Goal: Task Accomplishment & Management: Use online tool/utility

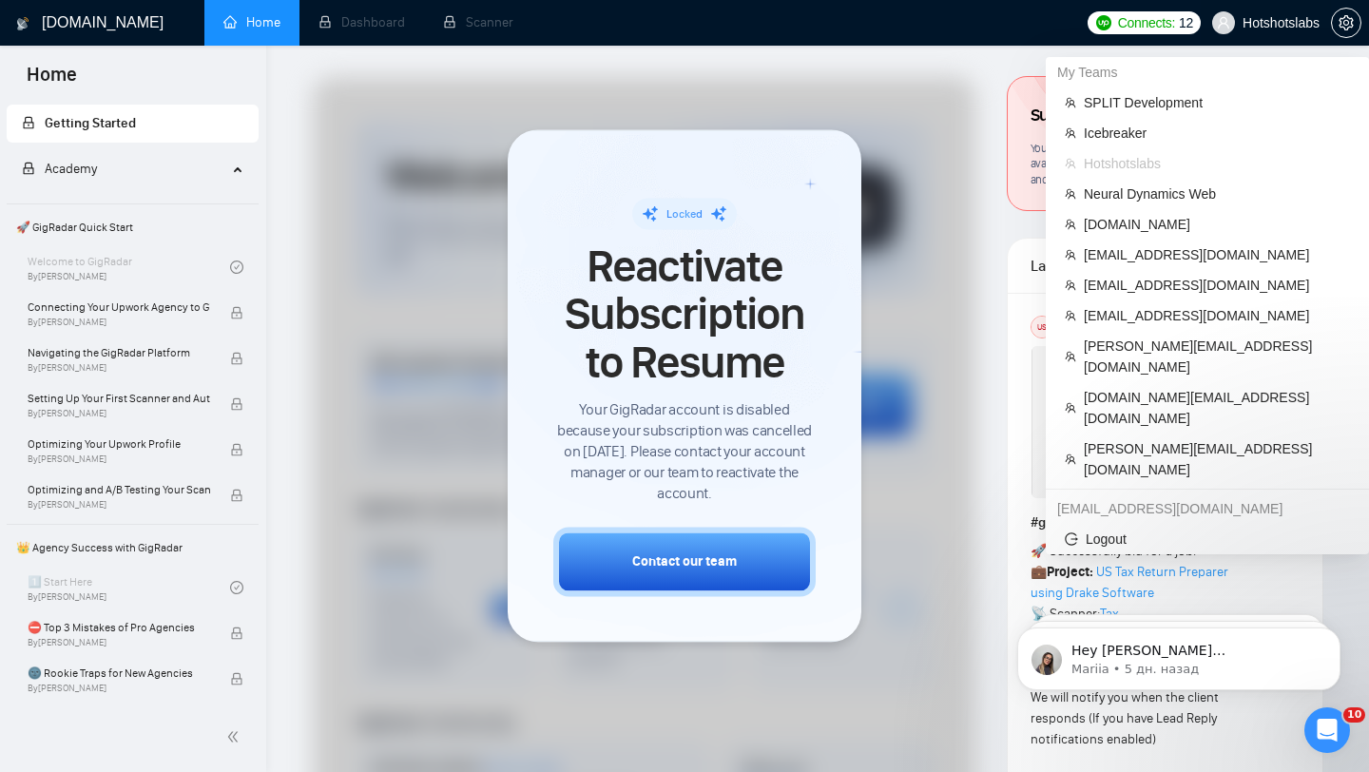
click at [1252, 34] on span "Hotshotslabs" at bounding box center [1265, 22] width 130 height 61
click at [1270, 23] on span "Hotshotslabs" at bounding box center [1280, 23] width 77 height 0
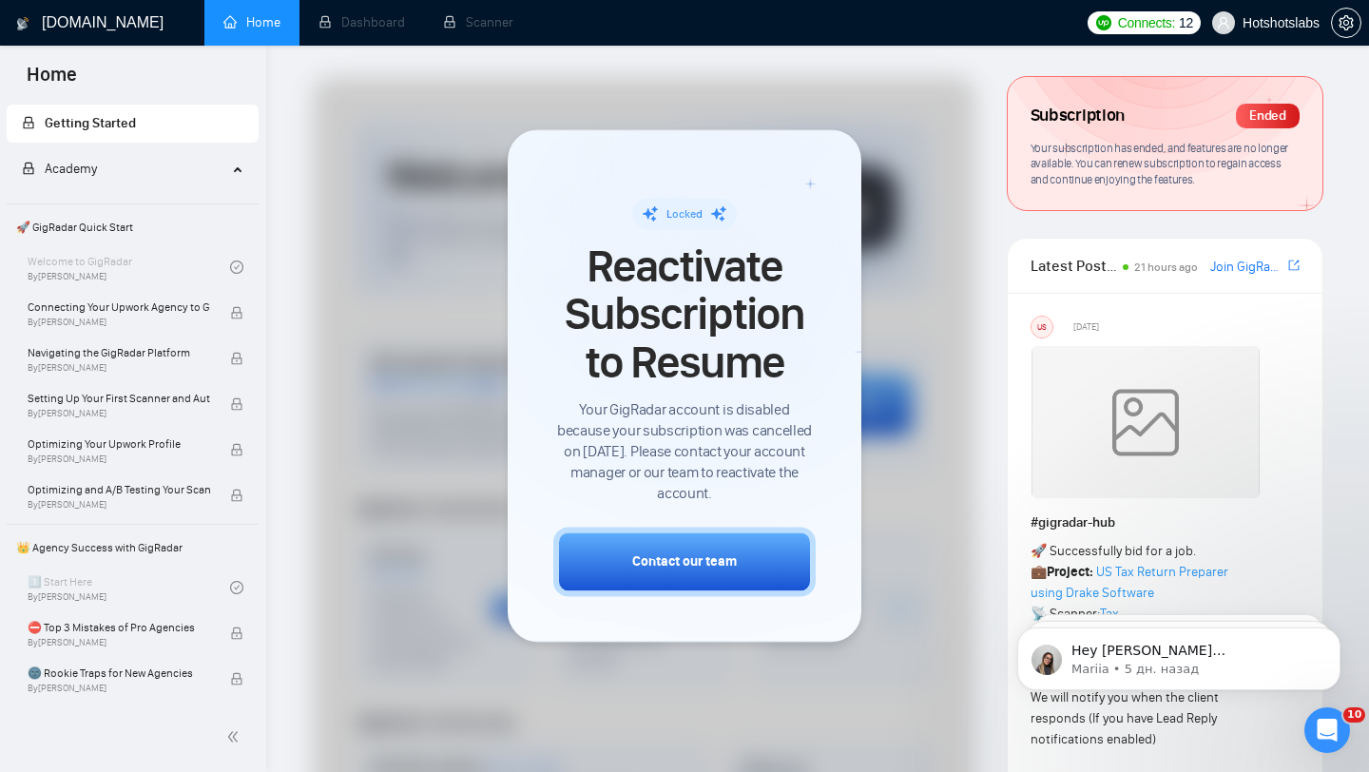
click at [1287, 30] on span "Hotshotslabs" at bounding box center [1265, 22] width 130 height 61
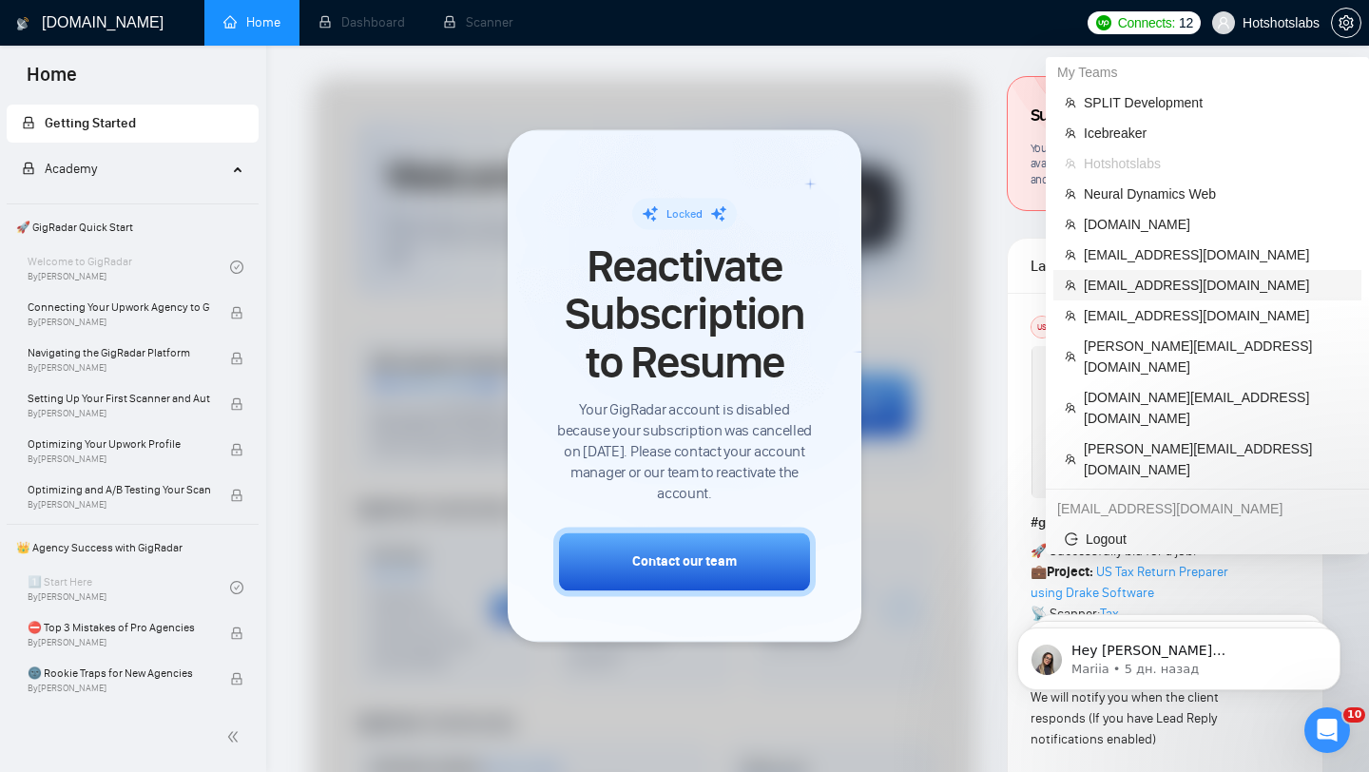
click at [1118, 291] on span "[EMAIL_ADDRESS][DOMAIN_NAME]" at bounding box center [1217, 285] width 266 height 21
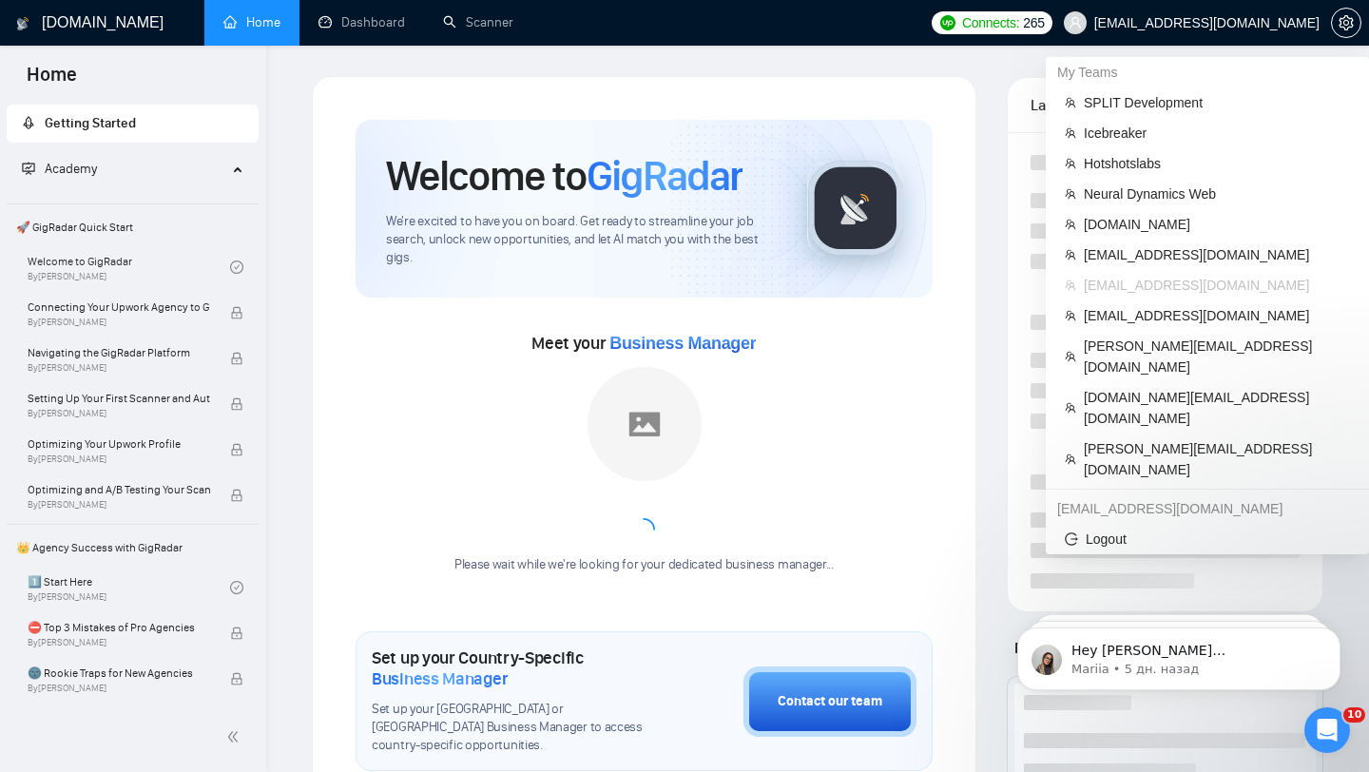
click at [1251, 23] on span "[EMAIL_ADDRESS][DOMAIN_NAME]" at bounding box center [1206, 23] width 225 height 0
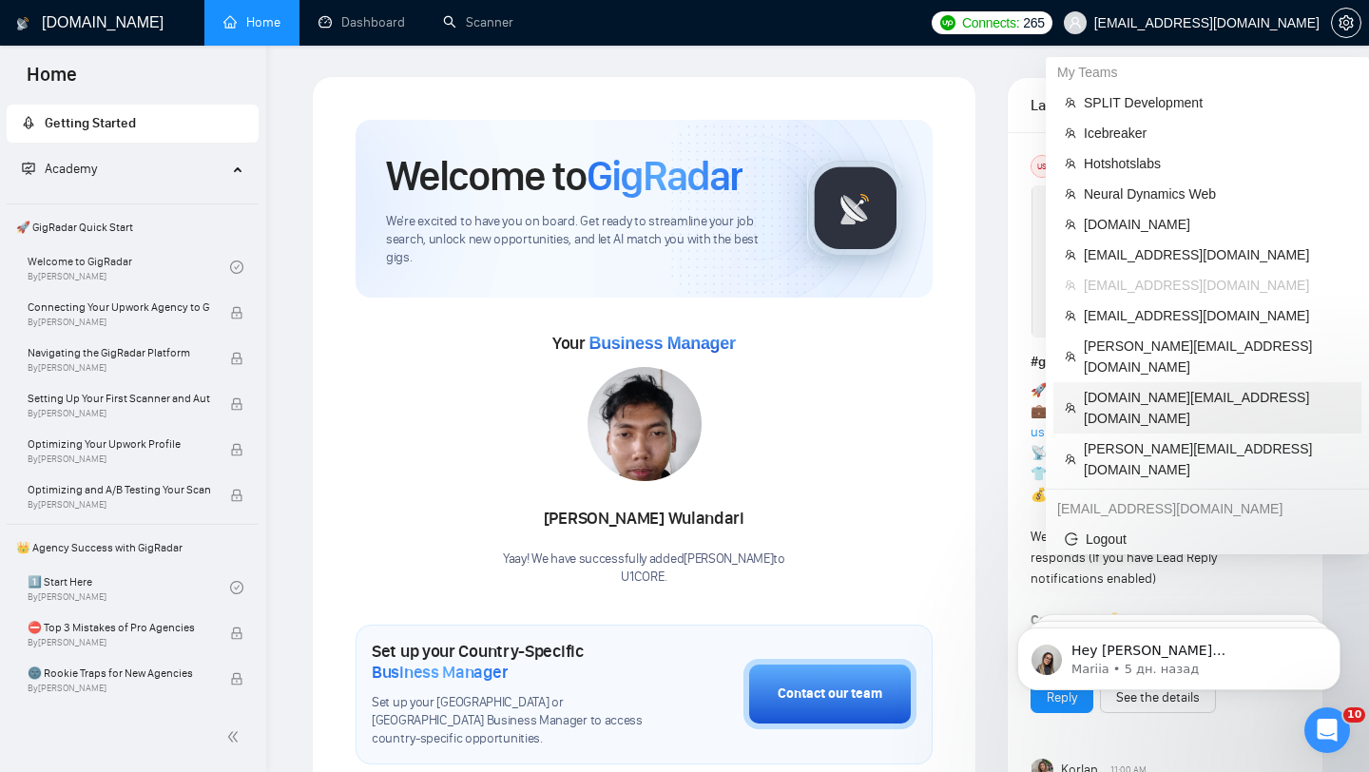
click at [1120, 387] on span "[DOMAIN_NAME][EMAIL_ADDRESS][DOMAIN_NAME]" at bounding box center [1217, 408] width 266 height 42
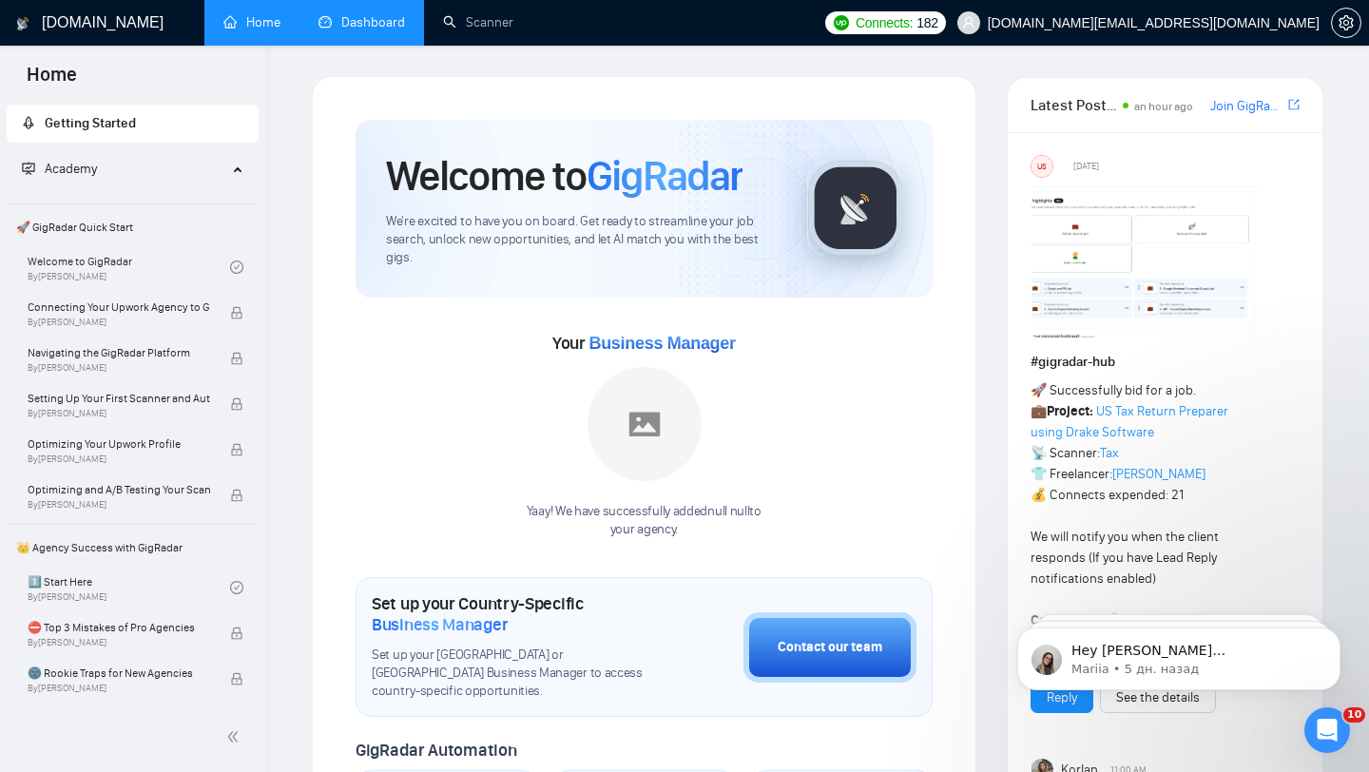
click at [367, 18] on link "Dashboard" at bounding box center [361, 22] width 86 height 16
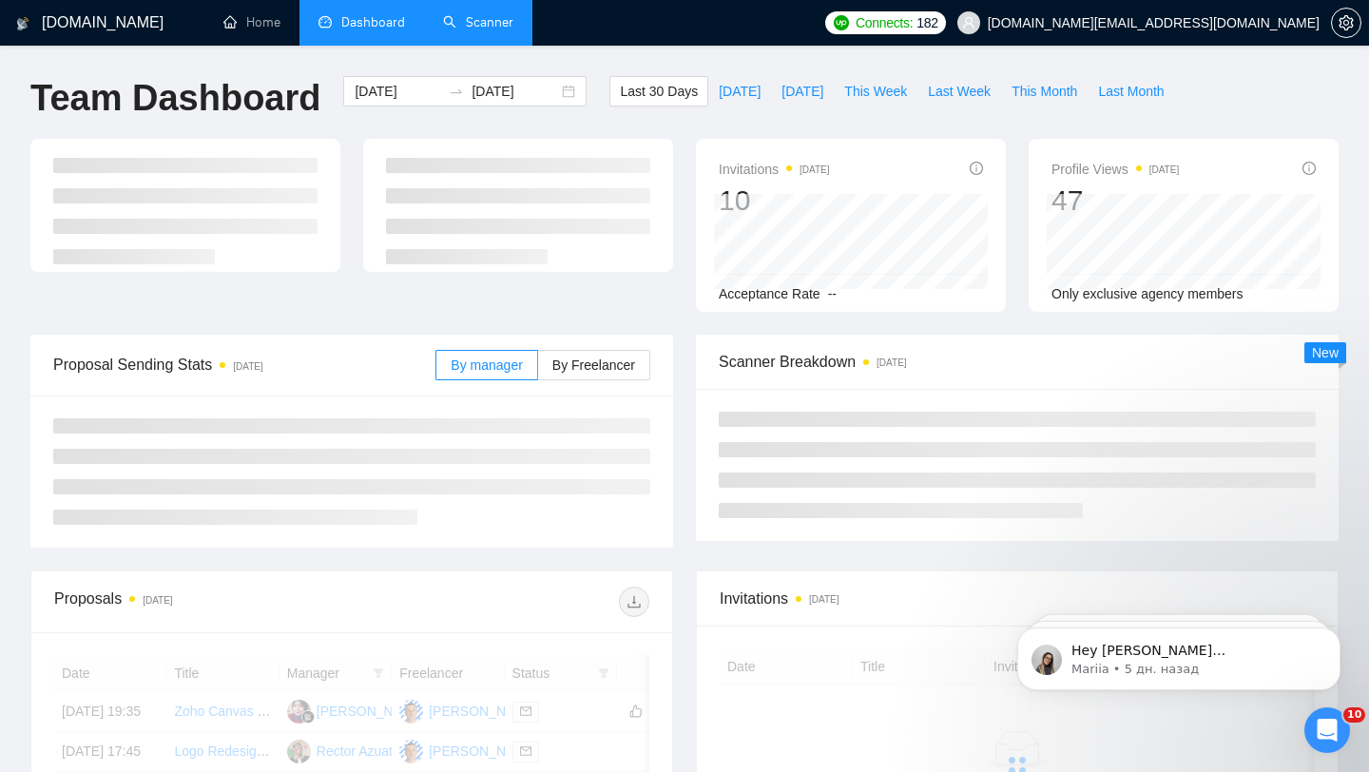
click at [457, 14] on link "Scanner" at bounding box center [478, 22] width 70 height 16
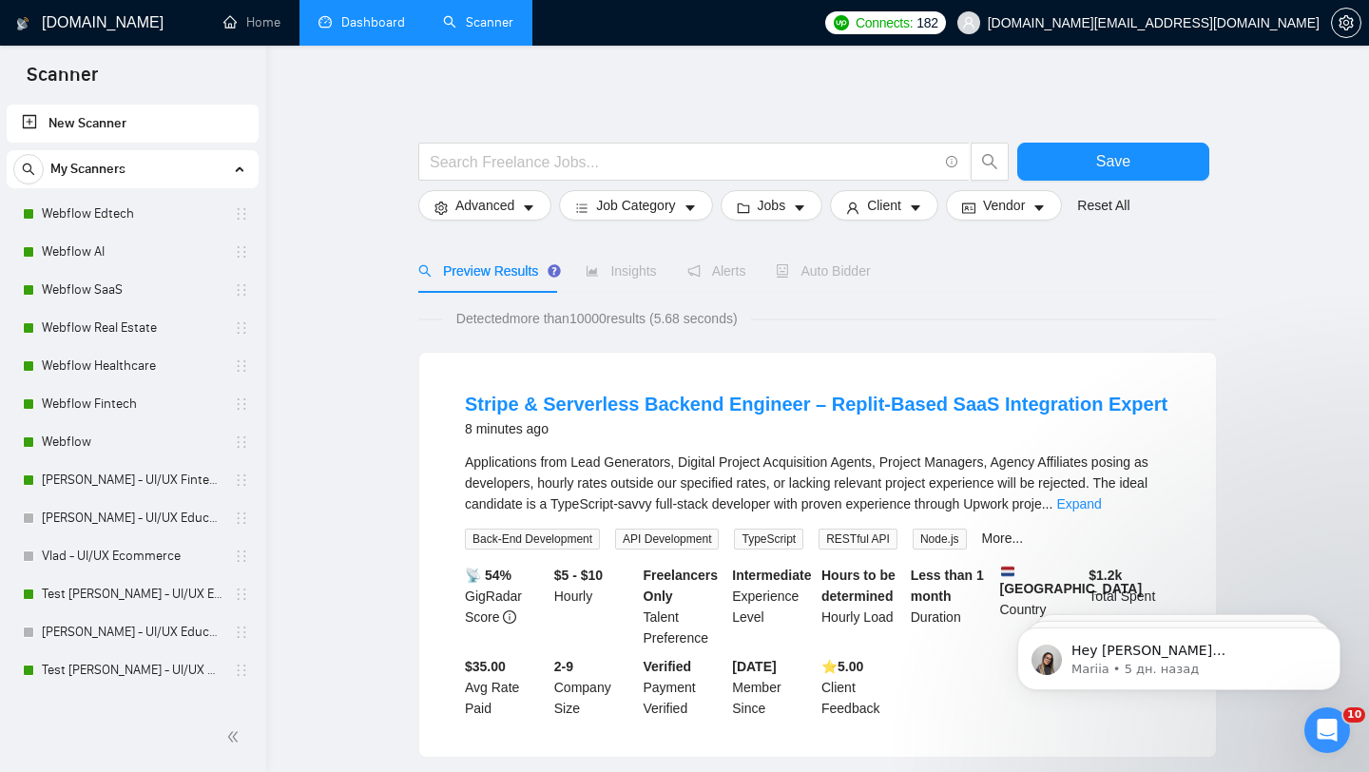
click at [357, 30] on link "Dashboard" at bounding box center [361, 22] width 86 height 16
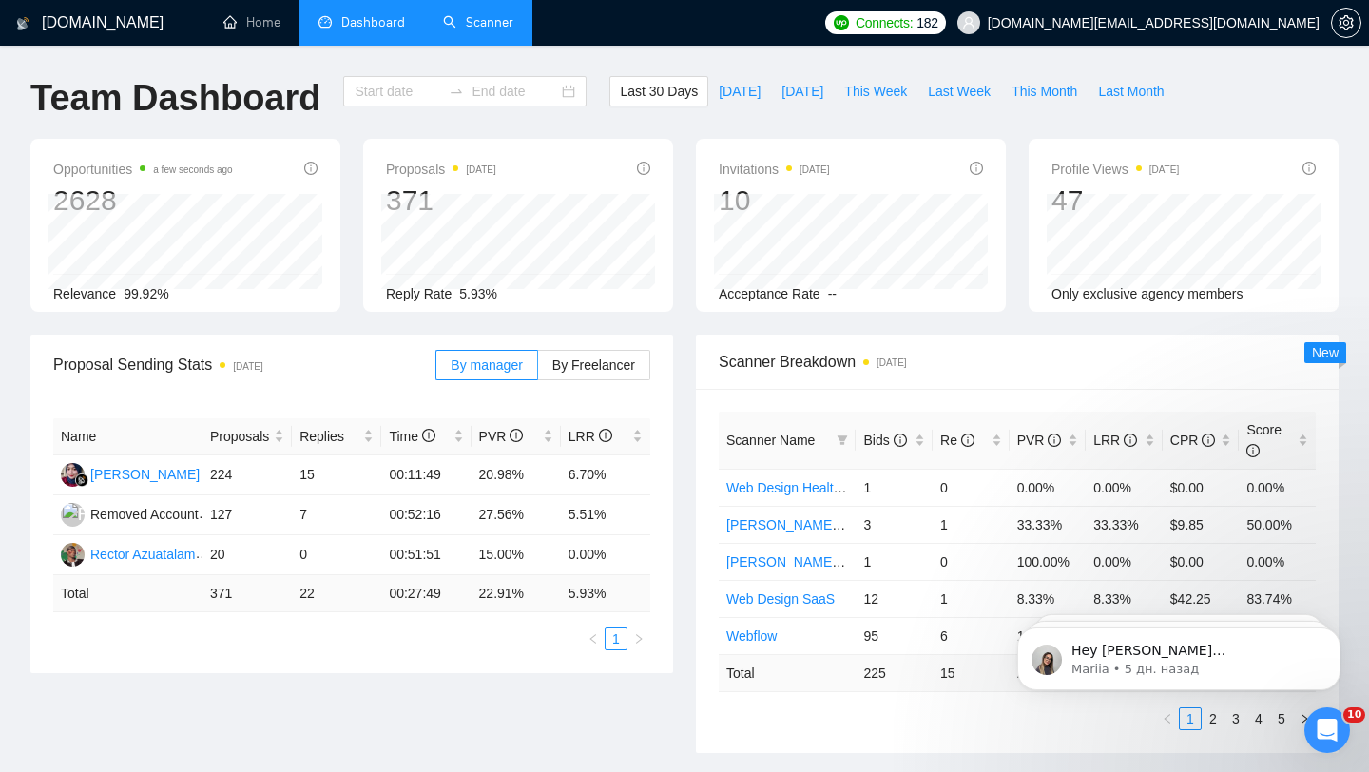
type input "[DATE]"
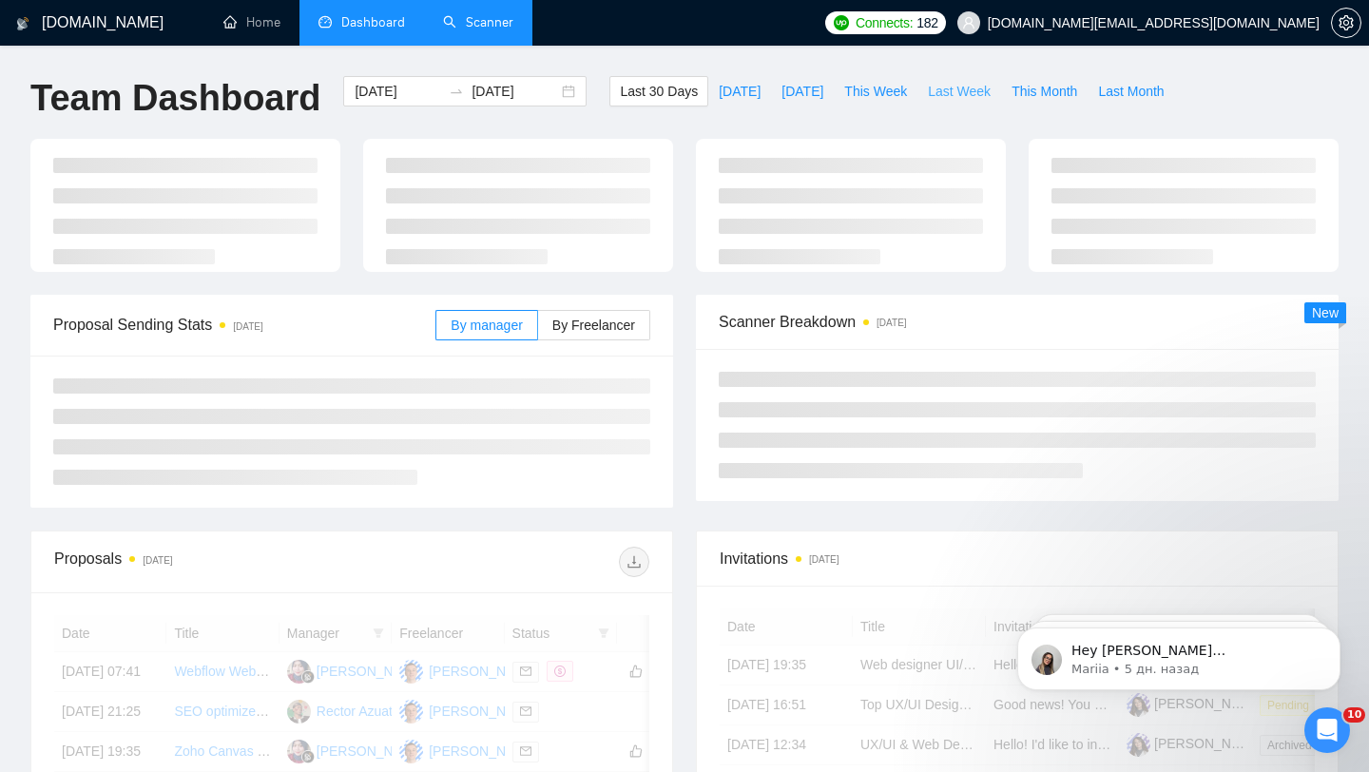
click at [946, 86] on span "Last Week" at bounding box center [959, 91] width 63 height 21
type input "[DATE]"
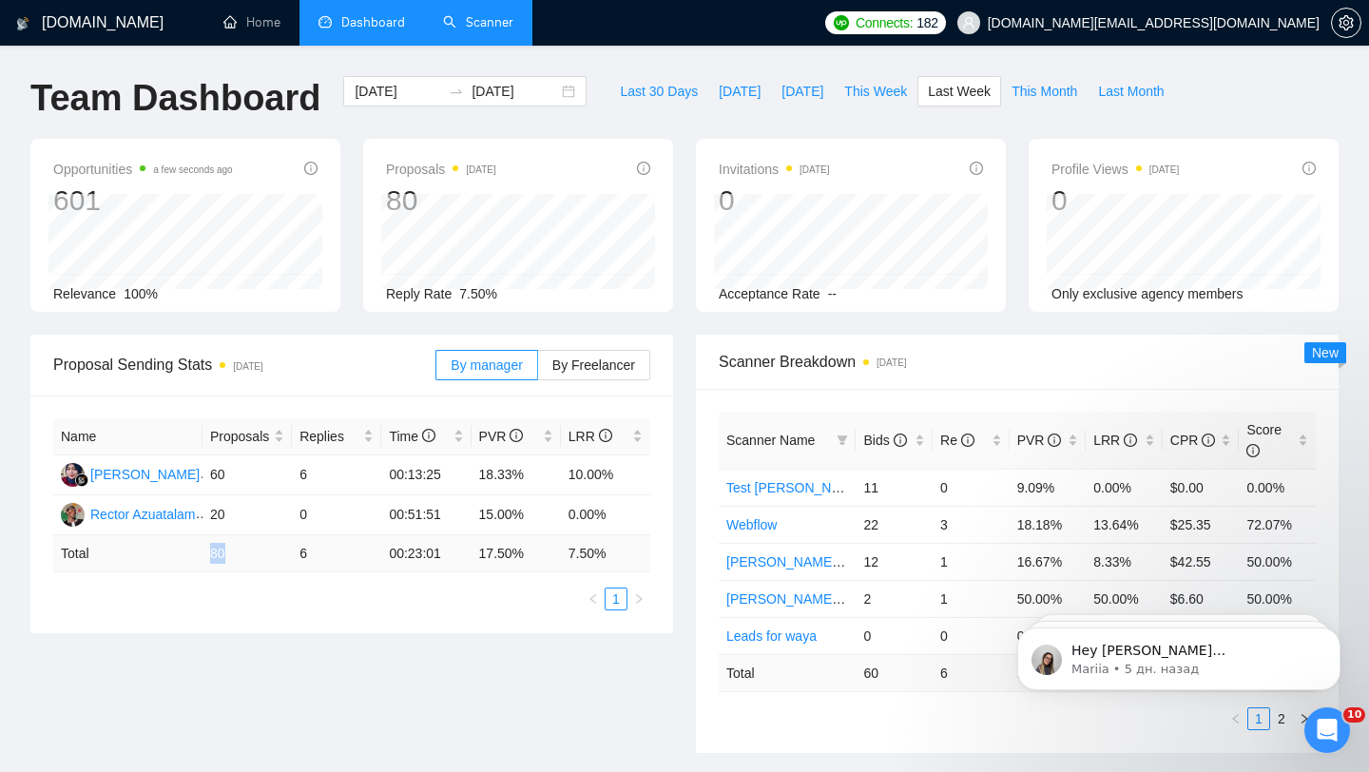
drag, startPoint x: 204, startPoint y: 551, endPoint x: 239, endPoint y: 550, distance: 34.2
click at [239, 550] on td "80" at bounding box center [246, 553] width 89 height 37
drag, startPoint x: 289, startPoint y: 551, endPoint x: 317, endPoint y: 548, distance: 28.7
click at [317, 549] on tr "Total 80 6 00:23:01 17.50 % 7.50 %" at bounding box center [351, 553] width 597 height 37
drag, startPoint x: 409, startPoint y: 472, endPoint x: 446, endPoint y: 470, distance: 37.2
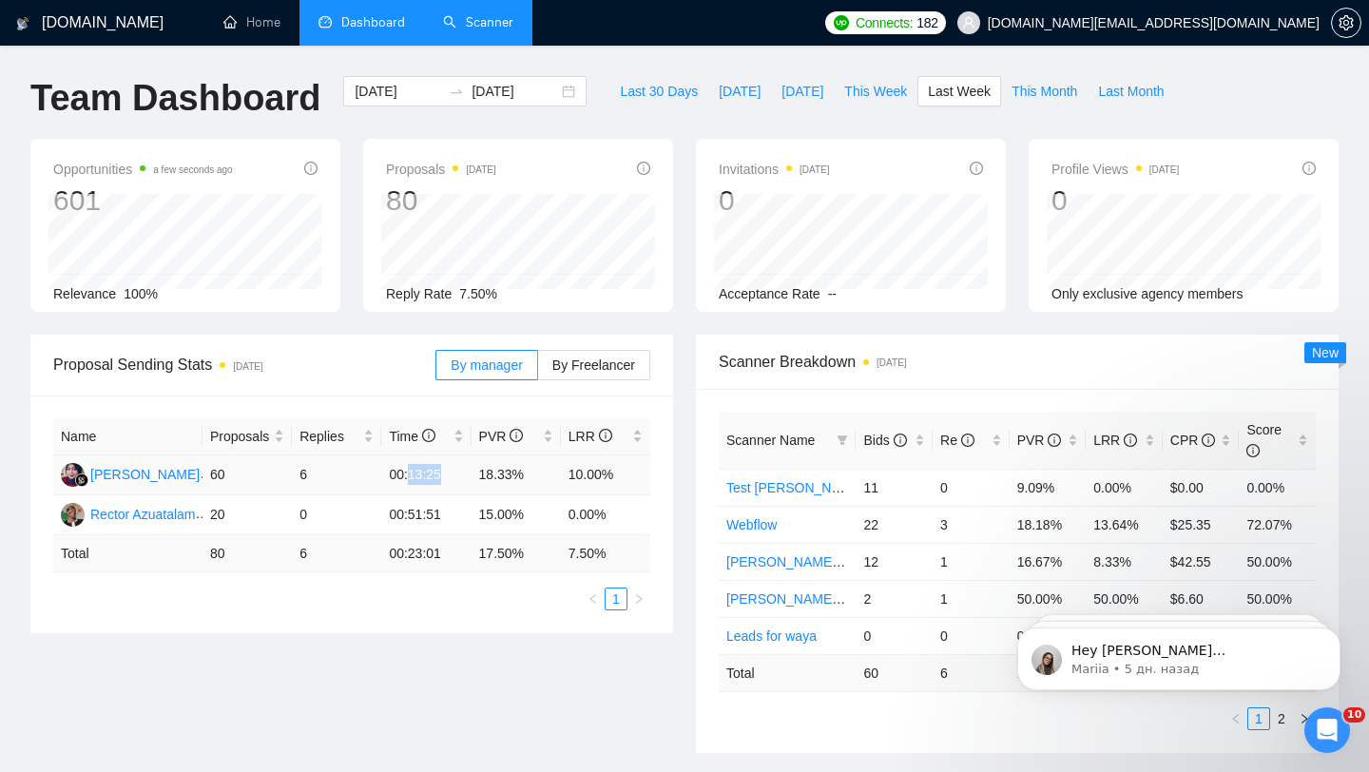
click at [446, 470] on td "00:13:25" at bounding box center [425, 475] width 89 height 40
drag, startPoint x: 374, startPoint y: 507, endPoint x: 451, endPoint y: 509, distance: 77.0
click at [451, 509] on tr "[PERSON_NAME] Azuatalam 20 0 00:51:51 15.00% 0.00%" at bounding box center [351, 515] width 597 height 40
drag, startPoint x: 477, startPoint y: 512, endPoint x: 547, endPoint y: 518, distance: 69.6
click at [547, 518] on td "15.00%" at bounding box center [515, 515] width 89 height 40
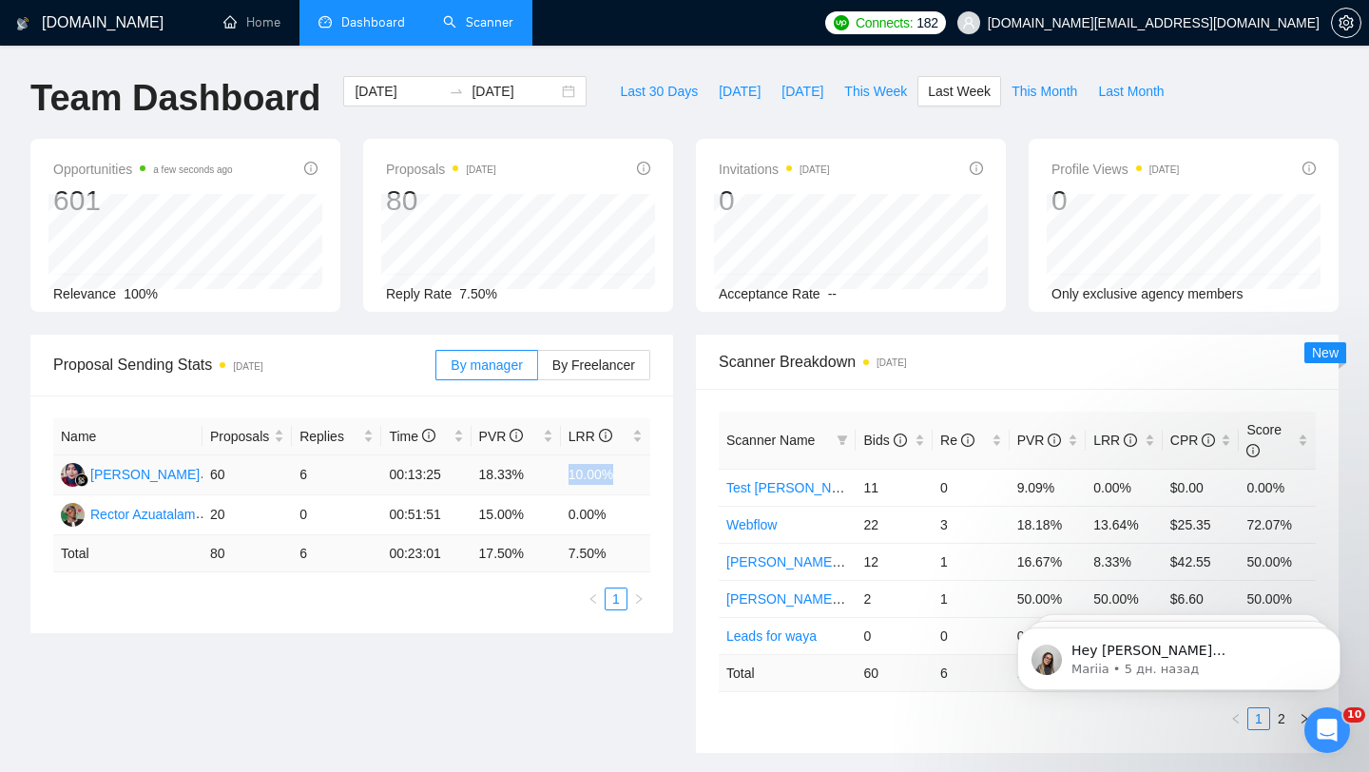
drag, startPoint x: 566, startPoint y: 472, endPoint x: 623, endPoint y: 473, distance: 57.0
click at [623, 473] on td "10.00%" at bounding box center [605, 475] width 89 height 40
drag, startPoint x: 564, startPoint y: 519, endPoint x: 628, endPoint y: 518, distance: 64.6
click at [628, 518] on td "0.00%" at bounding box center [605, 515] width 89 height 40
drag, startPoint x: 567, startPoint y: 471, endPoint x: 639, endPoint y: 478, distance: 71.6
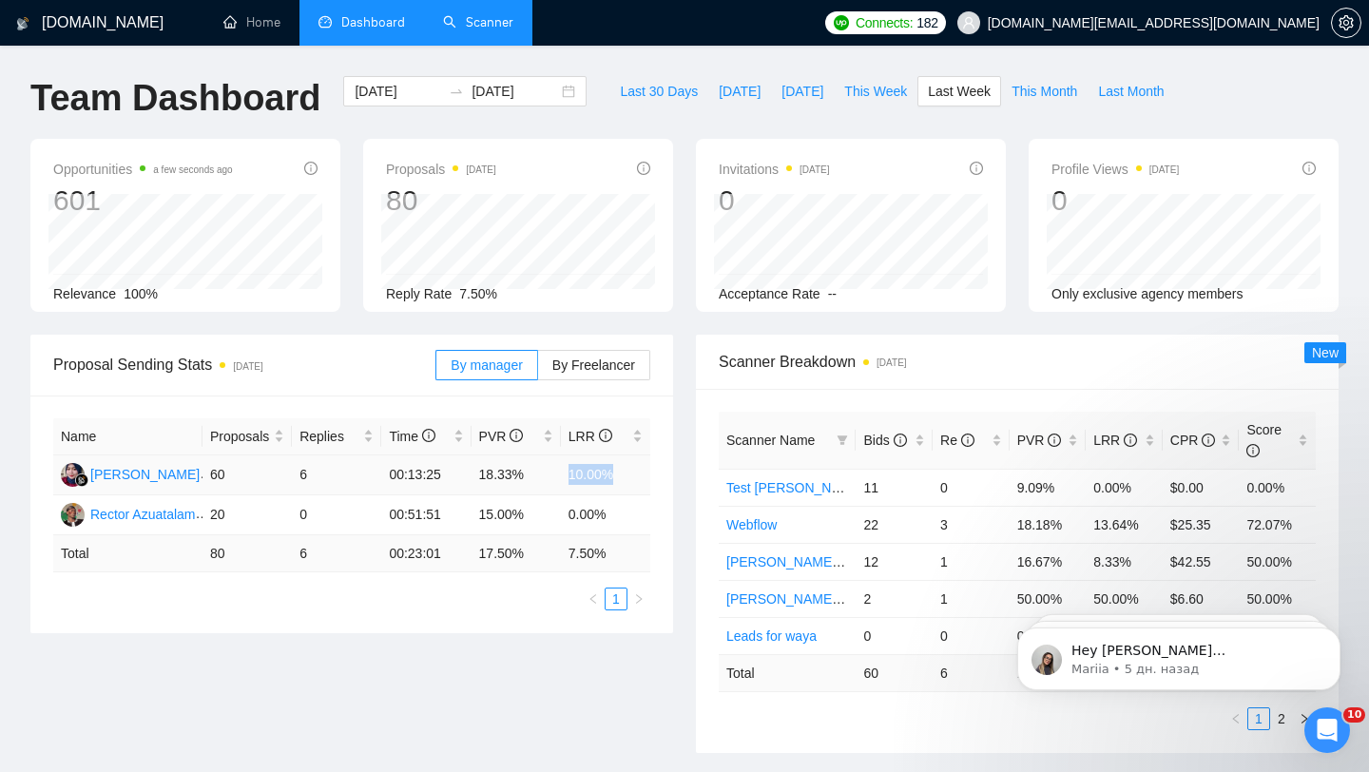
click at [639, 479] on td "10.00%" at bounding box center [605, 475] width 89 height 40
click at [490, 30] on link "Scanner" at bounding box center [478, 22] width 70 height 16
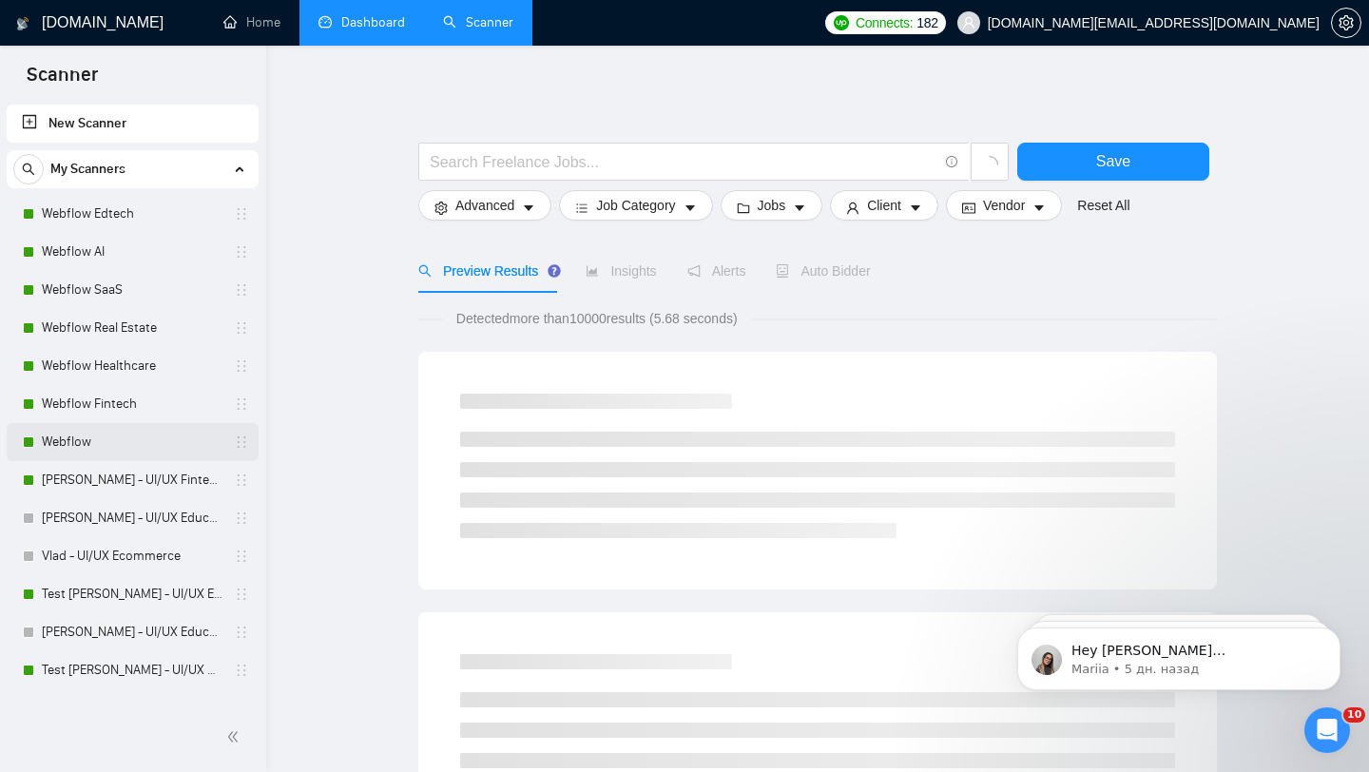
click at [112, 431] on link "Webflow" at bounding box center [132, 442] width 181 height 38
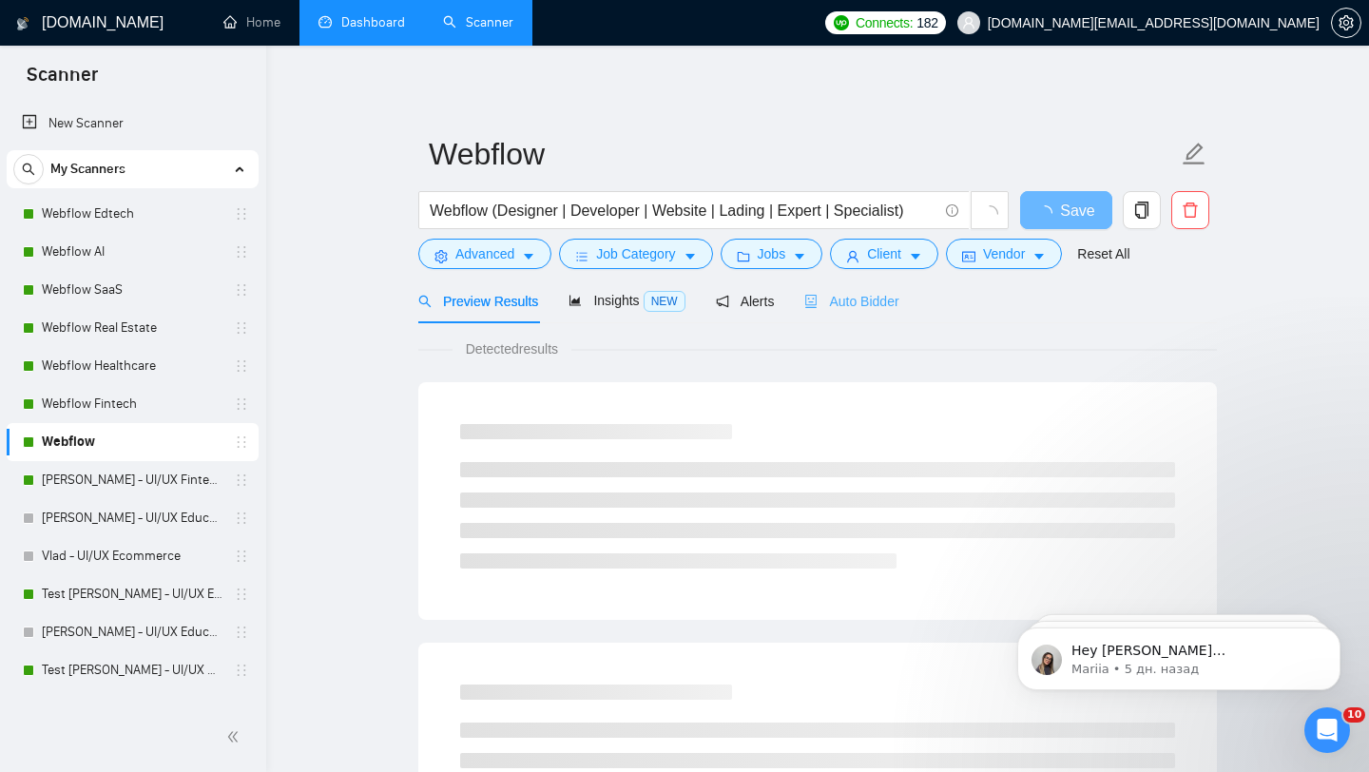
click at [822, 288] on div "Auto Bidder" at bounding box center [851, 300] width 94 height 45
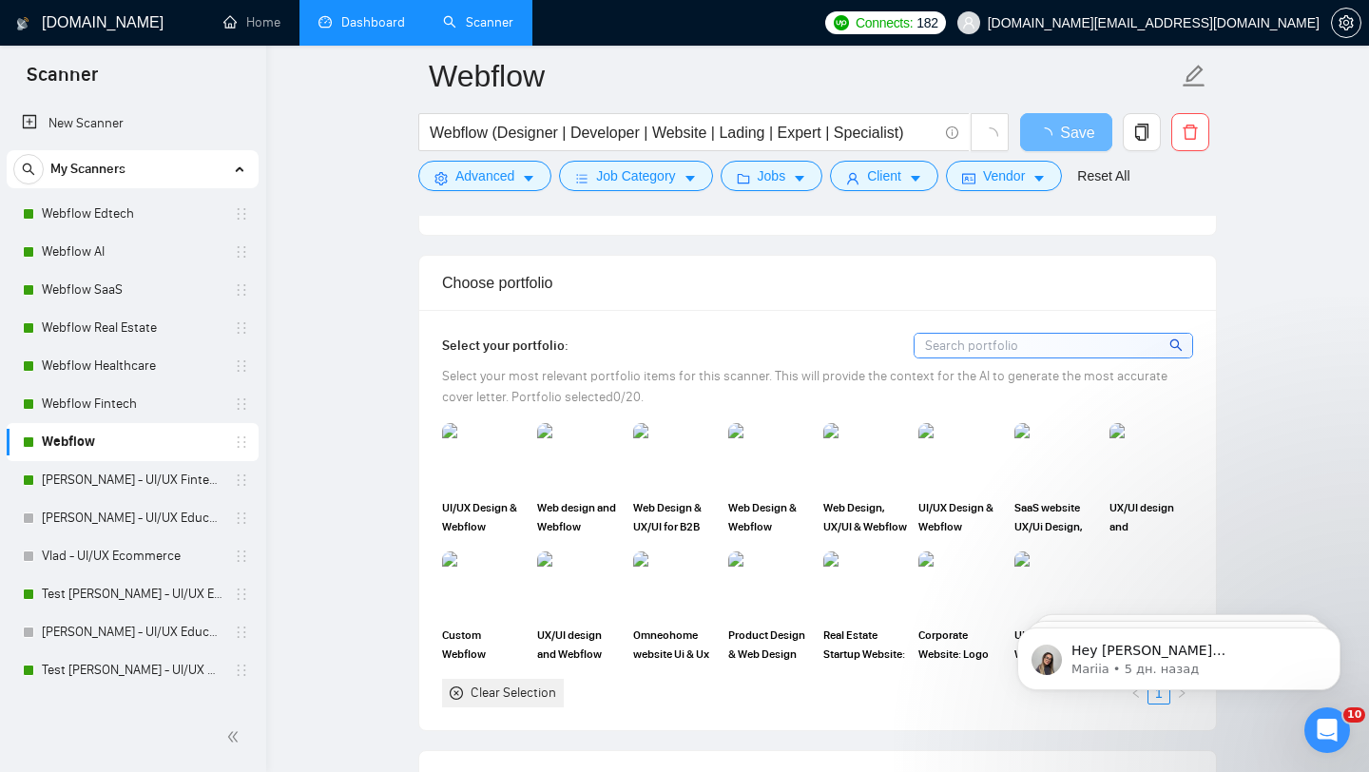
scroll to position [1584, 0]
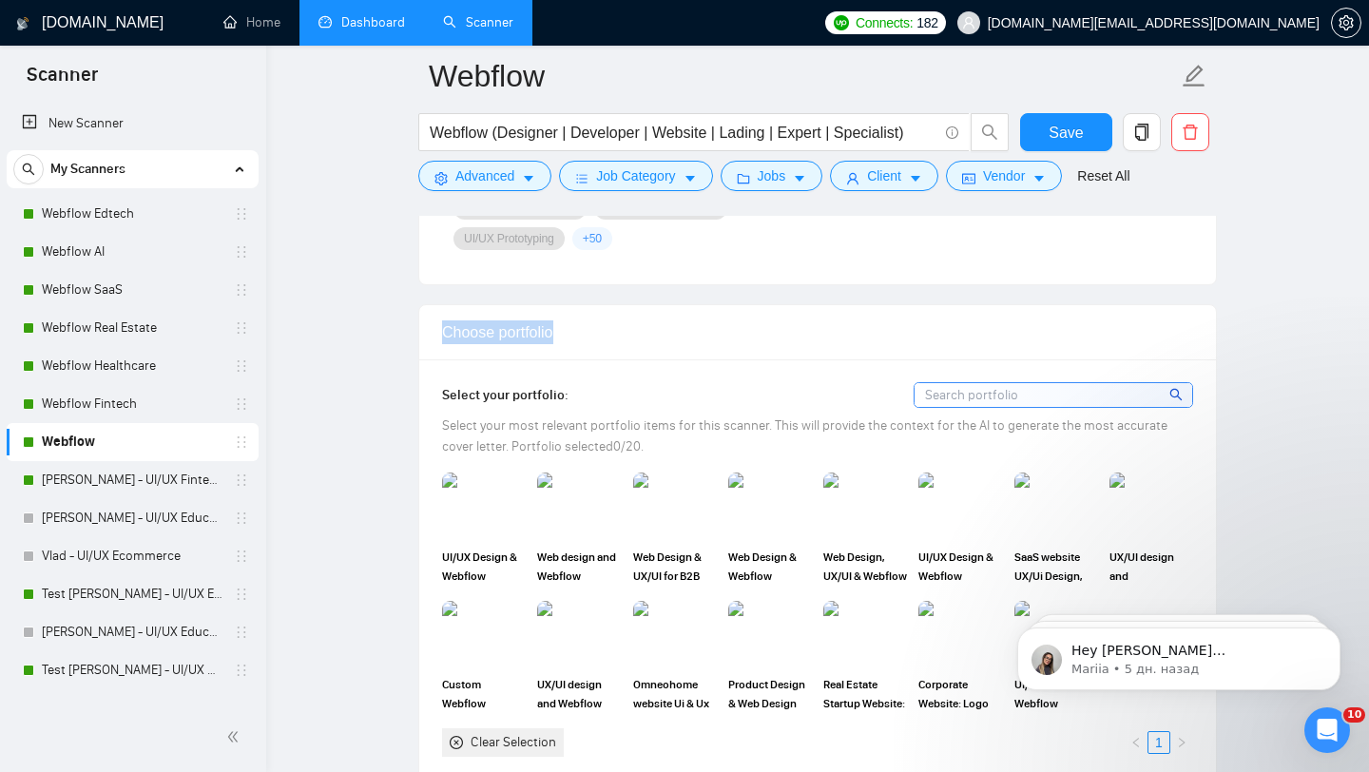
drag, startPoint x: 436, startPoint y: 333, endPoint x: 567, endPoint y: 336, distance: 131.2
click at [568, 337] on div "Choose portfolio" at bounding box center [817, 332] width 797 height 55
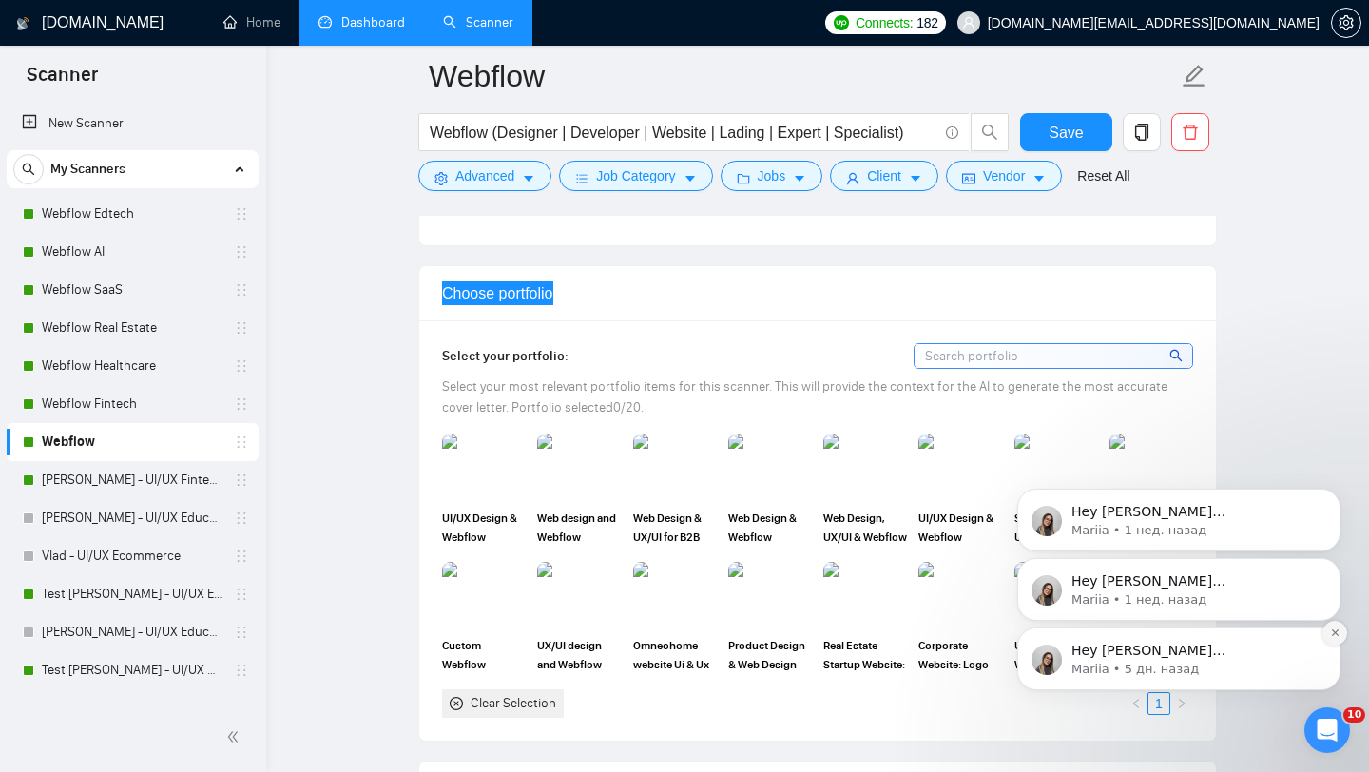
click at [1330, 631] on icon "Dismiss notification" at bounding box center [1335, 632] width 10 height 10
click at [1334, 633] on icon "Dismiss notification" at bounding box center [1334, 632] width 7 height 7
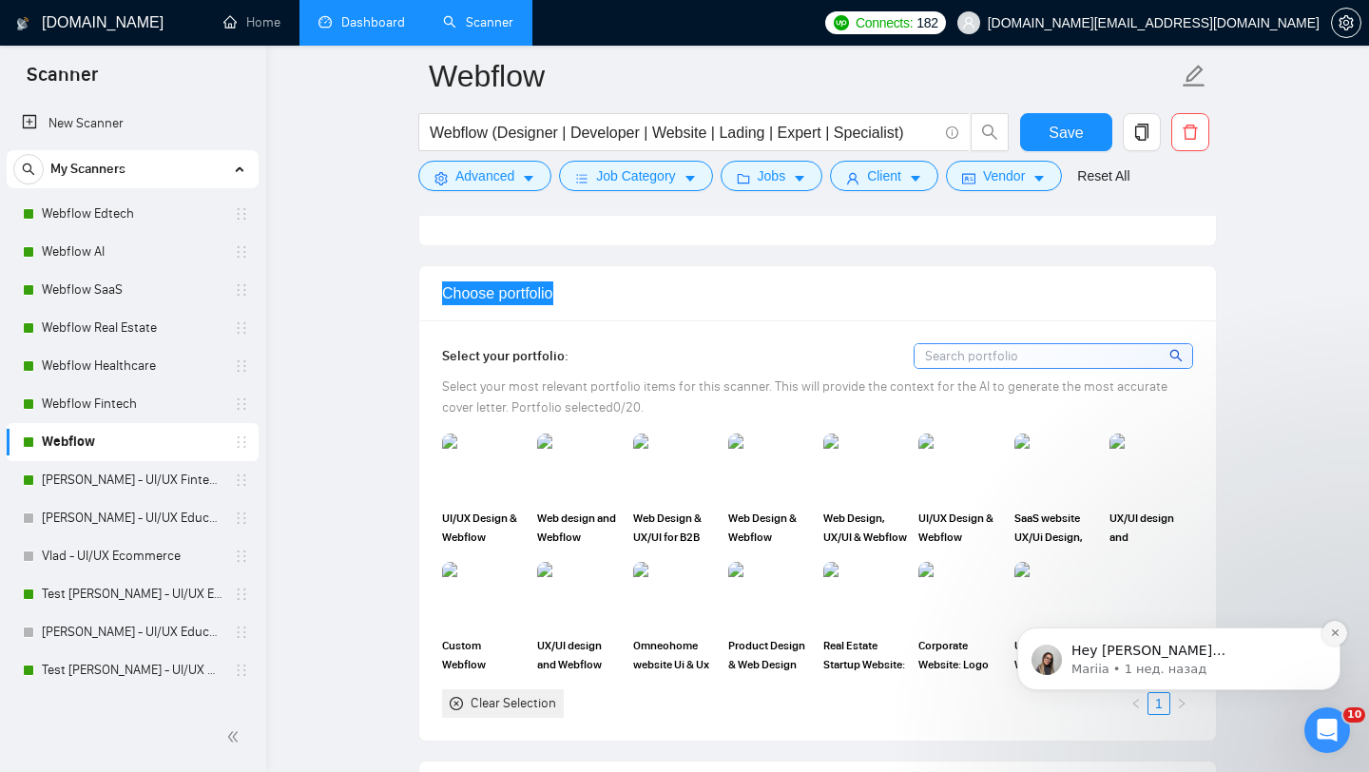
click at [1336, 628] on icon "Dismiss notification" at bounding box center [1335, 632] width 10 height 10
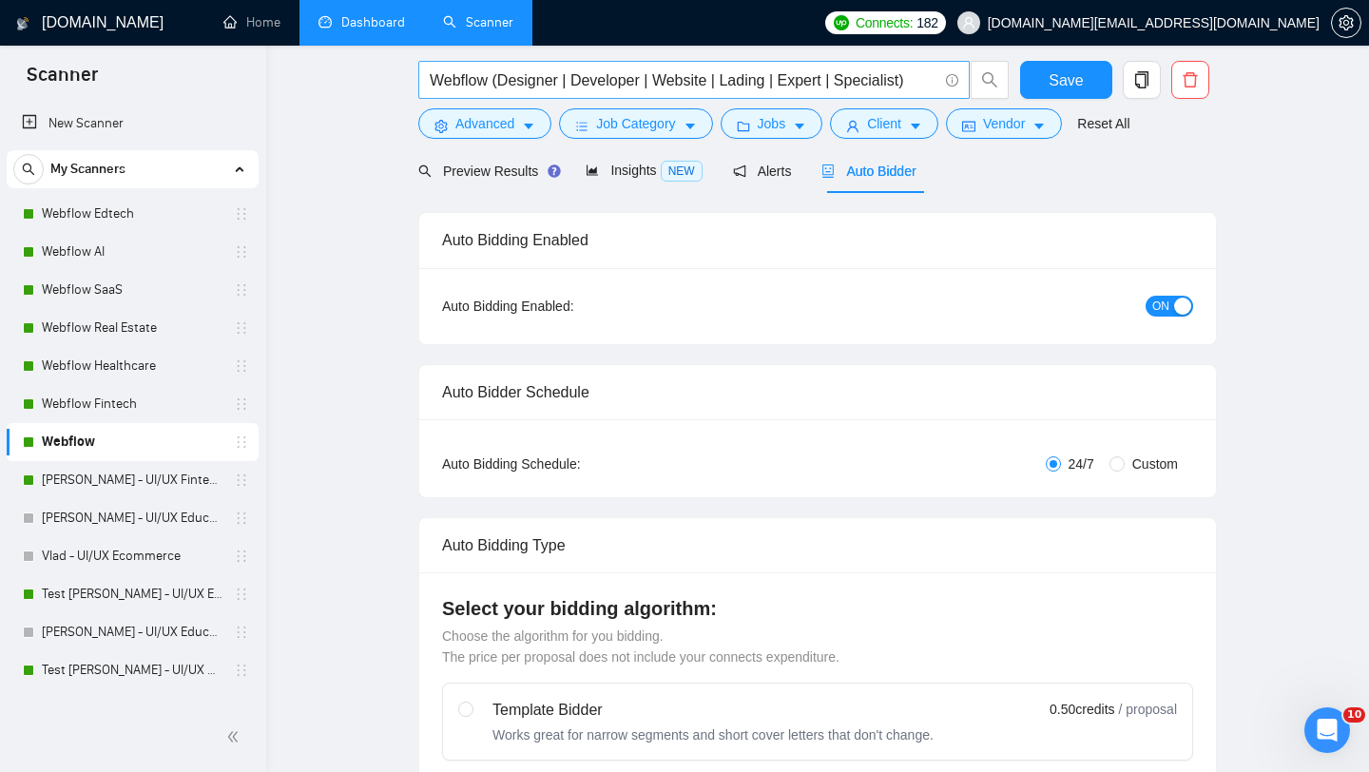
scroll to position [0, 0]
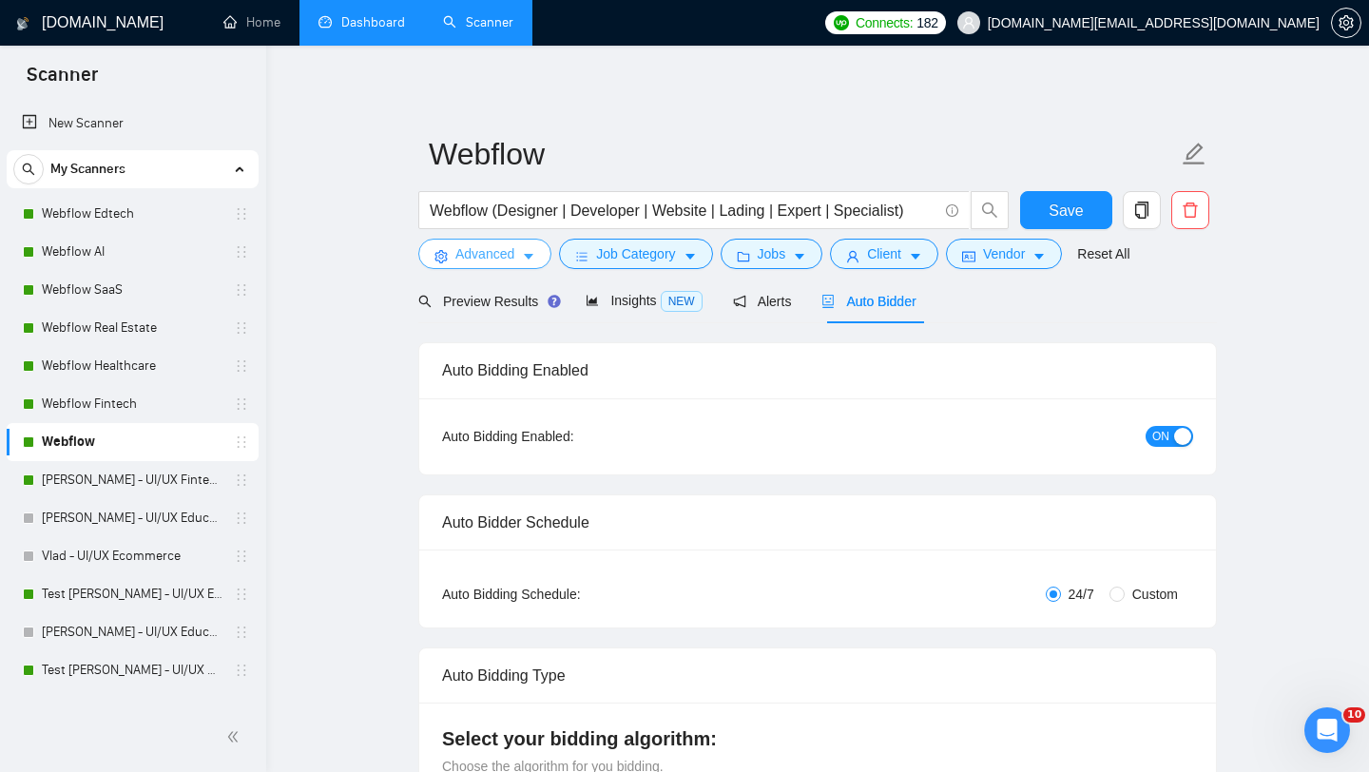
click at [506, 258] on span "Advanced" at bounding box center [484, 253] width 59 height 21
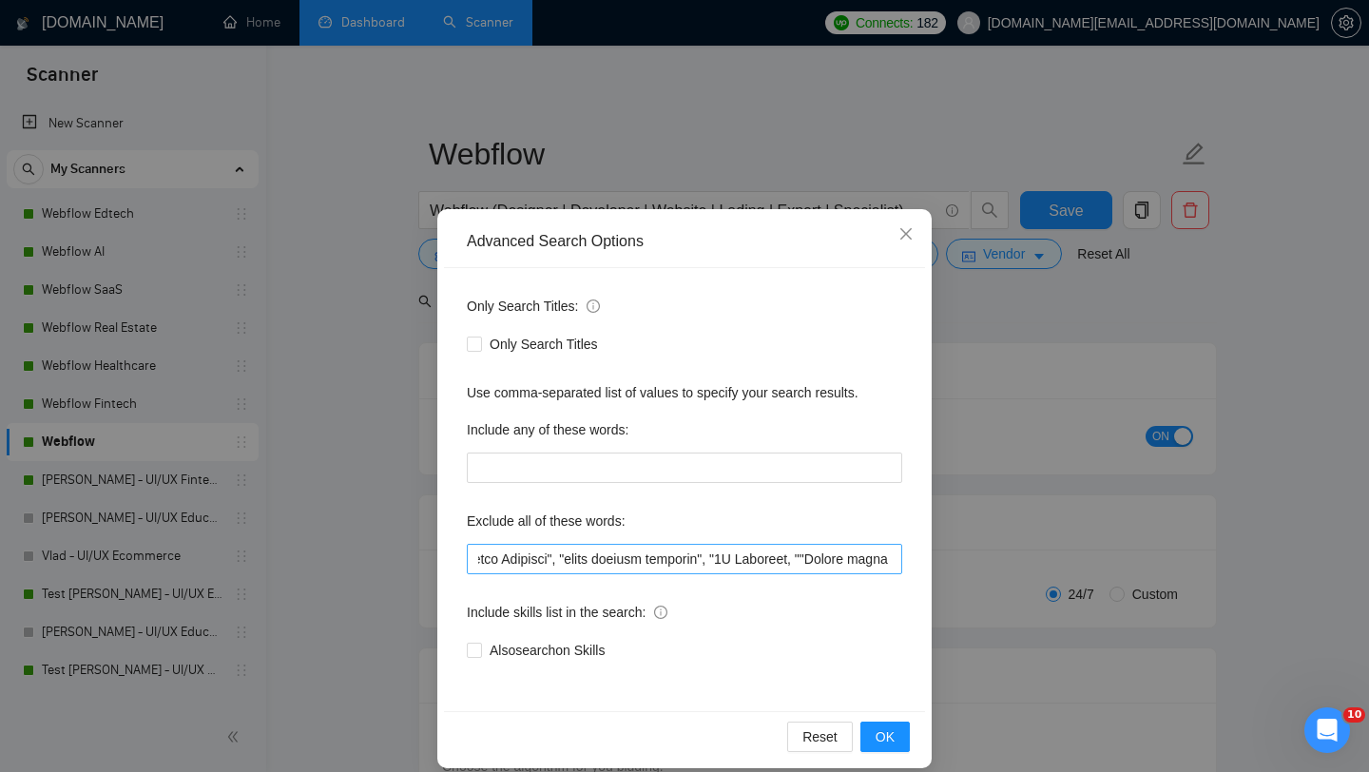
scroll to position [0, 182]
click at [1052, 463] on div "Advanced Search Options Only Search Titles: Only Search Titles Use comma-separa…" at bounding box center [684, 386] width 1369 height 772
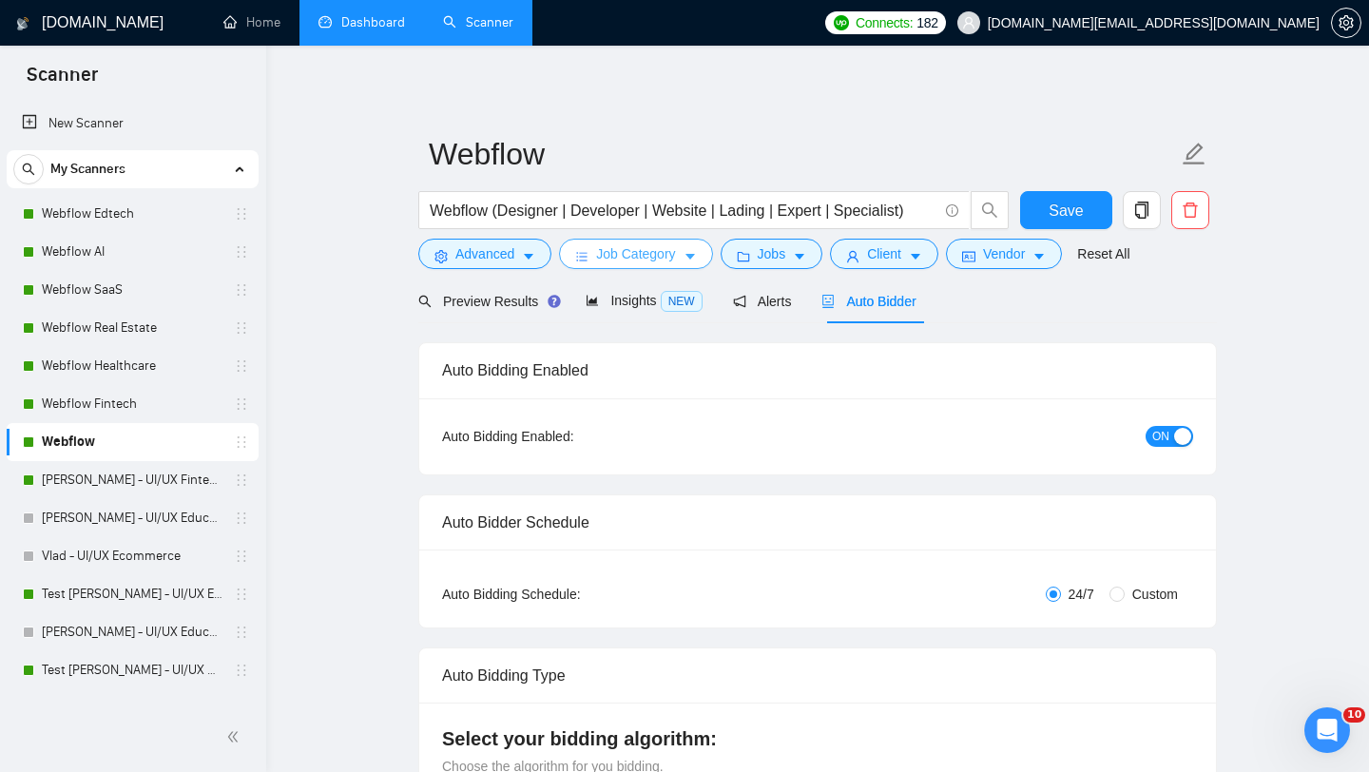
click at [677, 264] on button "Job Category" at bounding box center [635, 254] width 153 height 30
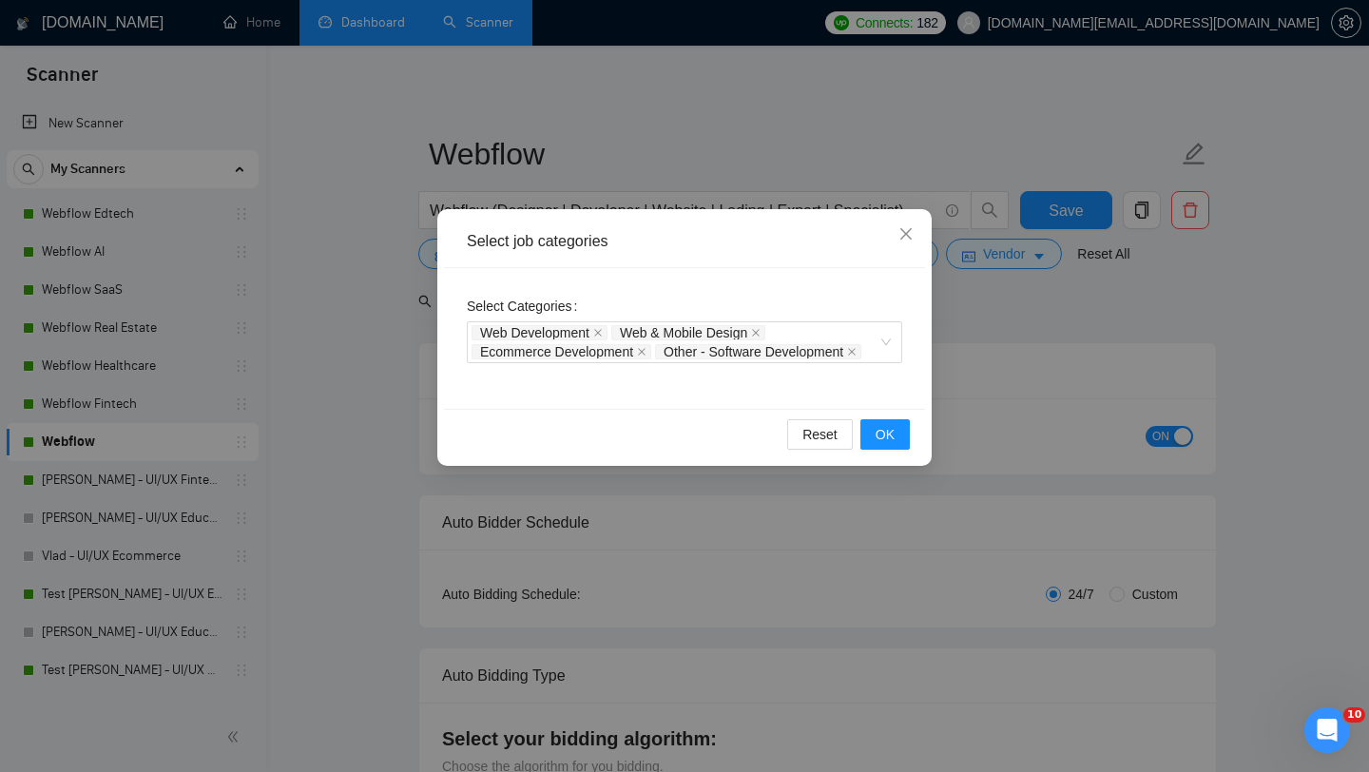
click at [1077, 285] on div "Select job categories Select Categories Web Development Web & Mobile Design Eco…" at bounding box center [684, 386] width 1369 height 772
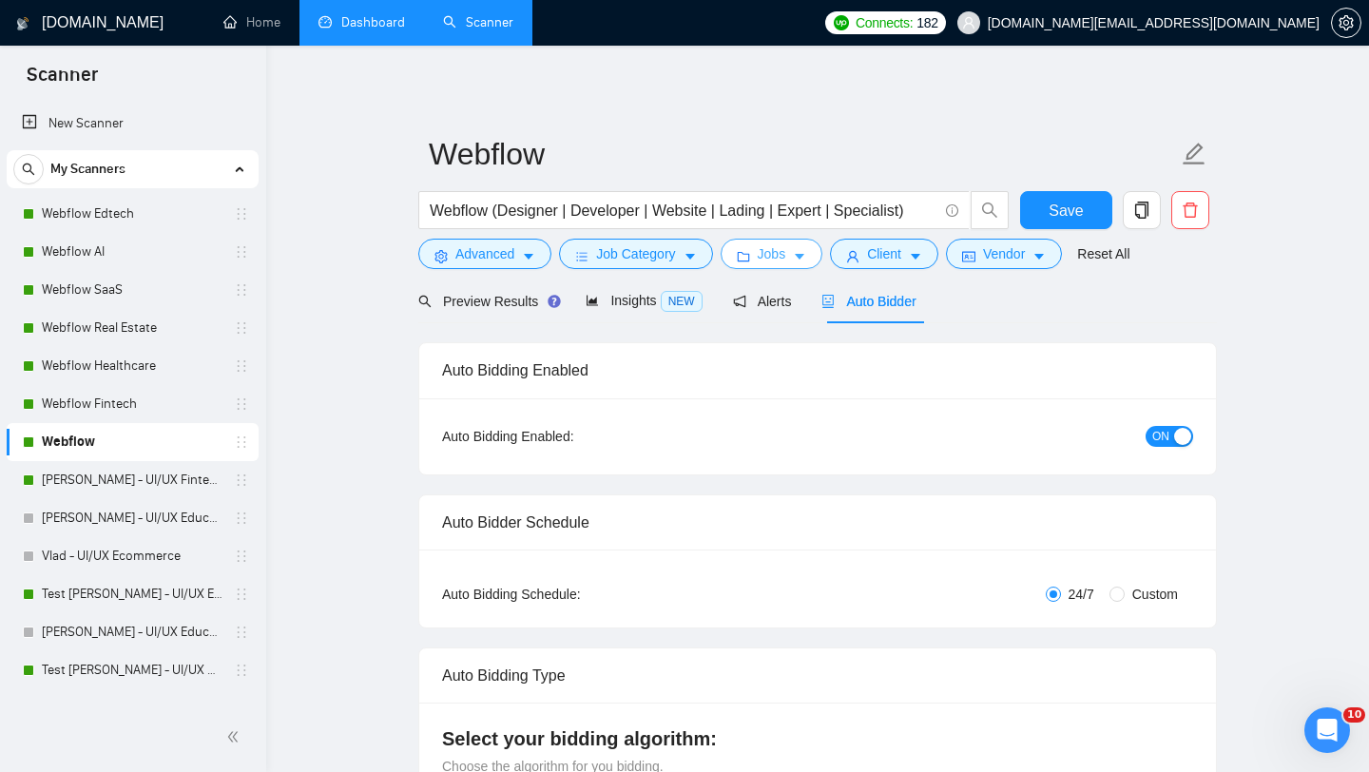
click at [786, 261] on span "Jobs" at bounding box center [772, 253] width 29 height 21
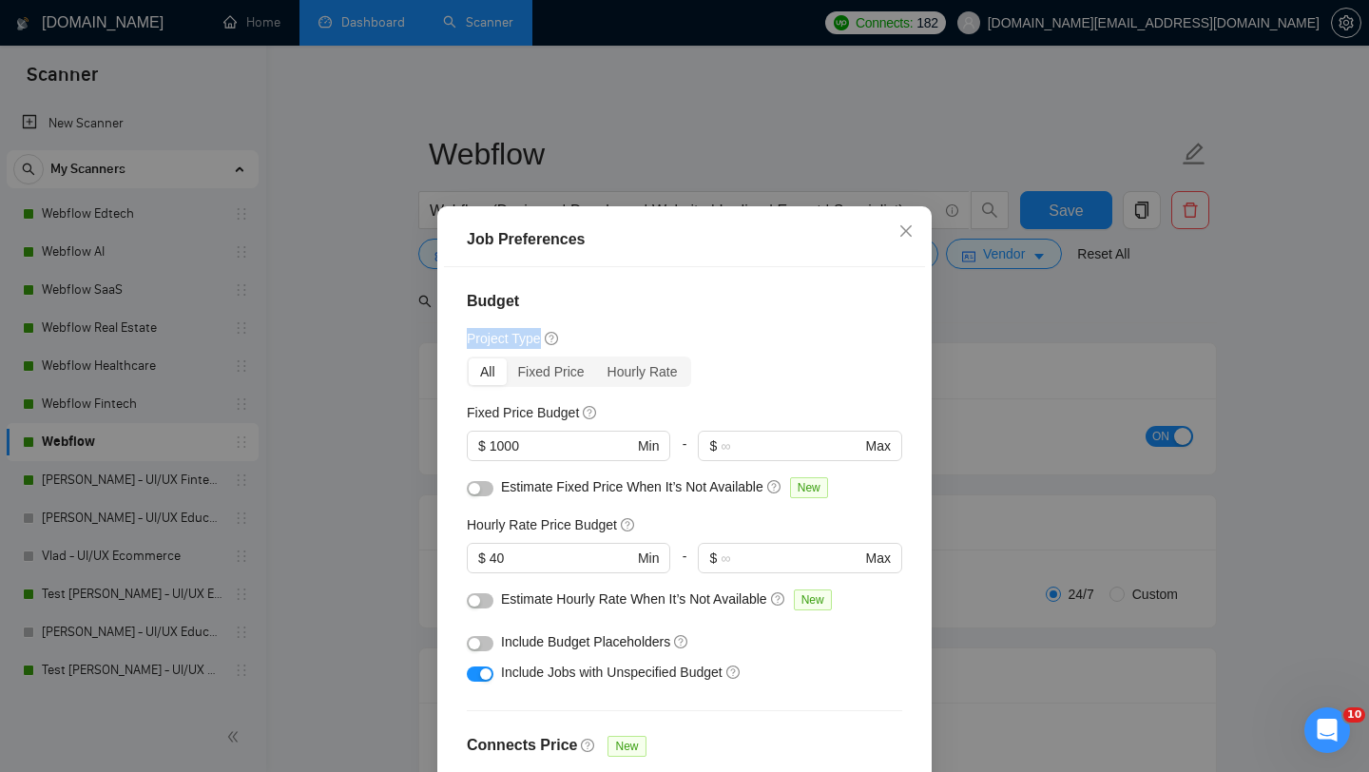
drag, startPoint x: 461, startPoint y: 339, endPoint x: 562, endPoint y: 334, distance: 100.9
click at [561, 339] on div "Budget Project Type All Fixed Price Hourly Rate Fixed Price Budget $ 1000 Min -…" at bounding box center [684, 537] width 481 height 540
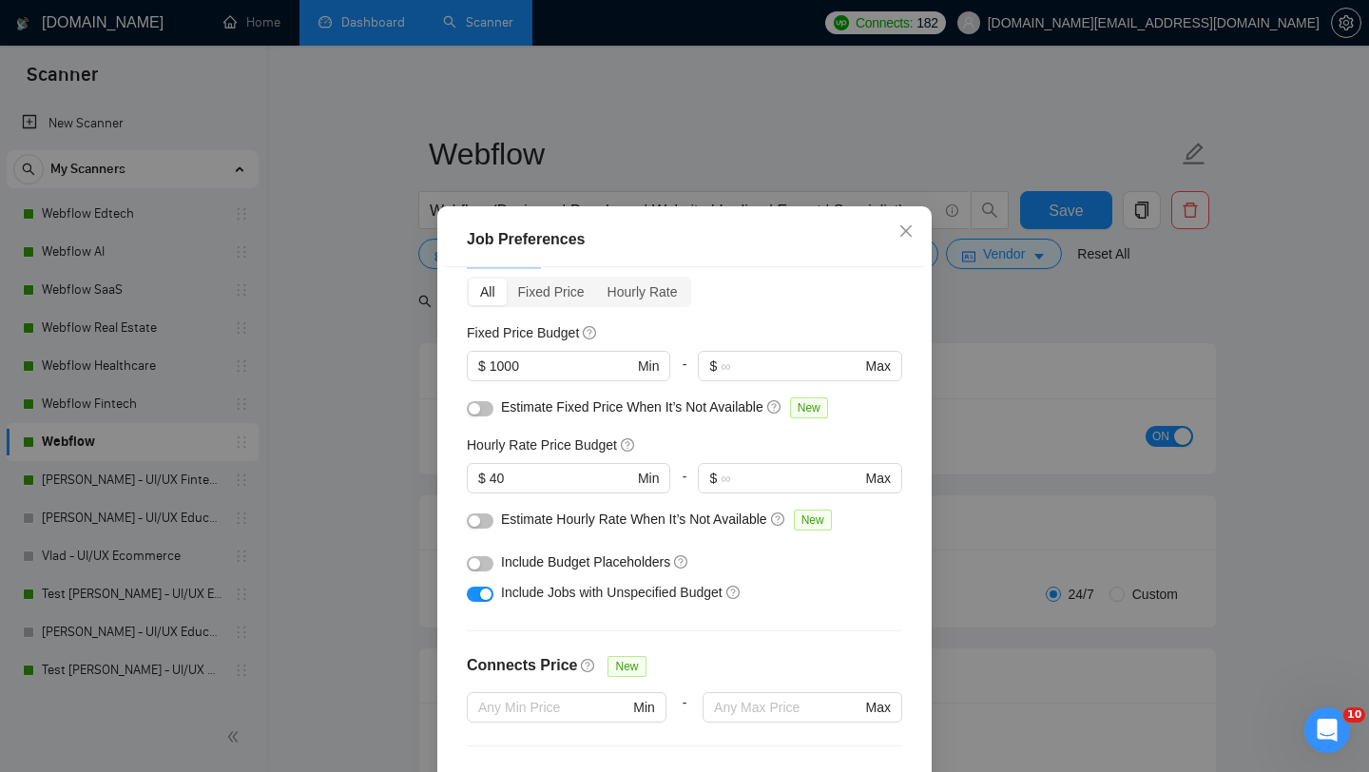
scroll to position [72, 0]
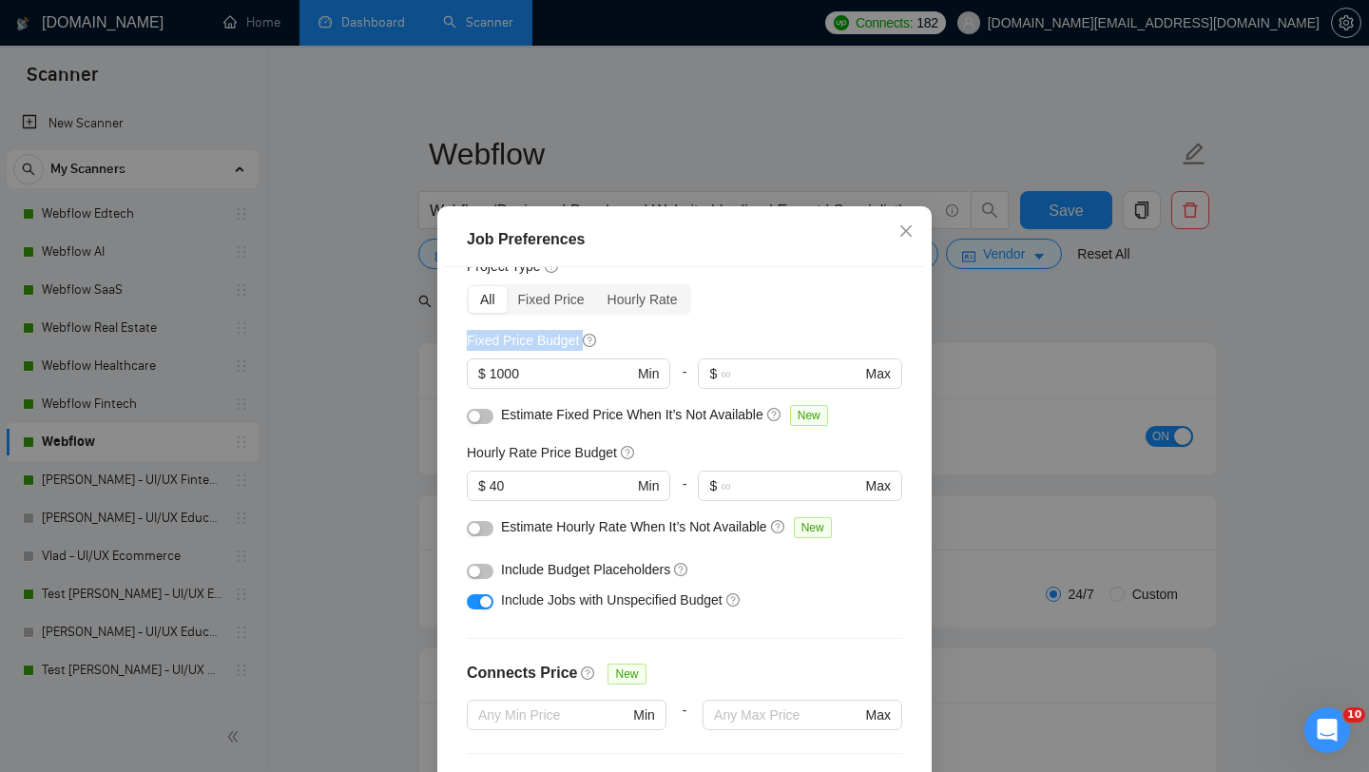
drag, startPoint x: 468, startPoint y: 342, endPoint x: 578, endPoint y: 349, distance: 110.5
click at [578, 349] on h5 "Fixed Price Budget" at bounding box center [523, 340] width 112 height 21
click at [674, 327] on div "Budget Project Type All Fixed Price Hourly Rate Fixed Price Budget $ 1000 Min -…" at bounding box center [684, 537] width 481 height 540
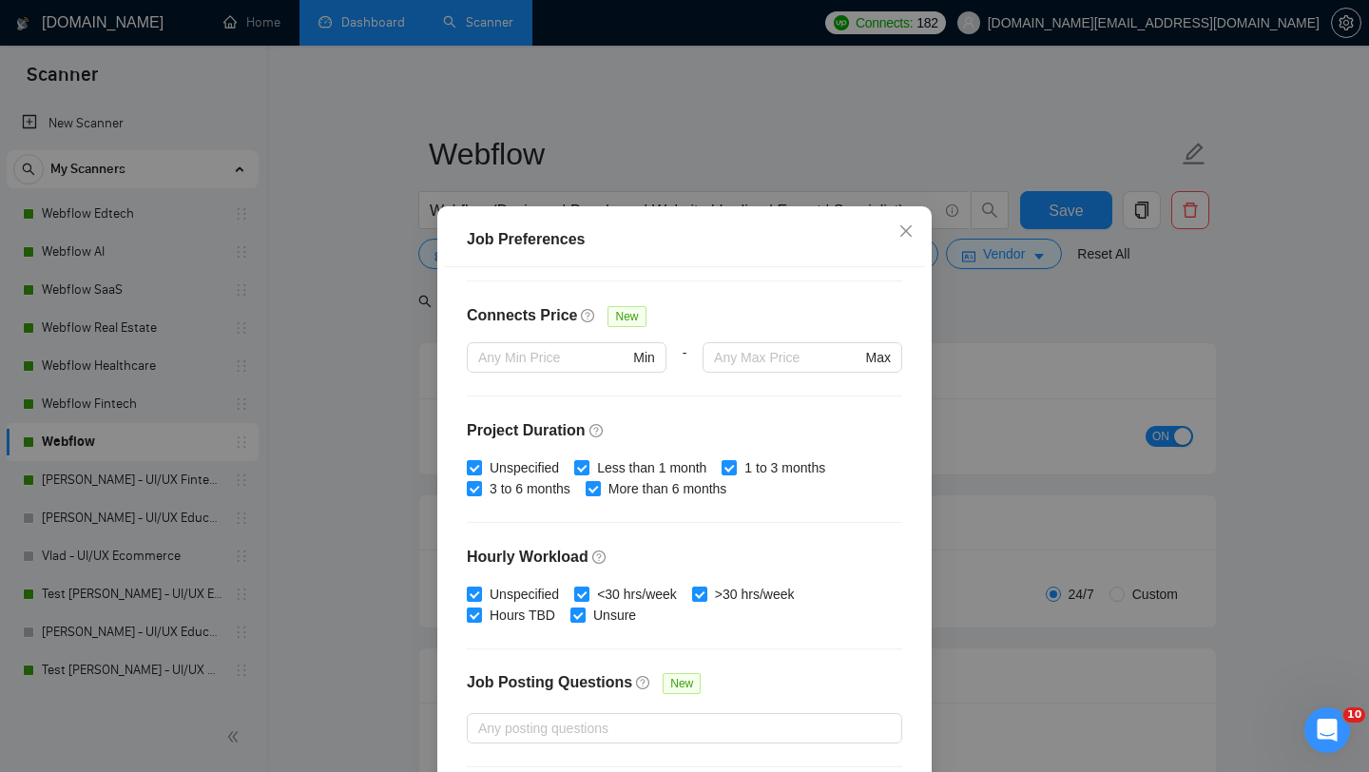
scroll to position [432, 0]
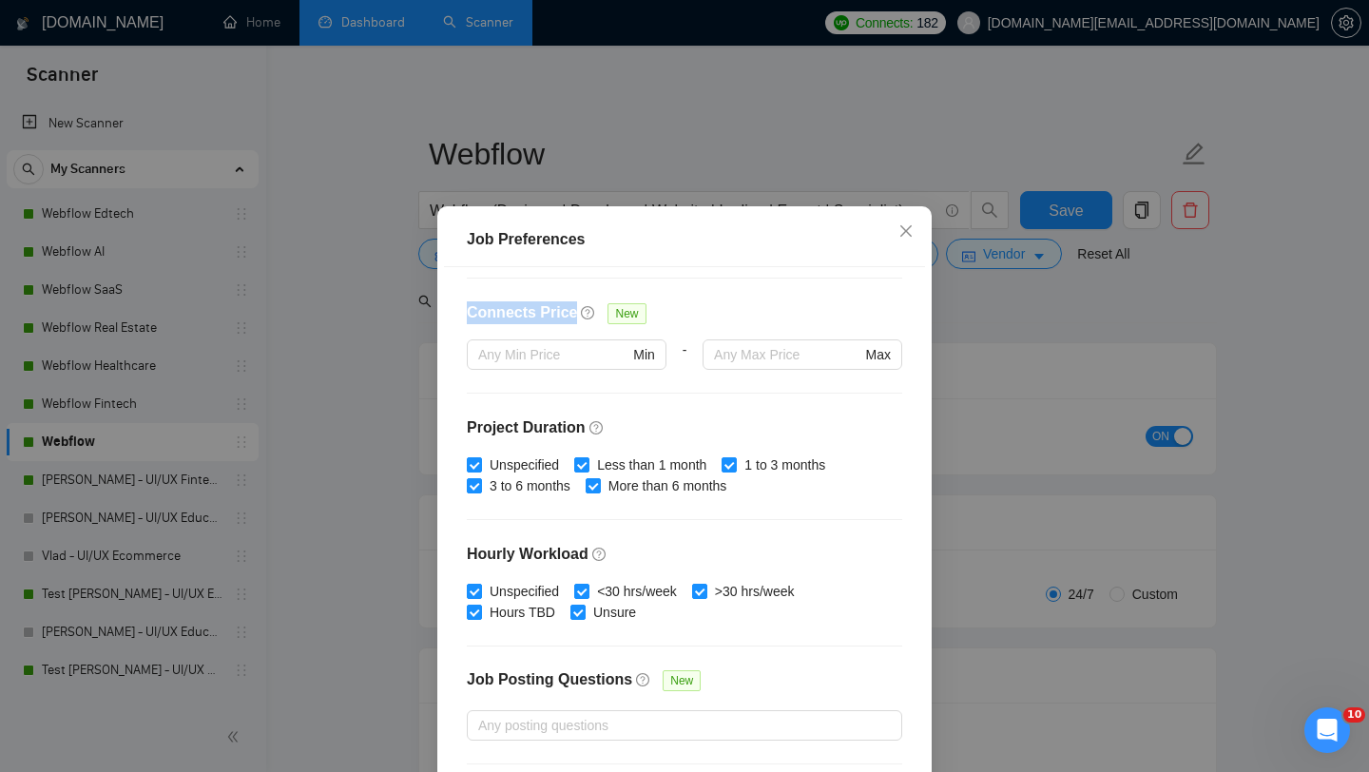
drag, startPoint x: 578, startPoint y: 317, endPoint x: 462, endPoint y: 305, distance: 116.6
click at [462, 305] on div "Budget Project Type All Fixed Price Hourly Rate Fixed Price Budget $ 1000 Min -…" at bounding box center [684, 537] width 481 height 540
click at [690, 312] on div "Connects Price New" at bounding box center [684, 320] width 435 height 38
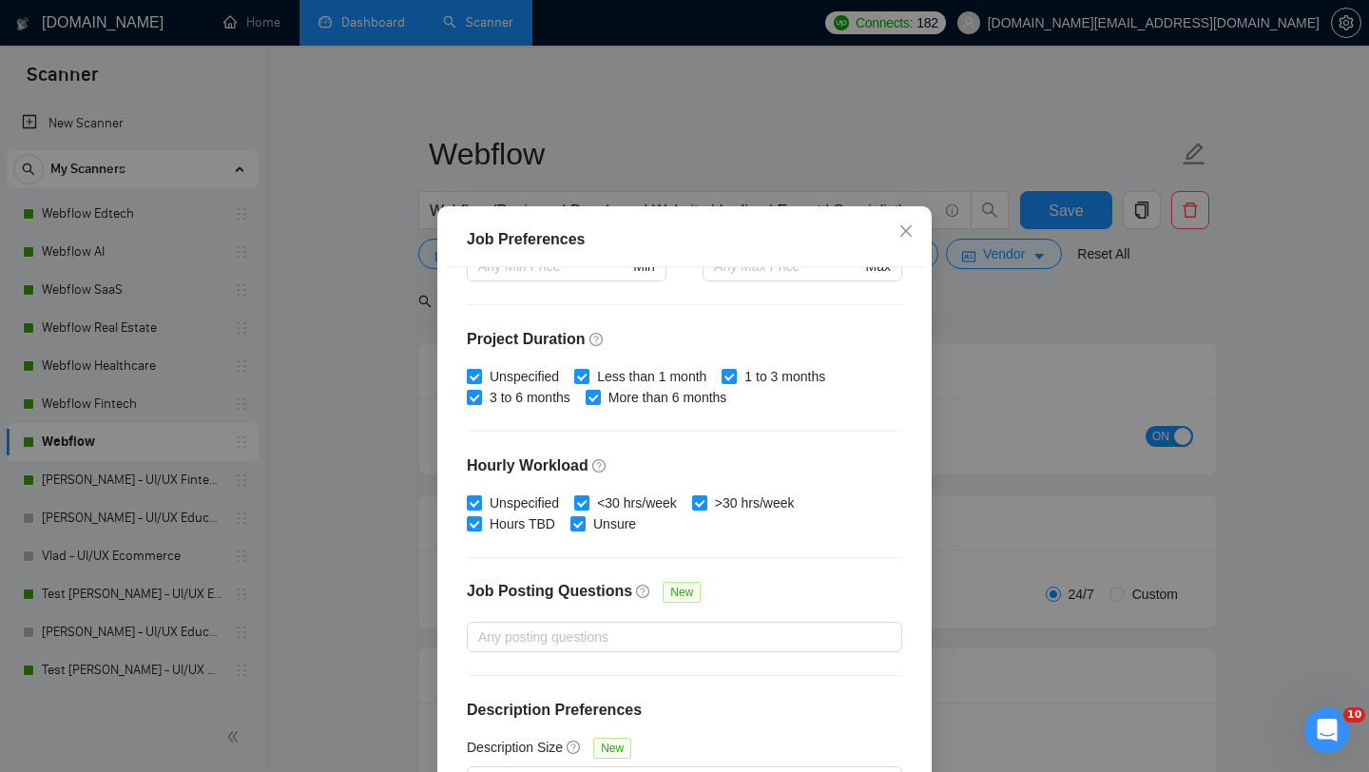
scroll to position [531, 0]
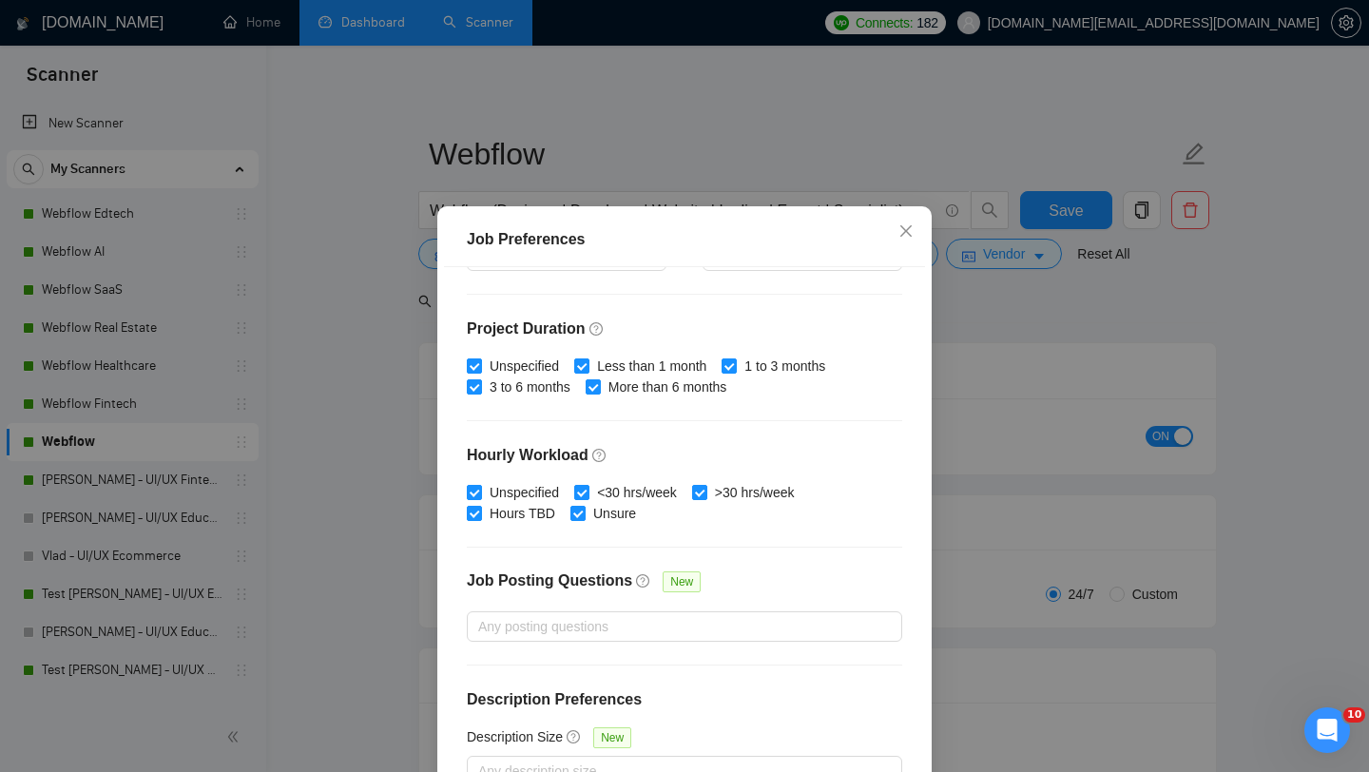
click at [750, 554] on div "Budget Project Type All Fixed Price Hourly Rate Fixed Price Budget $ 1000 Min -…" at bounding box center [684, 537] width 481 height 540
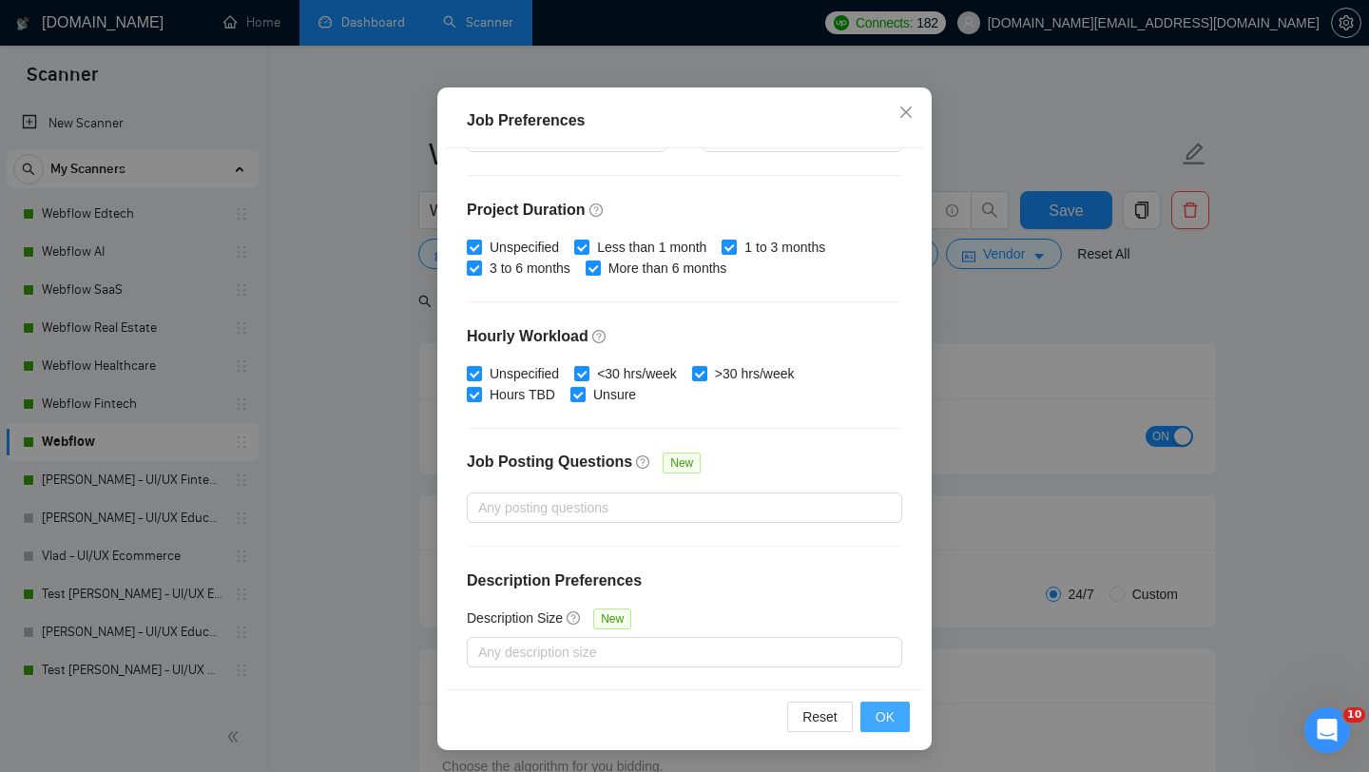
click at [888, 703] on button "OK" at bounding box center [884, 716] width 49 height 30
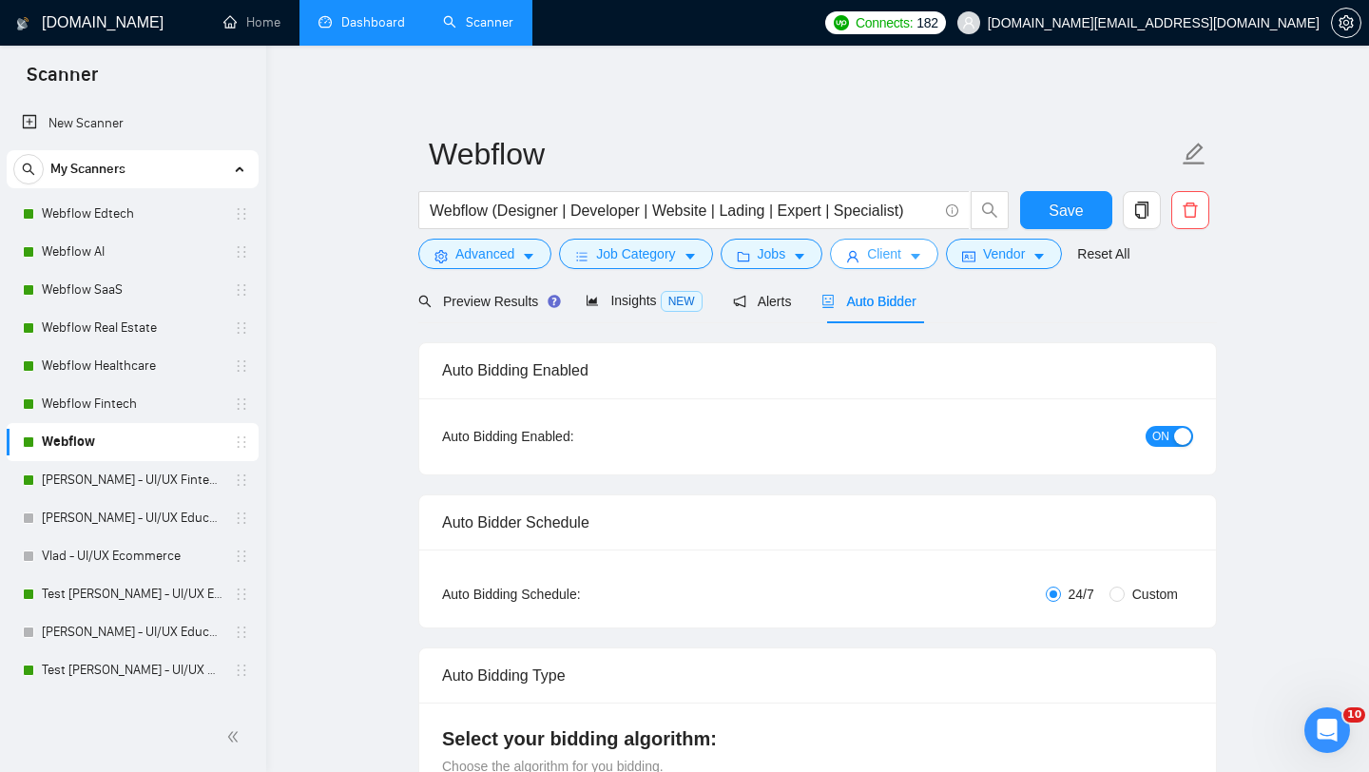
click at [854, 266] on button "Client" at bounding box center [884, 254] width 108 height 30
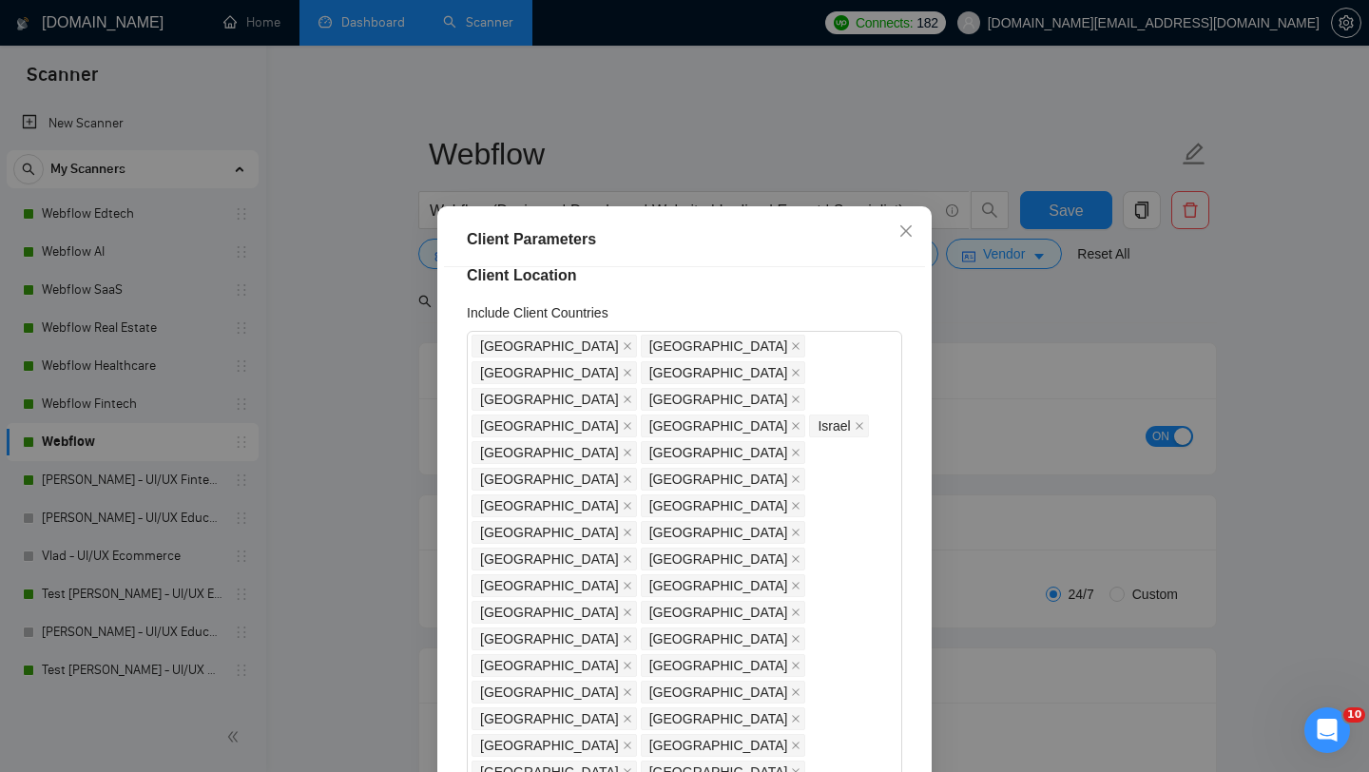
scroll to position [9, 0]
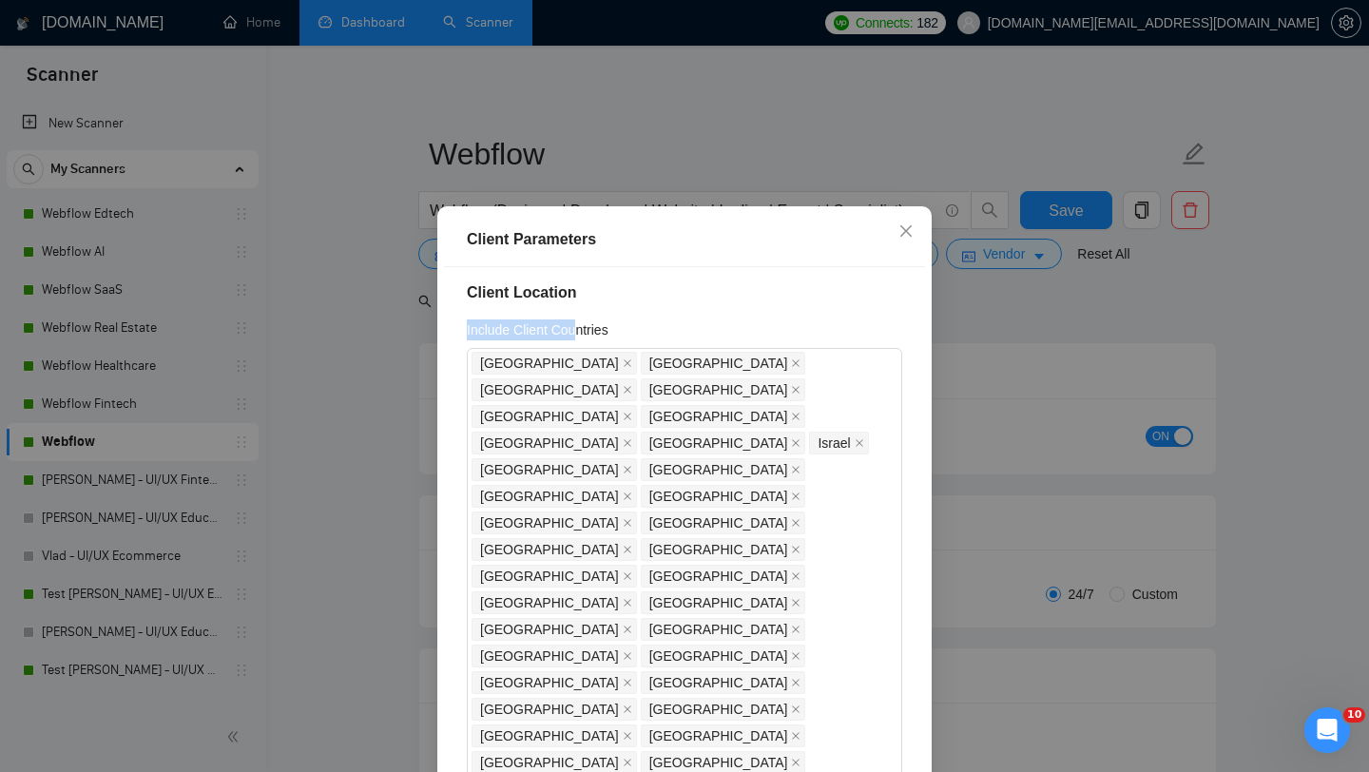
drag, startPoint x: 451, startPoint y: 323, endPoint x: 575, endPoint y: 328, distance: 123.7
click at [575, 328] on div "Client Location Include Client Countries [GEOGRAPHIC_DATA] [GEOGRAPHIC_DATA] [G…" at bounding box center [684, 537] width 481 height 540
drag, startPoint x: 624, startPoint y: 637, endPoint x: 469, endPoint y: 646, distance: 156.2
click at [460, 552] on div "Client Location Include Client Countries [GEOGRAPHIC_DATA] [GEOGRAPHIC_DATA] [G…" at bounding box center [684, 537] width 481 height 540
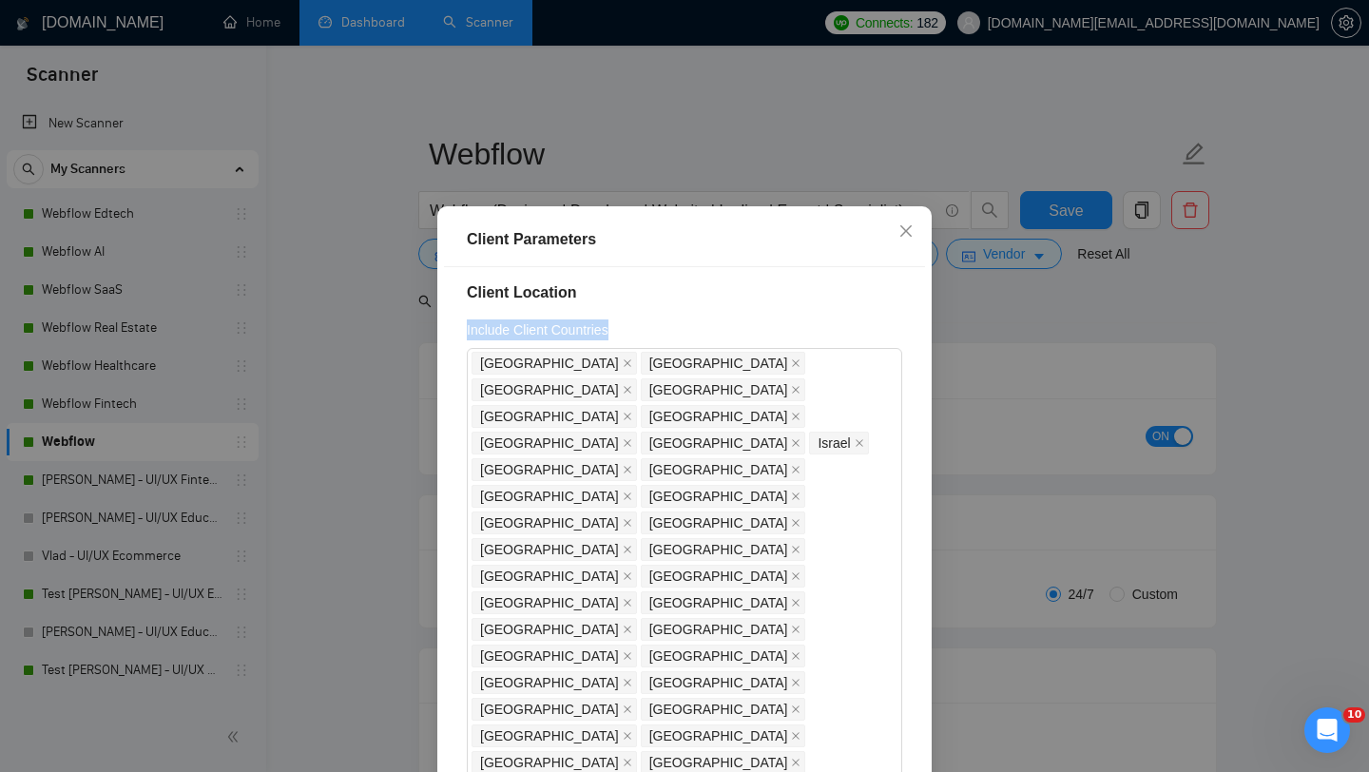
drag, startPoint x: 463, startPoint y: 333, endPoint x: 619, endPoint y: 327, distance: 156.0
click at [619, 327] on div "Client Location Include Client Countries [GEOGRAPHIC_DATA] [GEOGRAPHIC_DATA] [G…" at bounding box center [684, 537] width 481 height 540
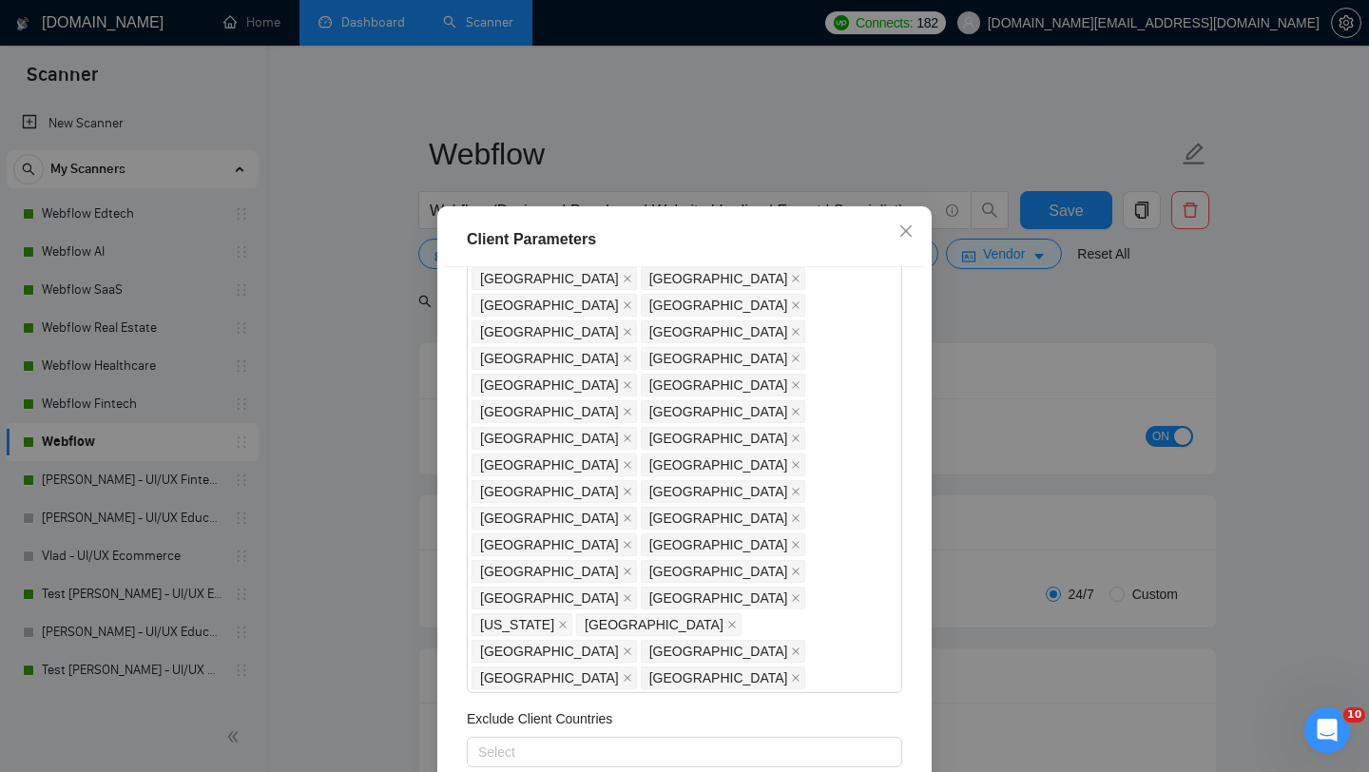
scroll to position [298, 0]
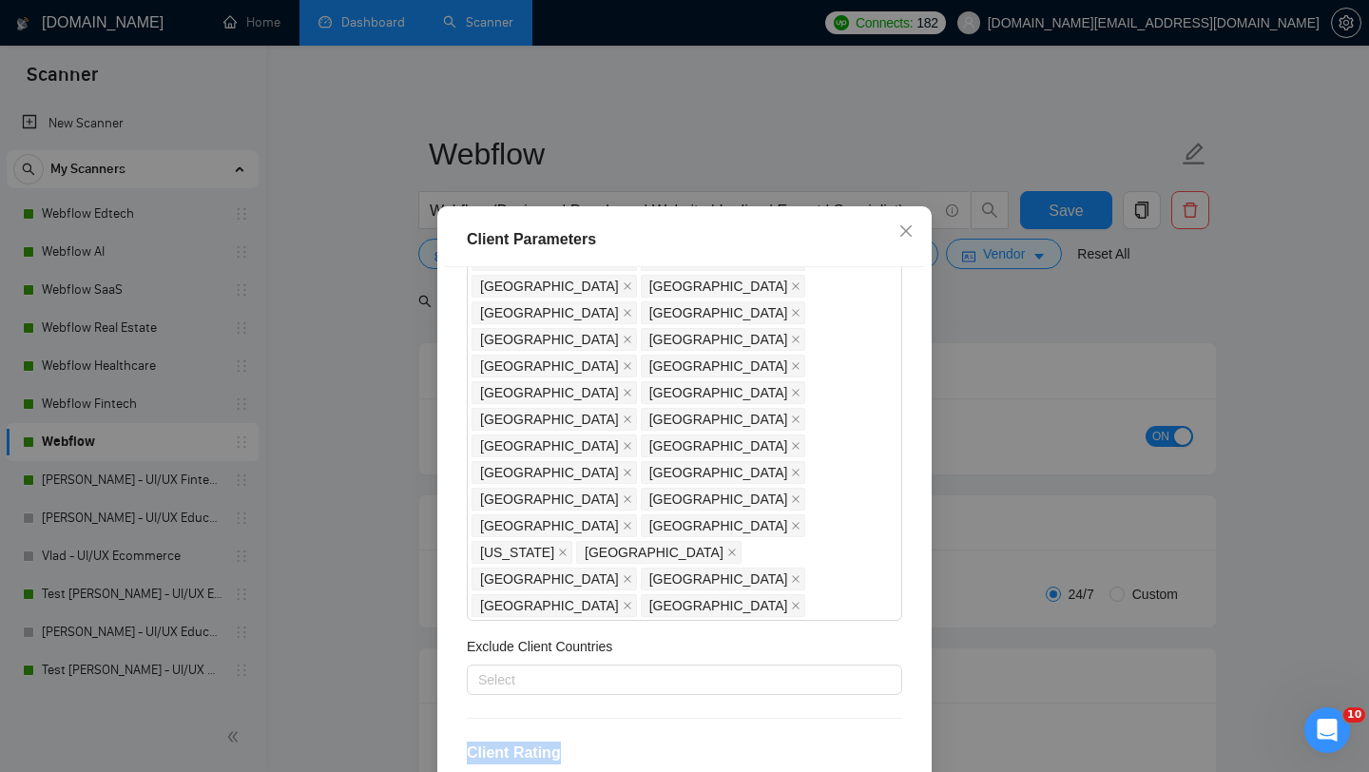
drag, startPoint x: 470, startPoint y: 462, endPoint x: 566, endPoint y: 465, distance: 95.1
click at [566, 741] on h4 "Client Rating" at bounding box center [684, 752] width 435 height 23
drag, startPoint x: 459, startPoint y: 489, endPoint x: 659, endPoint y: 488, distance: 199.6
click at [659, 488] on div "Client Location Include Client Countries [GEOGRAPHIC_DATA] [GEOGRAPHIC_DATA] [G…" at bounding box center [684, 537] width 481 height 540
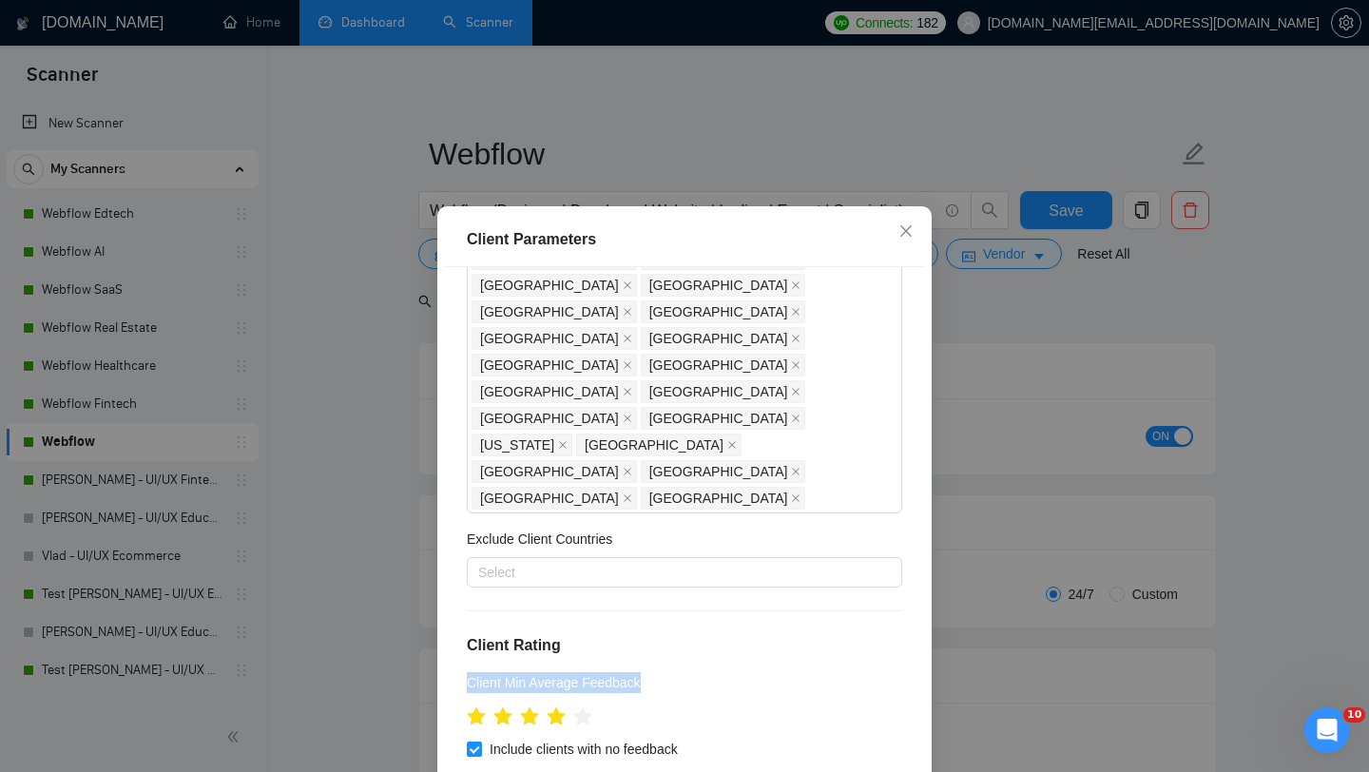
scroll to position [436, 0]
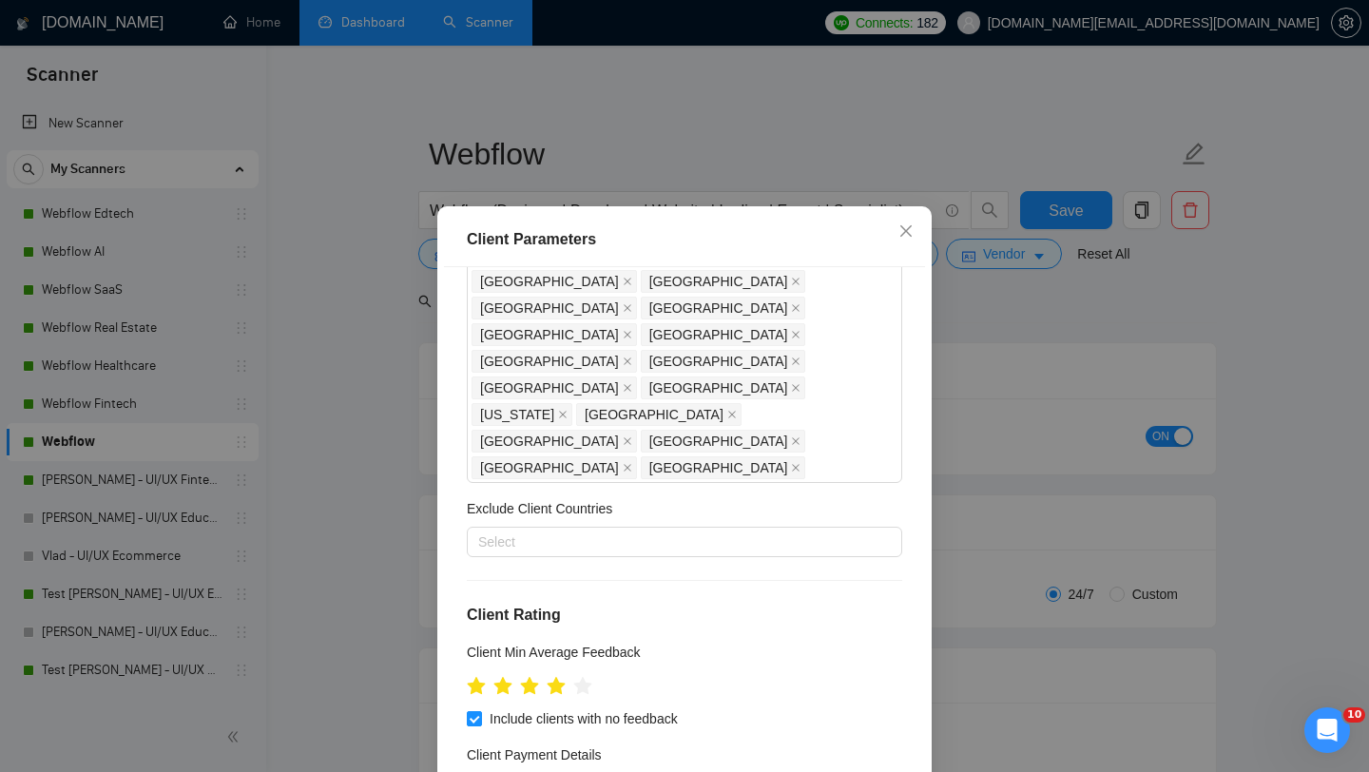
click at [686, 642] on div "Client Min Average Feedback" at bounding box center [684, 656] width 435 height 29
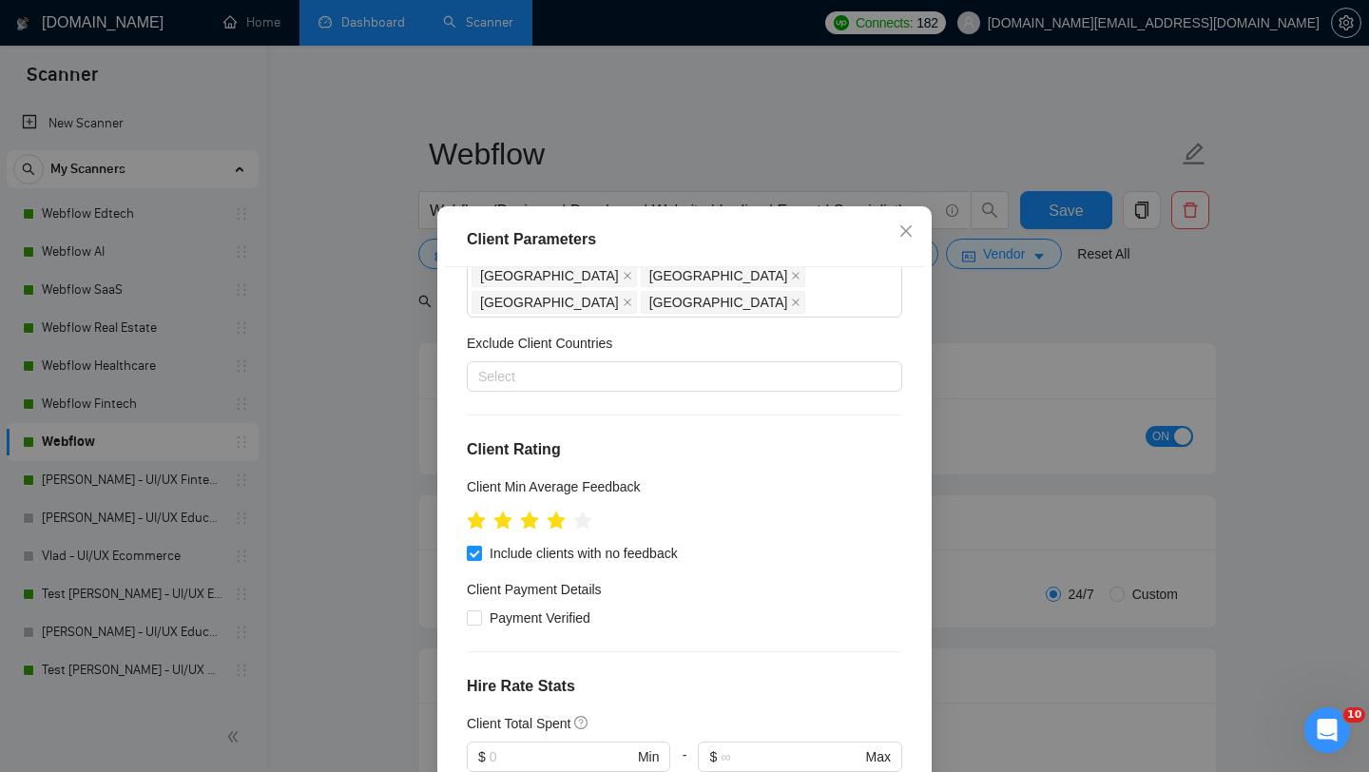
scroll to position [620, 0]
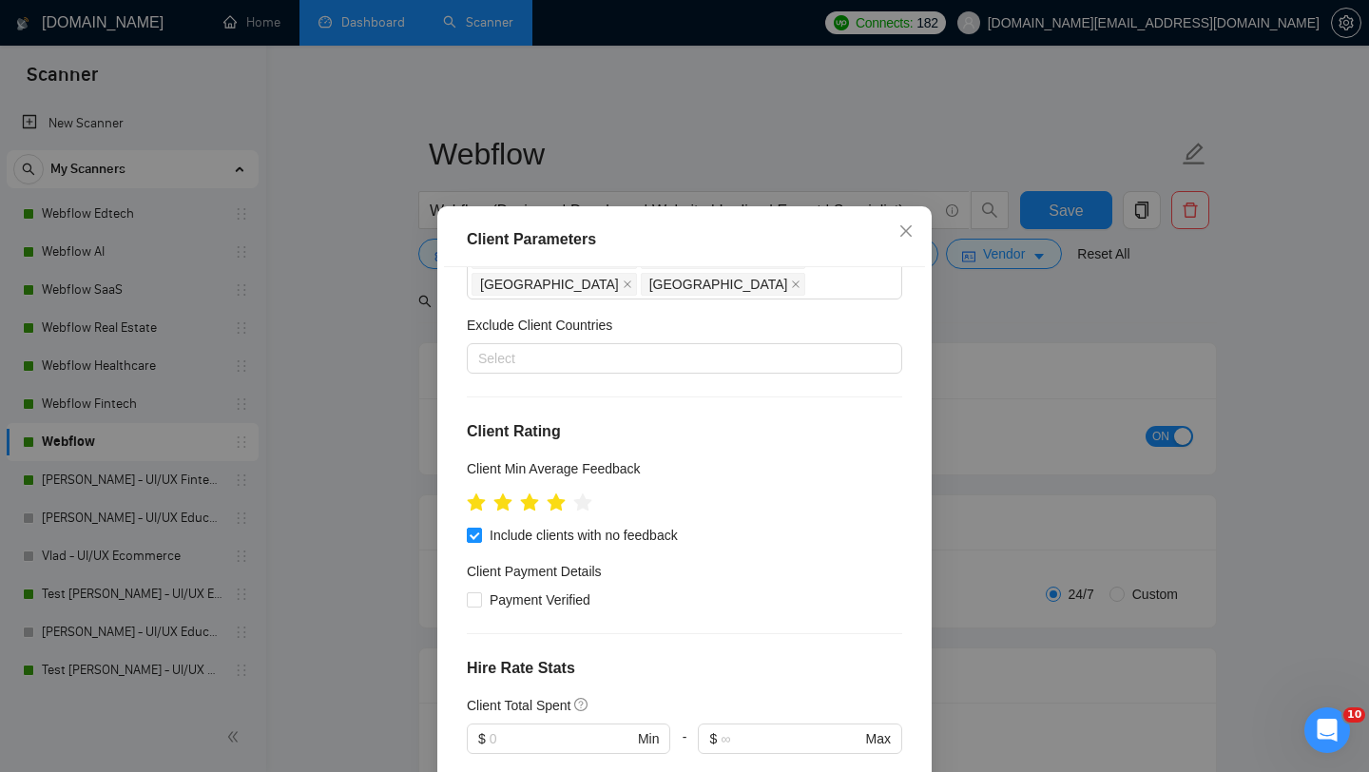
drag, startPoint x: 464, startPoint y: 604, endPoint x: 595, endPoint y: 604, distance: 131.2
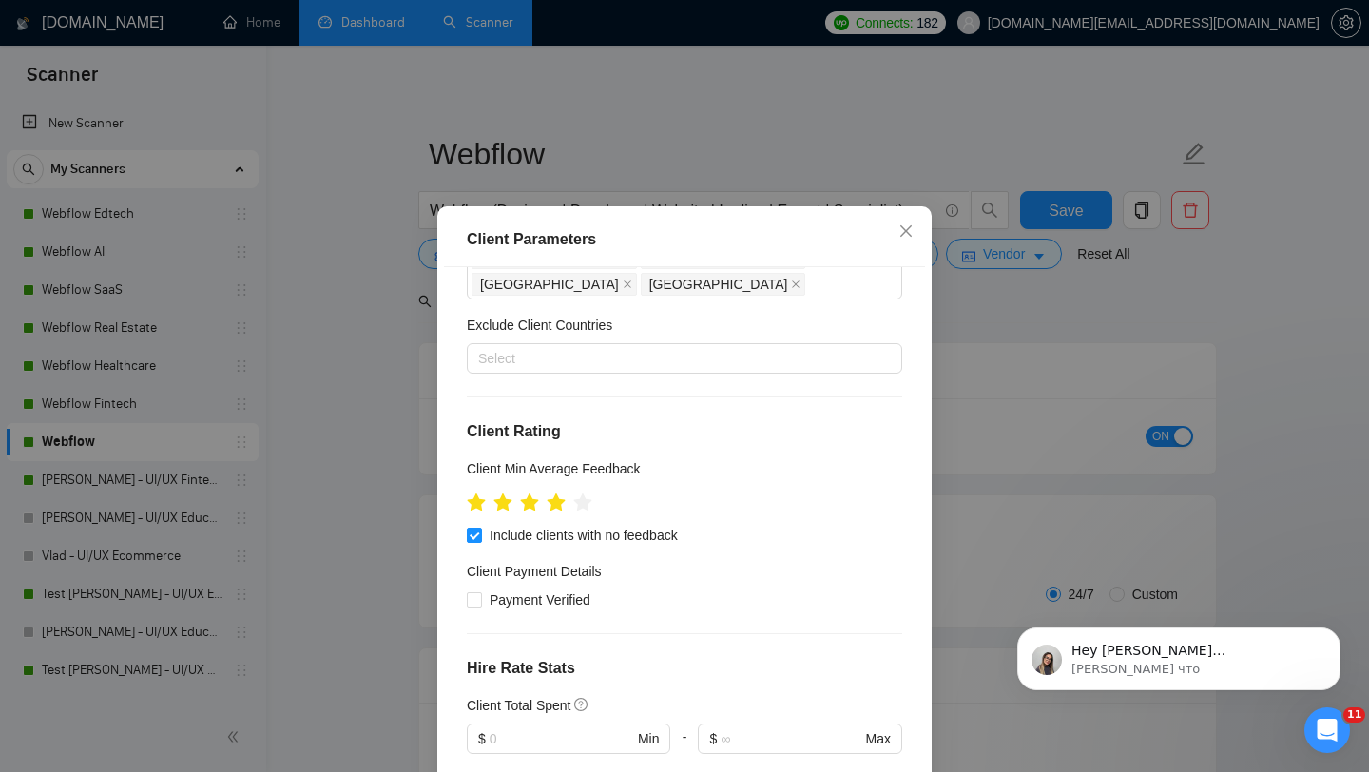
scroll to position [0, 0]
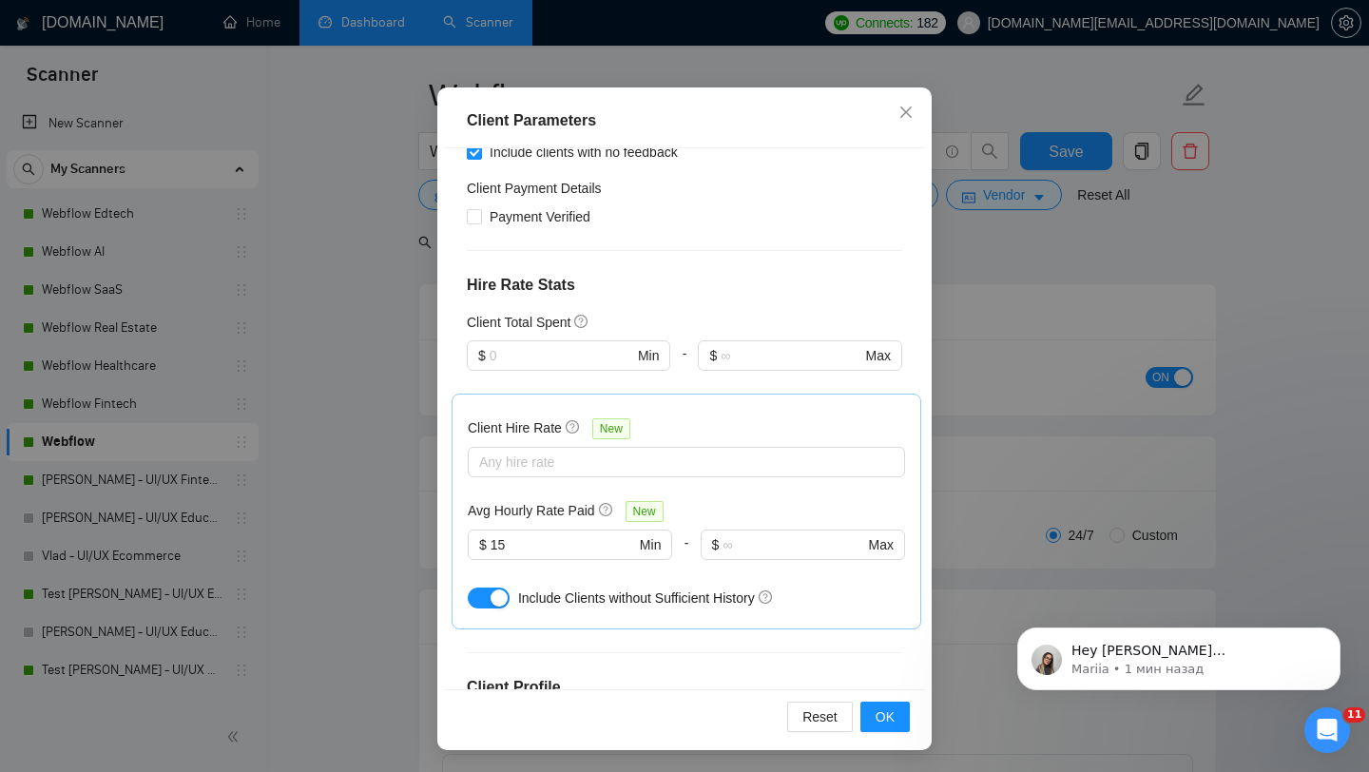
scroll to position [65, 0]
drag, startPoint x: 464, startPoint y: 392, endPoint x: 637, endPoint y: 393, distance: 173.0
click at [637, 393] on div "Client Location Include Client Countries [GEOGRAPHIC_DATA] [GEOGRAPHIC_DATA] [G…" at bounding box center [684, 418] width 481 height 540
drag, startPoint x: 470, startPoint y: 429, endPoint x: 551, endPoint y: 424, distance: 80.9
click at [551, 714] on h5 "Client Industry" at bounding box center [509, 724] width 85 height 21
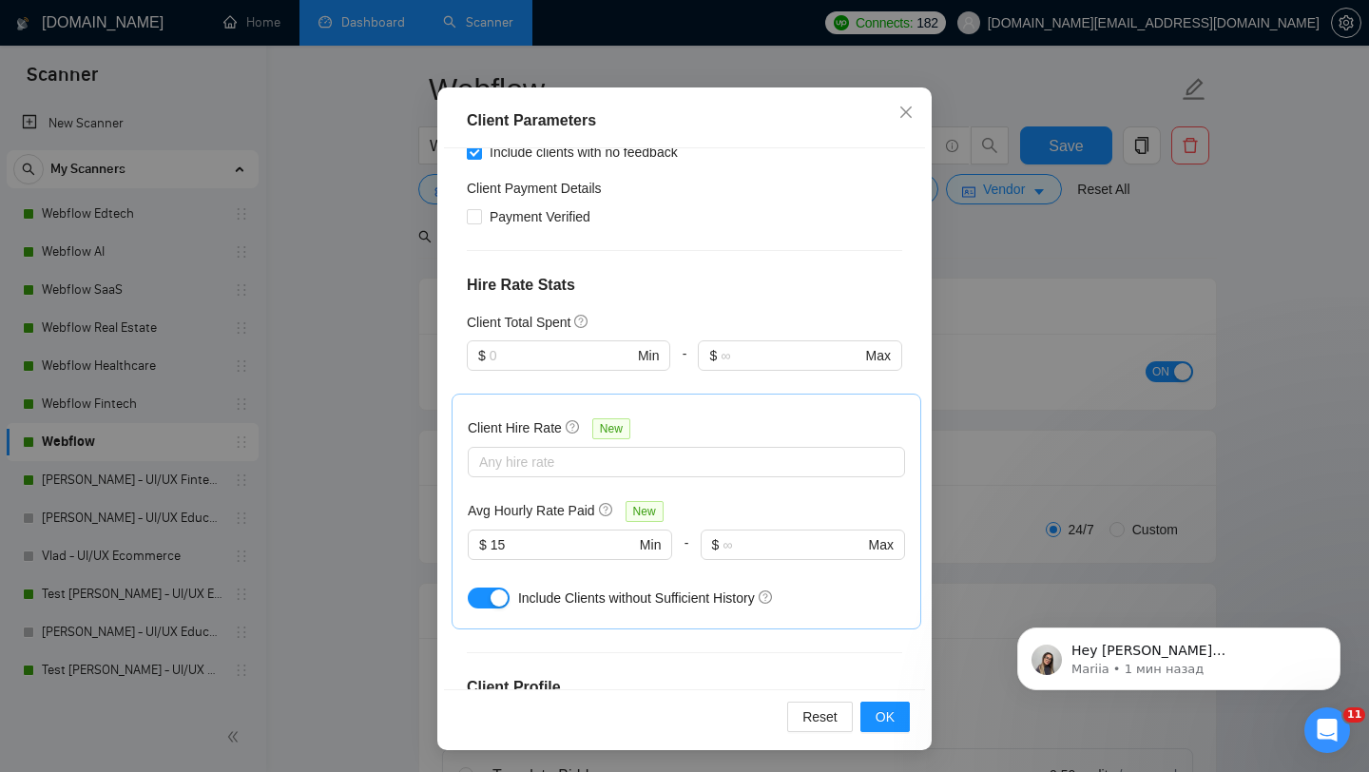
click at [721, 420] on div "Client Location Include Client Countries [GEOGRAPHIC_DATA] [GEOGRAPHIC_DATA] [G…" at bounding box center [684, 418] width 481 height 540
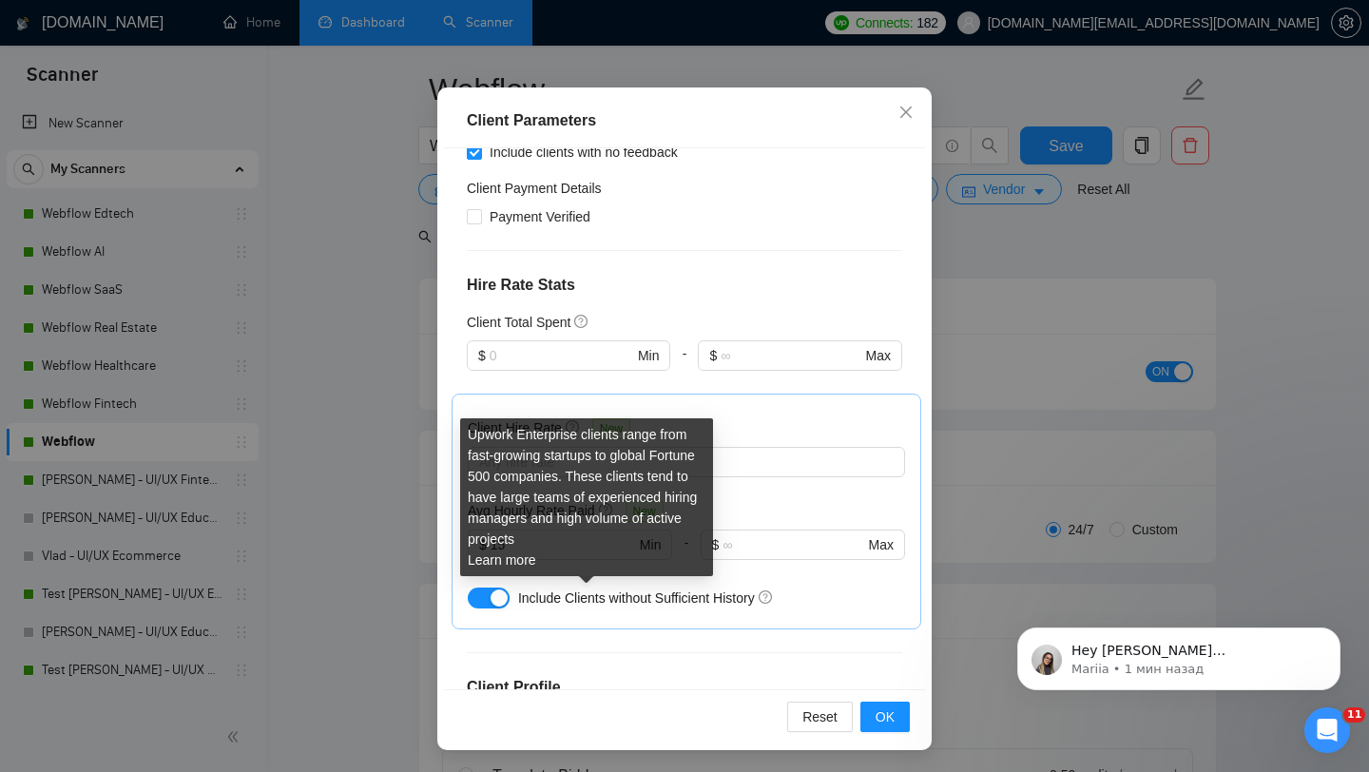
drag, startPoint x: 467, startPoint y: 587, endPoint x: 578, endPoint y: 596, distance: 111.5
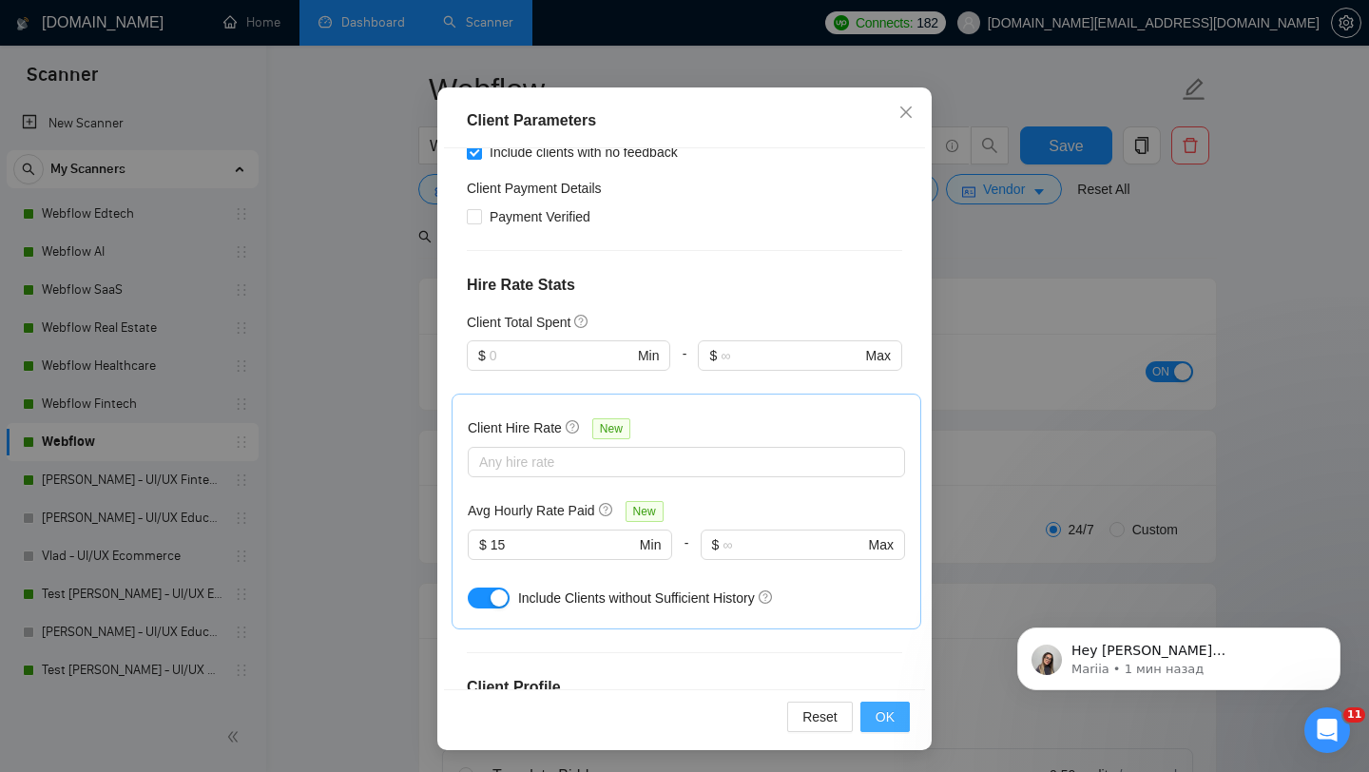
click at [893, 713] on span "OK" at bounding box center [884, 716] width 19 height 21
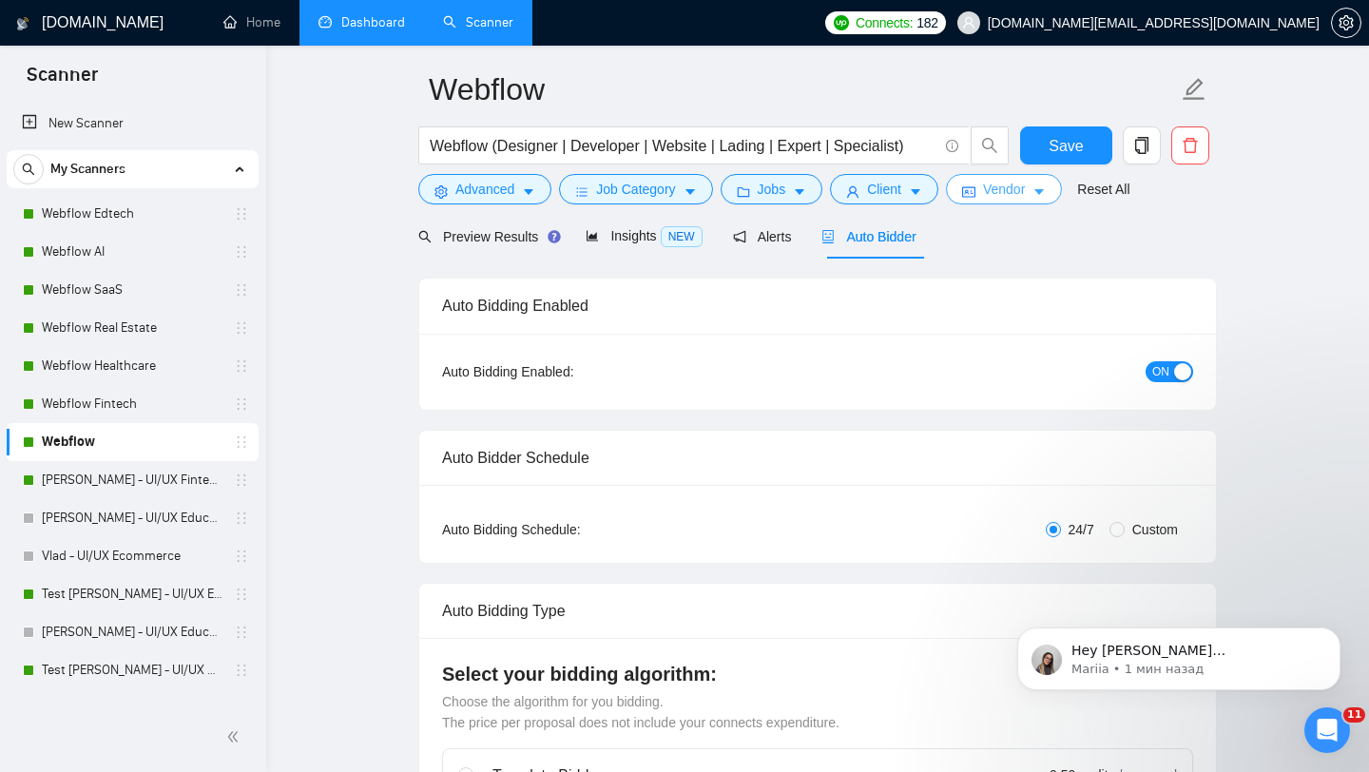
click at [1019, 201] on button "Vendor" at bounding box center [1004, 189] width 116 height 30
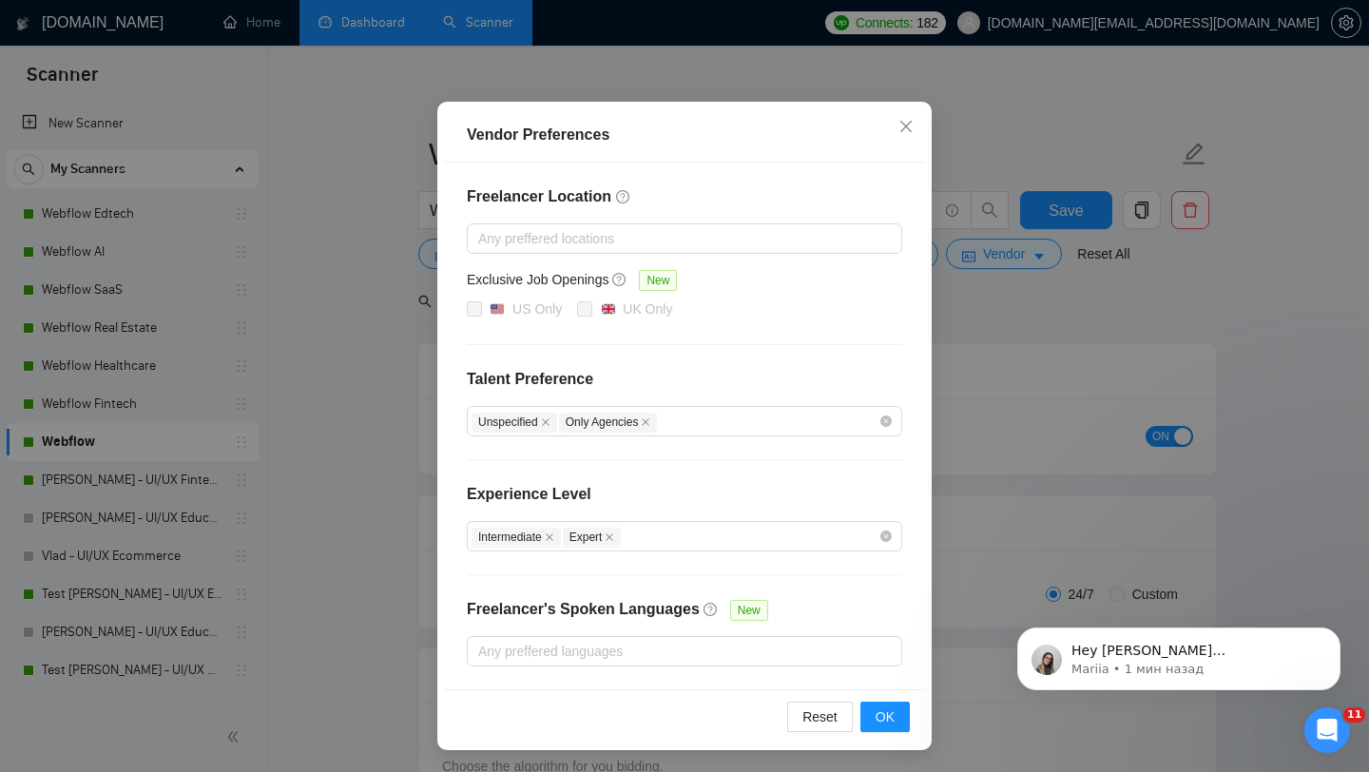
scroll to position [23, 0]
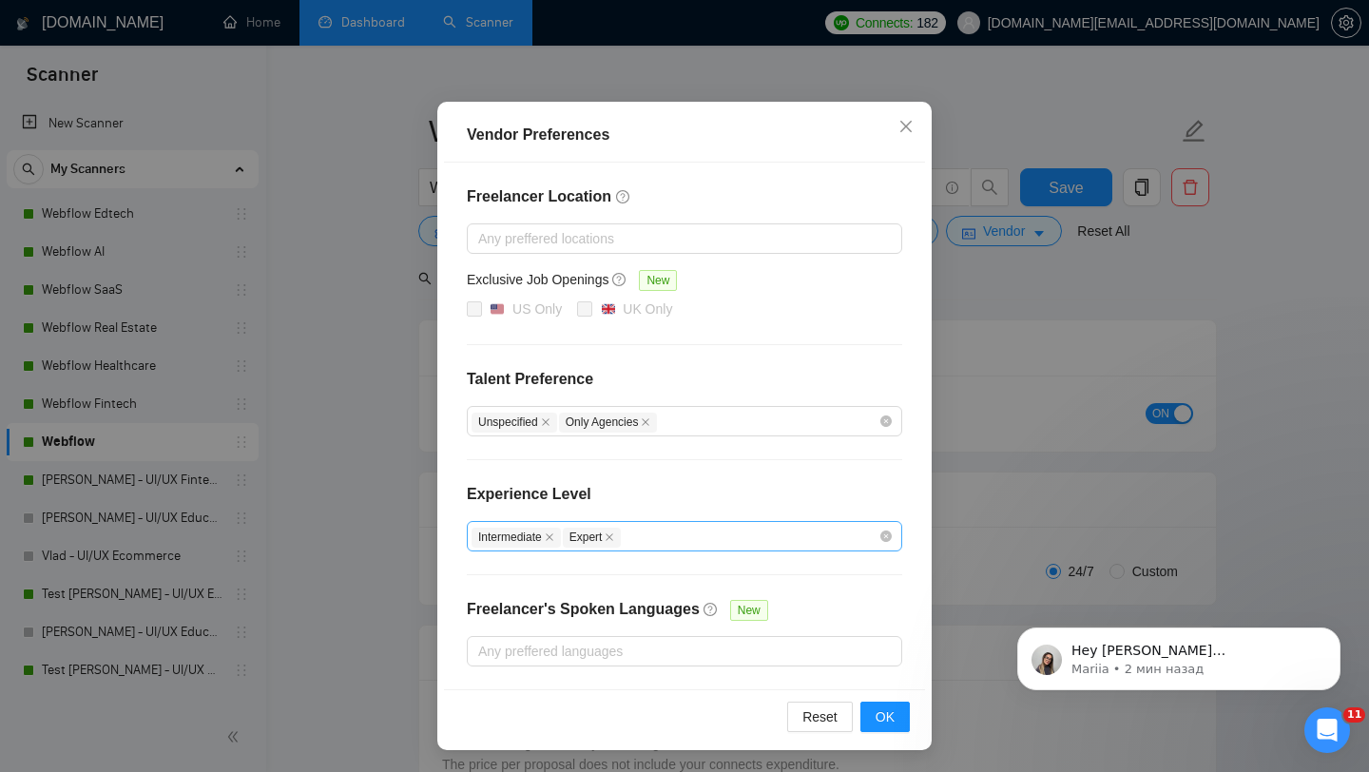
click at [708, 527] on div "Intermediate Expert" at bounding box center [674, 536] width 407 height 23
click at [683, 477] on div "Freelancer Location Any preffered locations Exclusive Job Openings New US Only …" at bounding box center [684, 426] width 481 height 527
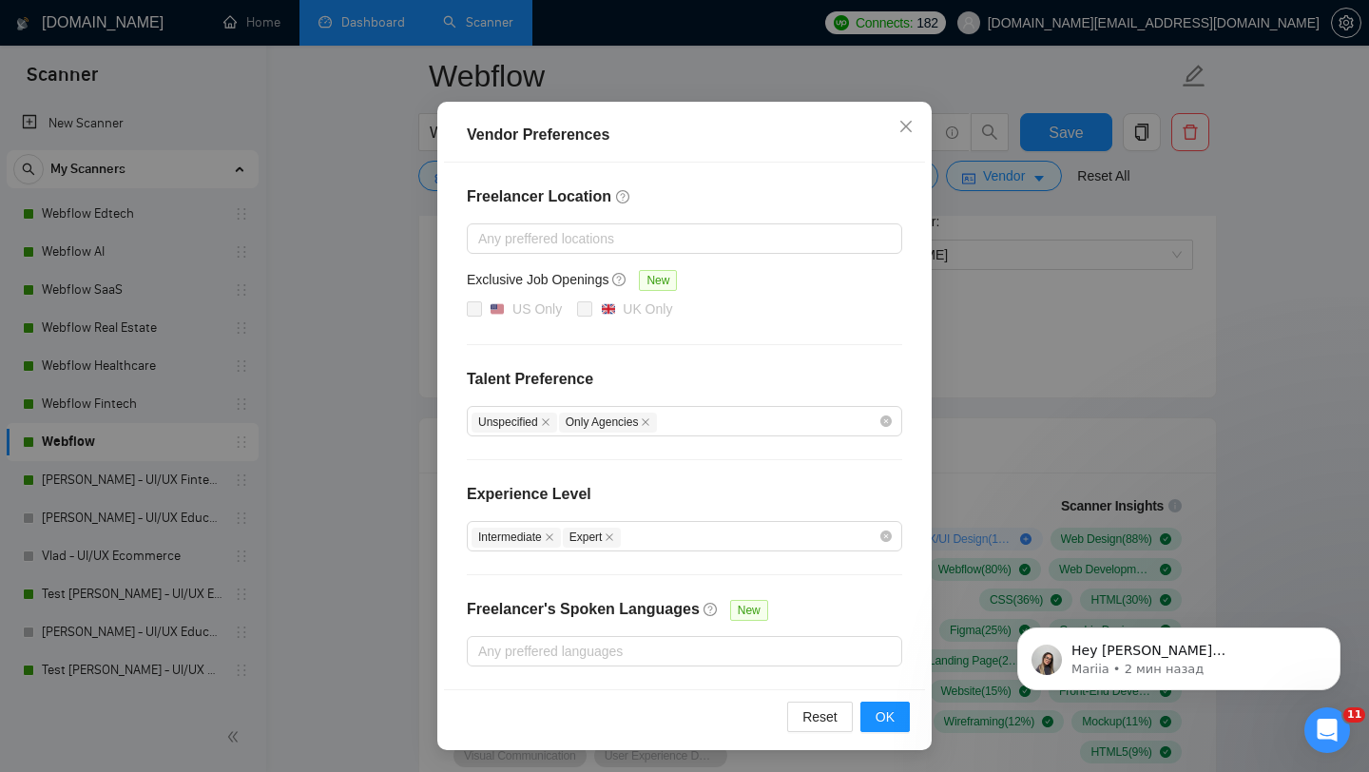
scroll to position [1038, 0]
click at [893, 125] on span "Close" at bounding box center [905, 127] width 51 height 51
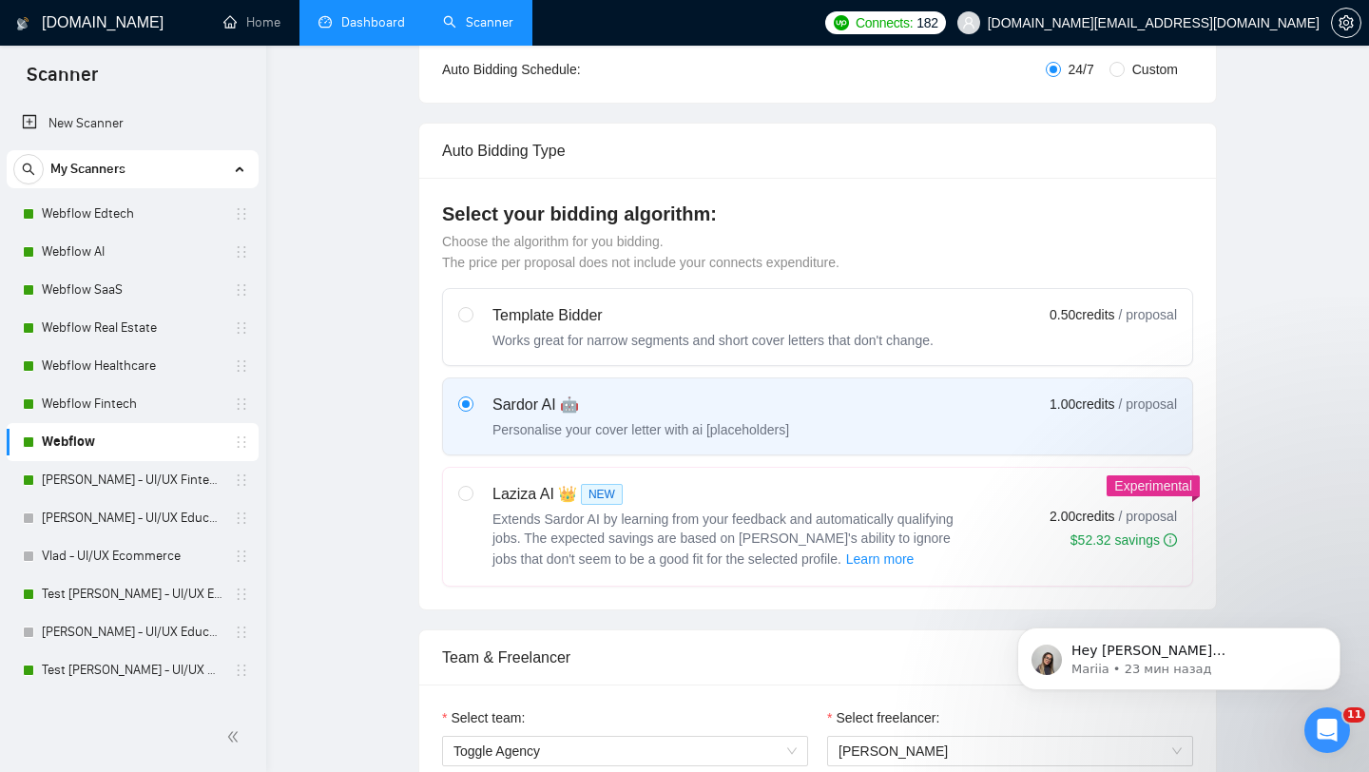
scroll to position [0, 0]
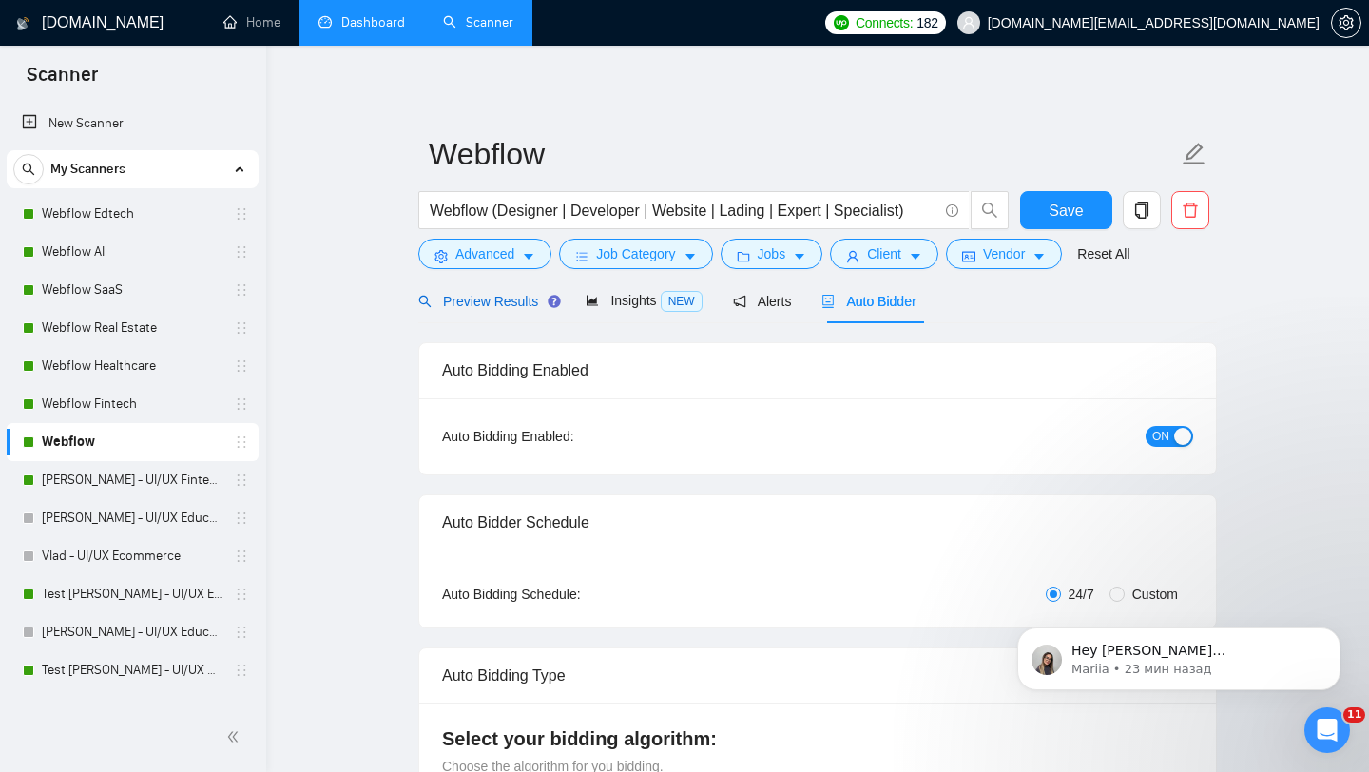
click at [531, 301] on span "Preview Results" at bounding box center [486, 301] width 137 height 15
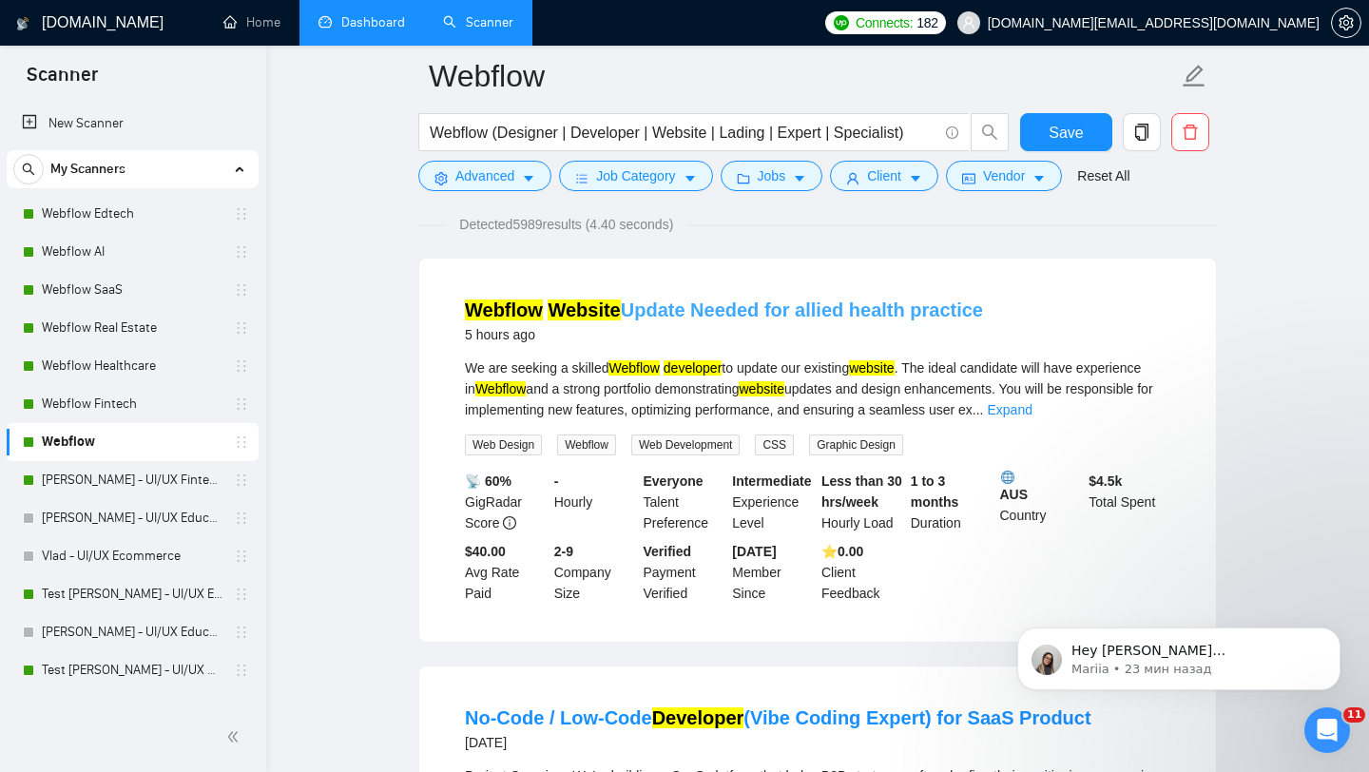
scroll to position [156, 0]
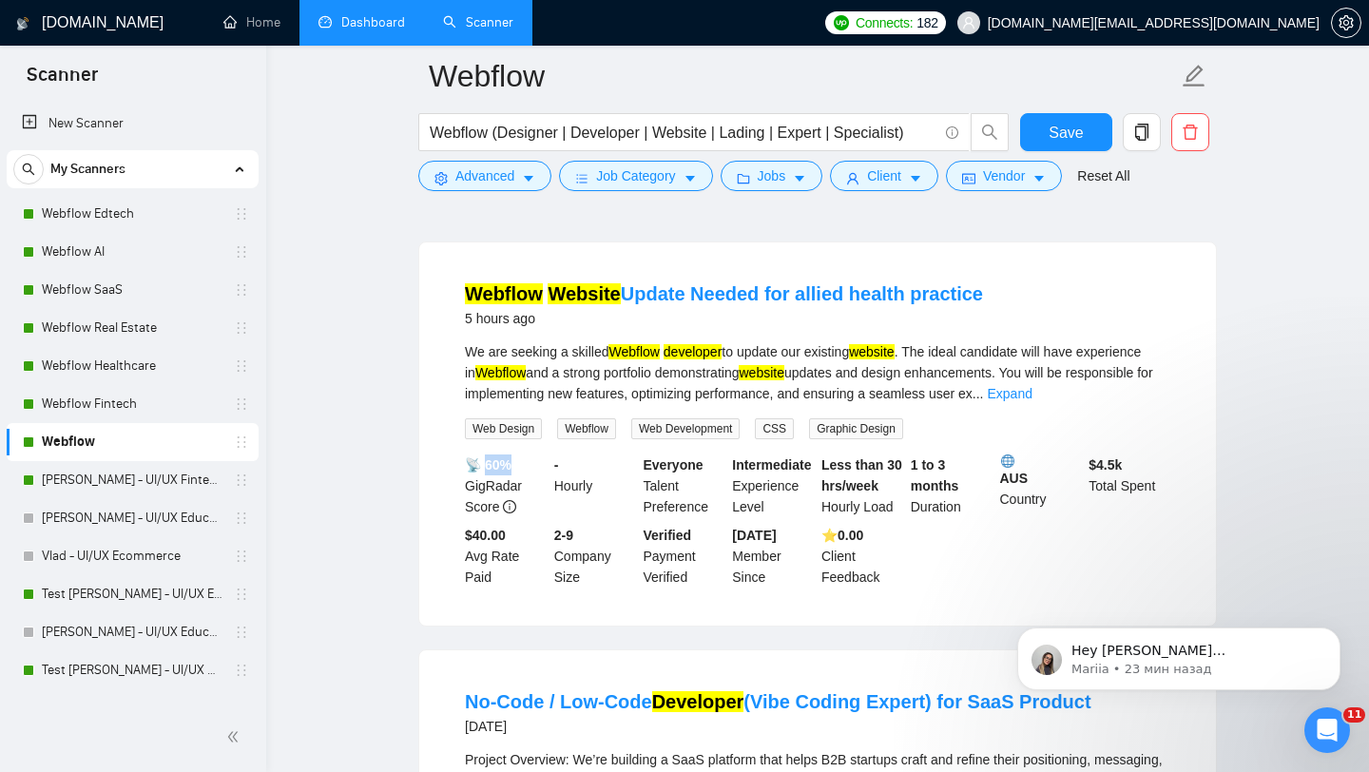
drag, startPoint x: 481, startPoint y: 468, endPoint x: 510, endPoint y: 468, distance: 29.5
click at [510, 468] on b "📡 60%" at bounding box center [488, 464] width 47 height 15
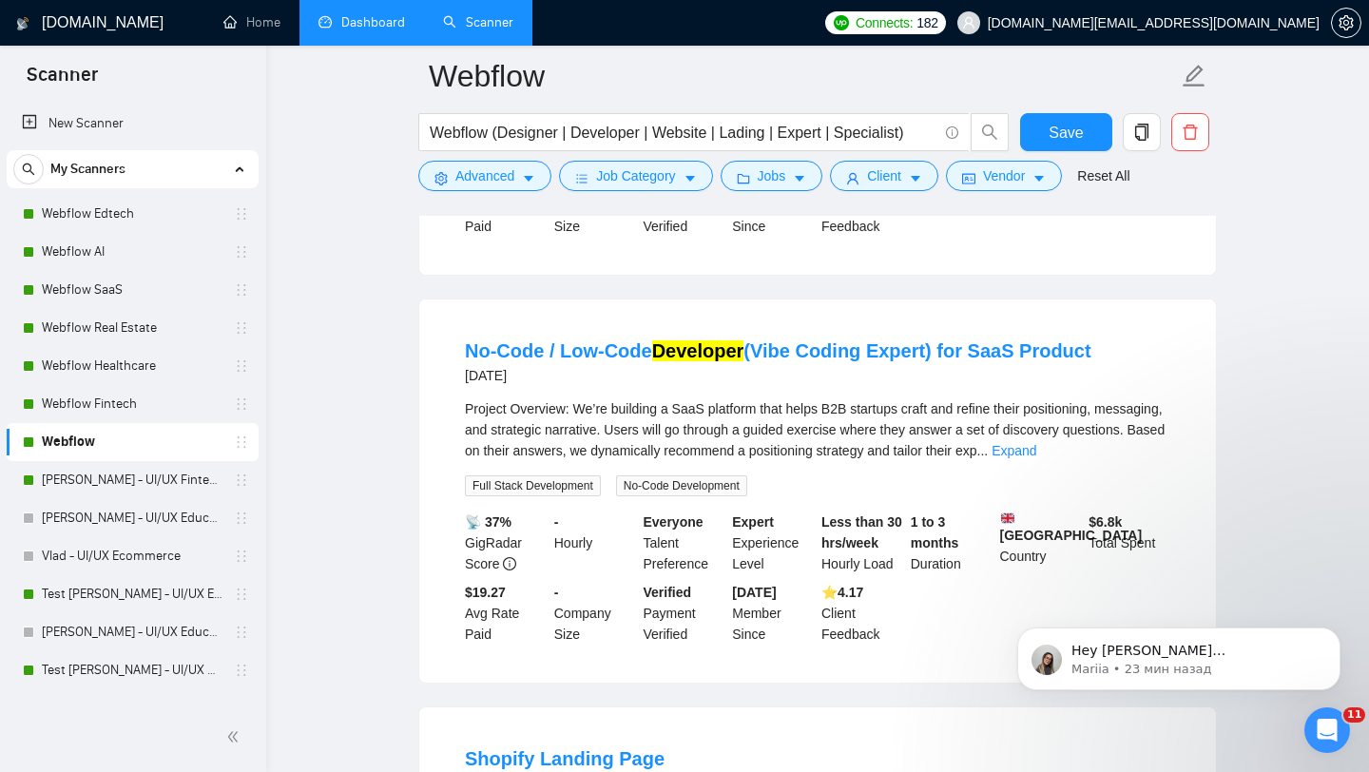
scroll to position [512, 0]
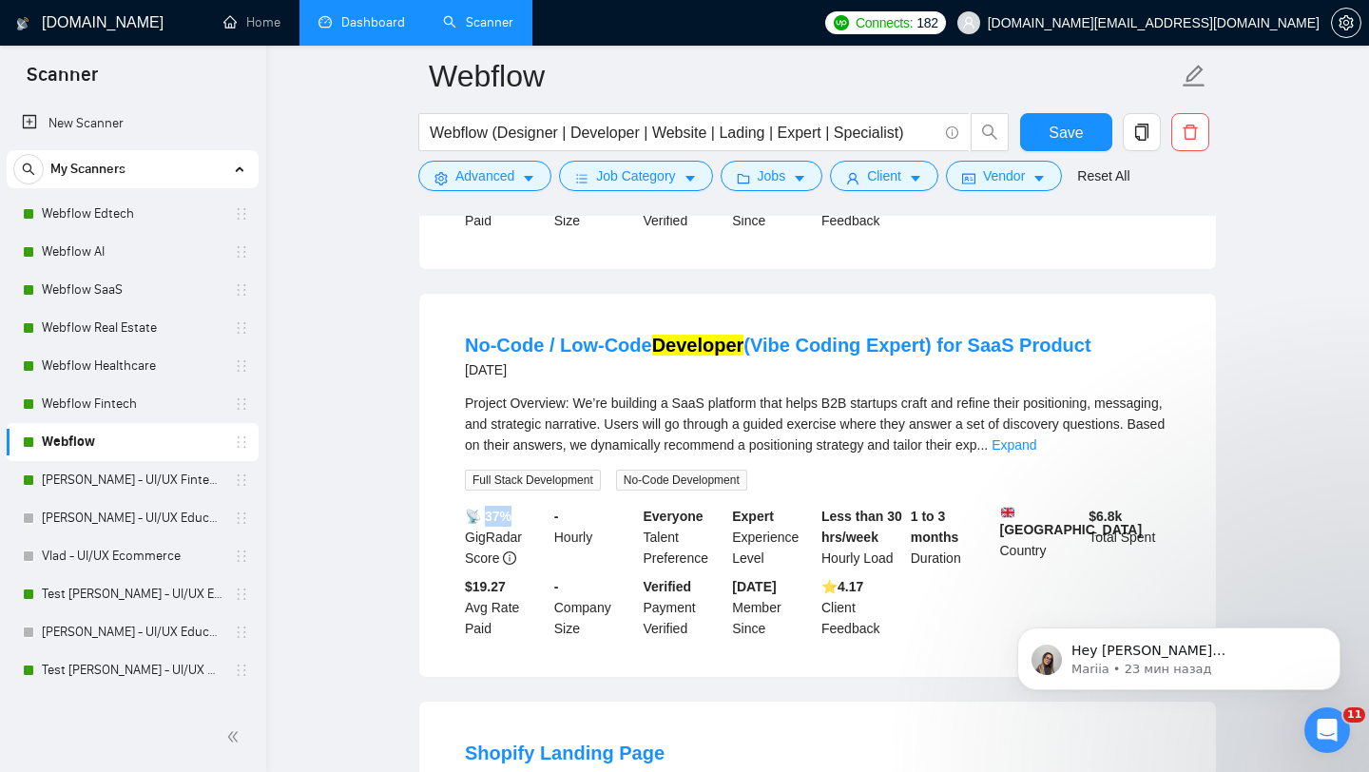
drag, startPoint x: 480, startPoint y: 513, endPoint x: 508, endPoint y: 513, distance: 27.6
click at [508, 513] on b "📡 37%" at bounding box center [488, 516] width 47 height 15
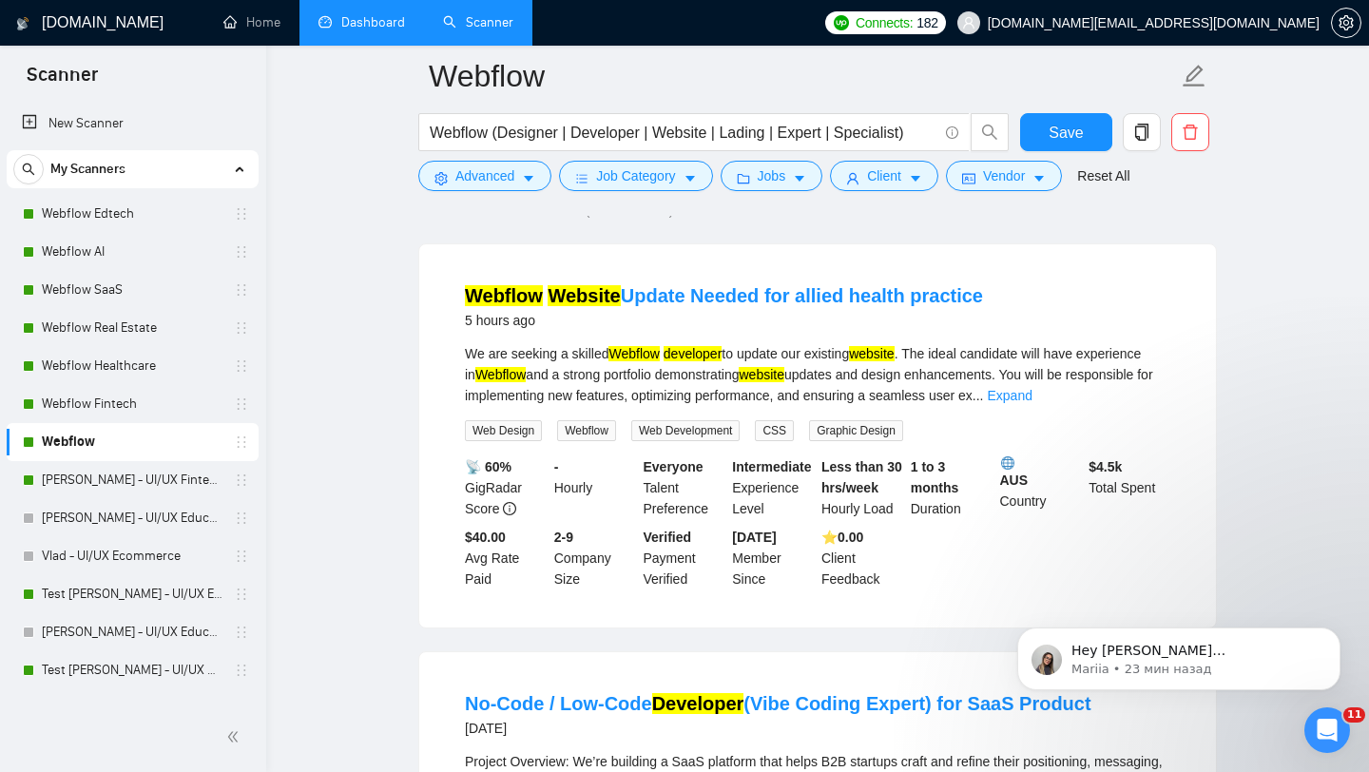
scroll to position [182, 0]
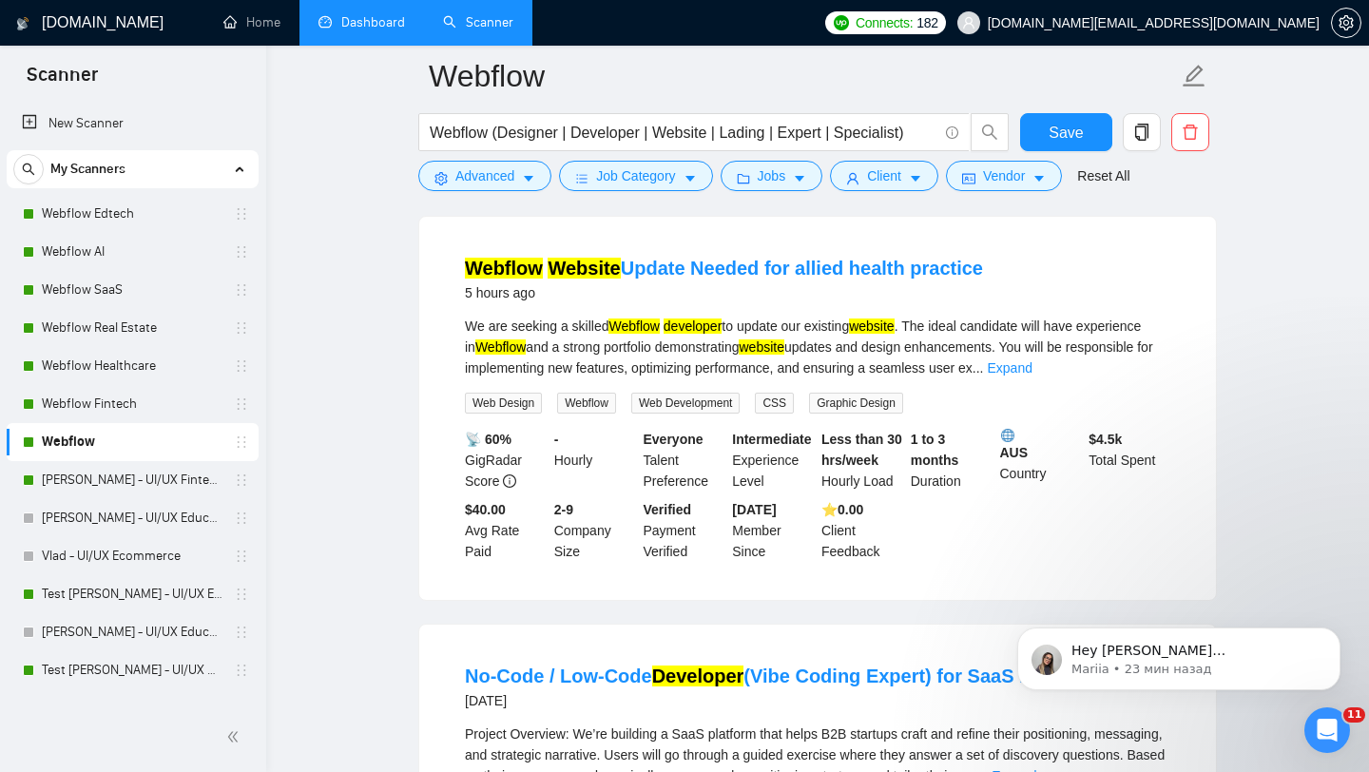
drag, startPoint x: 479, startPoint y: 441, endPoint x: 514, endPoint y: 435, distance: 35.6
click at [515, 436] on div "📡 60% GigRadar Score" at bounding box center [505, 460] width 89 height 63
drag, startPoint x: 514, startPoint y: 435, endPoint x: 480, endPoint y: 433, distance: 34.3
click at [480, 433] on div "📡 60% GigRadar Score" at bounding box center [505, 460] width 89 height 63
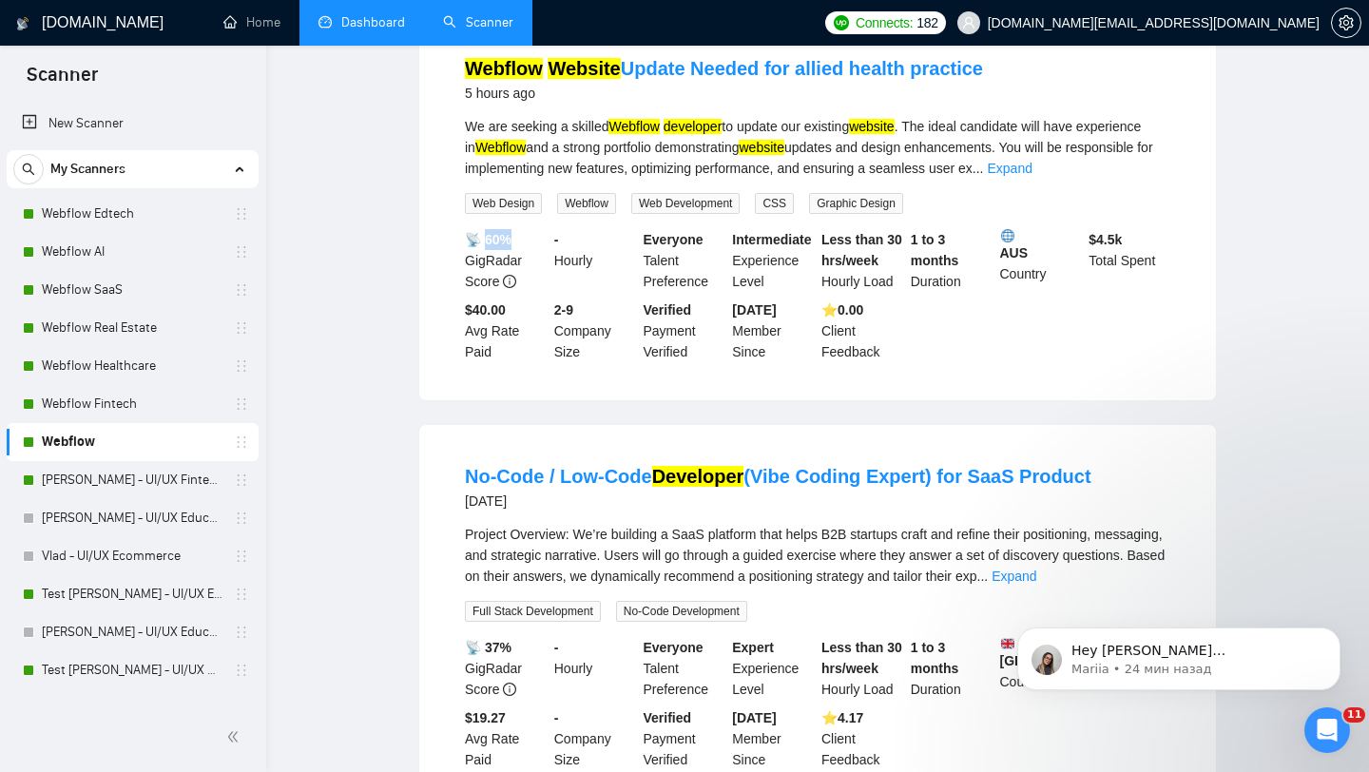
scroll to position [0, 0]
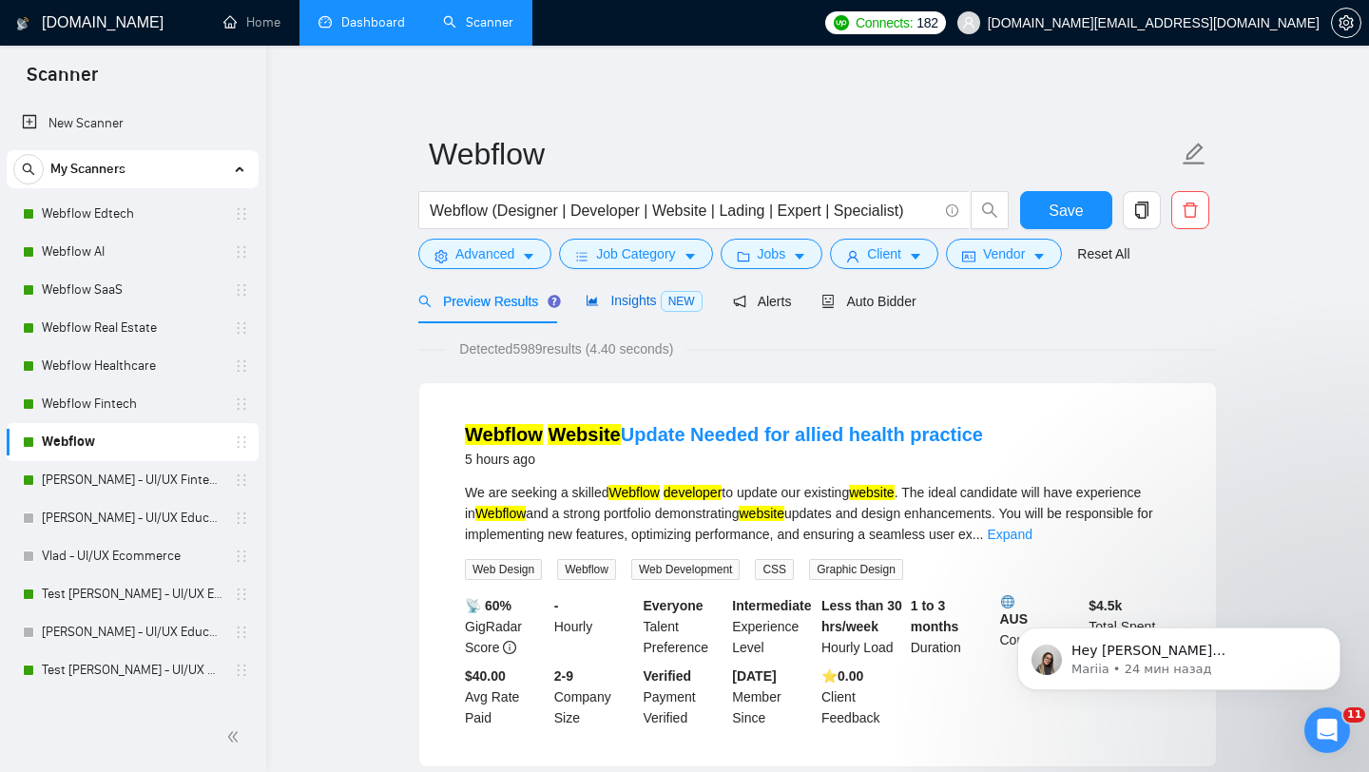
click at [646, 299] on span "Insights NEW" at bounding box center [644, 300] width 116 height 15
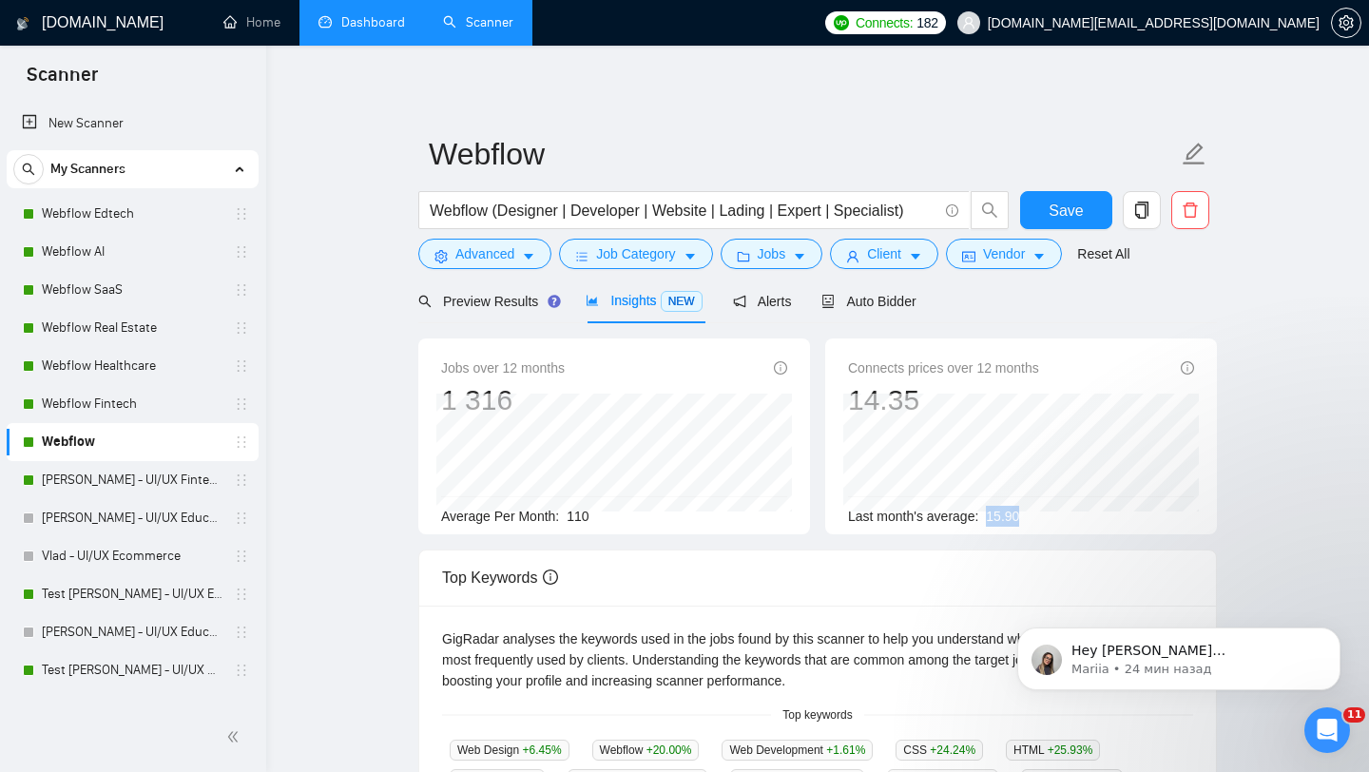
drag, startPoint x: 990, startPoint y: 514, endPoint x: 1047, endPoint y: 516, distance: 57.1
click at [1047, 518] on div "Last month's average: 15.90" at bounding box center [1021, 516] width 346 height 21
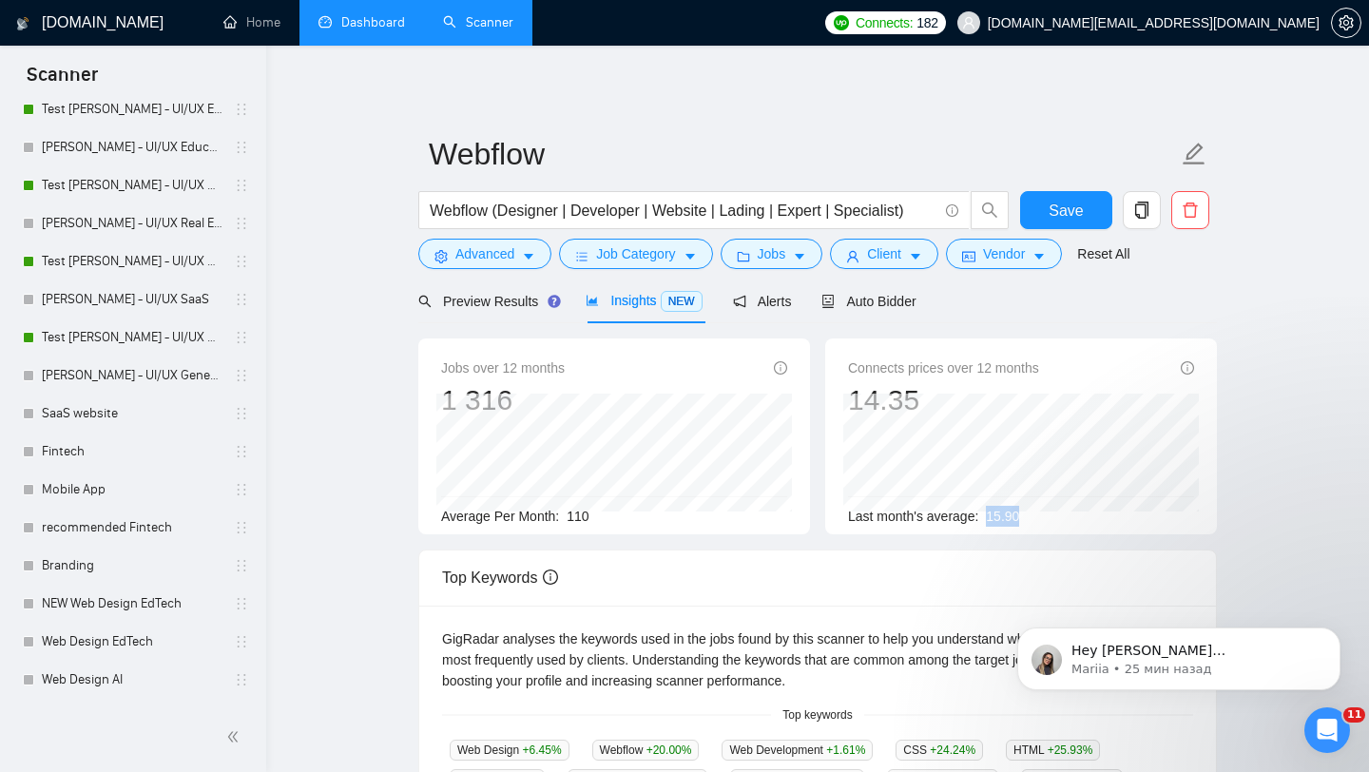
scroll to position [476, 0]
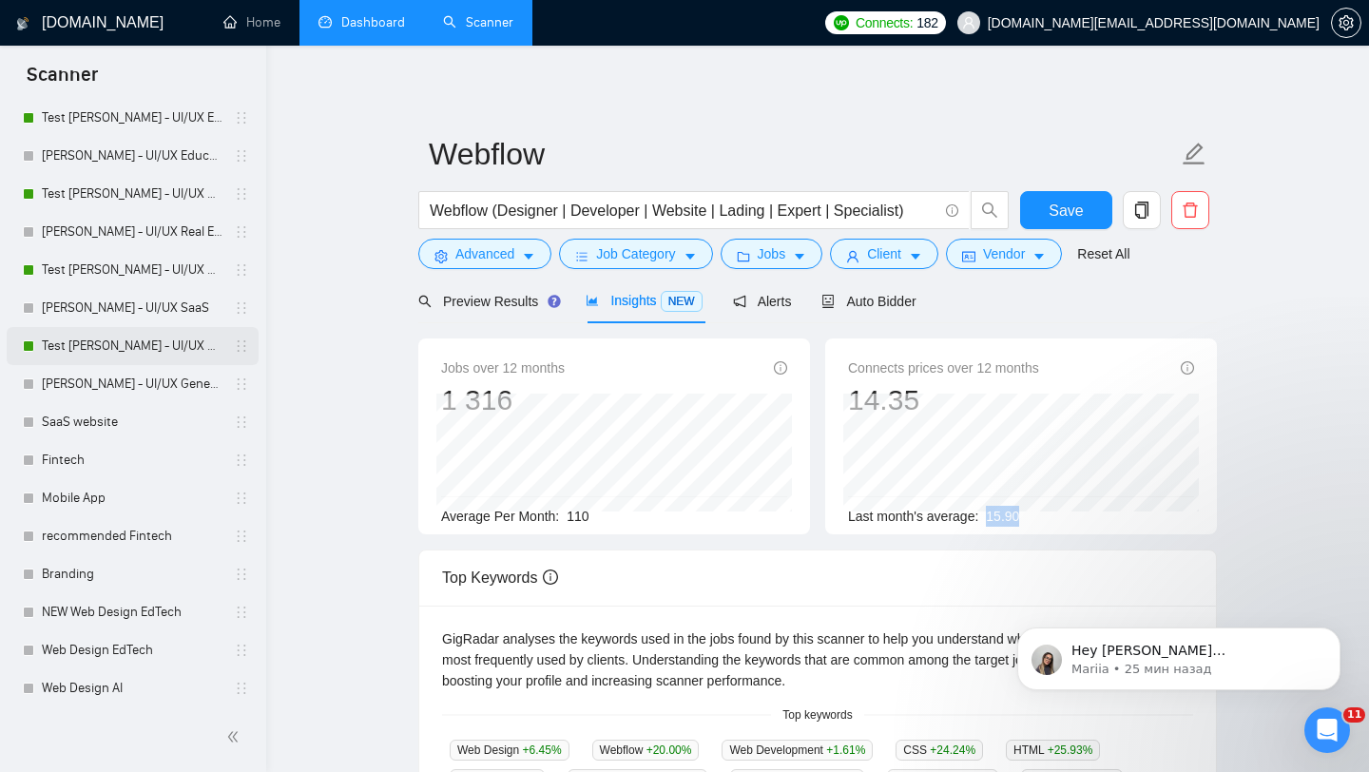
click at [165, 342] on link "Test [PERSON_NAME] - UI/UX General" at bounding box center [132, 346] width 181 height 38
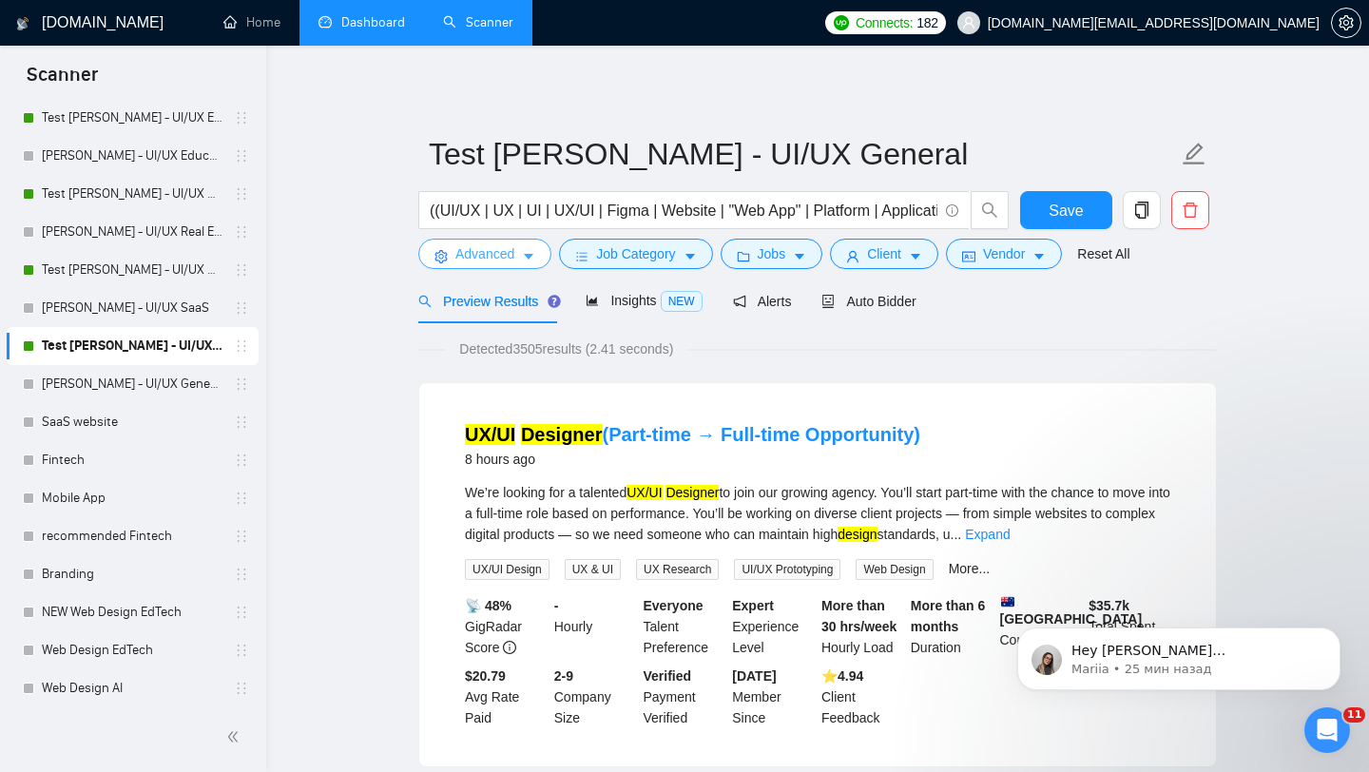
click at [515, 265] on button "Advanced" at bounding box center [484, 254] width 133 height 30
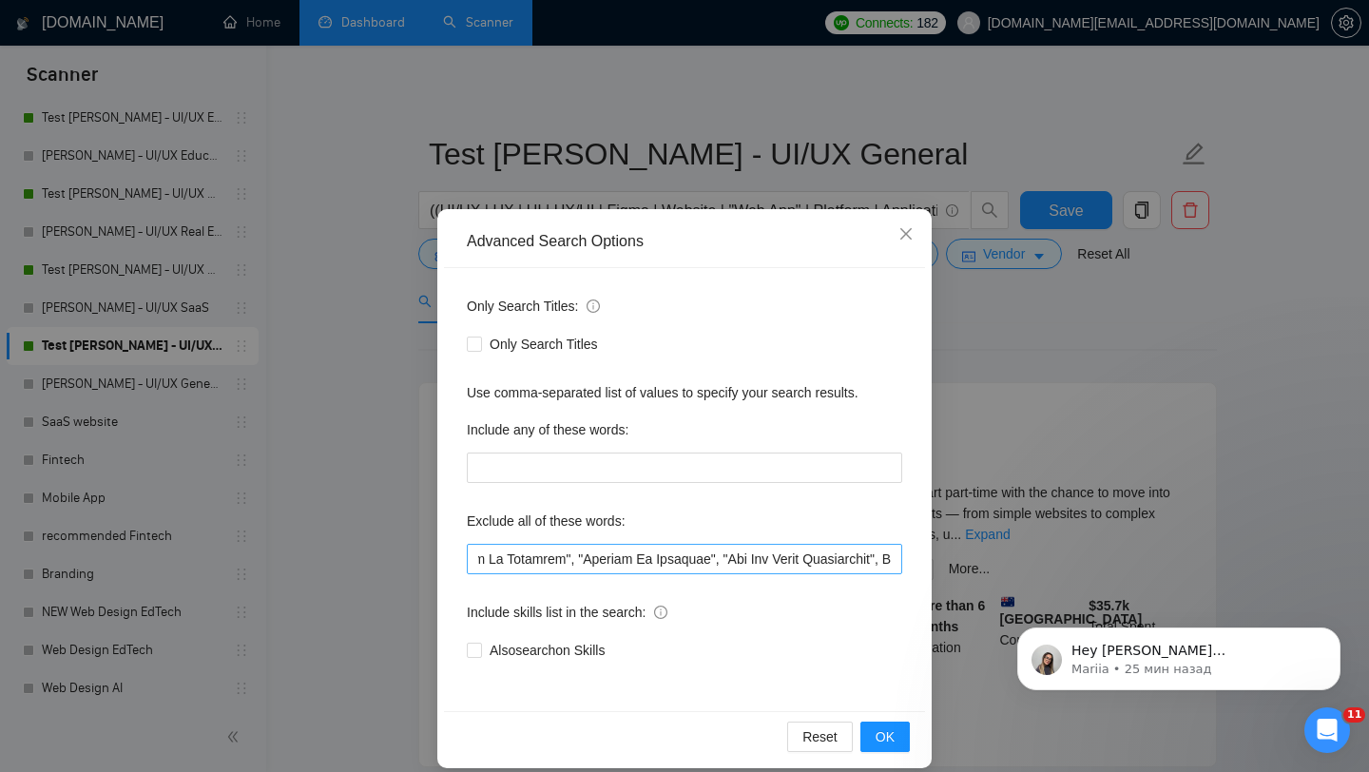
scroll to position [0, 2314]
click at [995, 362] on div "Advanced Search Options Only Search Titles: Only Search Titles Use comma-separa…" at bounding box center [684, 386] width 1369 height 772
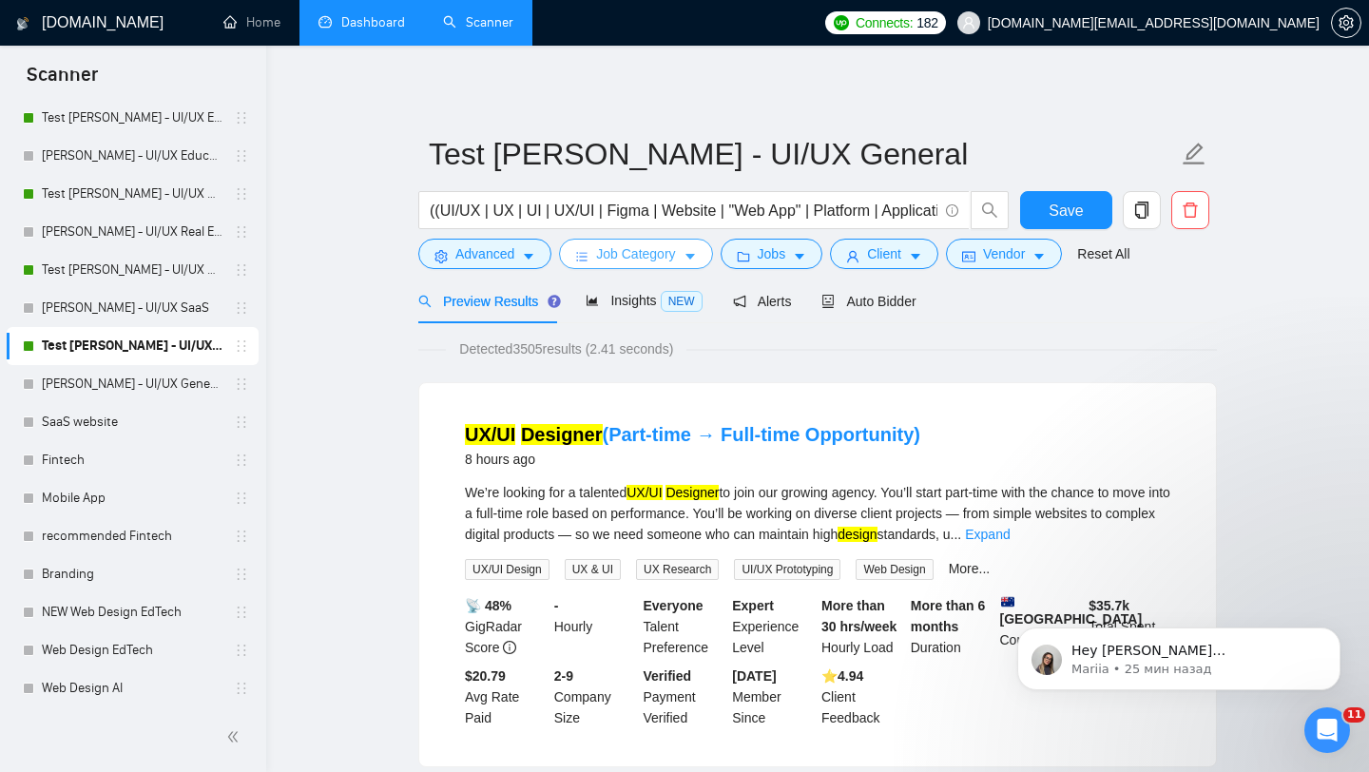
click at [676, 267] on button "Job Category" at bounding box center [635, 254] width 153 height 30
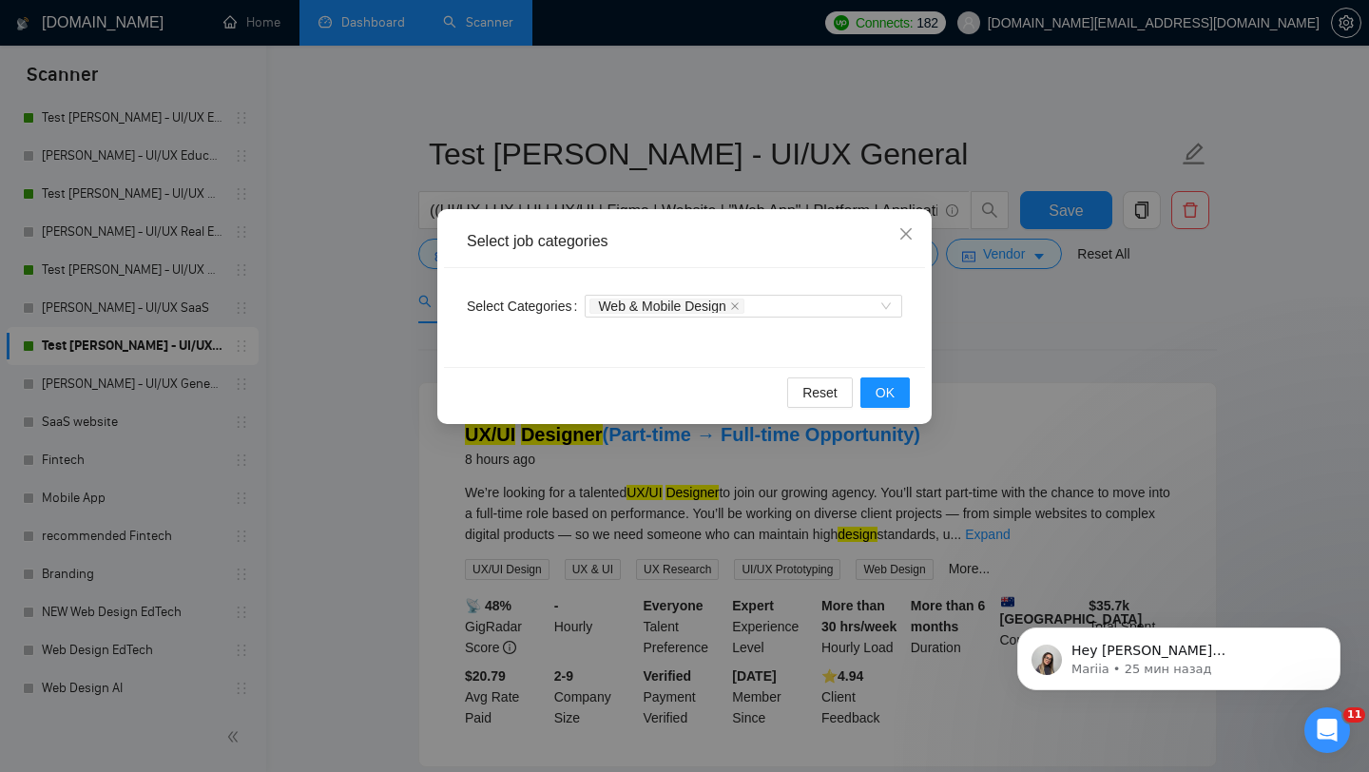
click at [1028, 329] on div "Select job categories Select Categories Web & Mobile Design Reset OK" at bounding box center [684, 386] width 1369 height 772
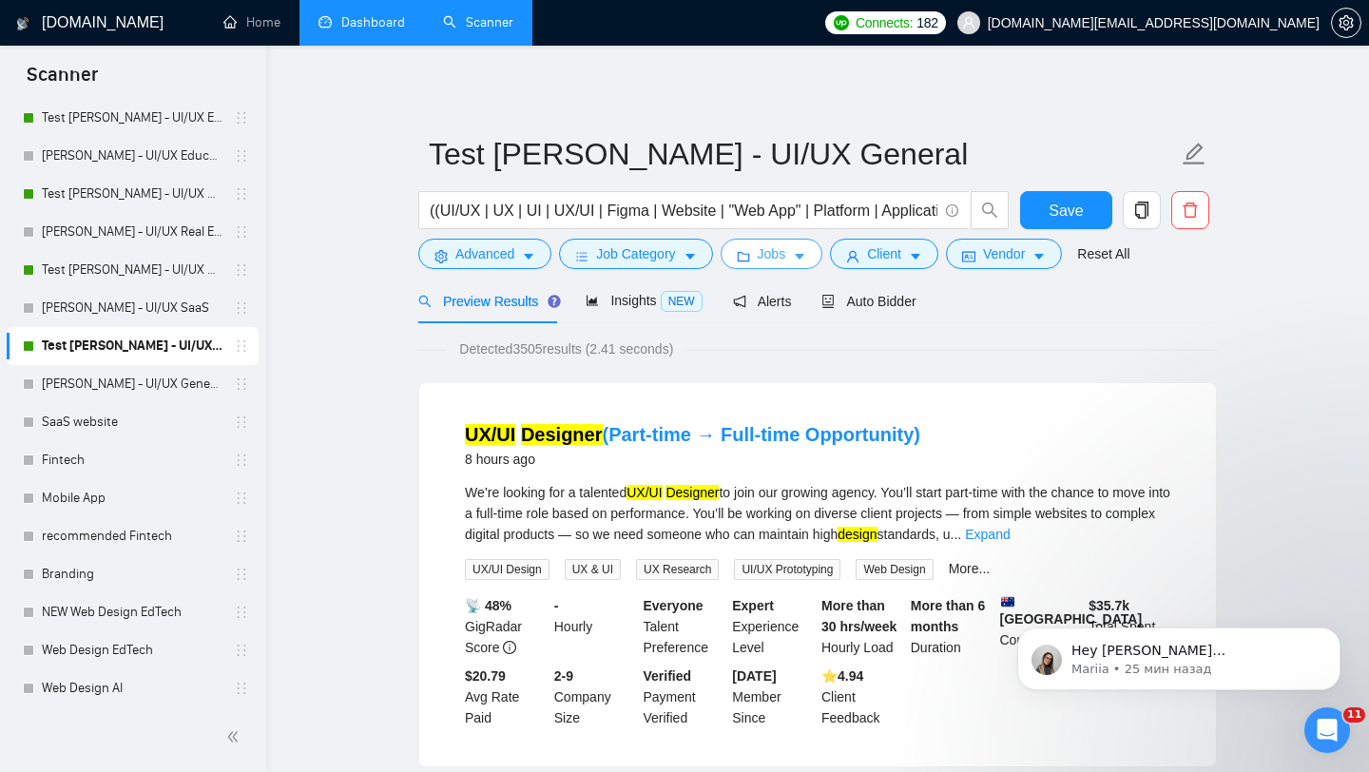
click at [778, 262] on span "Jobs" at bounding box center [772, 253] width 29 height 21
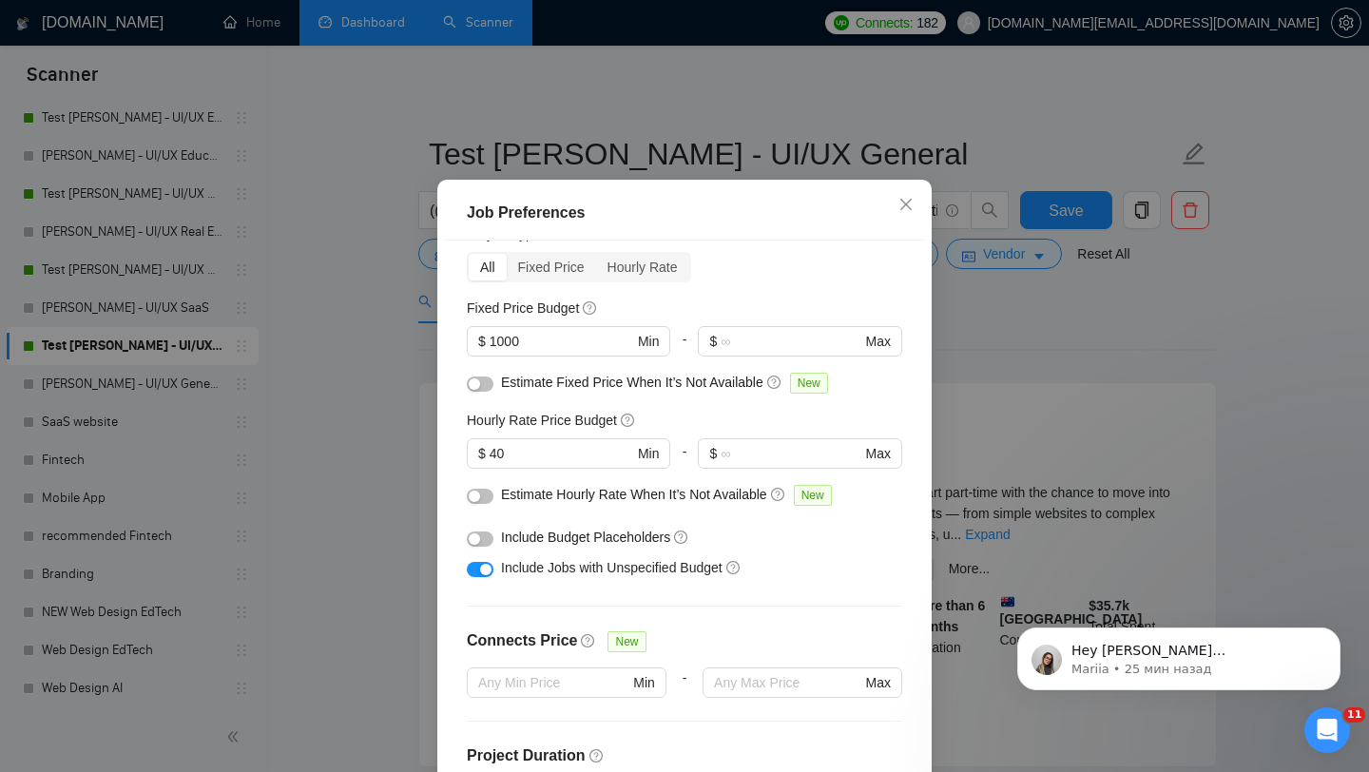
scroll to position [0, 0]
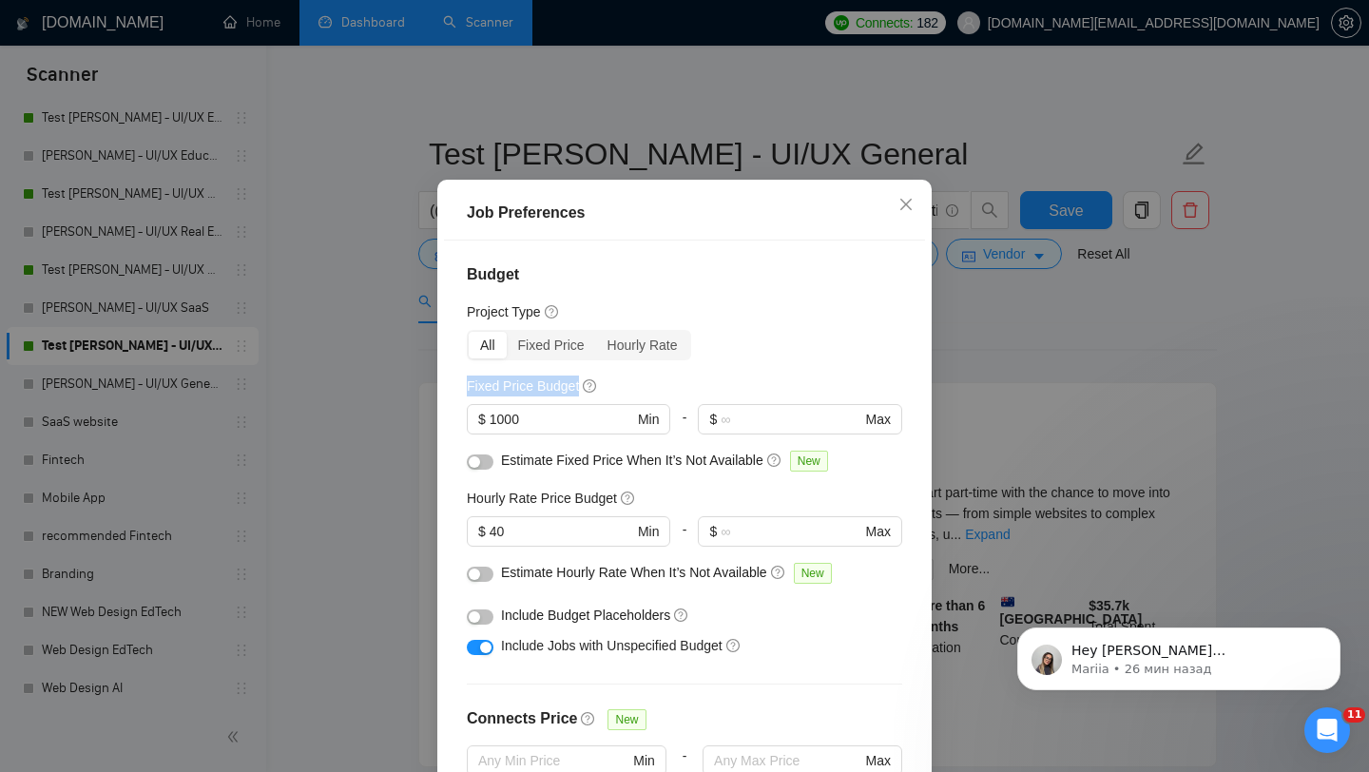
drag, startPoint x: 469, startPoint y: 413, endPoint x: 627, endPoint y: 413, distance: 158.7
click at [627, 396] on div "Fixed Price Budget" at bounding box center [684, 385] width 435 height 21
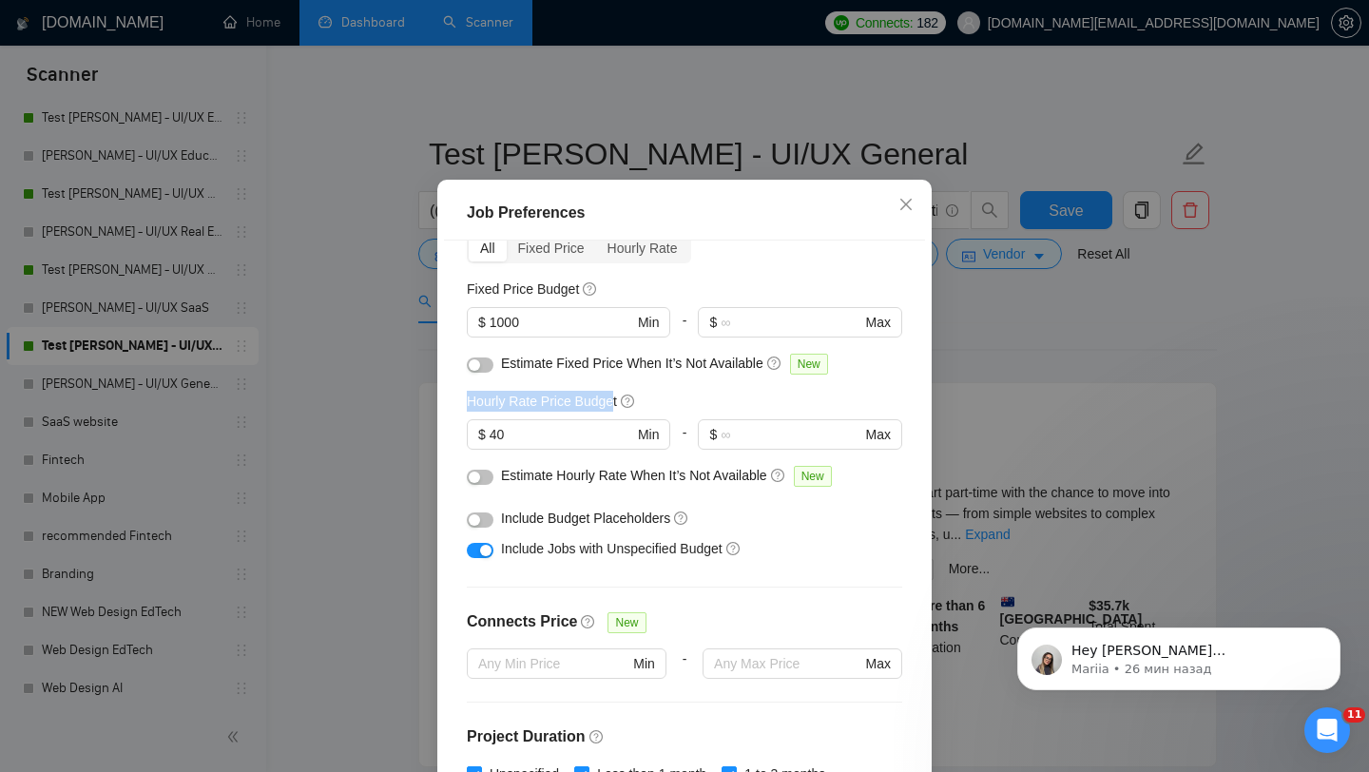
drag, startPoint x: 465, startPoint y: 424, endPoint x: 617, endPoint y: 422, distance: 152.1
click at [617, 422] on div "Budget Project Type All Fixed Price Hourly Rate Fixed Price Budget $ 1000 Min -…" at bounding box center [684, 510] width 481 height 540
drag, startPoint x: 584, startPoint y: 317, endPoint x: 465, endPoint y: 324, distance: 119.0
click at [465, 324] on div "Budget Project Type All Fixed Price Hourly Rate Fixed Price Budget $ 1000 Min -…" at bounding box center [684, 510] width 481 height 540
drag, startPoint x: 461, startPoint y: 428, endPoint x: 643, endPoint y: 429, distance: 181.5
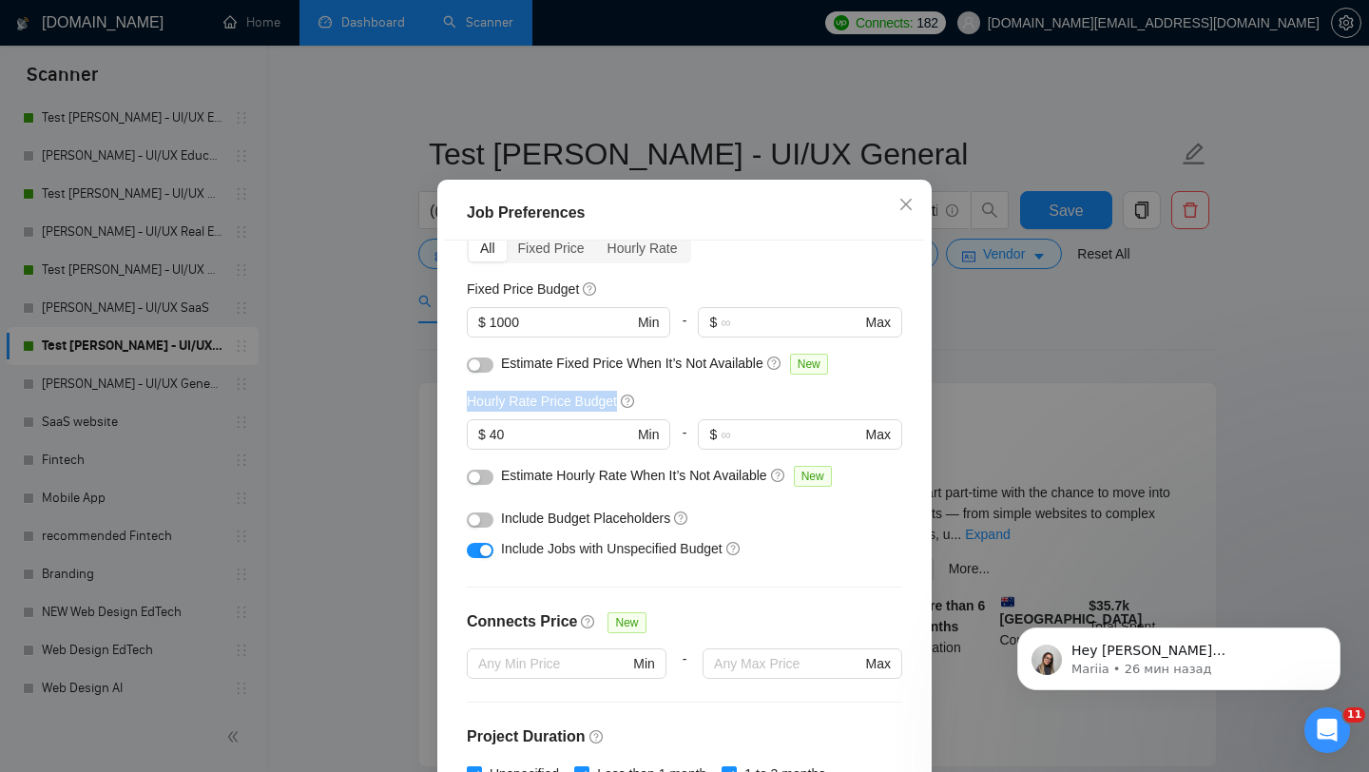
click at [643, 429] on div "Budget Project Type All Fixed Price Hourly Rate Fixed Price Budget $ 1000 Min -…" at bounding box center [684, 510] width 481 height 540
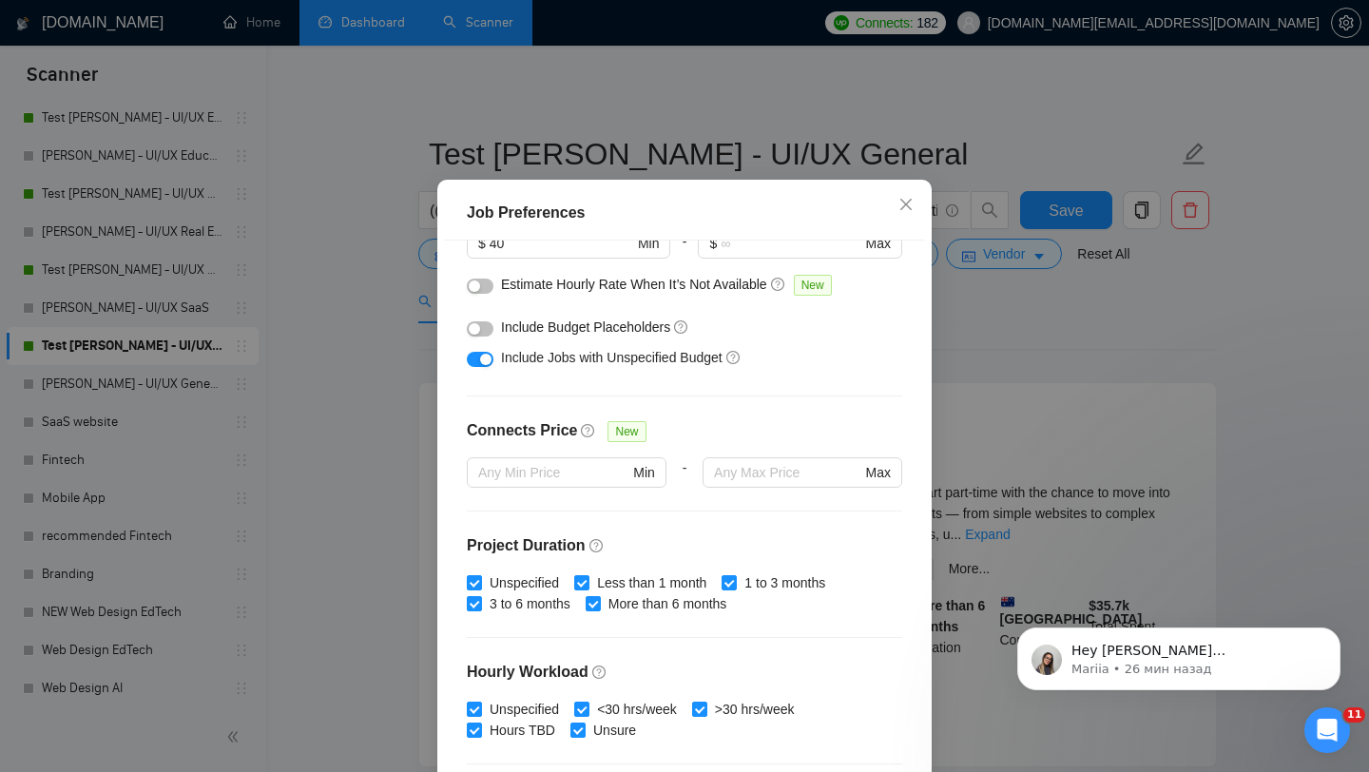
scroll to position [290, 0]
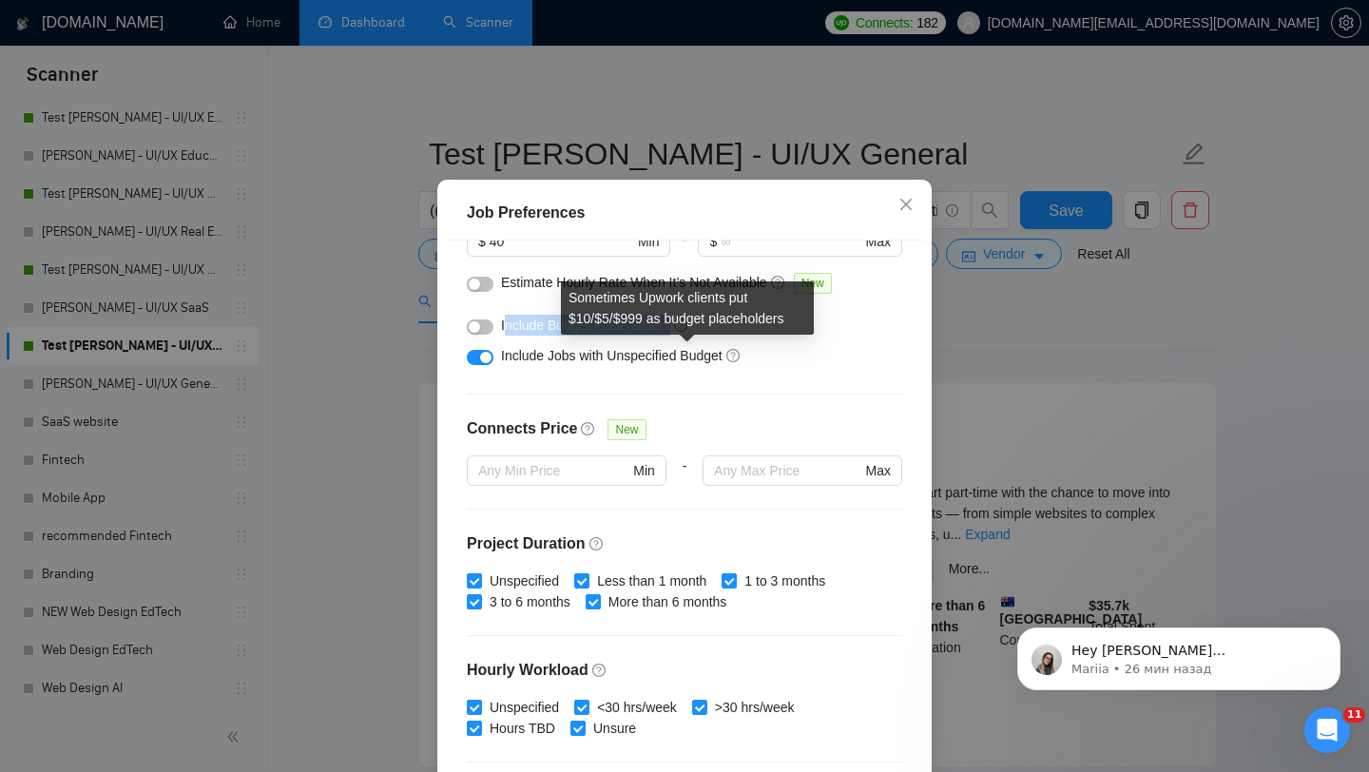
drag, startPoint x: 503, startPoint y: 349, endPoint x: 688, endPoint y: 348, distance: 185.3
click at [688, 336] on div "Include Budget Placeholders" at bounding box center [691, 325] width 381 height 21
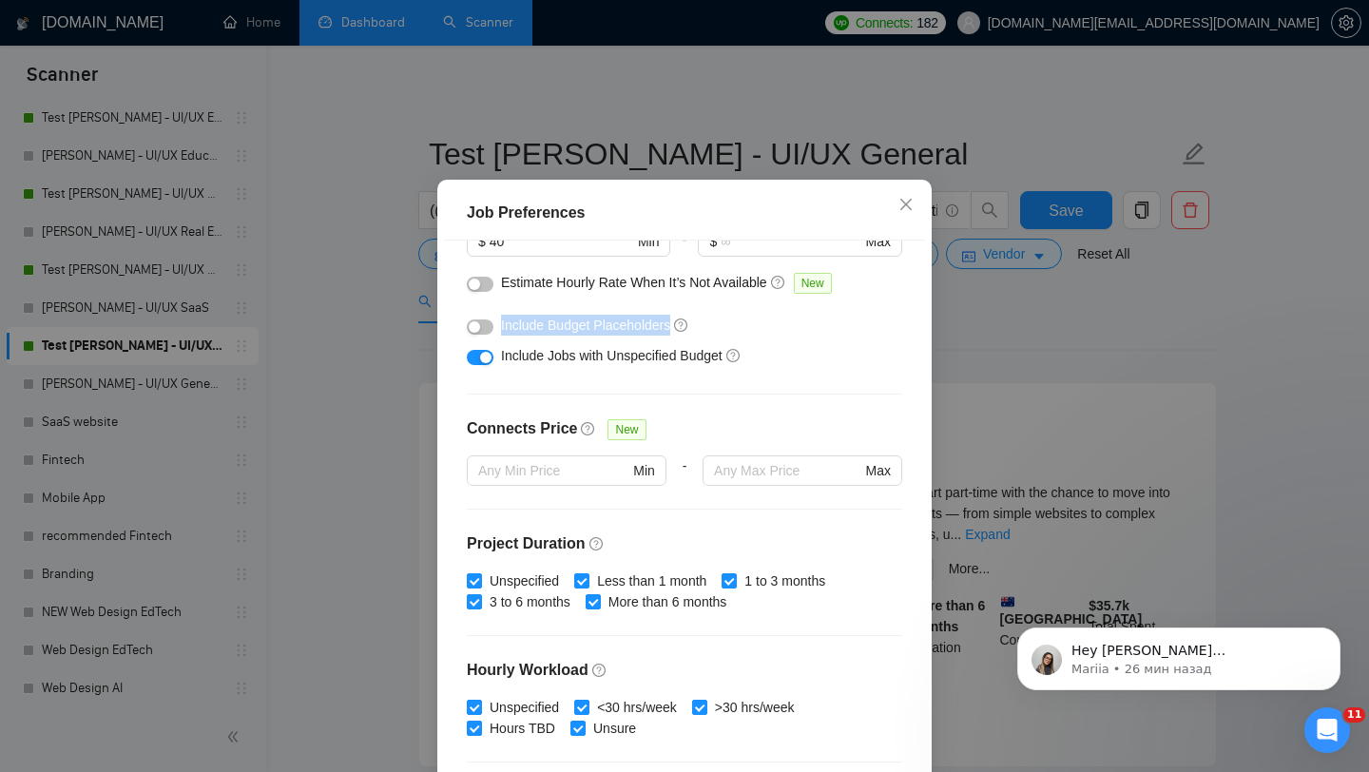
drag, startPoint x: 500, startPoint y: 350, endPoint x: 687, endPoint y: 359, distance: 187.5
click at [687, 340] on div "Include Budget Placeholders" at bounding box center [684, 325] width 435 height 30
drag, startPoint x: 495, startPoint y: 374, endPoint x: 711, endPoint y: 395, distance: 216.9
click at [711, 371] on div "Include Jobs with Unspecified Budget" at bounding box center [684, 355] width 435 height 30
click at [797, 402] on div "Budget Project Type All Fixed Price Hourly Rate Fixed Price Budget $ 1000 Min -…" at bounding box center [684, 510] width 481 height 540
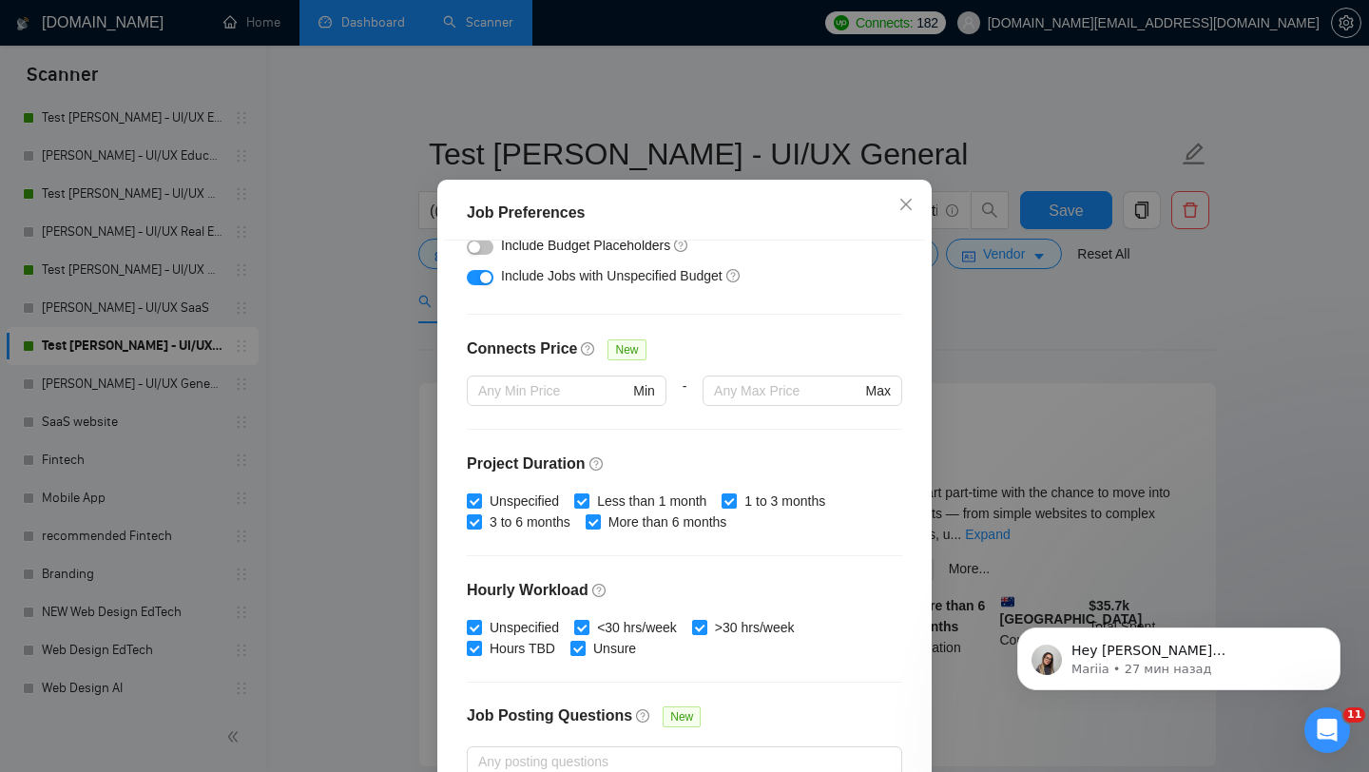
scroll to position [359, 0]
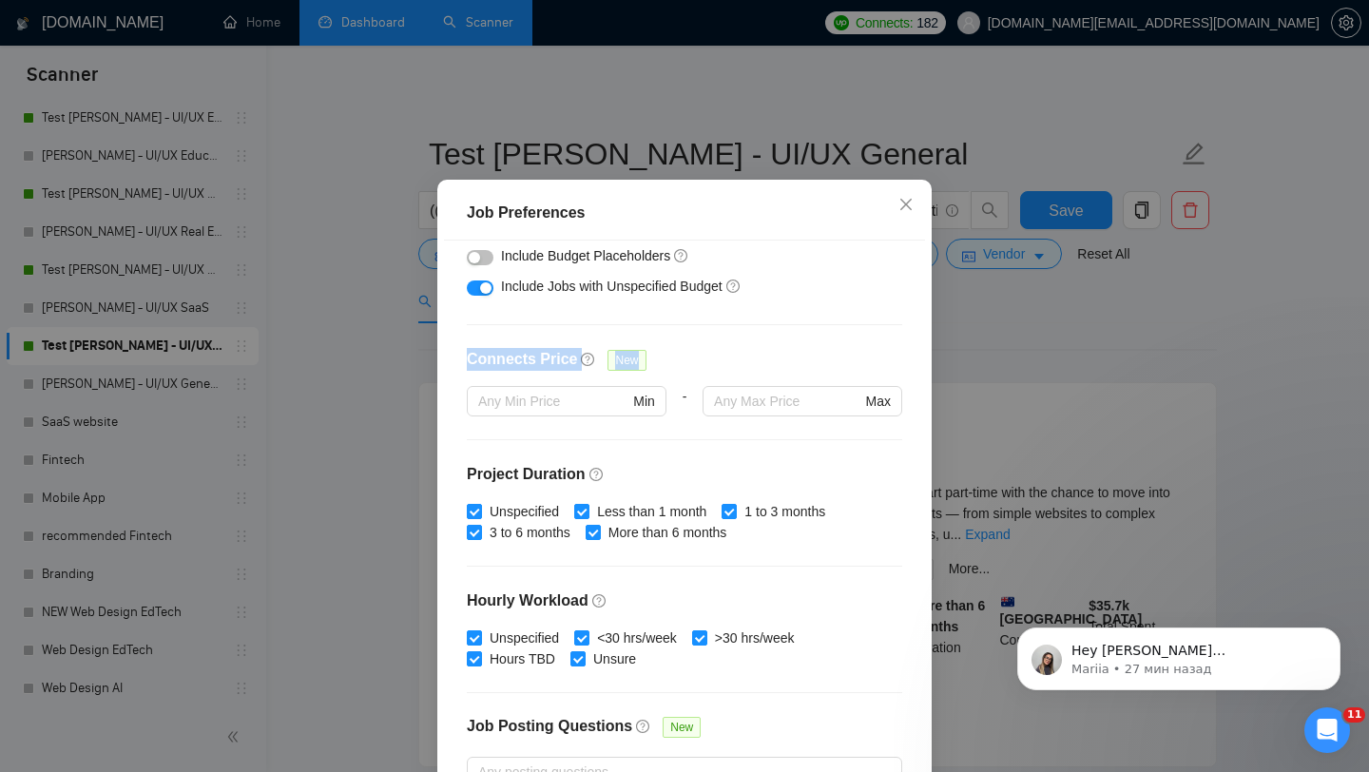
drag, startPoint x: 432, startPoint y: 399, endPoint x: 735, endPoint y: 397, distance: 302.3
click at [736, 399] on div "Job Preferences Budget Project Type All Fixed Price Hourly Rate Fixed Price Bud…" at bounding box center [684, 386] width 1369 height 772
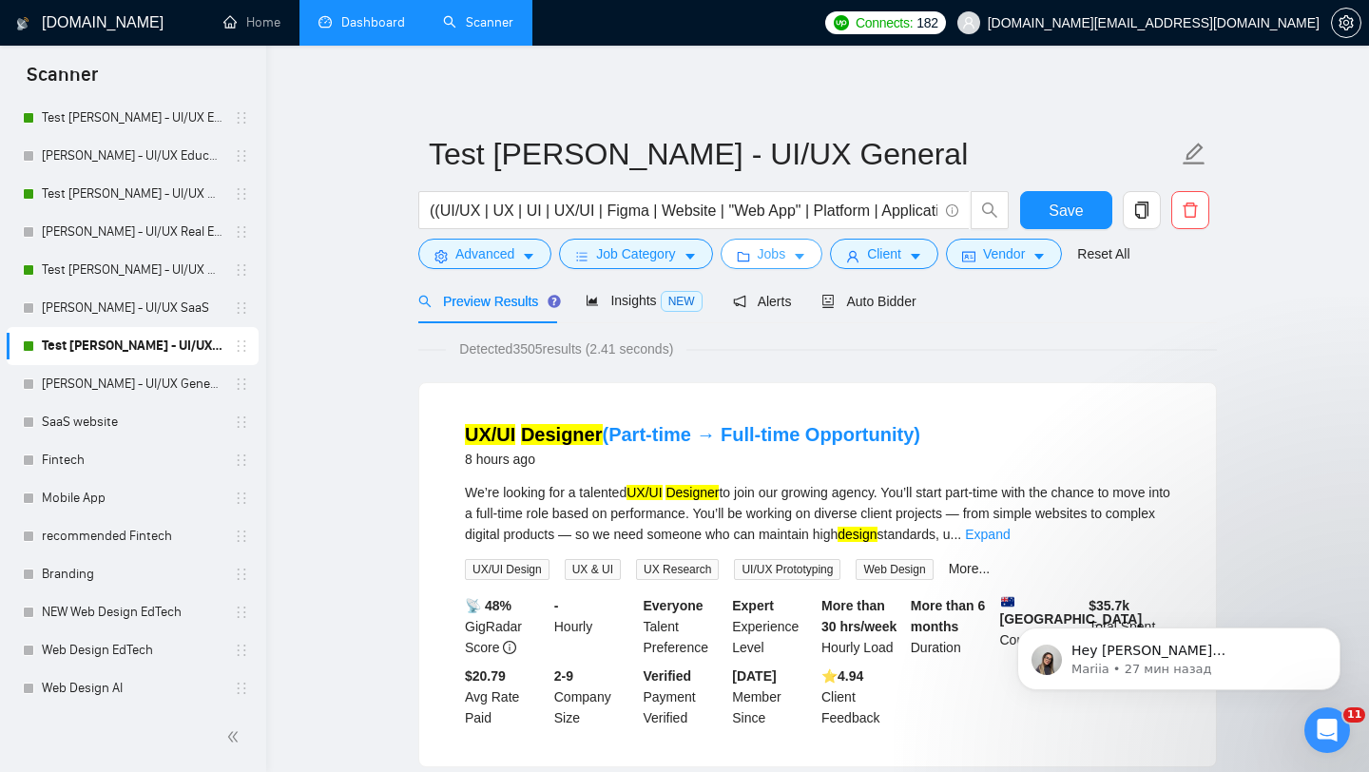
click at [768, 261] on span "Jobs" at bounding box center [772, 253] width 29 height 21
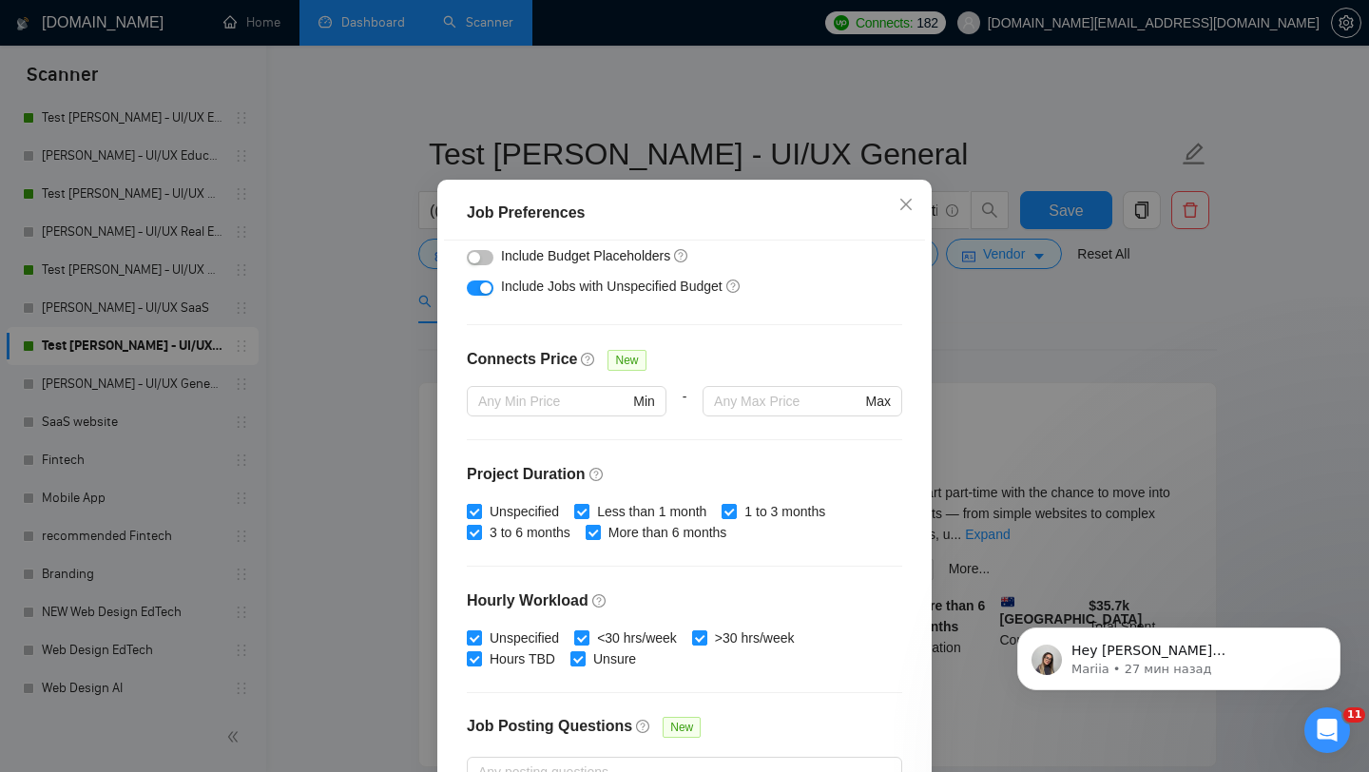
click at [697, 386] on div "Connects Price New" at bounding box center [684, 367] width 435 height 38
drag, startPoint x: 464, startPoint y: 384, endPoint x: 571, endPoint y: 384, distance: 107.4
click at [571, 384] on div "Budget Project Type All Fixed Price Hourly Rate Fixed Price Budget $ 1000 Min -…" at bounding box center [684, 510] width 481 height 540
drag, startPoint x: 577, startPoint y: 385, endPoint x: 465, endPoint y: 378, distance: 112.4
click at [465, 378] on div "Budget Project Type All Fixed Price Hourly Rate Fixed Price Budget $ 1000 Min -…" at bounding box center [684, 510] width 481 height 540
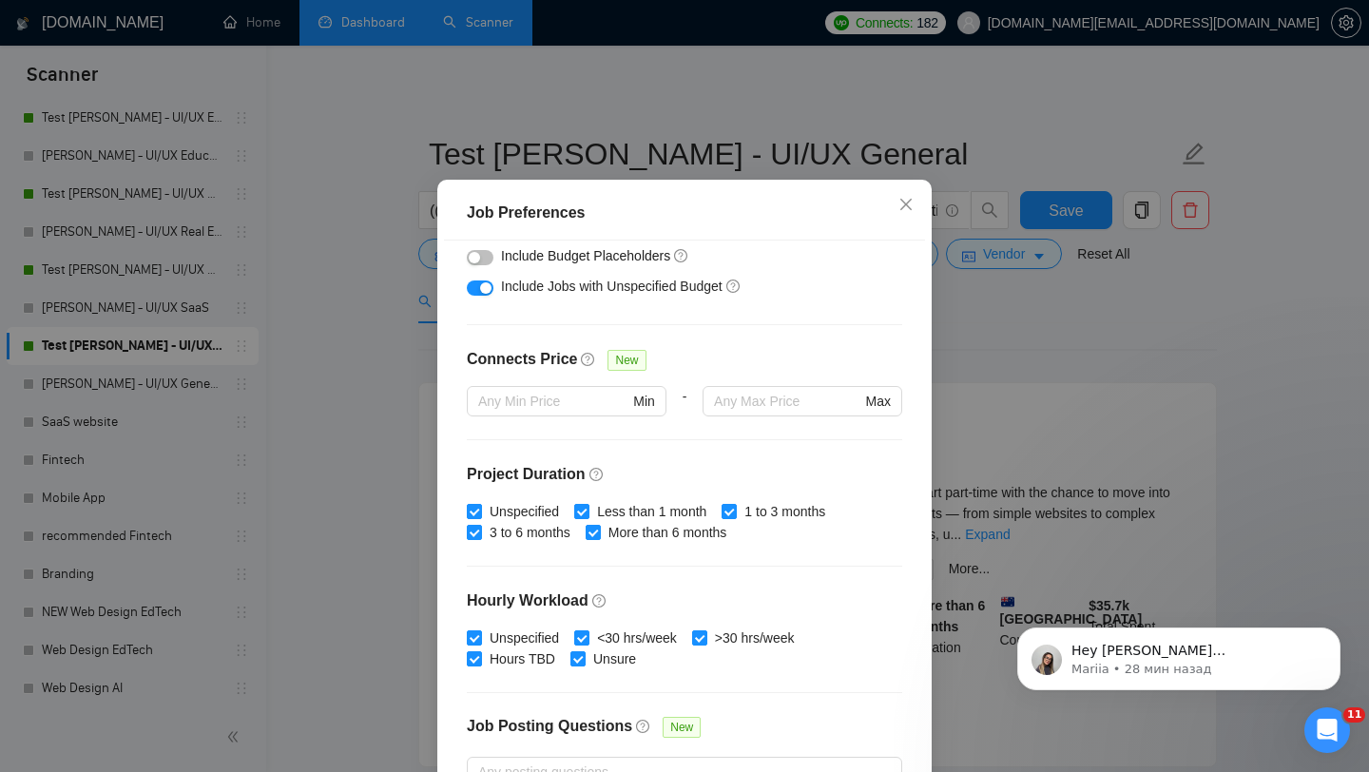
click at [518, 325] on div at bounding box center [684, 324] width 435 height 1
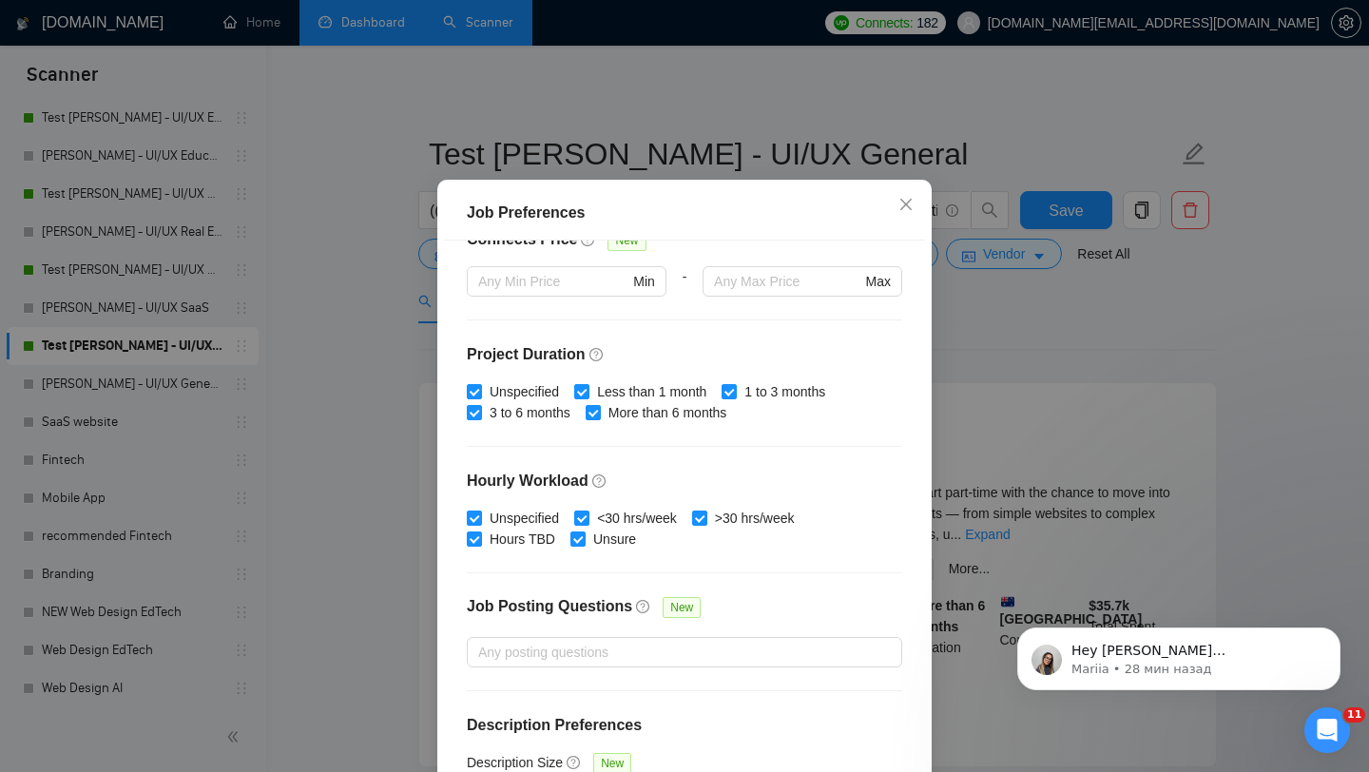
scroll to position [531, 0]
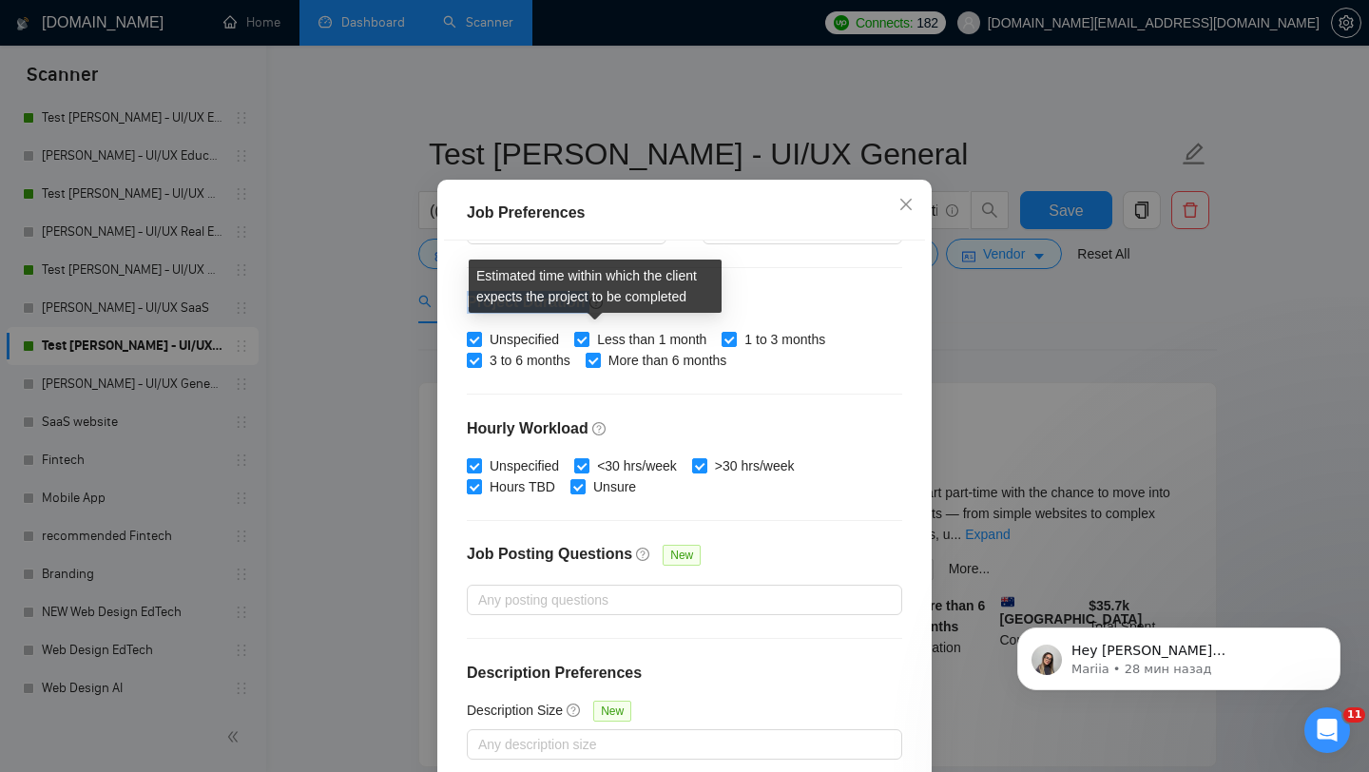
drag, startPoint x: 454, startPoint y: 321, endPoint x: 596, endPoint y: 325, distance: 141.7
click at [596, 325] on div "Budget Project Type All Fixed Price Hourly Rate Fixed Price Budget $ 1000 Min -…" at bounding box center [684, 510] width 481 height 540
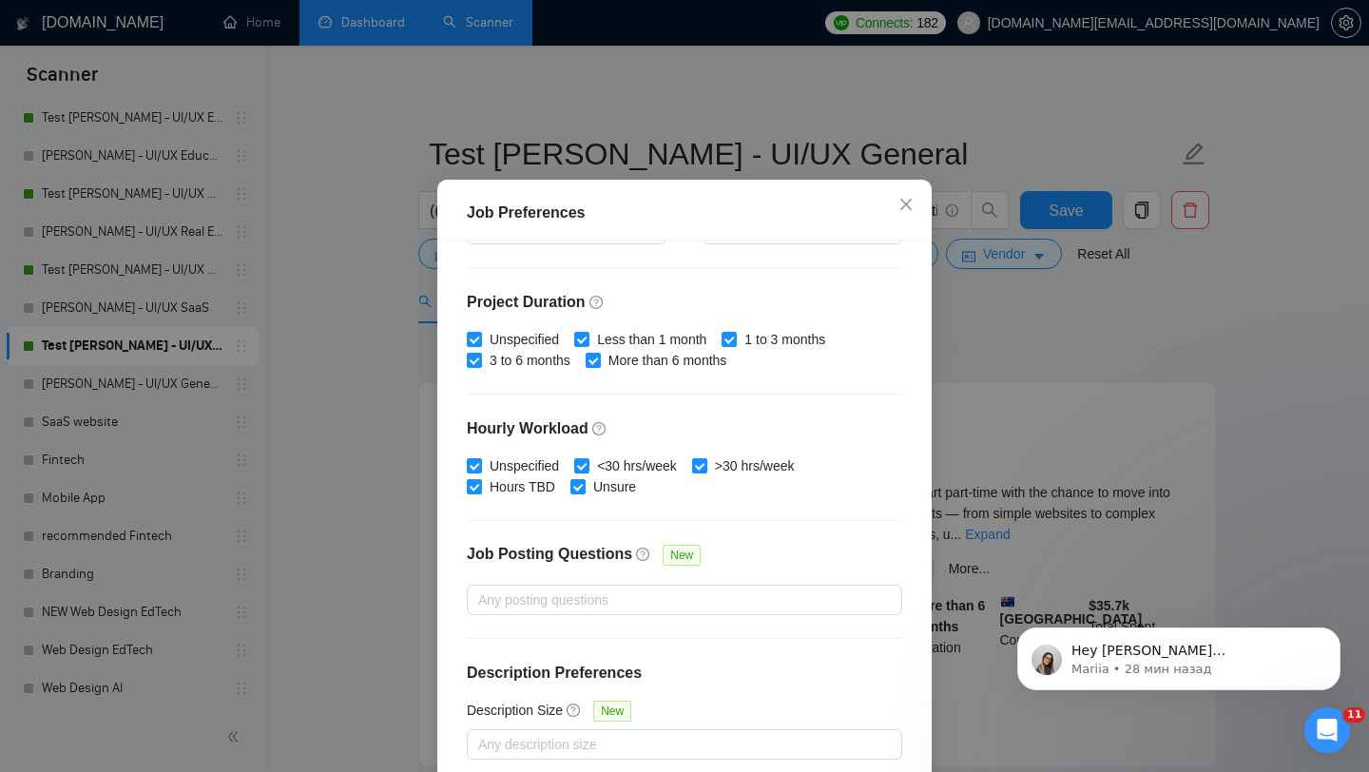
click at [487, 314] on h4 "Project Duration" at bounding box center [684, 302] width 435 height 23
drag, startPoint x: 461, startPoint y: 328, endPoint x: 569, endPoint y: 321, distance: 108.6
click at [573, 327] on div "Budget Project Type All Fixed Price Hourly Rate Fixed Price Budget $ 1000 Min -…" at bounding box center [684, 510] width 481 height 540
click at [468, 314] on h4 "Project Duration" at bounding box center [684, 302] width 435 height 23
drag, startPoint x: 468, startPoint y: 332, endPoint x: 574, endPoint y: 338, distance: 106.7
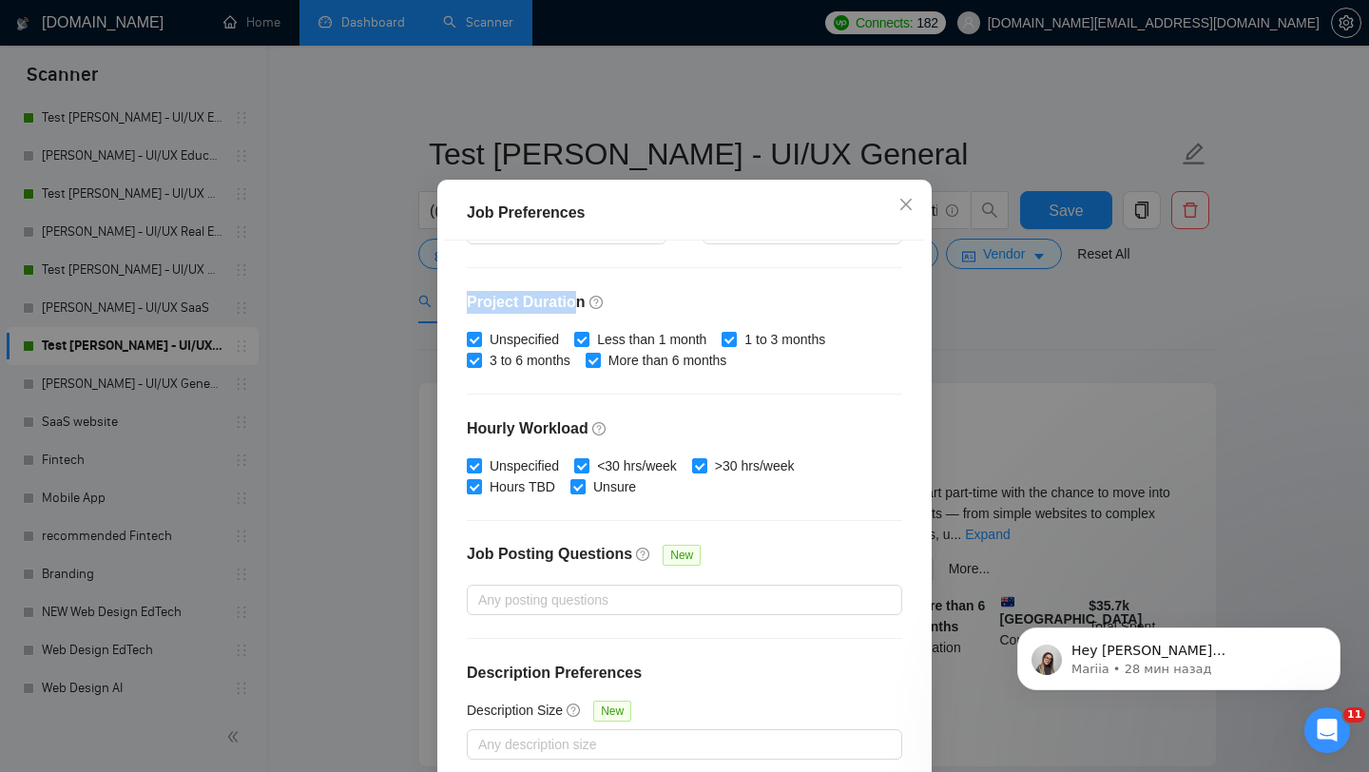
click at [575, 314] on h4 "Project Duration" at bounding box center [684, 302] width 435 height 23
drag, startPoint x: 467, startPoint y: 451, endPoint x: 568, endPoint y: 453, distance: 101.7
click at [568, 440] on h4 "Hourly Workload" at bounding box center [684, 428] width 435 height 23
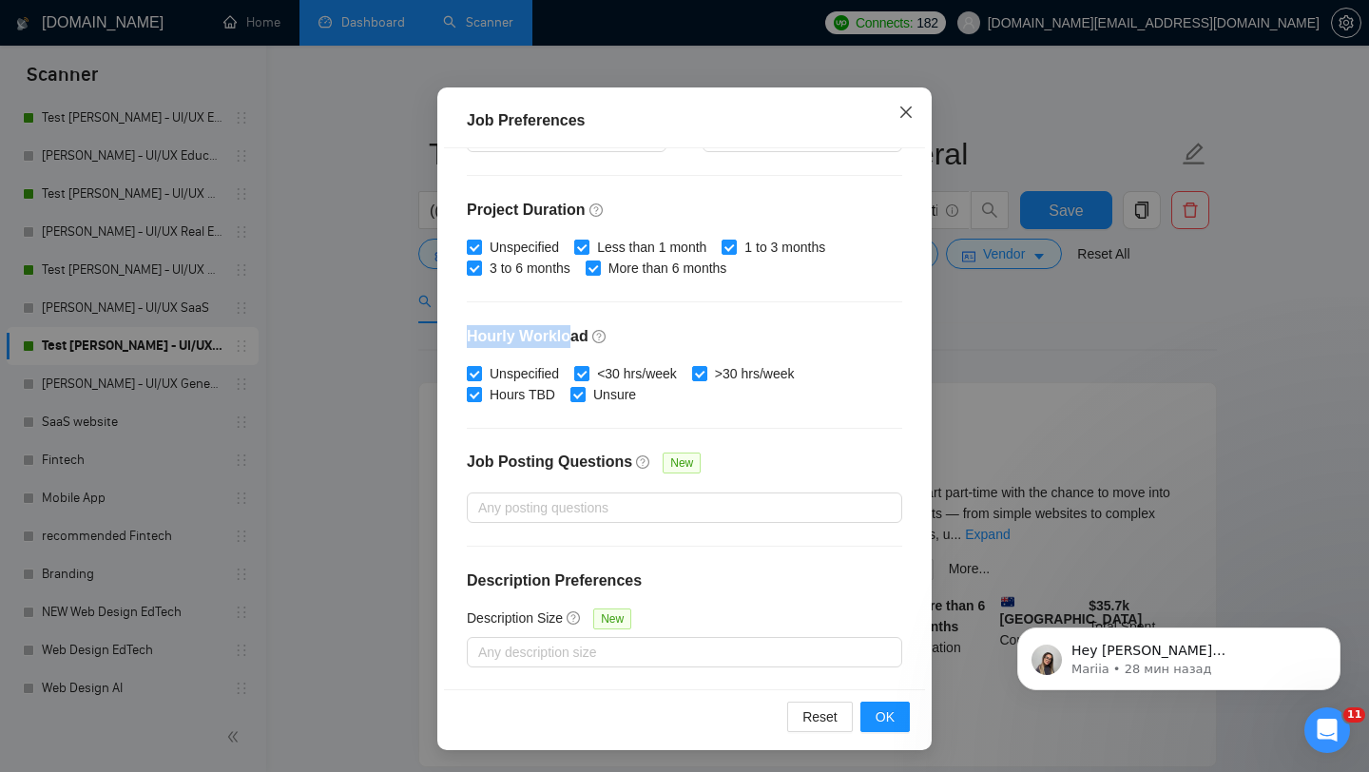
click at [901, 113] on icon "close" at bounding box center [905, 112] width 15 height 15
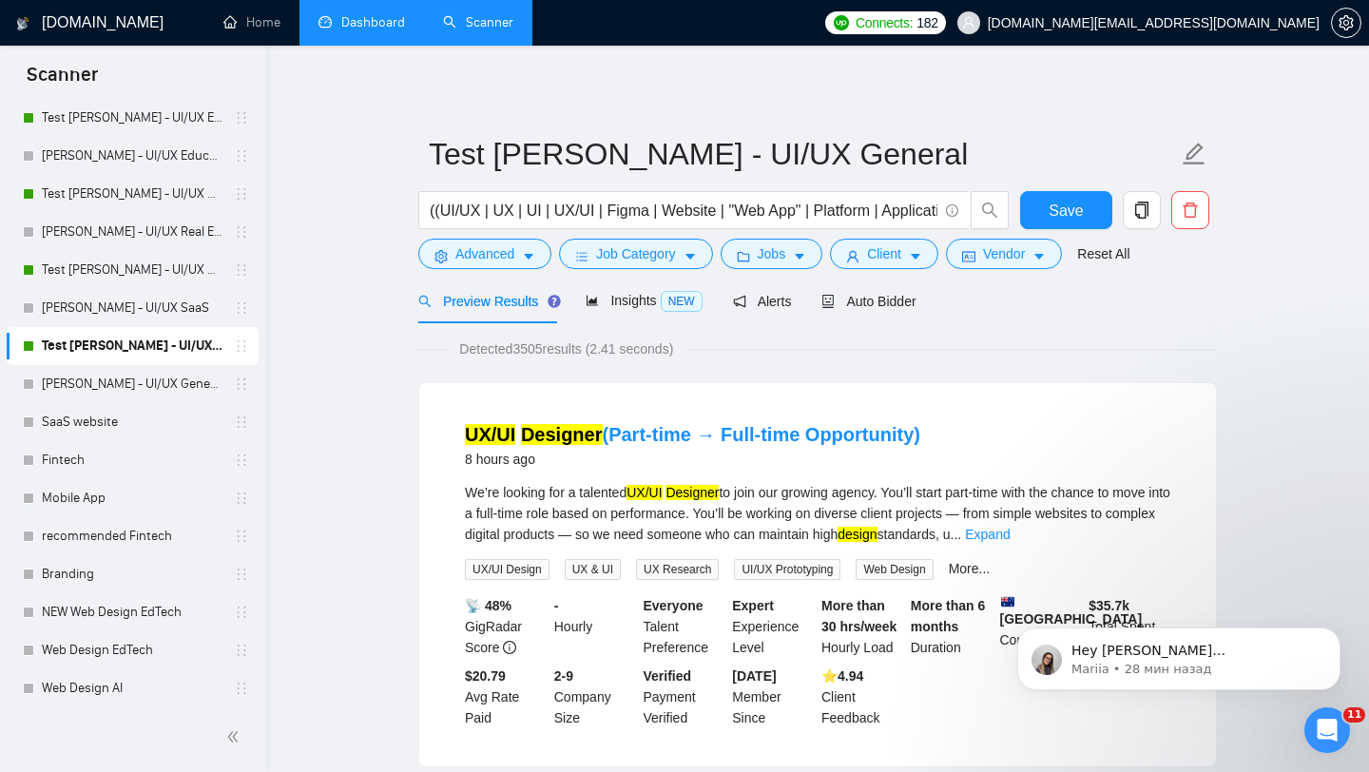
scroll to position [27, 0]
click at [774, 258] on span "Jobs" at bounding box center [772, 253] width 29 height 21
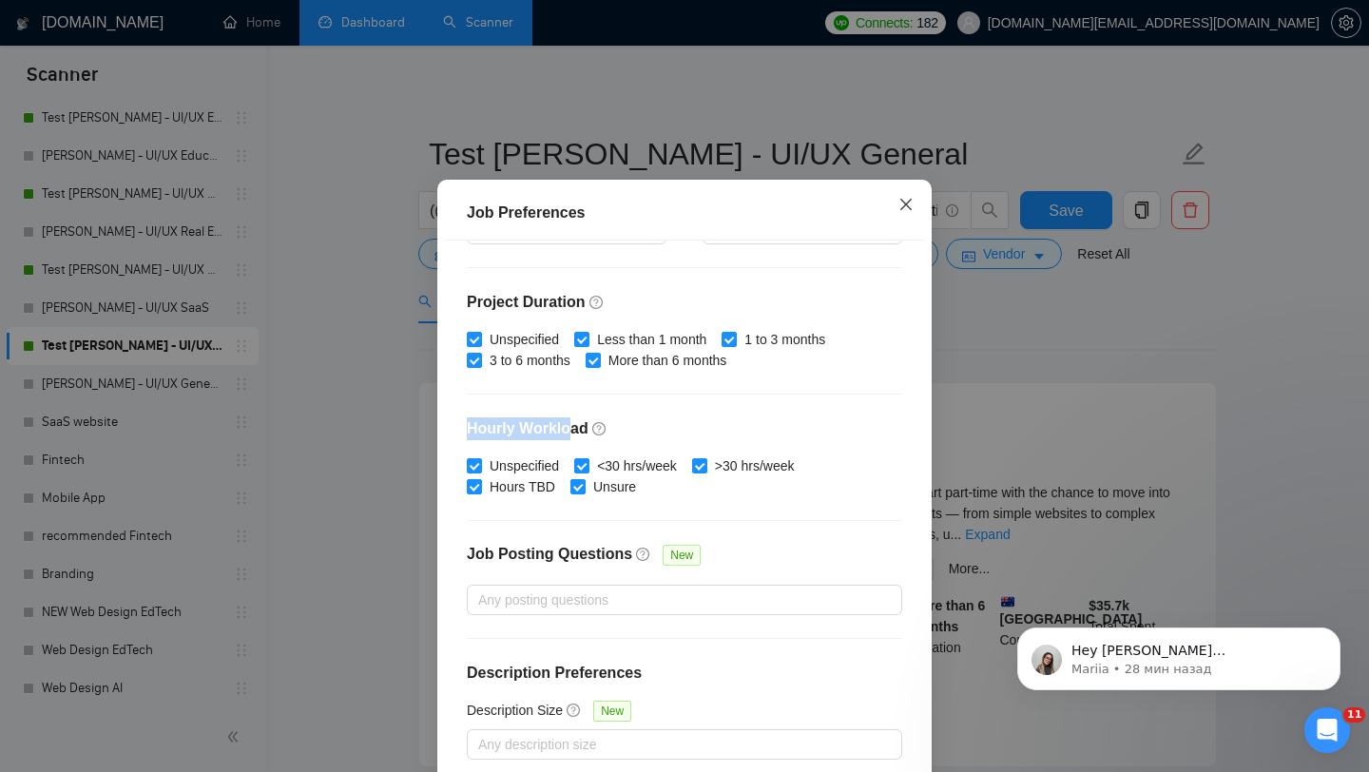
click at [911, 212] on icon "close" at bounding box center [905, 204] width 15 height 15
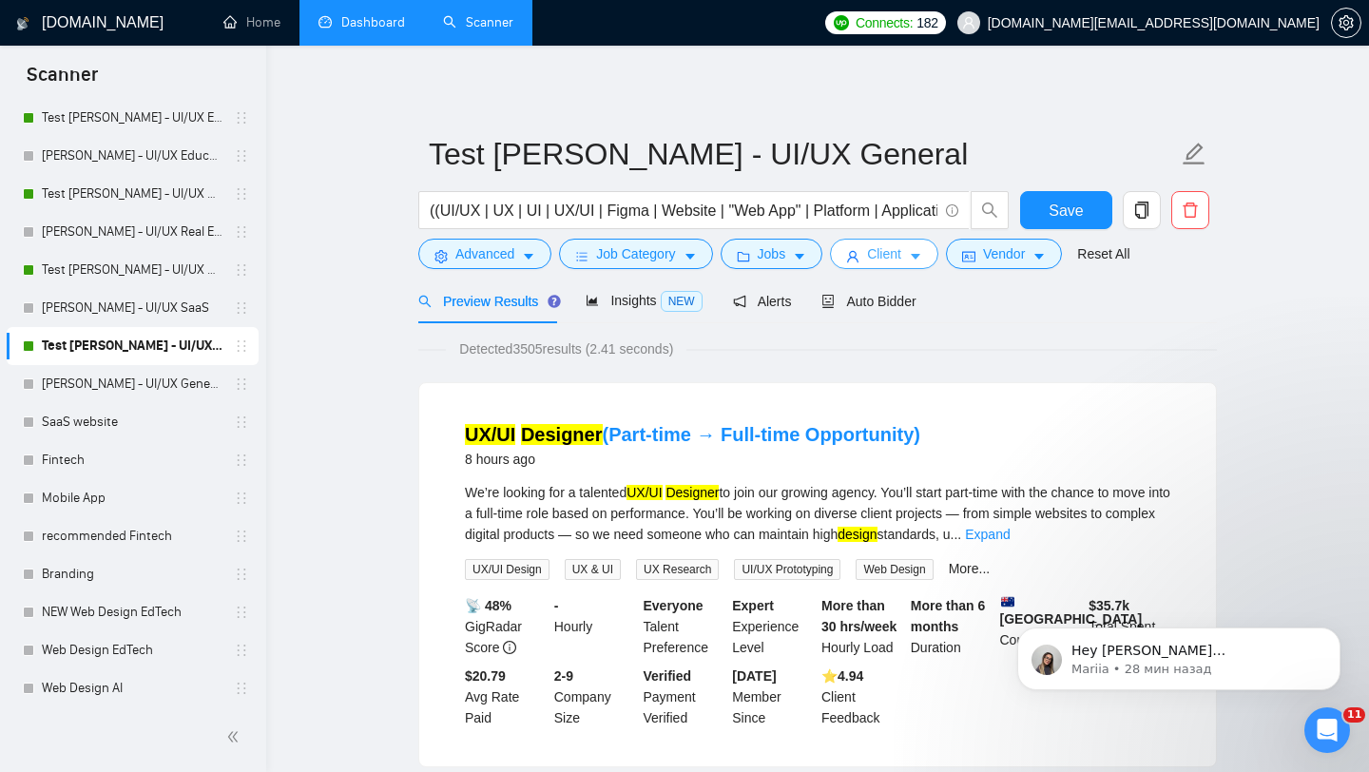
click at [859, 254] on icon "user" at bounding box center [852, 256] width 13 height 13
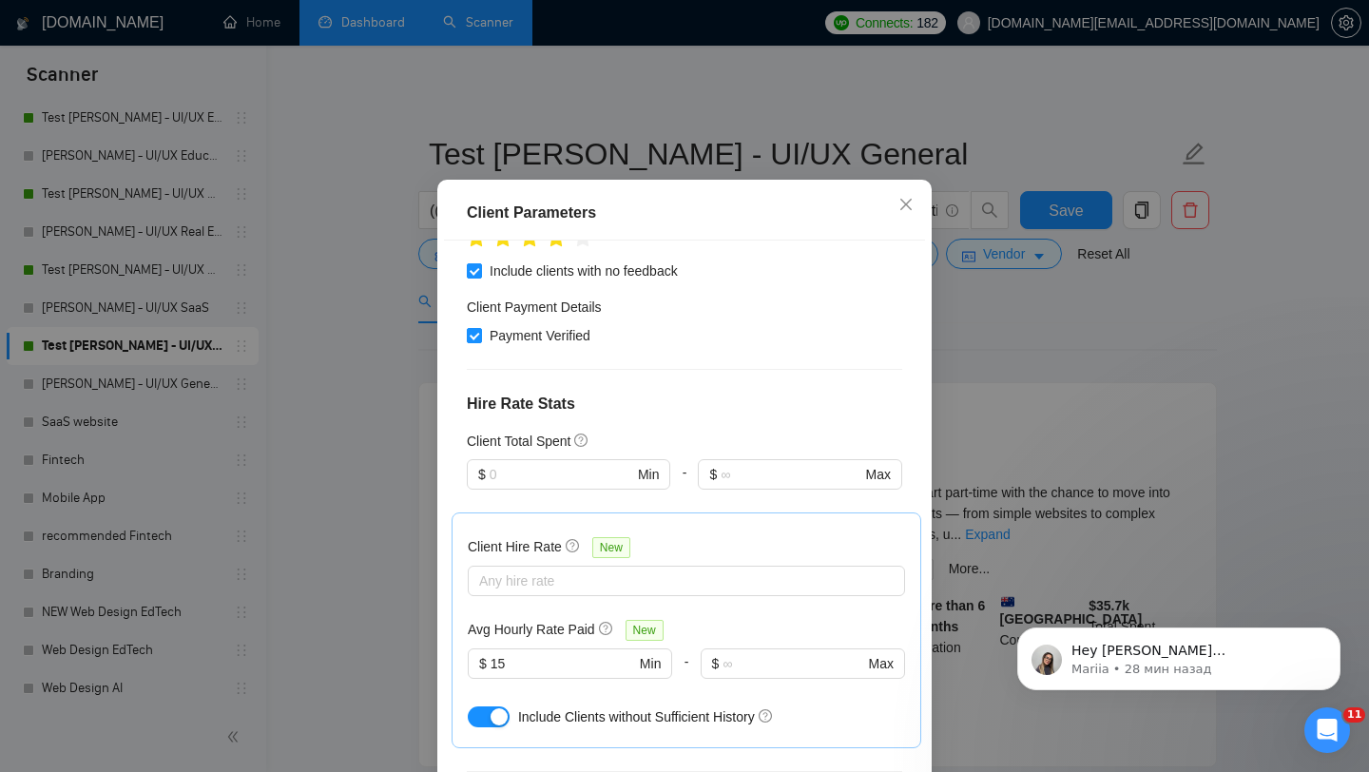
scroll to position [0, 0]
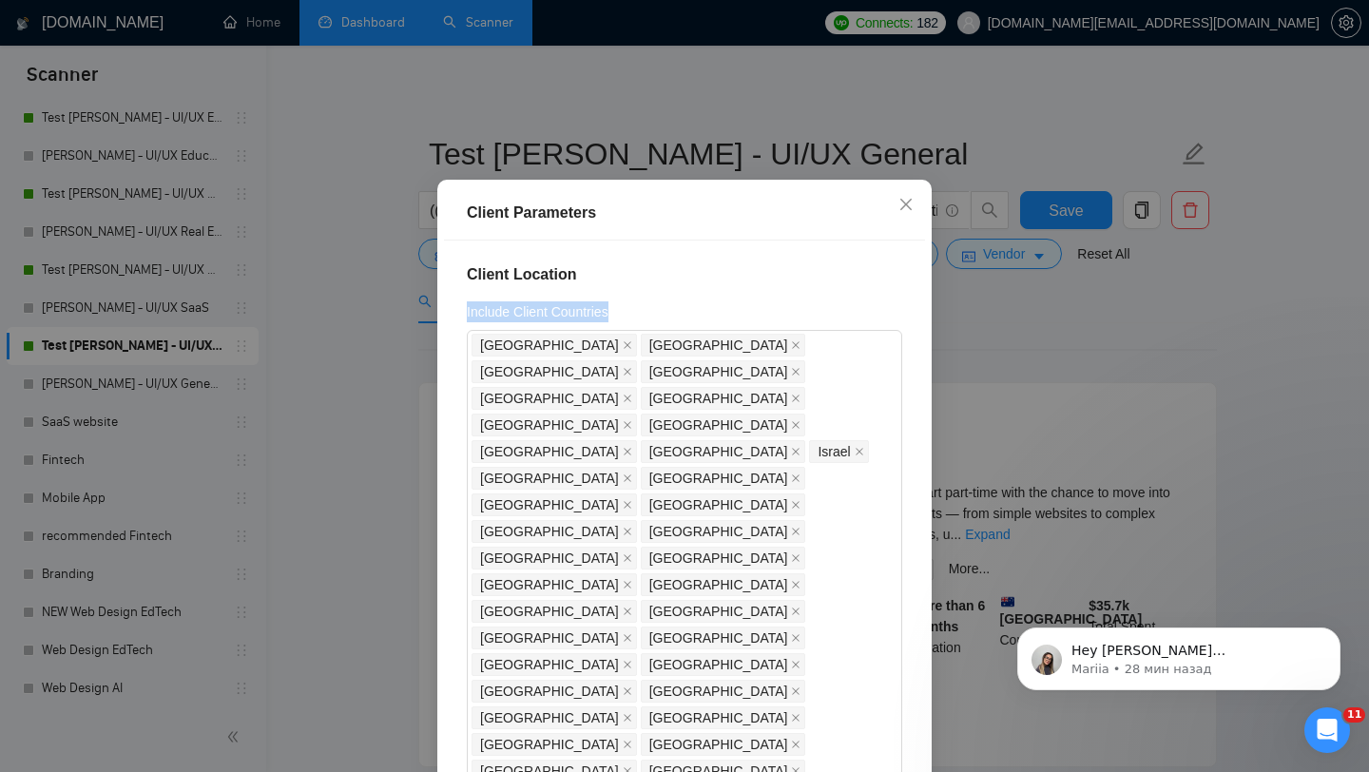
drag, startPoint x: 455, startPoint y: 336, endPoint x: 652, endPoint y: 335, distance: 196.8
click at [652, 336] on div "Client Location Include Client Countries [GEOGRAPHIC_DATA] [GEOGRAPHIC_DATA] [G…" at bounding box center [684, 510] width 481 height 540
click at [581, 286] on h4 "Client Location" at bounding box center [684, 274] width 435 height 23
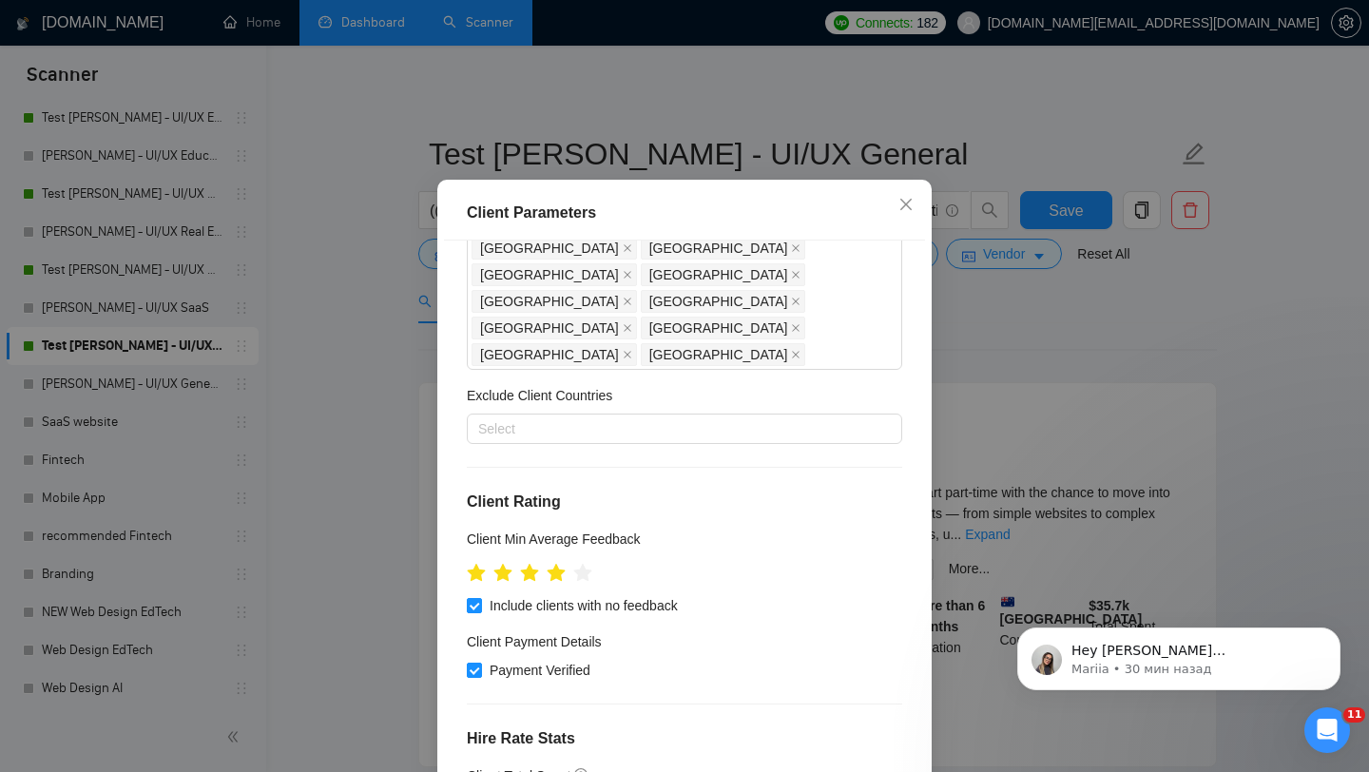
scroll to position [572, 0]
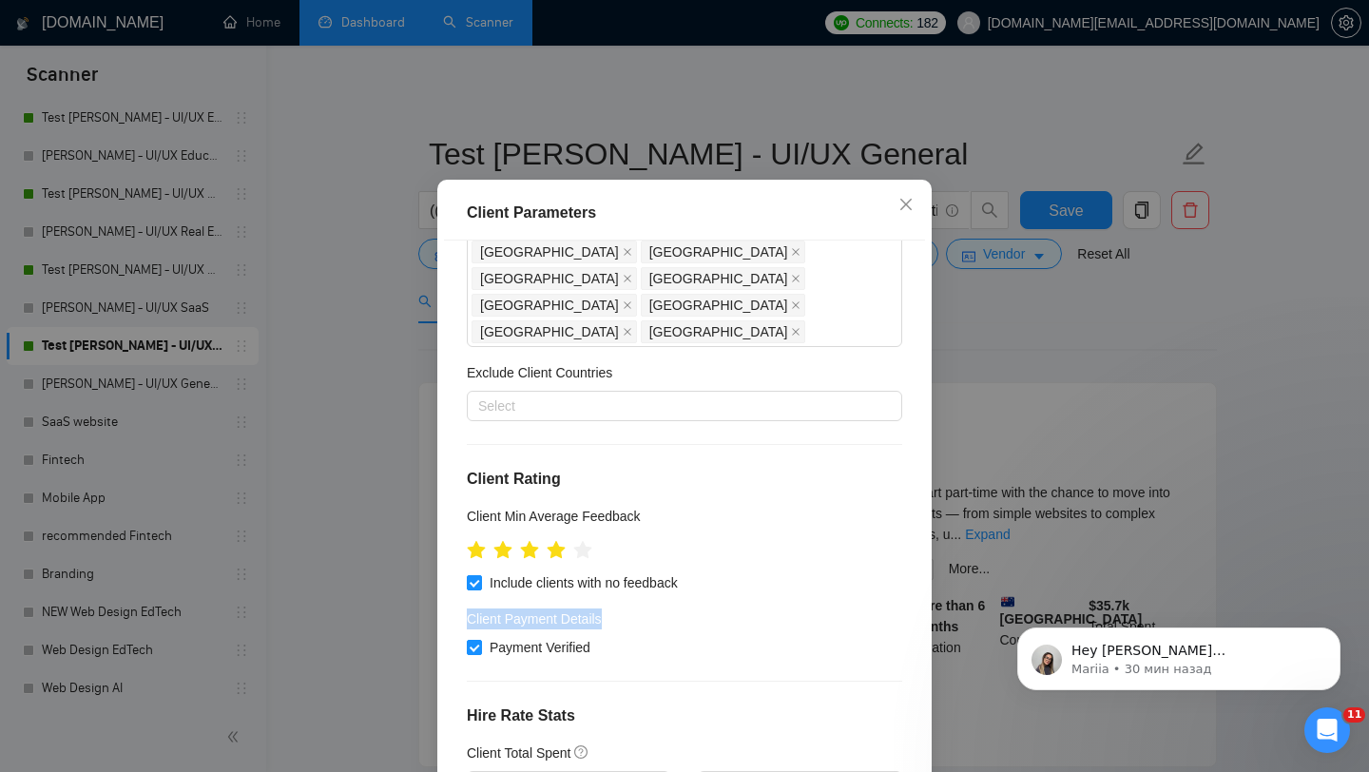
drag, startPoint x: 459, startPoint y: 357, endPoint x: 606, endPoint y: 355, distance: 147.4
click at [606, 355] on div "Client Location Include Client Countries [GEOGRAPHIC_DATA] [GEOGRAPHIC_DATA] [G…" at bounding box center [684, 510] width 481 height 540
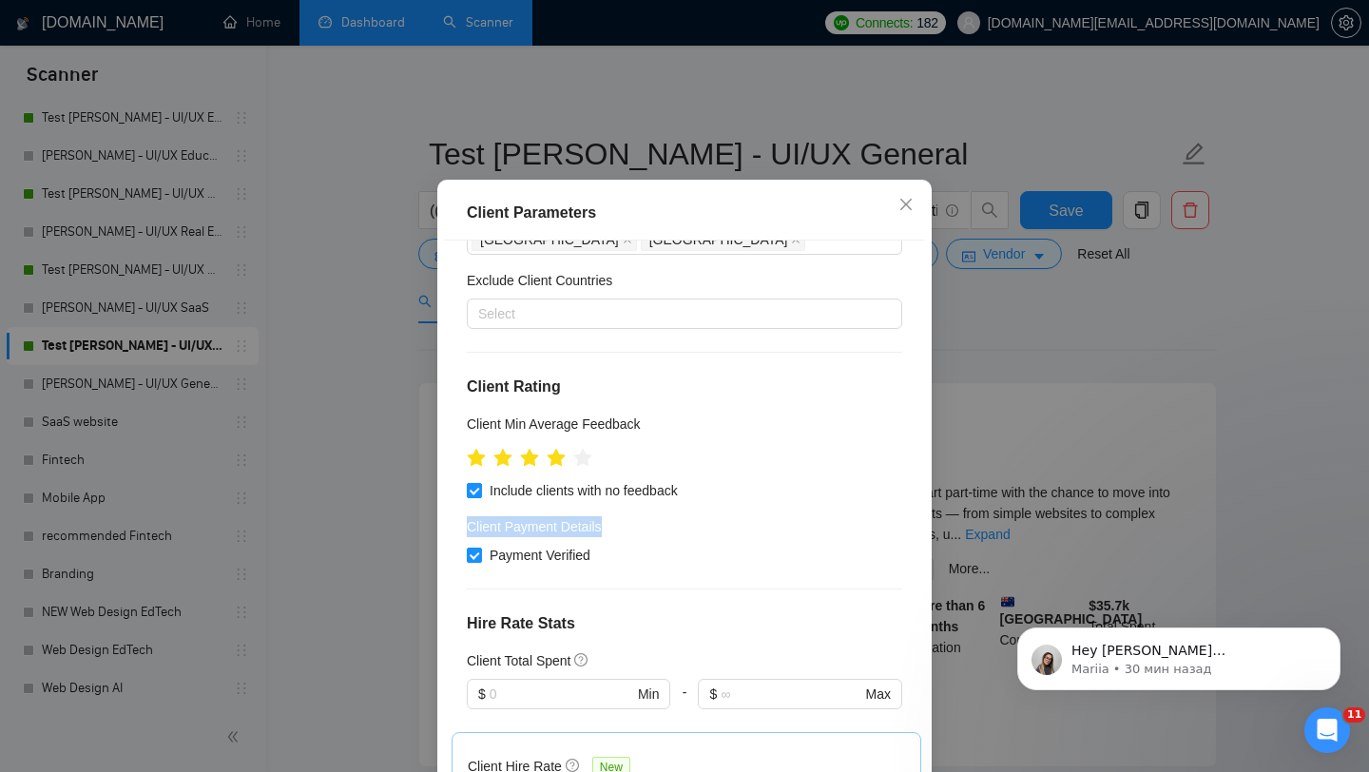
scroll to position [665, 0]
click at [503, 381] on div "Client Location Include Client Countries [GEOGRAPHIC_DATA] [GEOGRAPHIC_DATA] [G…" at bounding box center [684, 510] width 481 height 540
drag, startPoint x: 456, startPoint y: 340, endPoint x: 603, endPoint y: 370, distance: 149.3
click at [603, 370] on div "Client Location Include Client Countries [GEOGRAPHIC_DATA] [GEOGRAPHIC_DATA] [G…" at bounding box center [684, 510] width 481 height 540
drag, startPoint x: 463, startPoint y: 490, endPoint x: 573, endPoint y: 499, distance: 110.6
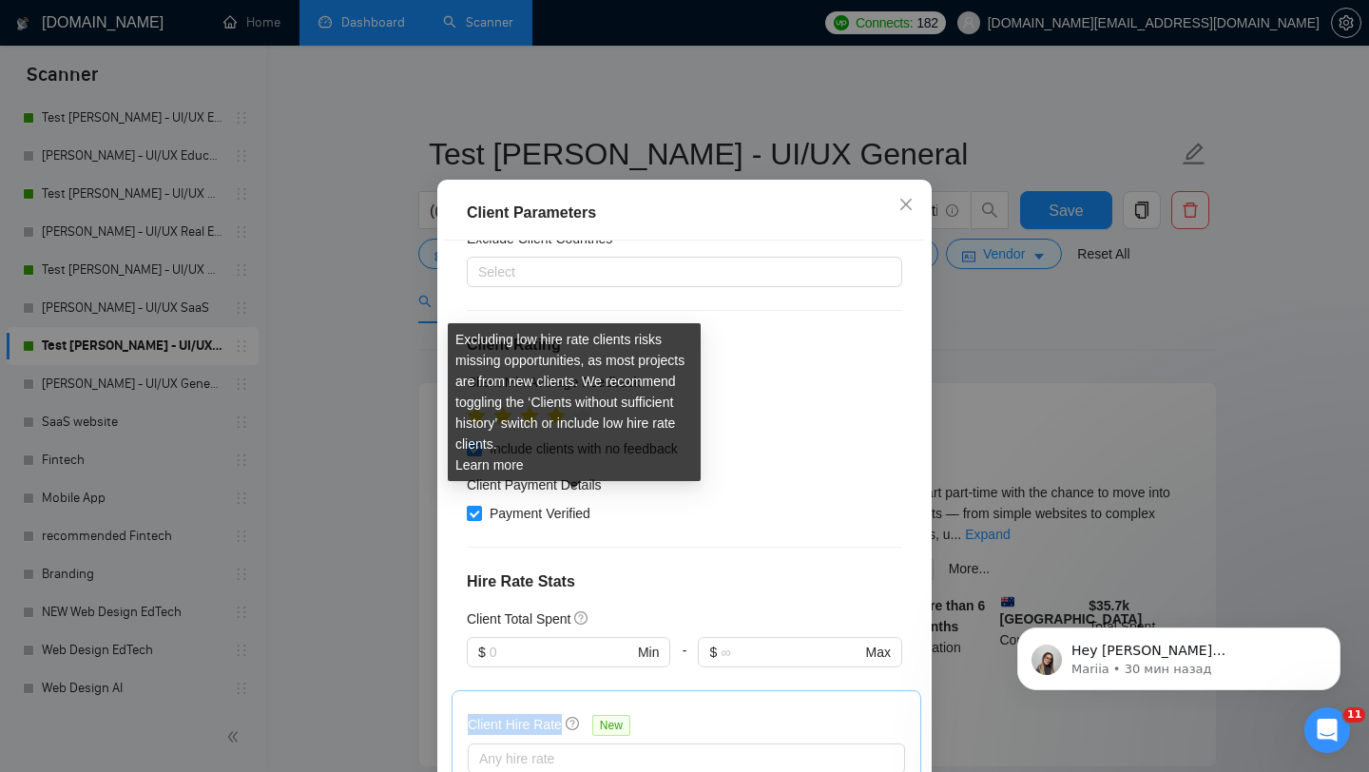
scroll to position [727, 0]
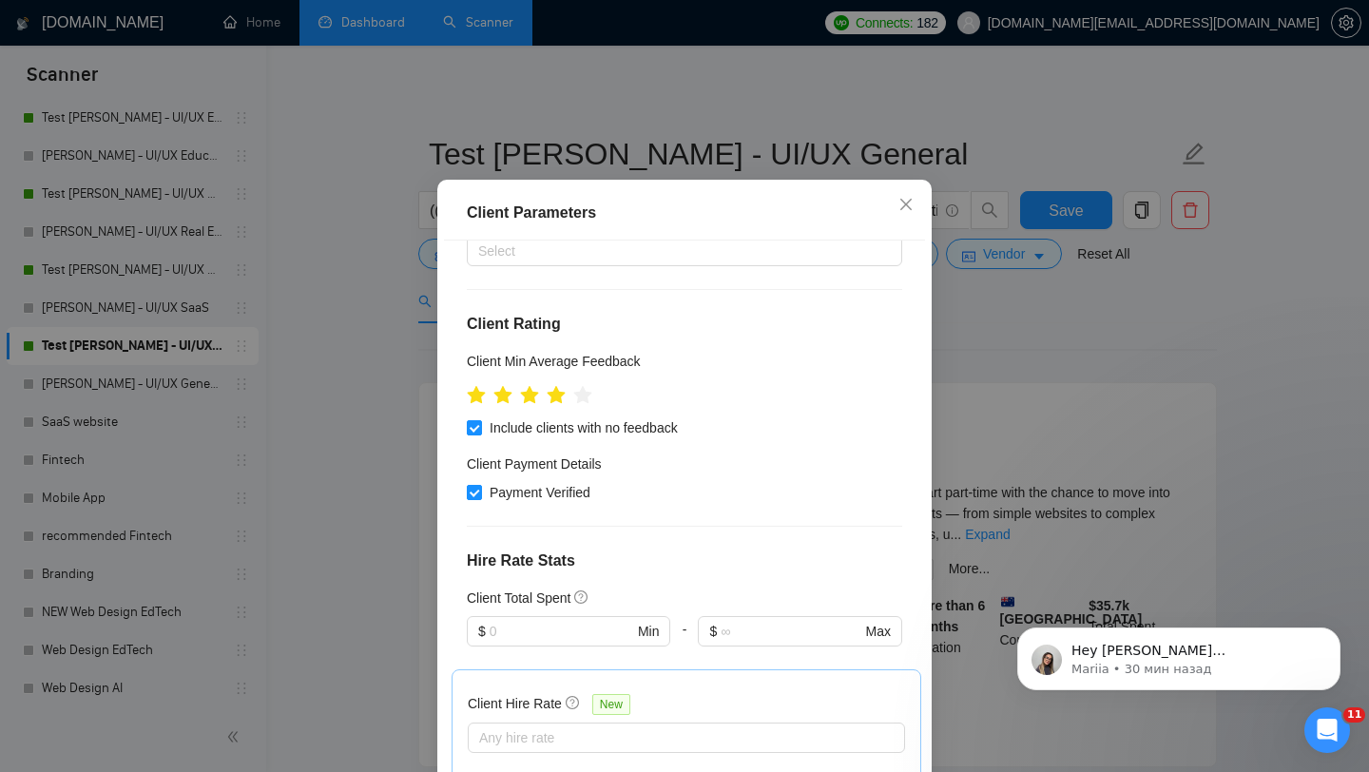
click at [470, 771] on h5 "Avg Hourly Rate Paid" at bounding box center [531, 786] width 127 height 21
drag, startPoint x: 466, startPoint y: 524, endPoint x: 593, endPoint y: 527, distance: 127.4
click at [593, 669] on div "Client Hire Rate New Any hire rate Avg Hourly Rate Paid New $ 15 Min - $ Max In…" at bounding box center [686, 787] width 470 height 236
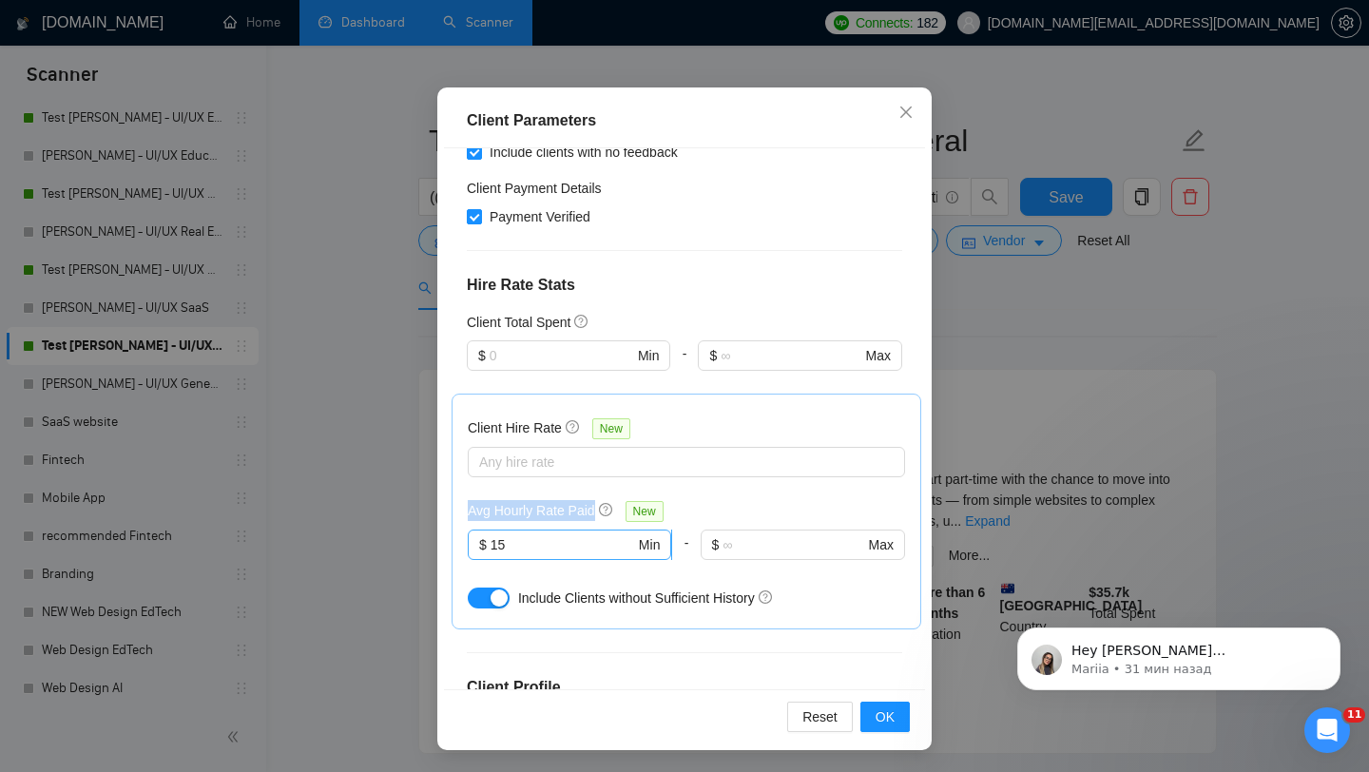
scroll to position [14, 0]
click at [873, 716] on button "OK" at bounding box center [884, 716] width 49 height 30
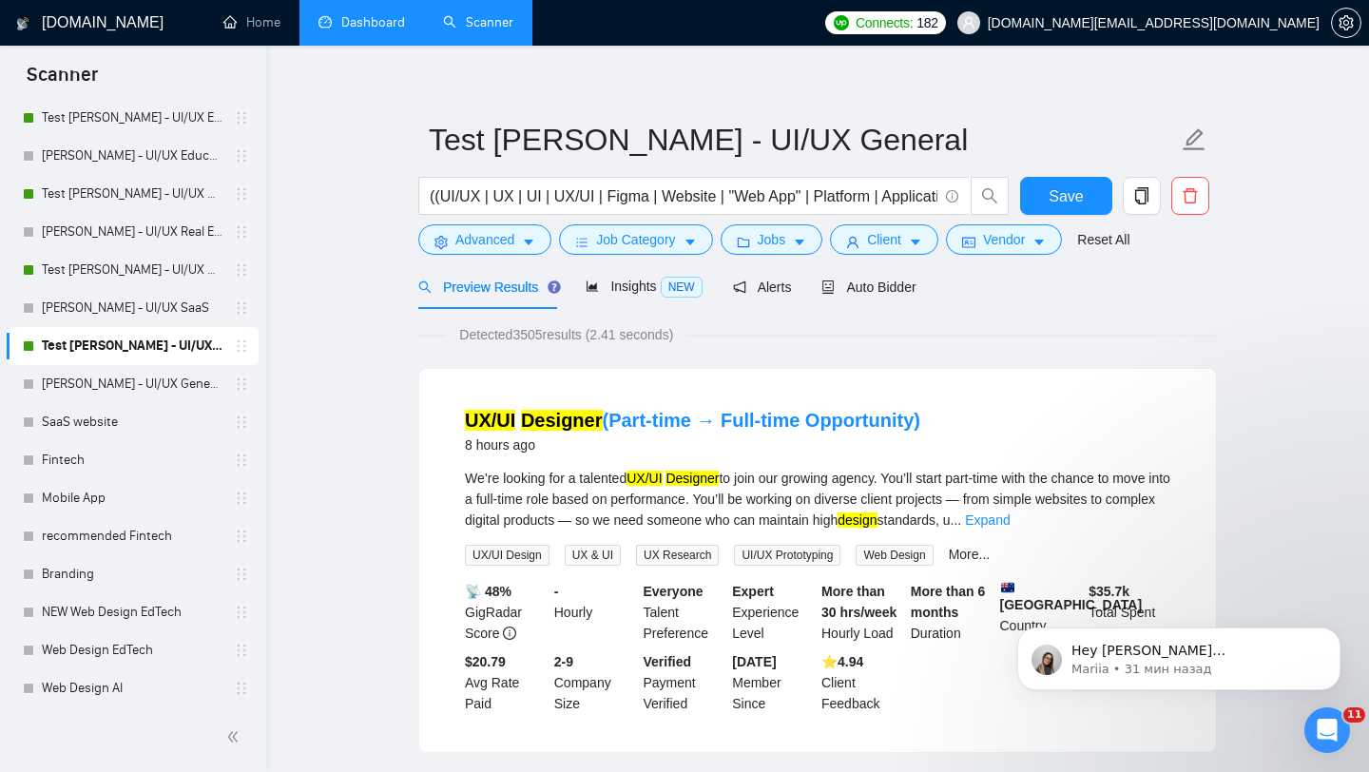
scroll to position [27, 0]
click at [968, 236] on button "Vendor" at bounding box center [1004, 239] width 116 height 30
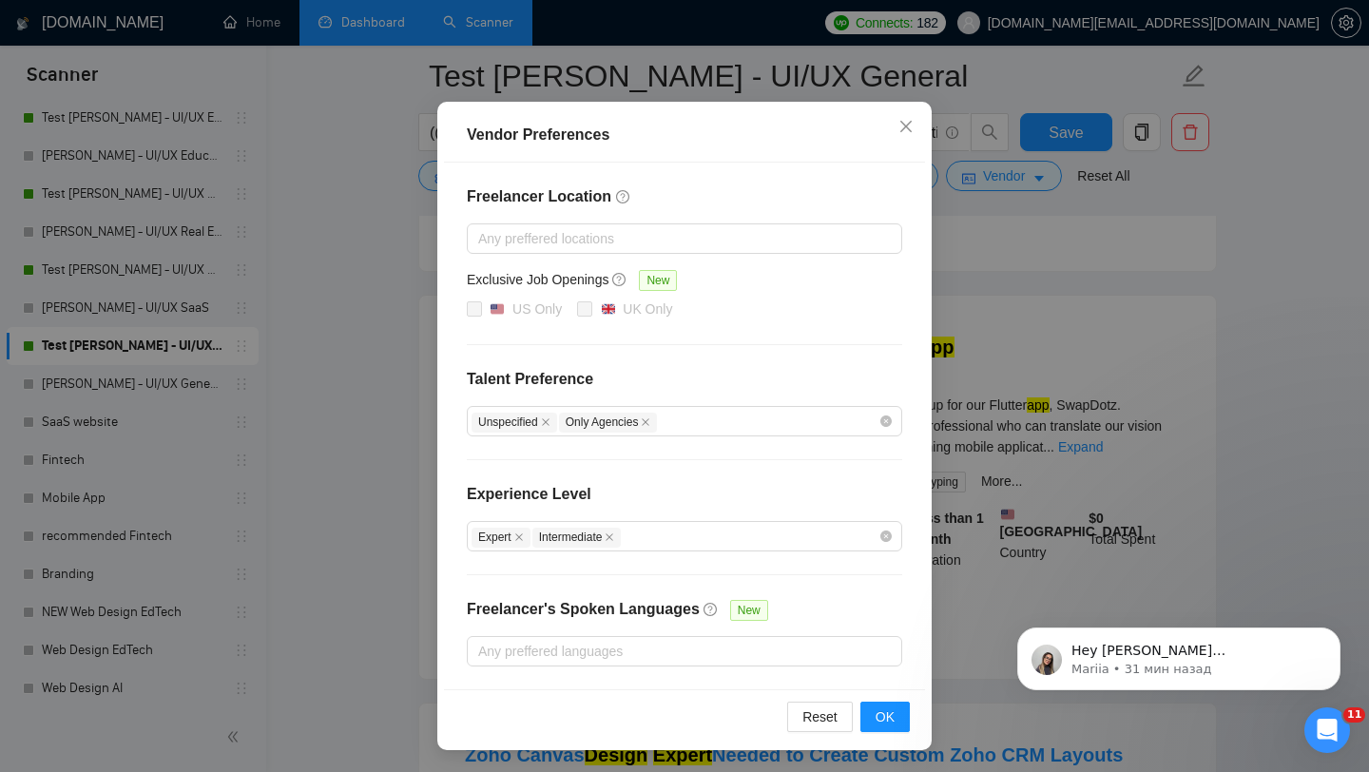
scroll to position [1754, 0]
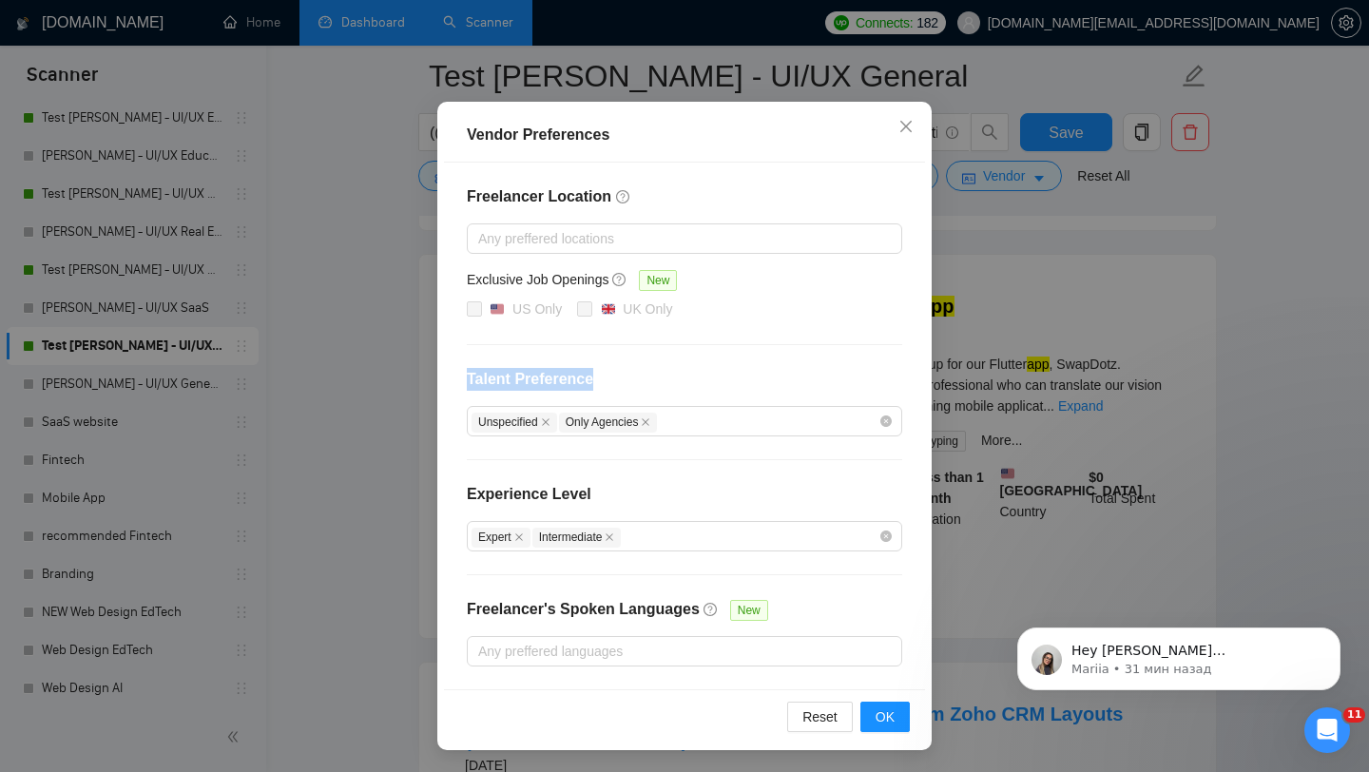
drag, startPoint x: 470, startPoint y: 382, endPoint x: 637, endPoint y: 402, distance: 168.5
click at [637, 402] on div "Freelancer Location Any preffered locations Exclusive Job Openings New US Only …" at bounding box center [684, 426] width 481 height 527
click at [559, 368] on h4 "Talent Preference" at bounding box center [684, 379] width 435 height 23
click at [347, 558] on div "Vendor Preferences Freelancer Location Any preffered locations Exclusive Job Op…" at bounding box center [684, 386] width 1369 height 772
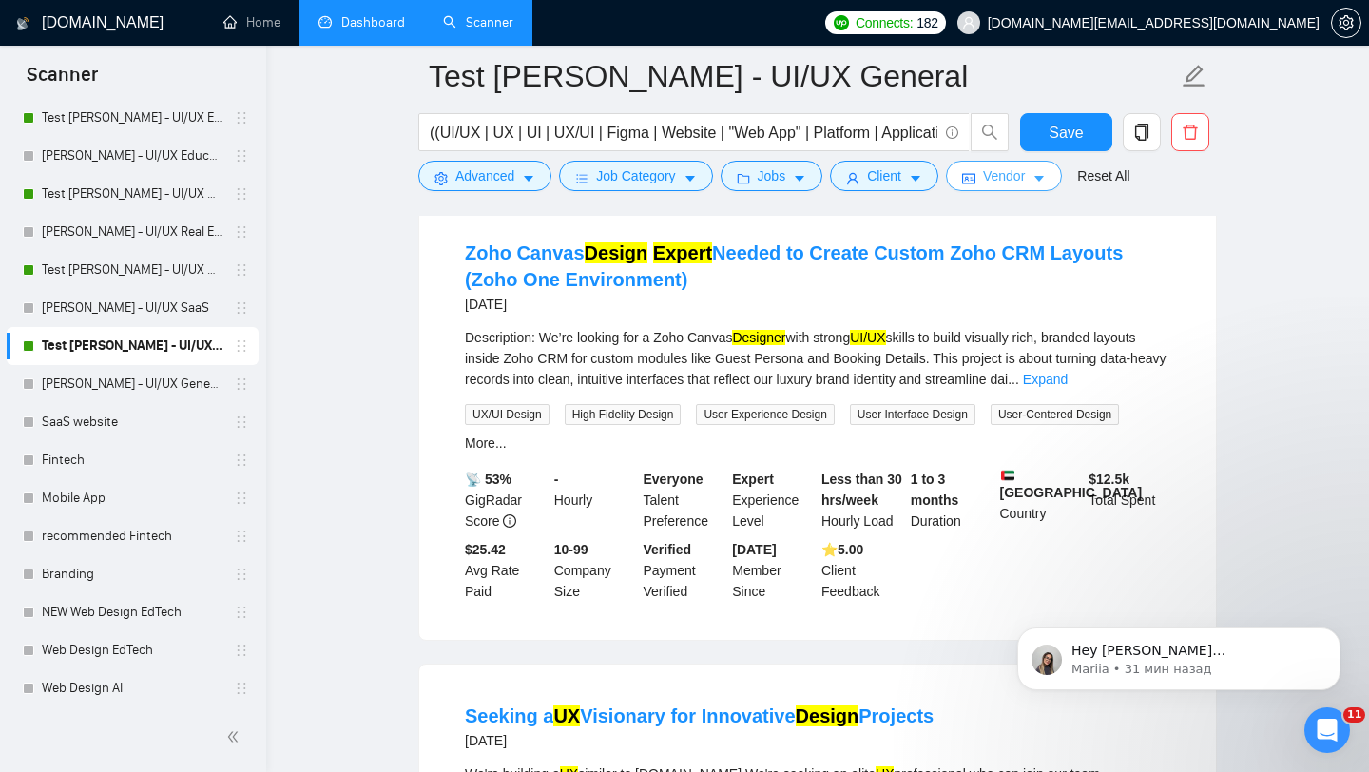
scroll to position [2220, 0]
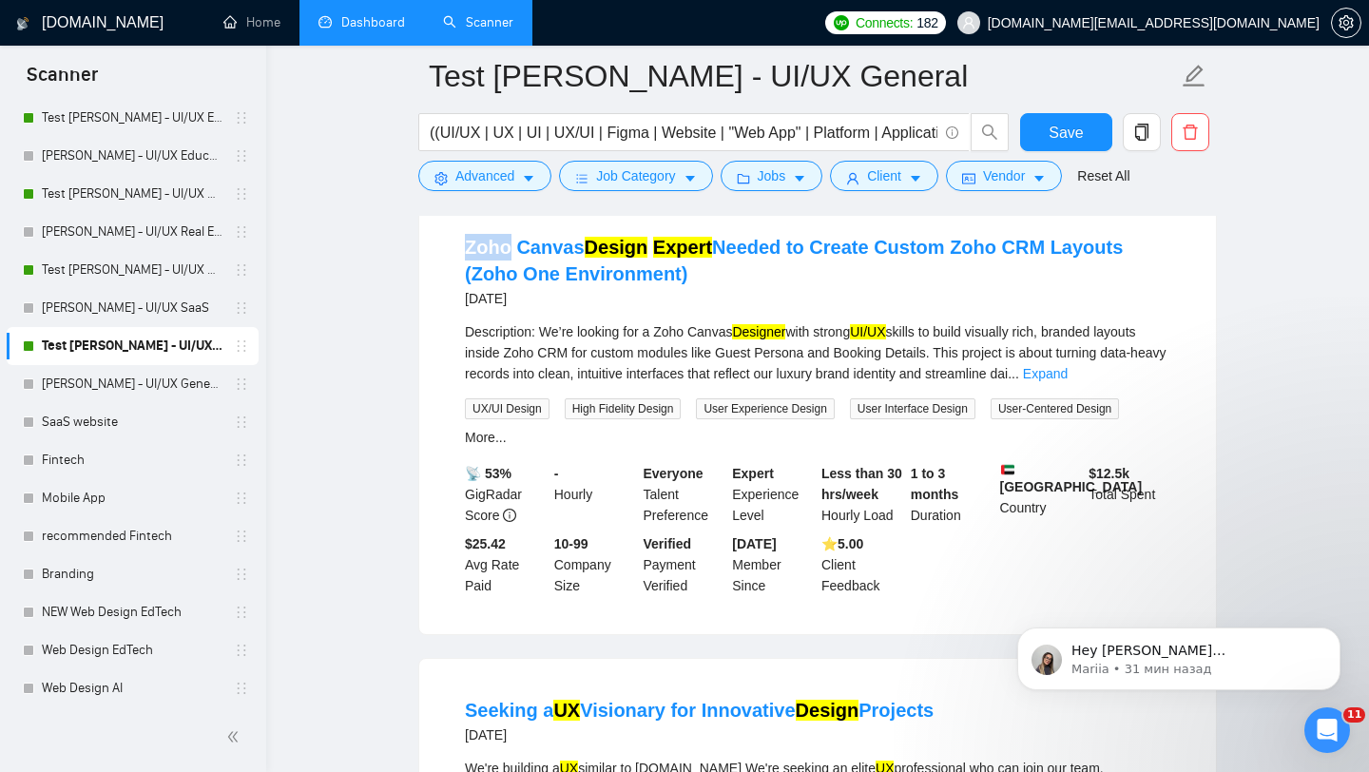
drag, startPoint x: 450, startPoint y: 278, endPoint x: 508, endPoint y: 271, distance: 58.5
click at [508, 271] on li "Zoho Canvas Design Expert Needed to Create Custom Zoho CRM Layouts (Zoho One En…" at bounding box center [817, 415] width 751 height 393
copy link "Zoho"
click at [492, 175] on span "Advanced" at bounding box center [484, 175] width 59 height 21
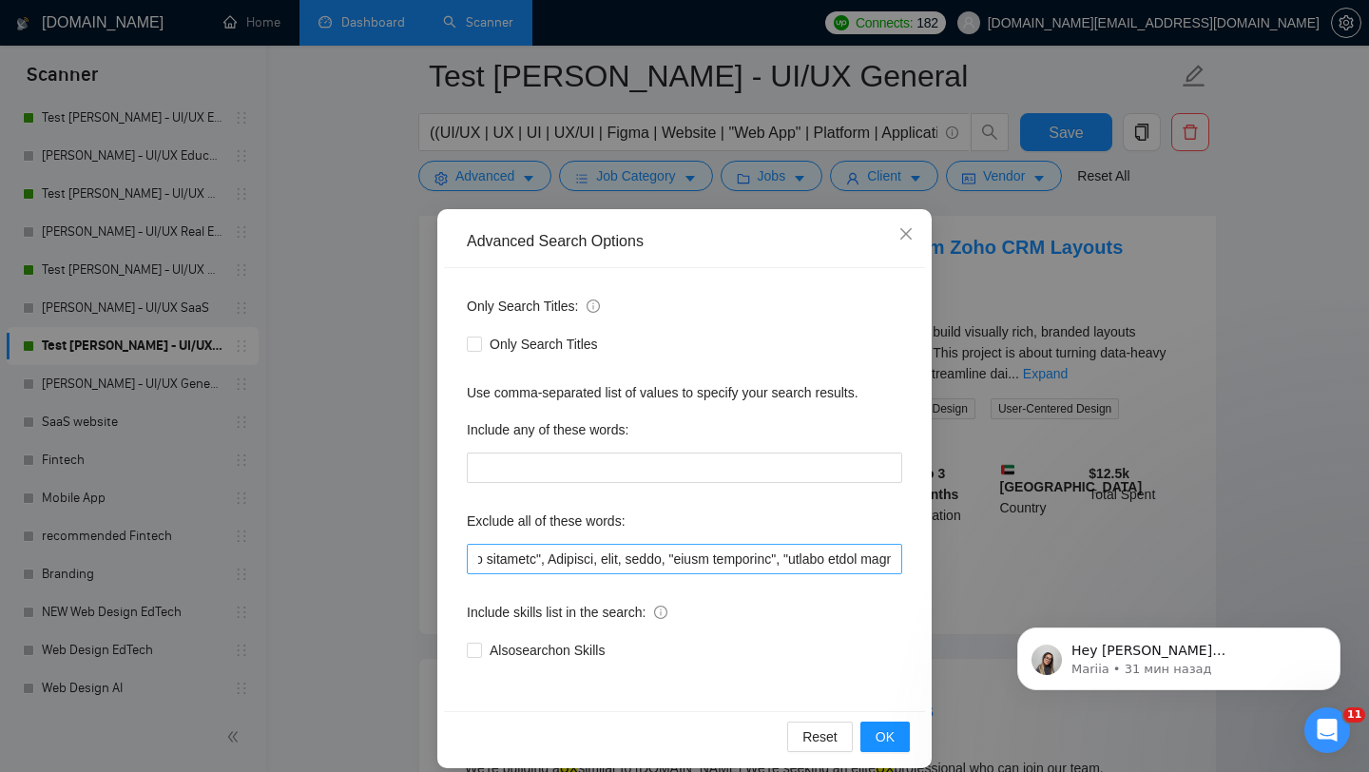
scroll to position [0, 0]
click at [474, 554] on input "text" at bounding box center [684, 559] width 435 height 30
paste input "Zoho"
type input "Zoho, "benchmarking analysis", Unbounce, code, react, "email templates", "socia…"
click at [891, 723] on button "OK" at bounding box center [884, 736] width 49 height 30
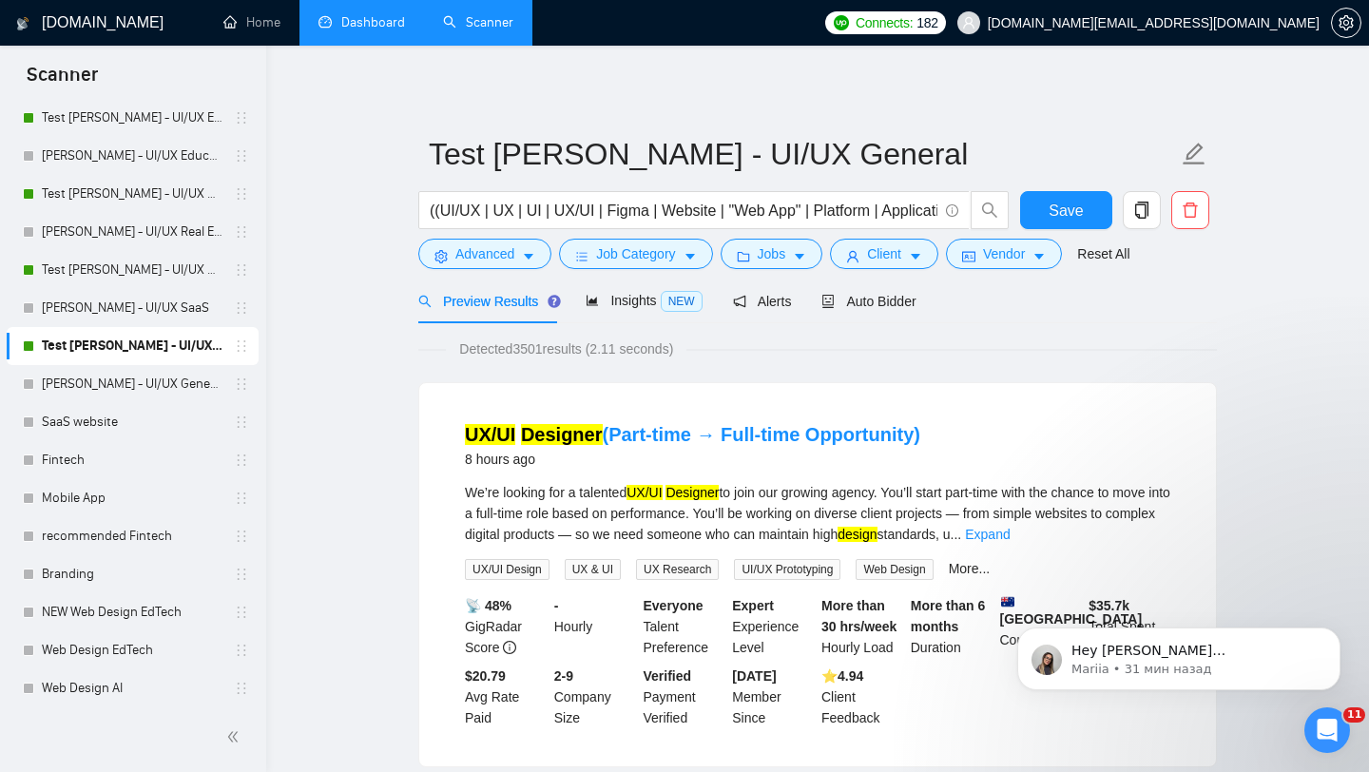
click at [550, 349] on span "Detected 3501 results (2.11 seconds)" at bounding box center [566, 348] width 240 height 21
click at [644, 301] on span "Insights NEW" at bounding box center [644, 300] width 116 height 15
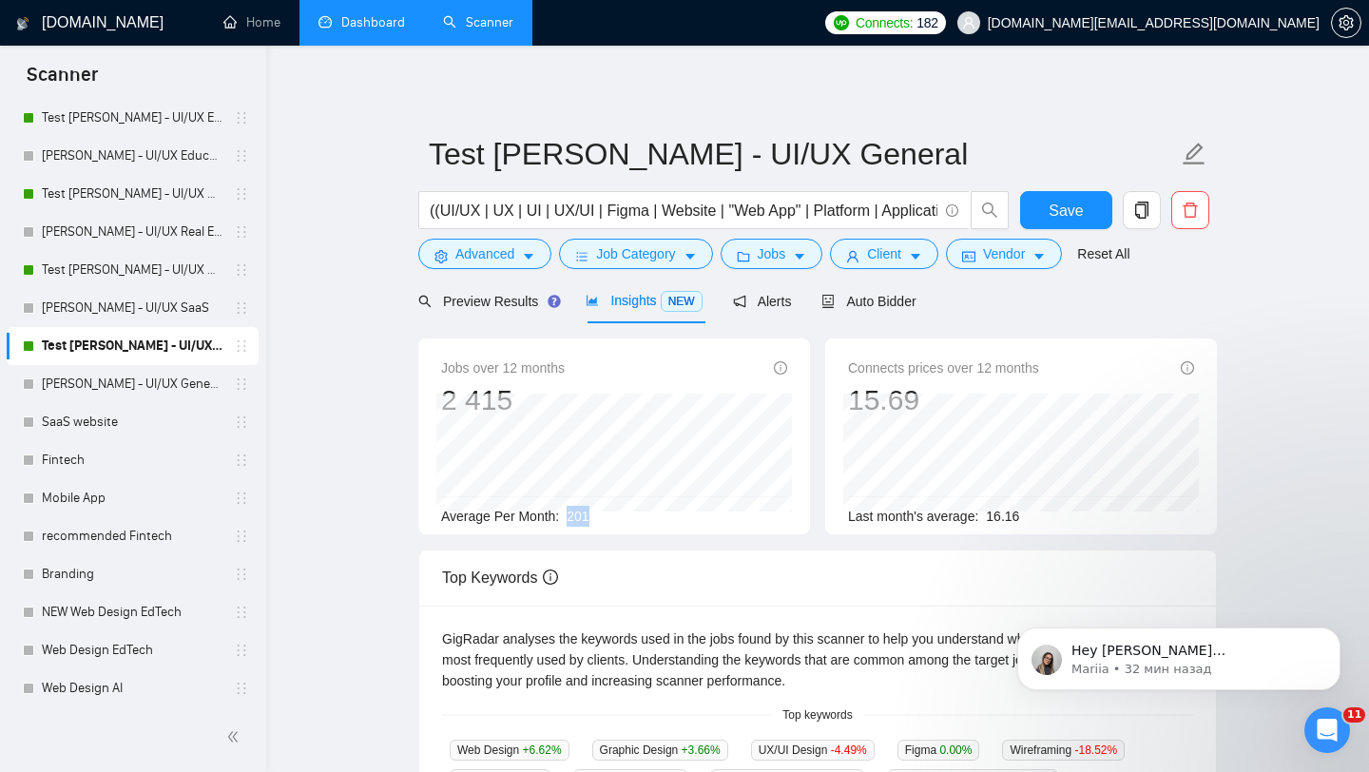
drag, startPoint x: 568, startPoint y: 519, endPoint x: 609, endPoint y: 519, distance: 40.9
click at [609, 519] on div "Average Per Month: 201" at bounding box center [614, 516] width 346 height 21
click at [989, 516] on div "Last month's average: 16.16" at bounding box center [1021, 516] width 346 height 21
drag, startPoint x: 989, startPoint y: 514, endPoint x: 1050, endPoint y: 515, distance: 60.8
click at [1050, 515] on div "Last month's average: 16.16" at bounding box center [1021, 516] width 346 height 21
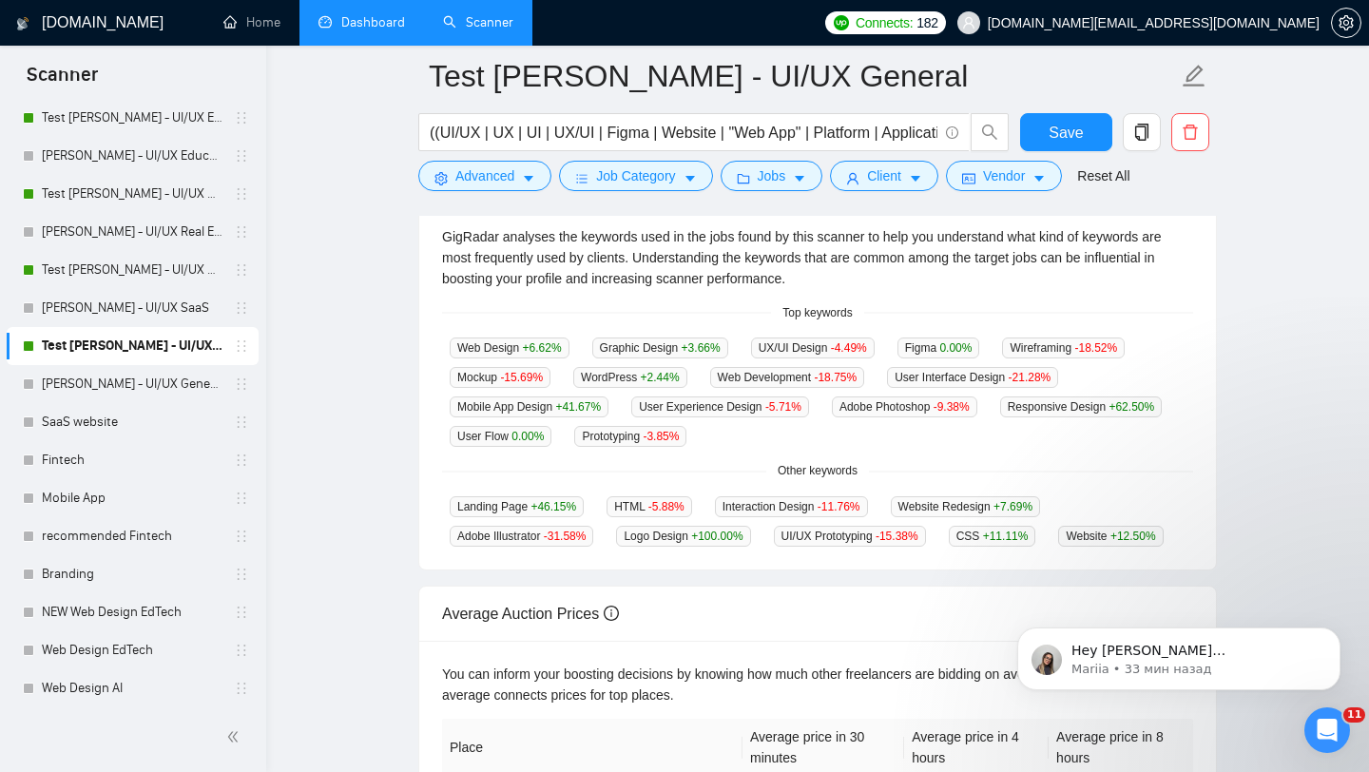
scroll to position [419, 0]
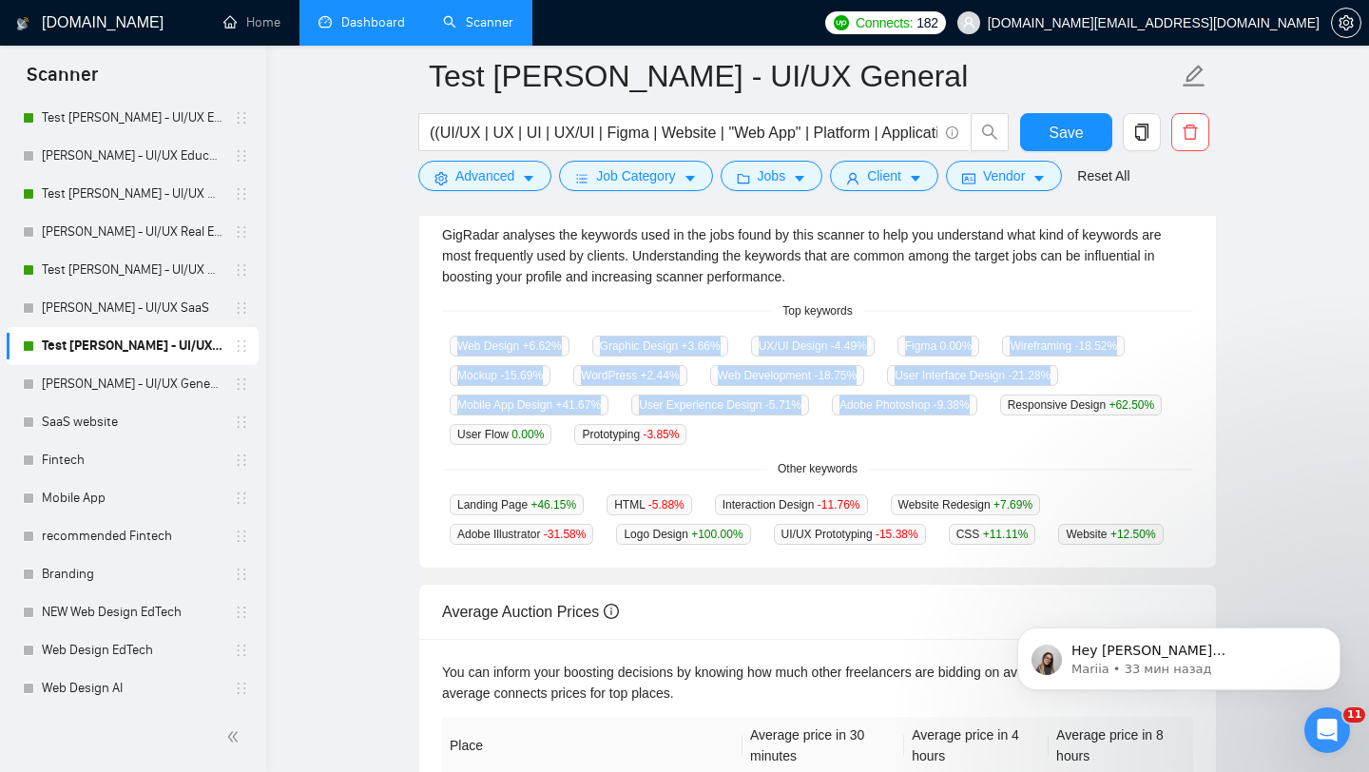
drag, startPoint x: 445, startPoint y: 339, endPoint x: 931, endPoint y: 437, distance: 495.5
click at [931, 437] on div "Web Design +6.62 % Graphic Design +3.66 % UX/UI Design -4.49 % Figma 0.00 % Wir…" at bounding box center [817, 390] width 751 height 110
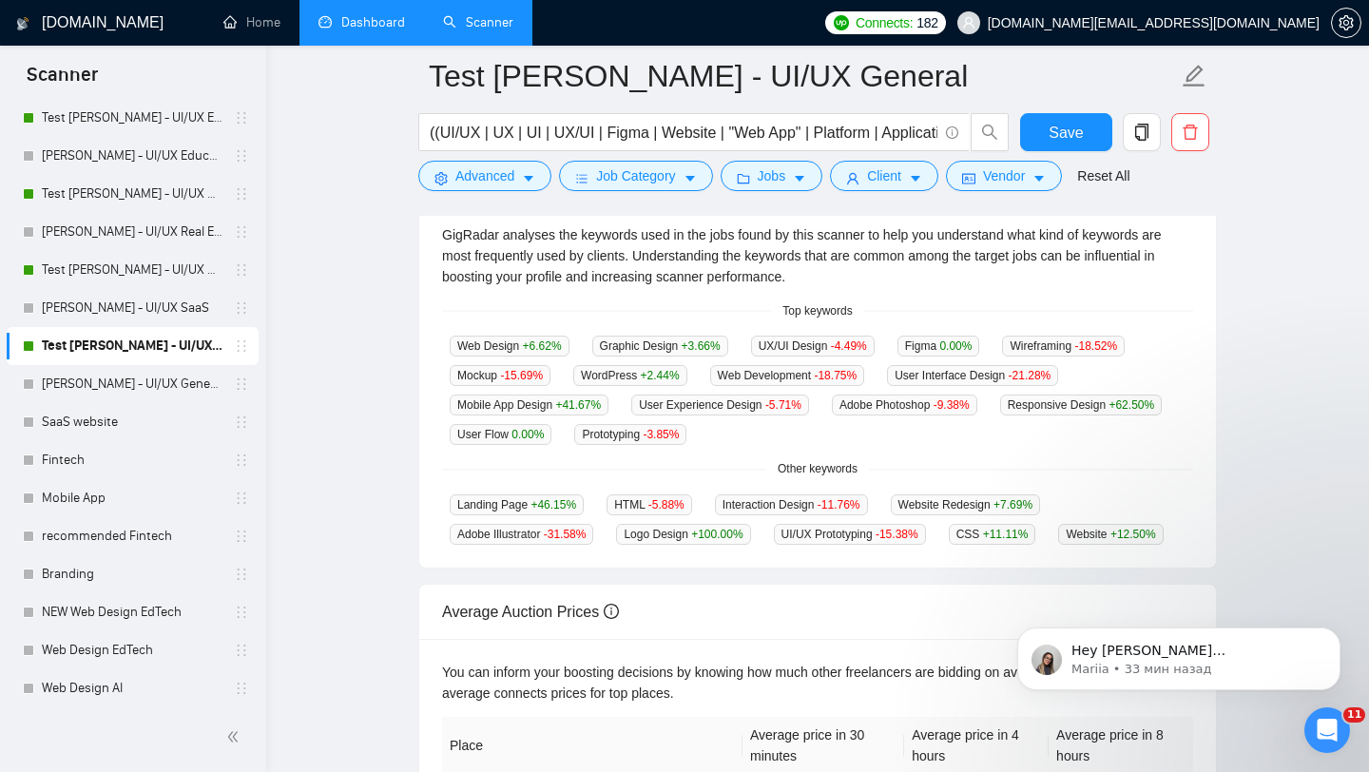
click at [790, 453] on div "GigRadar analyses the keywords used in the jobs found by this scanner to help y…" at bounding box center [817, 385] width 797 height 367
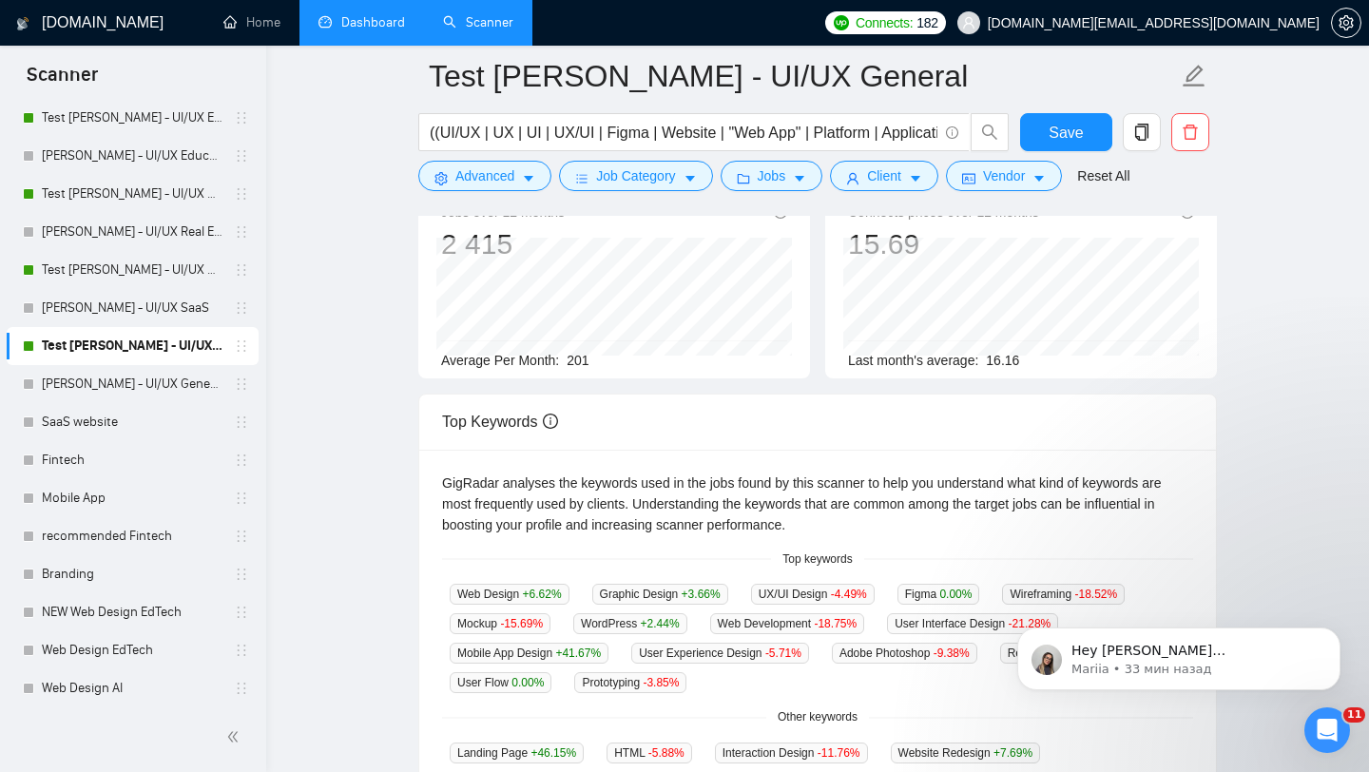
scroll to position [0, 0]
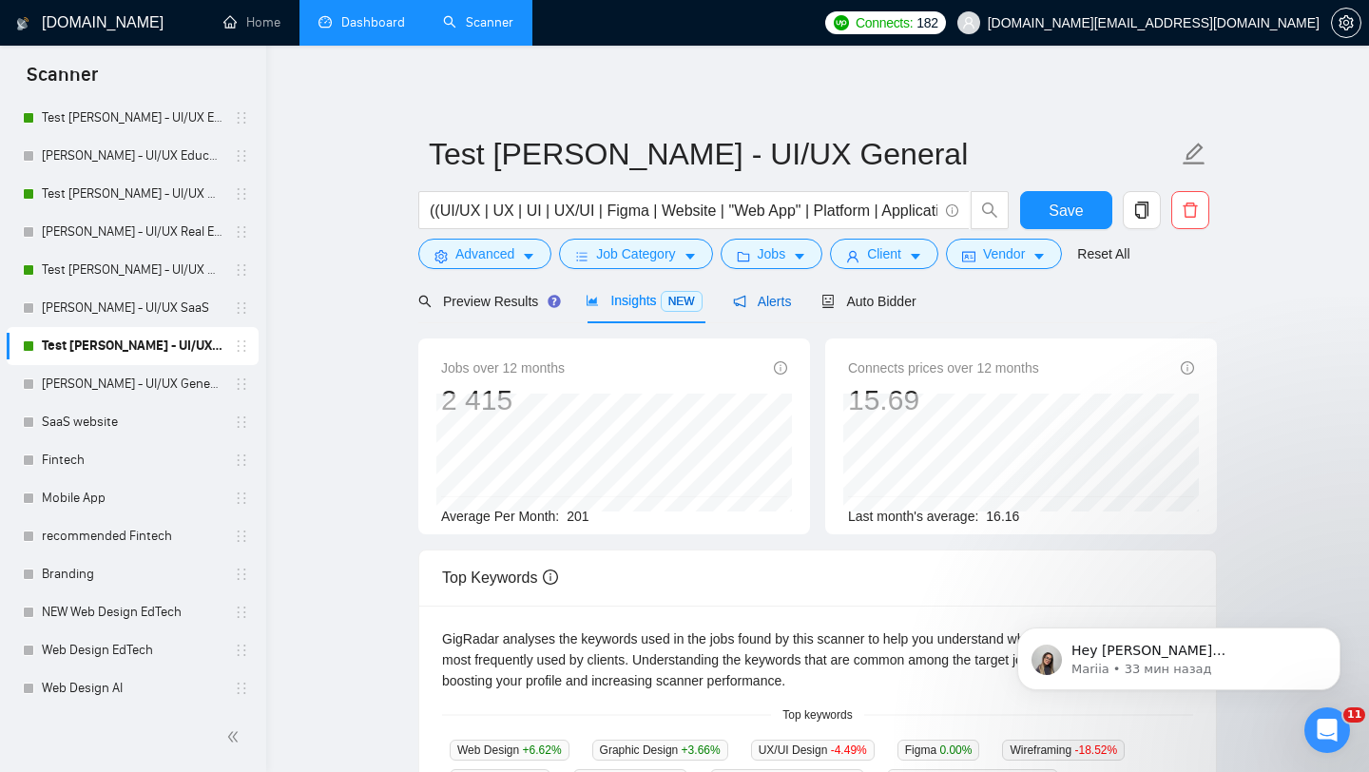
click at [785, 301] on span "Alerts" at bounding box center [762, 301] width 59 height 15
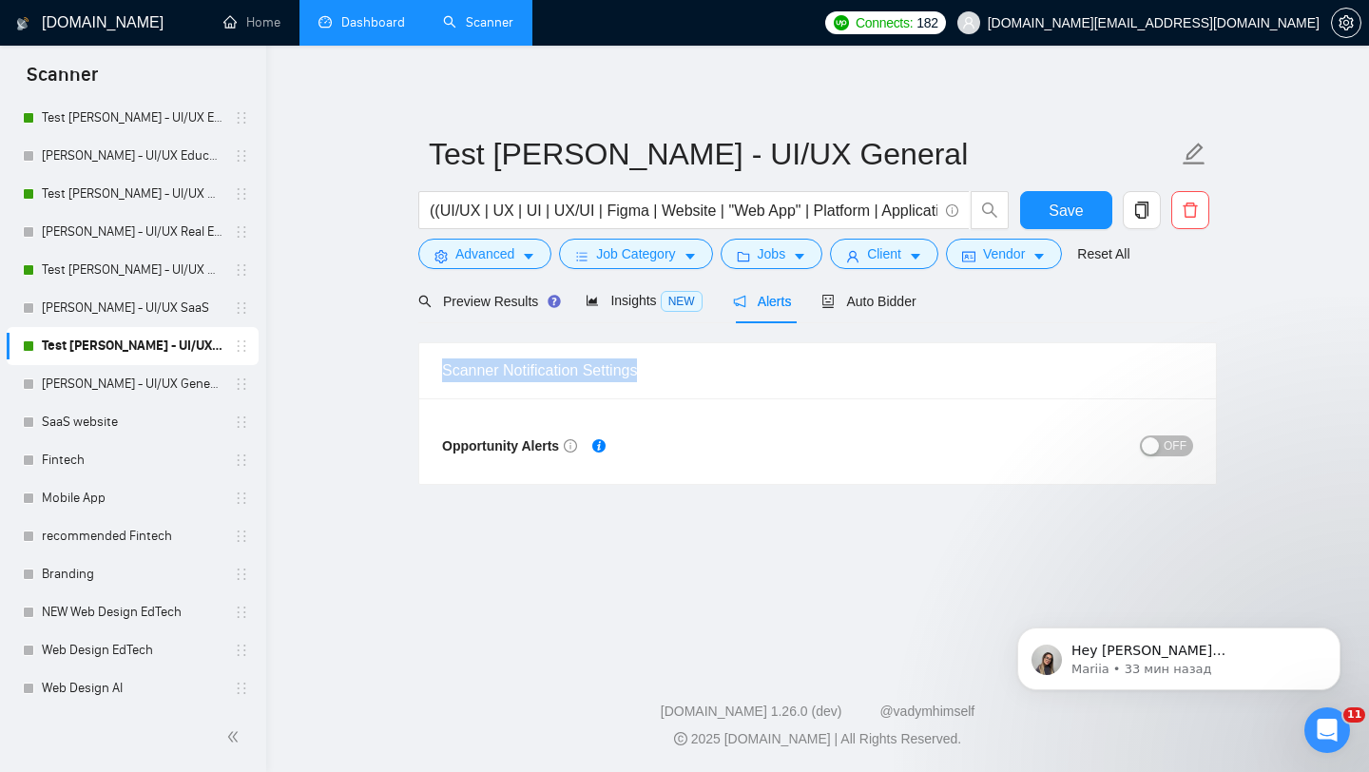
drag, startPoint x: 437, startPoint y: 368, endPoint x: 685, endPoint y: 374, distance: 248.2
click at [685, 374] on div "Scanner Notification Settings" at bounding box center [817, 370] width 797 height 55
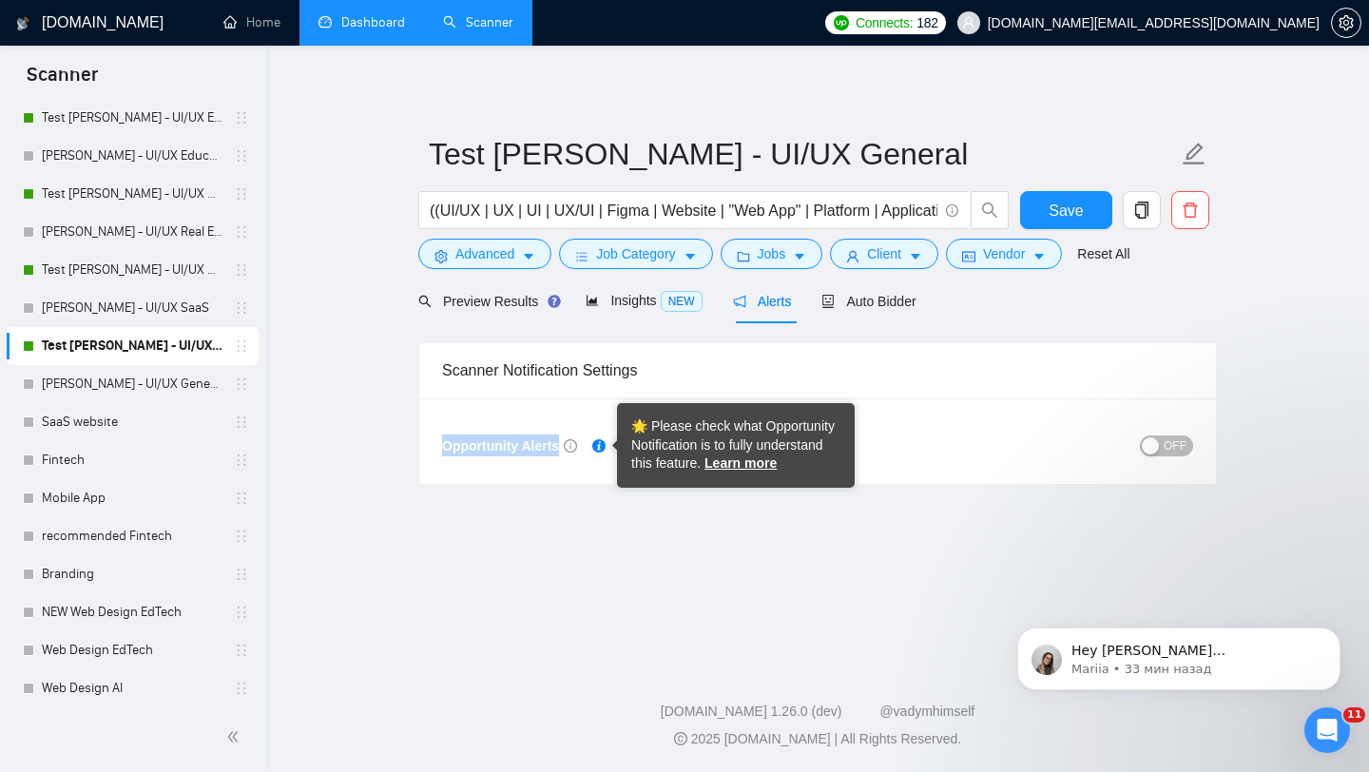
drag, startPoint x: 443, startPoint y: 449, endPoint x: 587, endPoint y: 444, distance: 144.6
click at [587, 444] on div "Opportunity Alerts" at bounding box center [629, 445] width 375 height 22
click at [732, 393] on div "Scanner Notification Settings" at bounding box center [817, 370] width 751 height 54
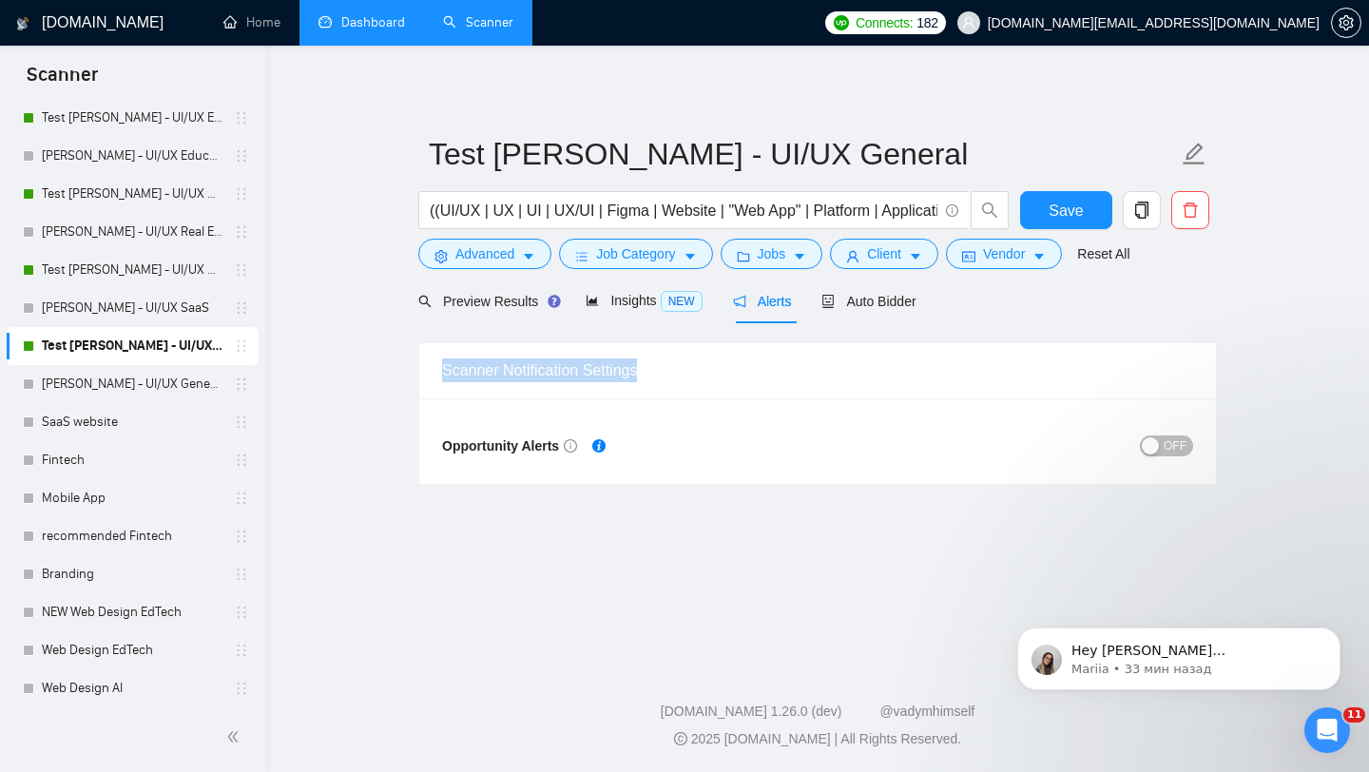
drag, startPoint x: 439, startPoint y: 368, endPoint x: 705, endPoint y: 374, distance: 266.2
click at [705, 374] on div "Scanner Notification Settings" at bounding box center [817, 370] width 797 height 55
click at [902, 299] on span "Auto Bidder" at bounding box center [868, 301] width 94 height 15
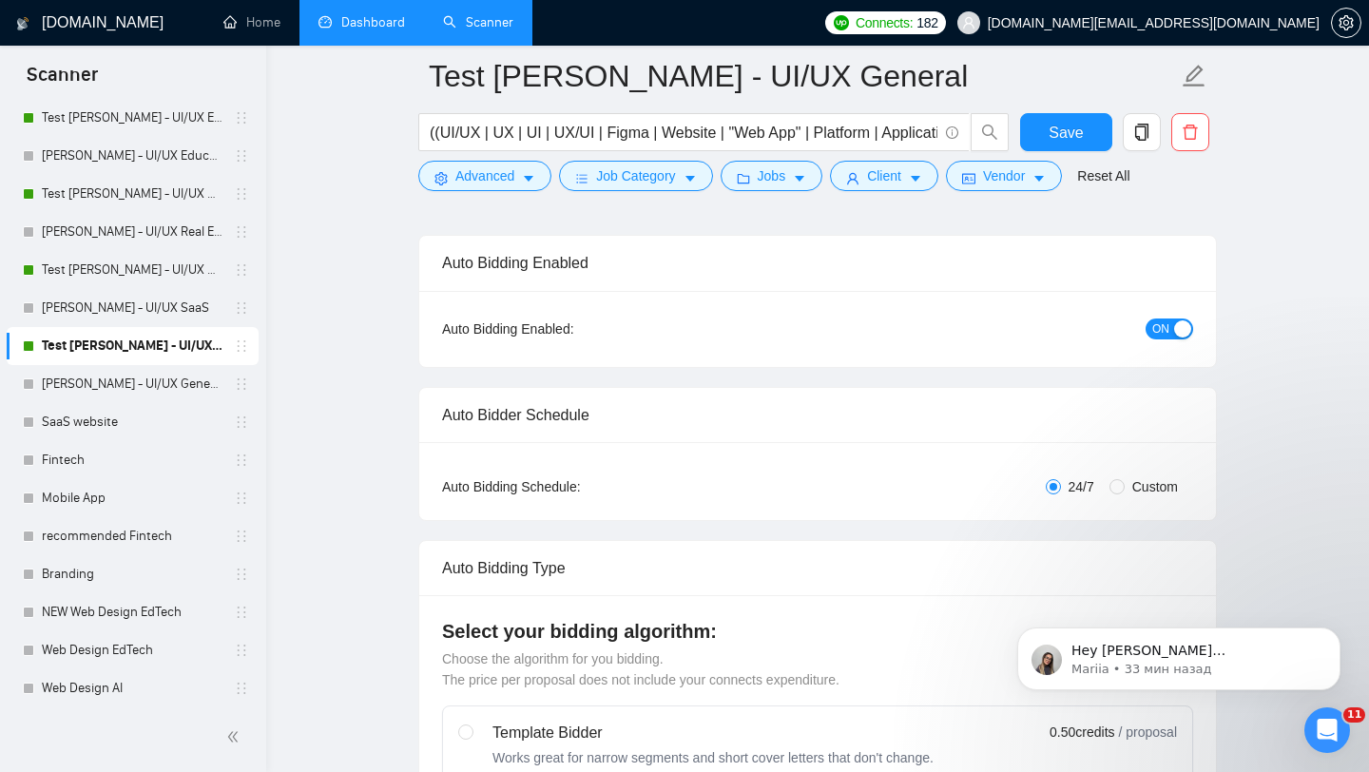
scroll to position [129, 0]
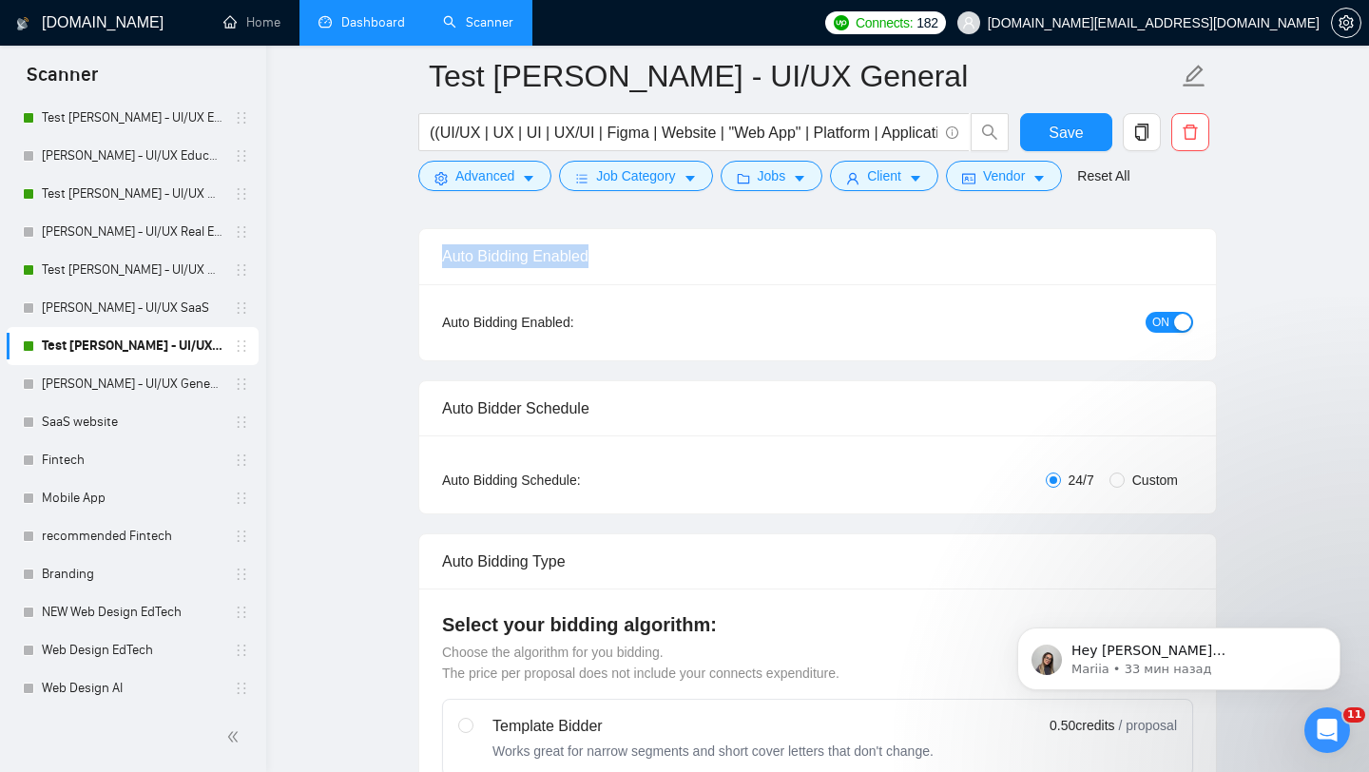
drag, startPoint x: 420, startPoint y: 253, endPoint x: 628, endPoint y: 260, distance: 208.3
click at [628, 260] on div "Auto Bidding Enabled" at bounding box center [817, 256] width 797 height 55
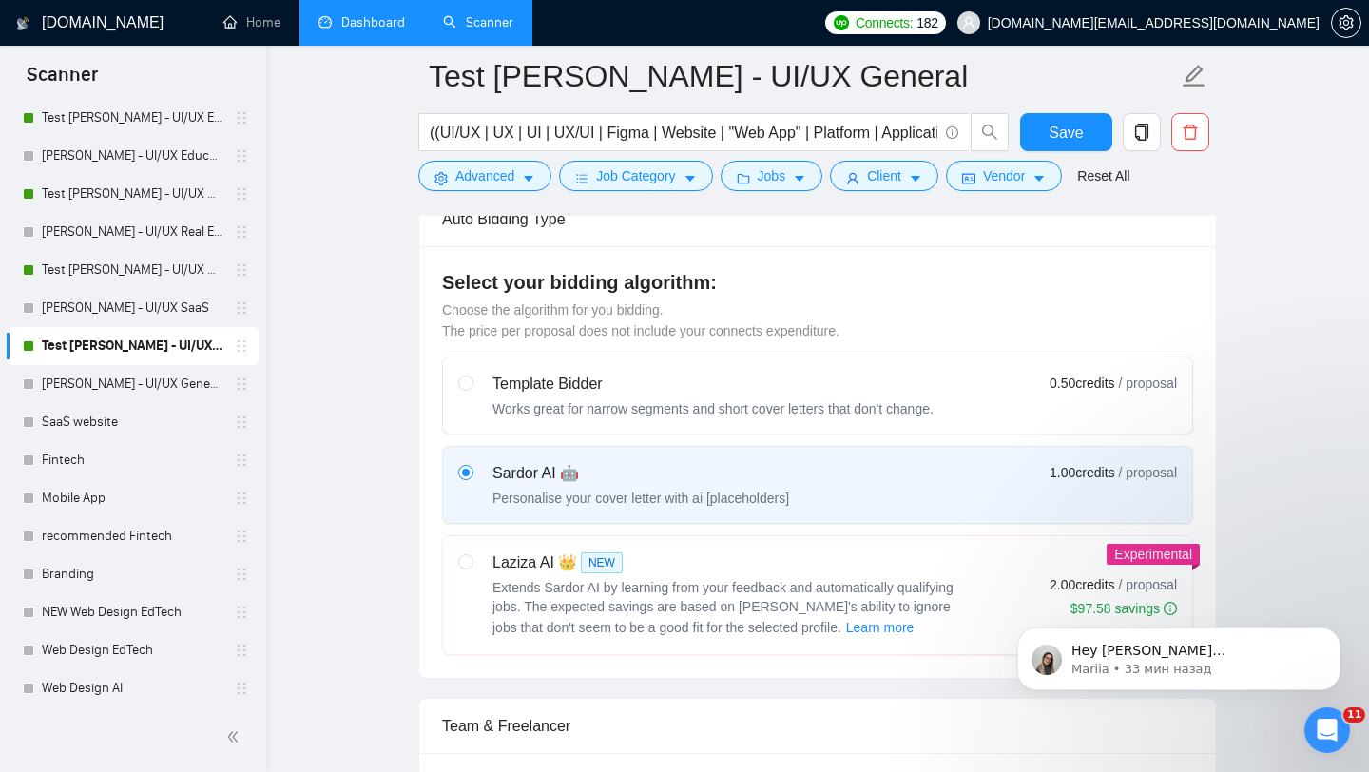
scroll to position [473, 0]
drag, startPoint x: 538, startPoint y: 283, endPoint x: 777, endPoint y: 283, distance: 238.6
click at [774, 283] on h4 "Select your bidding algorithm:" at bounding box center [817, 280] width 751 height 27
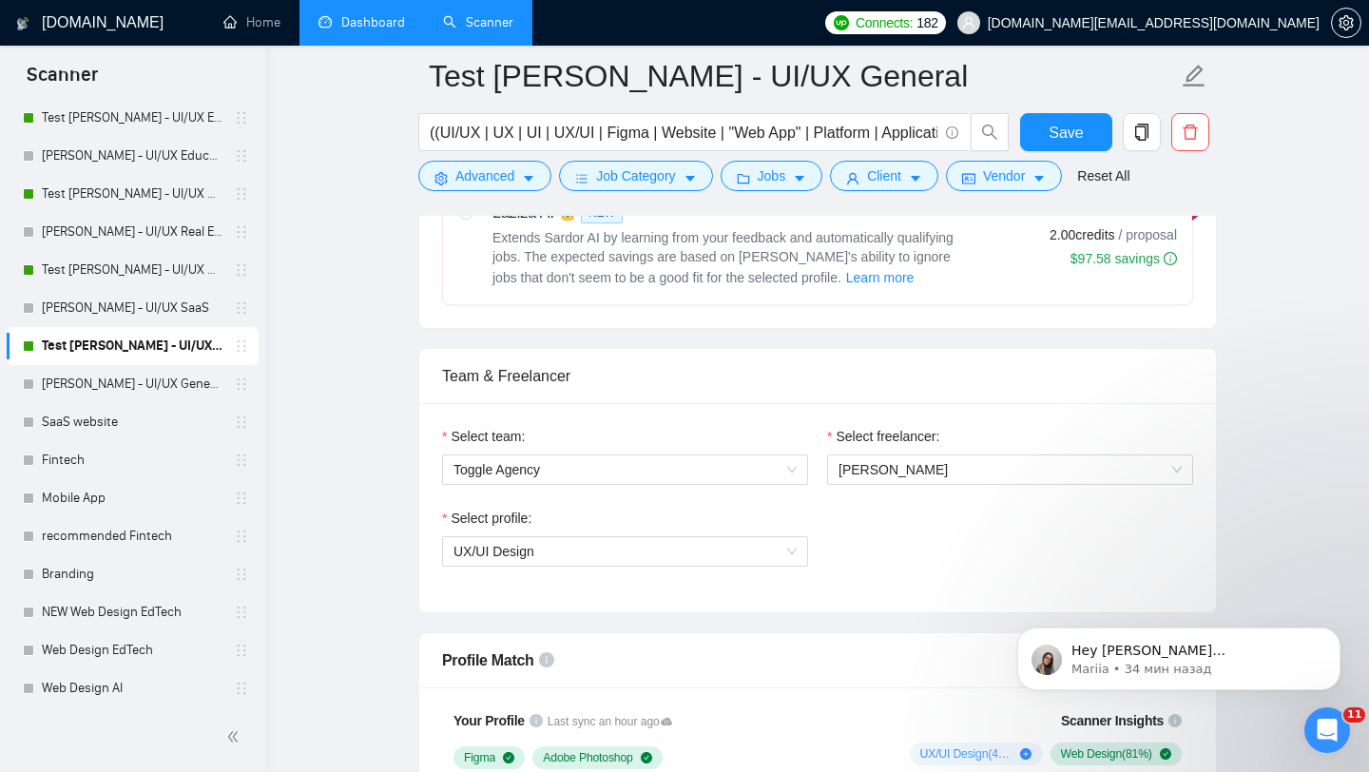
scroll to position [829, 0]
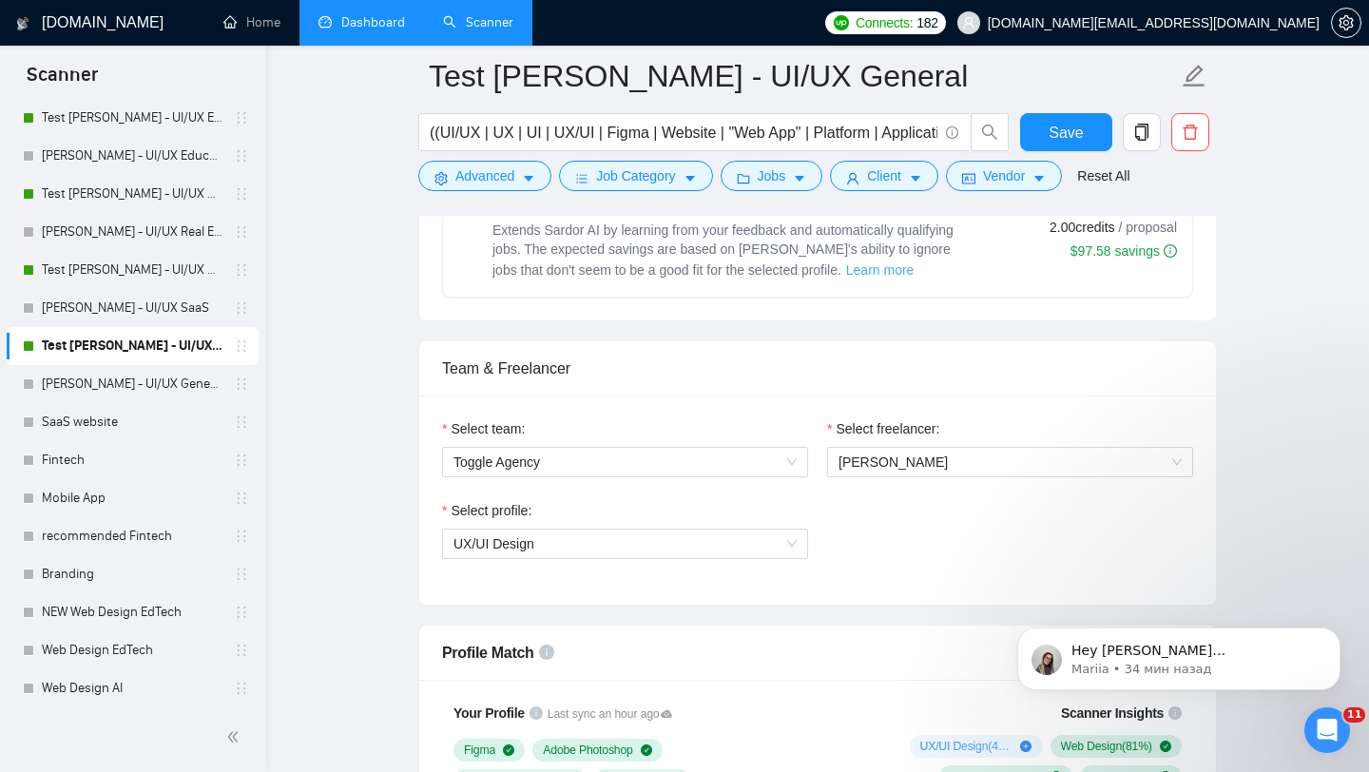
click at [854, 271] on span "Learn more" at bounding box center [880, 269] width 68 height 21
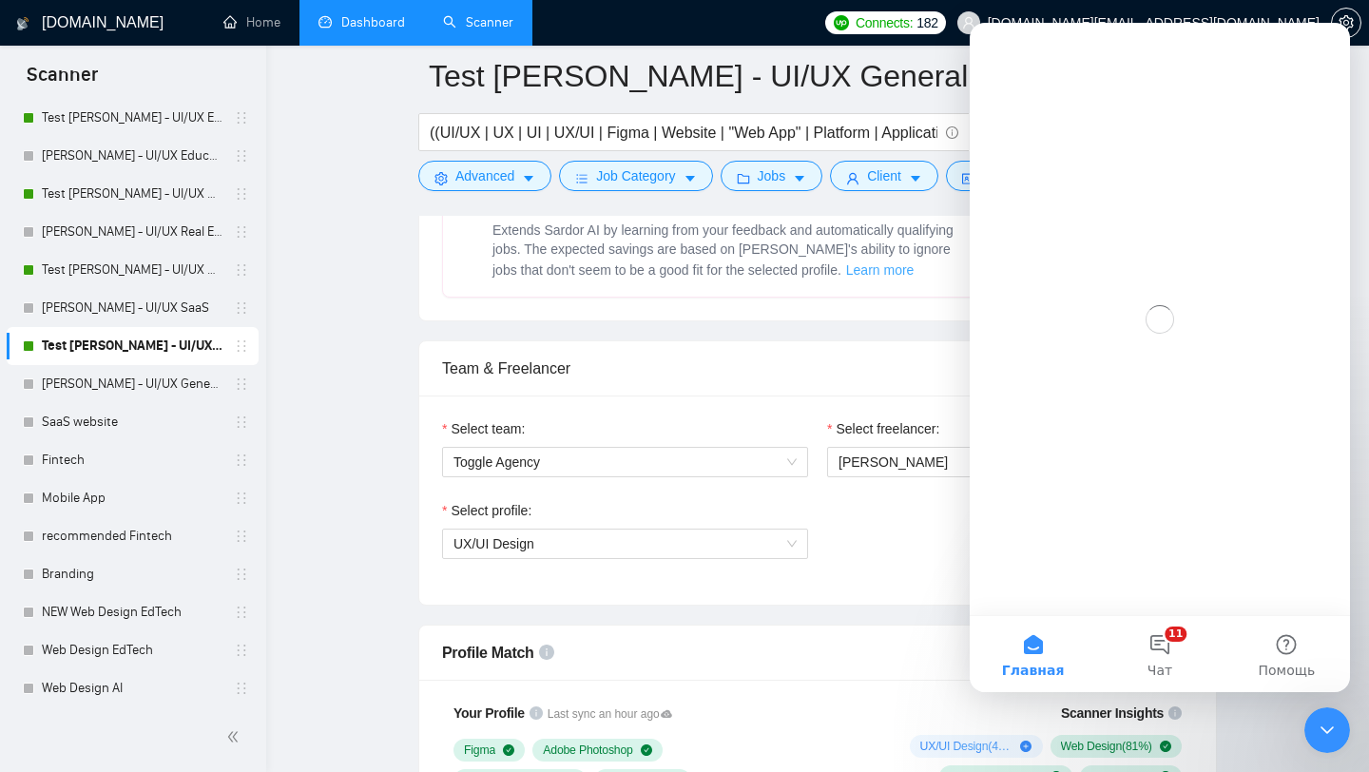
scroll to position [820, 0]
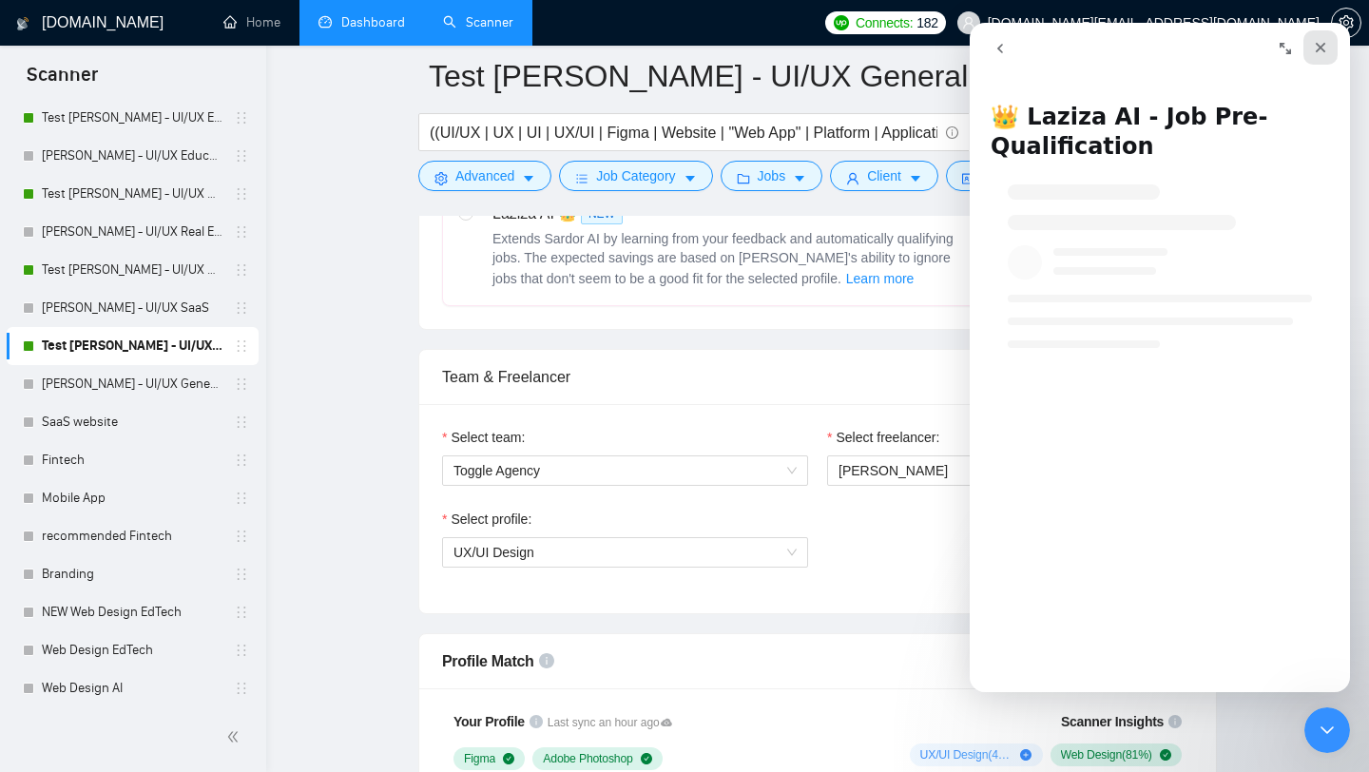
click at [1323, 50] on icon "Закрыть" at bounding box center [1320, 48] width 10 height 10
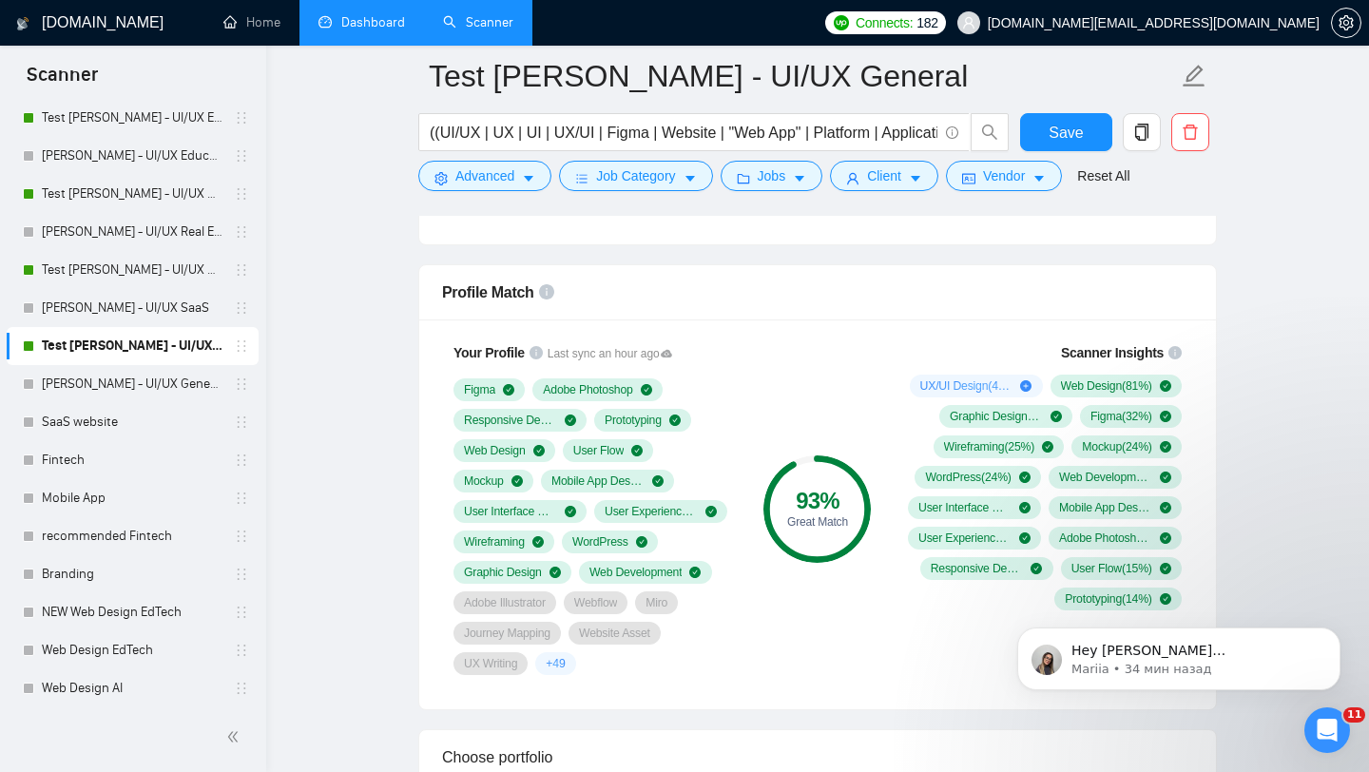
scroll to position [1194, 0]
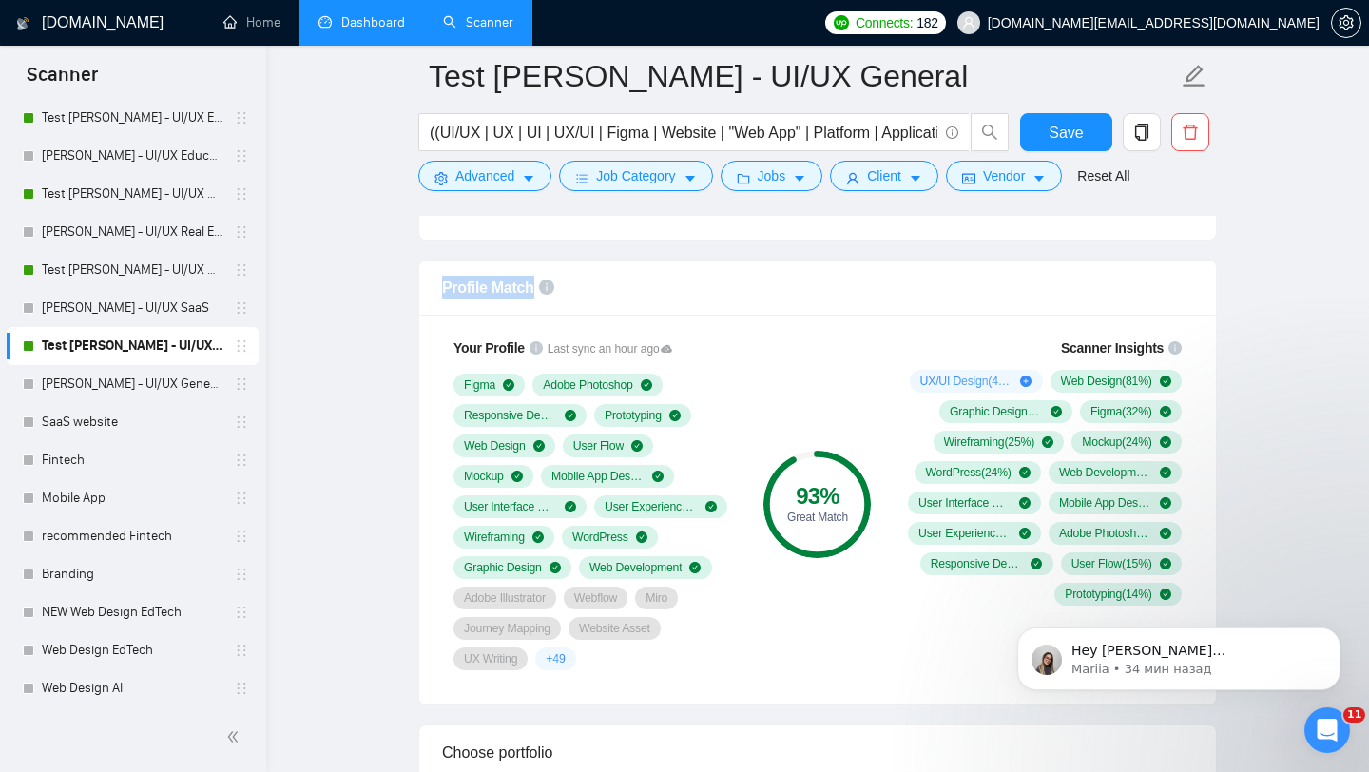
drag, startPoint x: 442, startPoint y: 284, endPoint x: 599, endPoint y: 284, distance: 156.8
click at [599, 284] on div "Profile Match" at bounding box center [817, 287] width 751 height 54
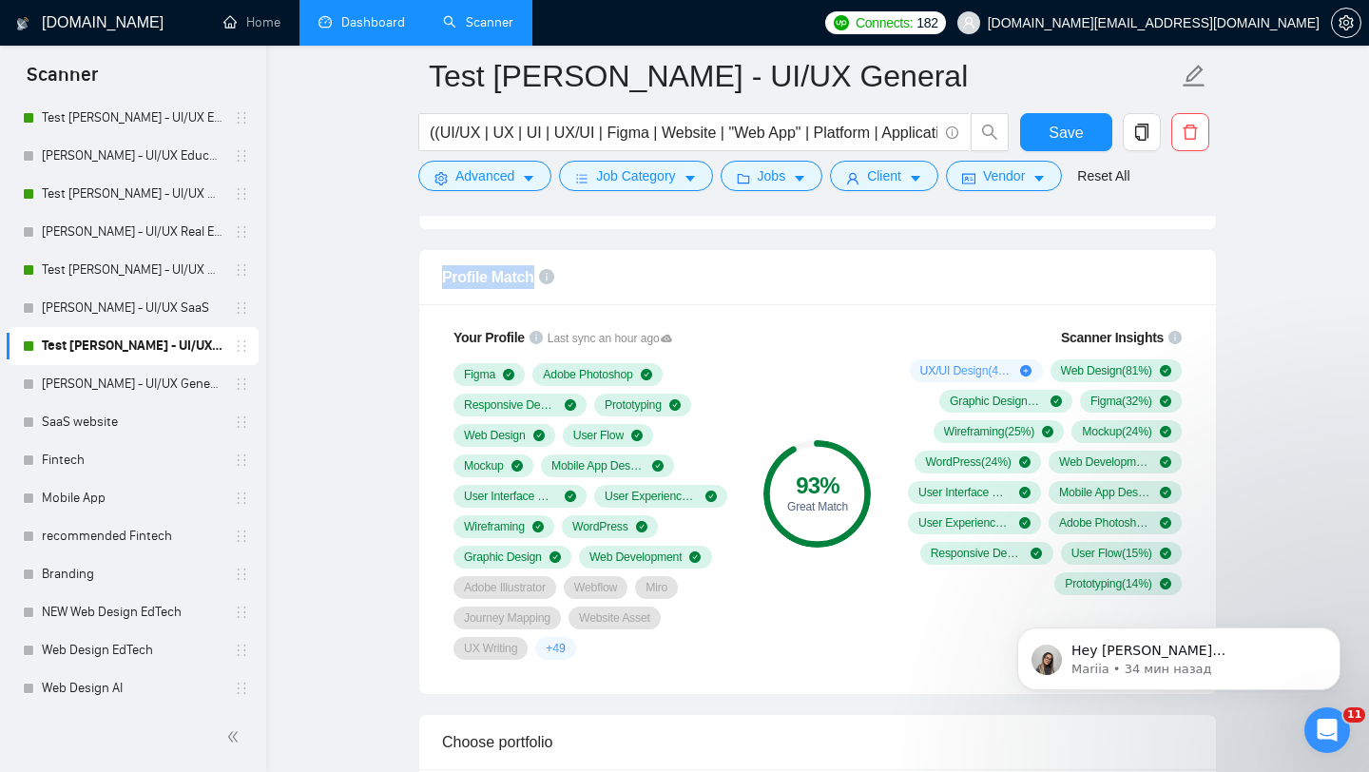
scroll to position [1205, 0]
drag, startPoint x: 443, startPoint y: 344, endPoint x: 563, endPoint y: 347, distance: 119.8
click at [563, 348] on div "Your Profile Last sync an hour ago Figma Adobe Photoshop Responsive Design Prot…" at bounding box center [594, 492] width 304 height 355
drag, startPoint x: 1057, startPoint y: 333, endPoint x: 1156, endPoint y: 334, distance: 98.9
click at [1156, 334] on div "Scanner Insights" at bounding box center [1040, 336] width 281 height 13
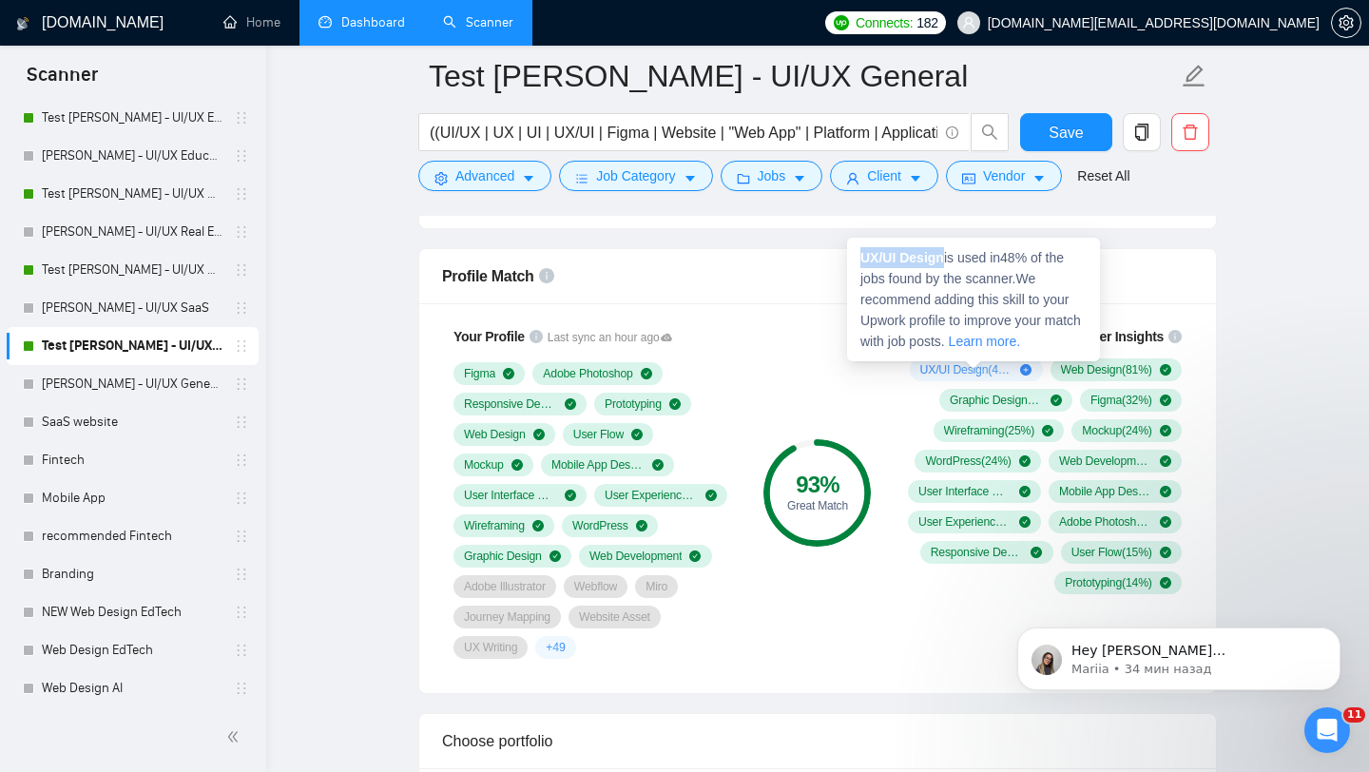
drag, startPoint x: 944, startPoint y: 256, endPoint x: 850, endPoint y: 256, distance: 94.1
click at [850, 256] on div "UX/UI Design is used in 48 % of the jobs found by the scanner. We recommend add…" at bounding box center [973, 300] width 253 height 124
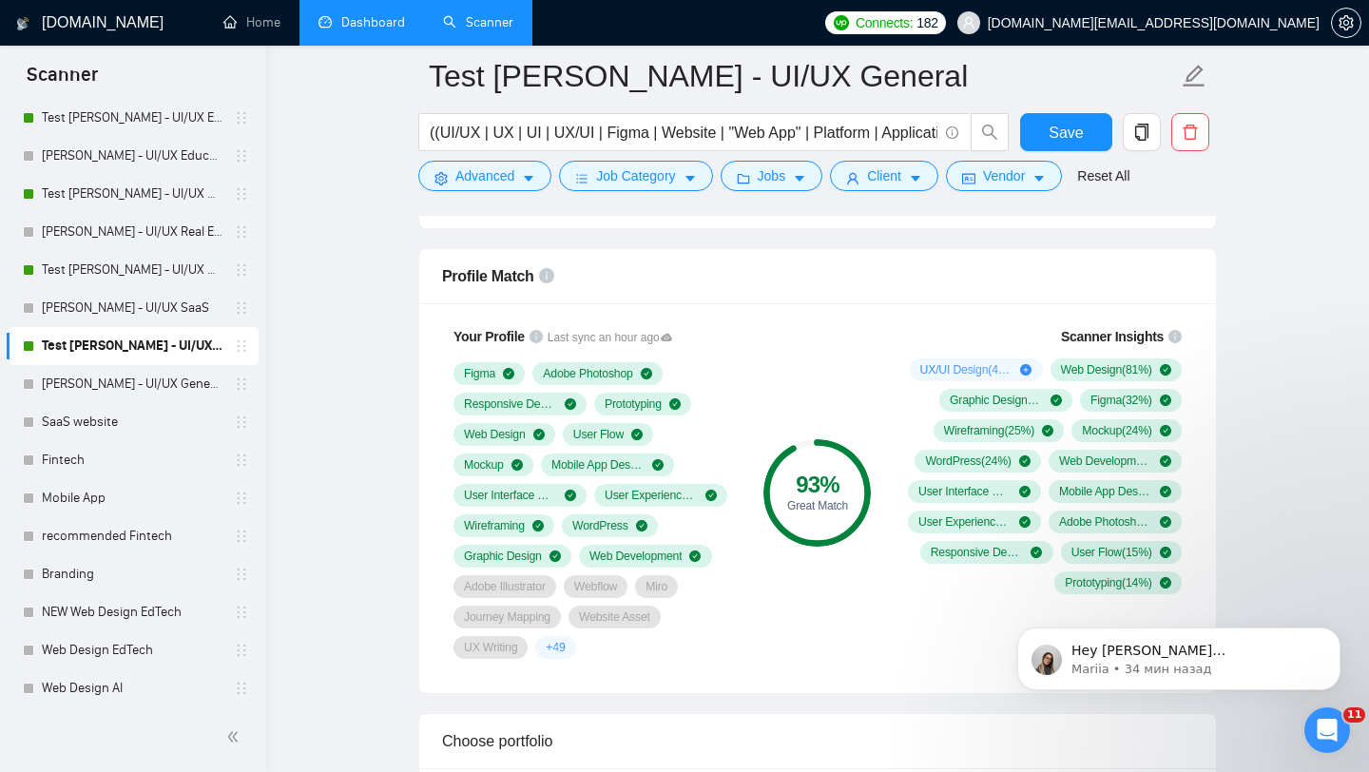
click at [915, 331] on div "Scanner Insights" at bounding box center [1040, 336] width 281 height 13
click at [778, 399] on div "93 % Great Match" at bounding box center [817, 492] width 127 height 355
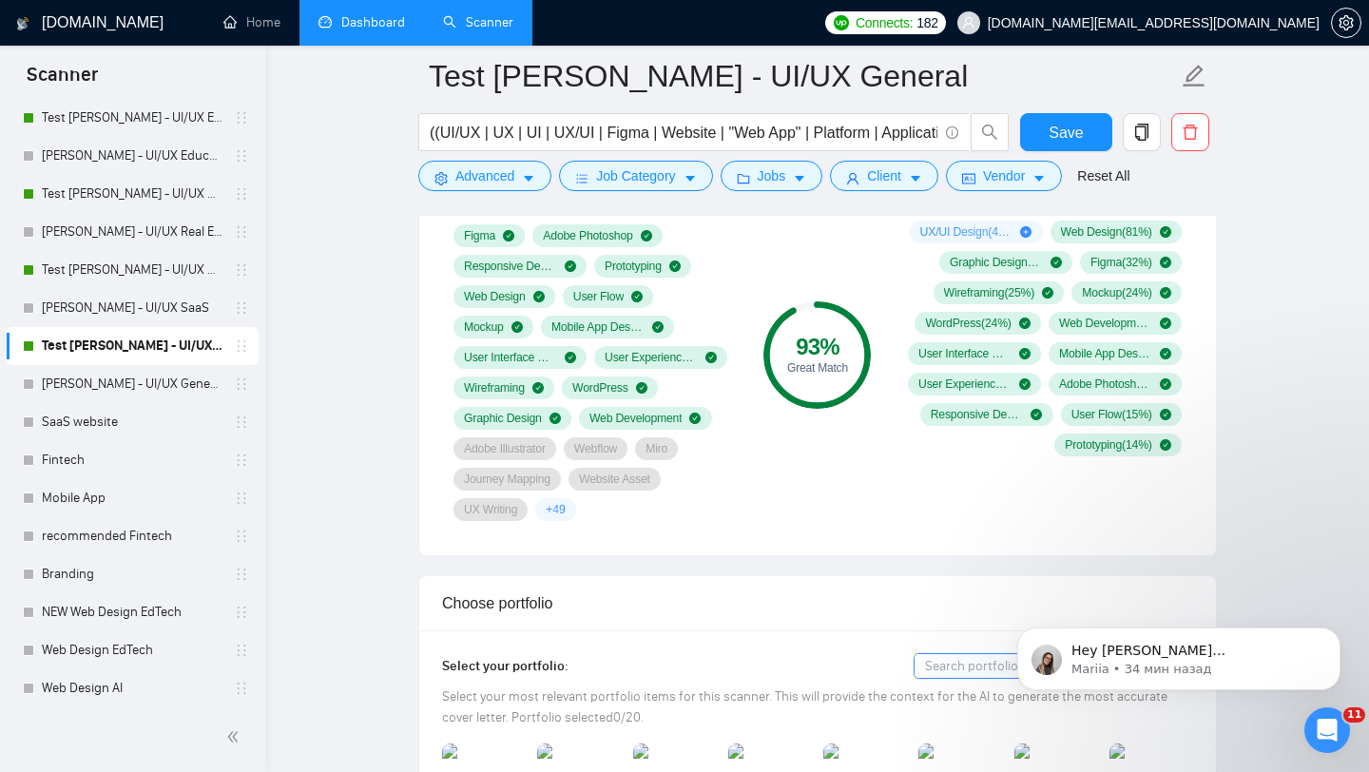
scroll to position [1352, 0]
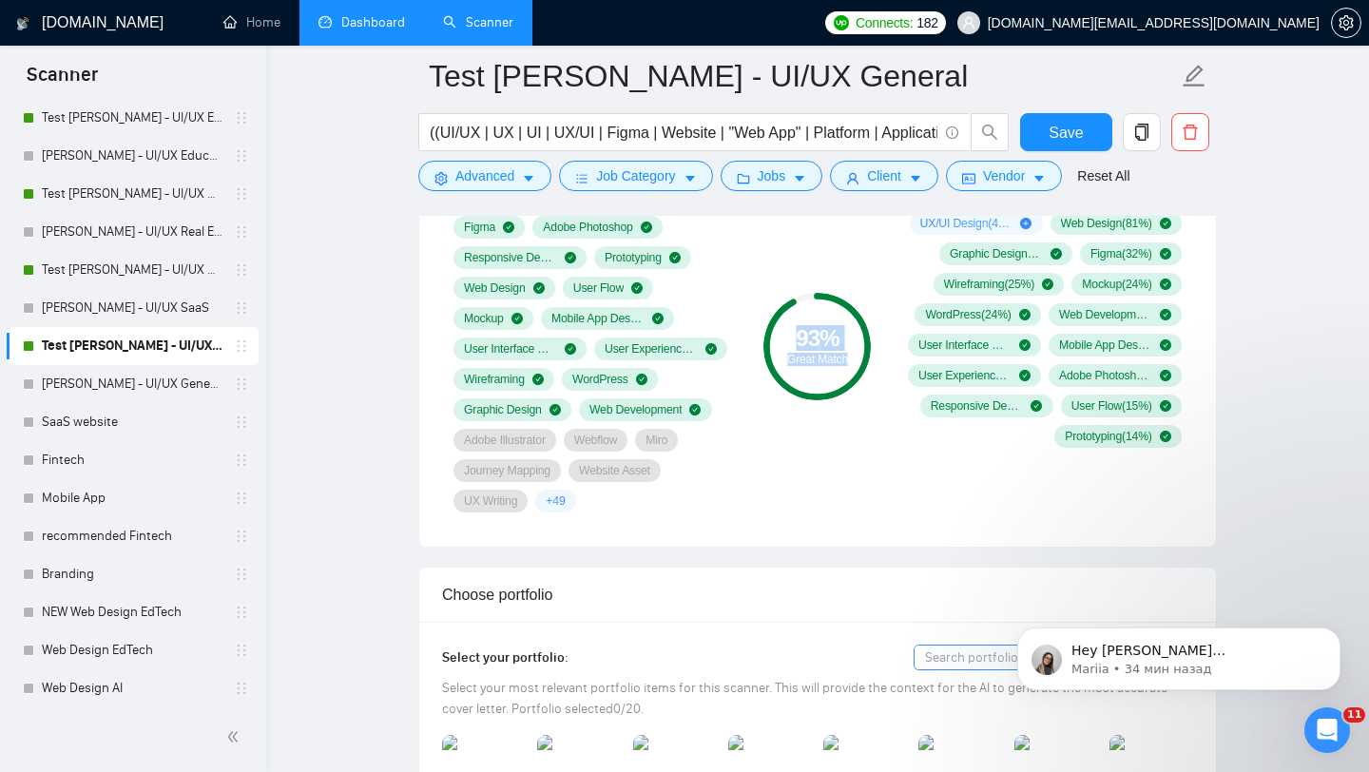
drag, startPoint x: 790, startPoint y: 336, endPoint x: 870, endPoint y: 341, distance: 80.0
click at [870, 341] on div "93 %" at bounding box center [816, 338] width 107 height 23
click at [891, 402] on div "Scanner Insights UX/UI Design ( 48 %) Web Design ( 81 %) Graphic Design ( 48 %)…" at bounding box center [1041, 313] width 304 height 291
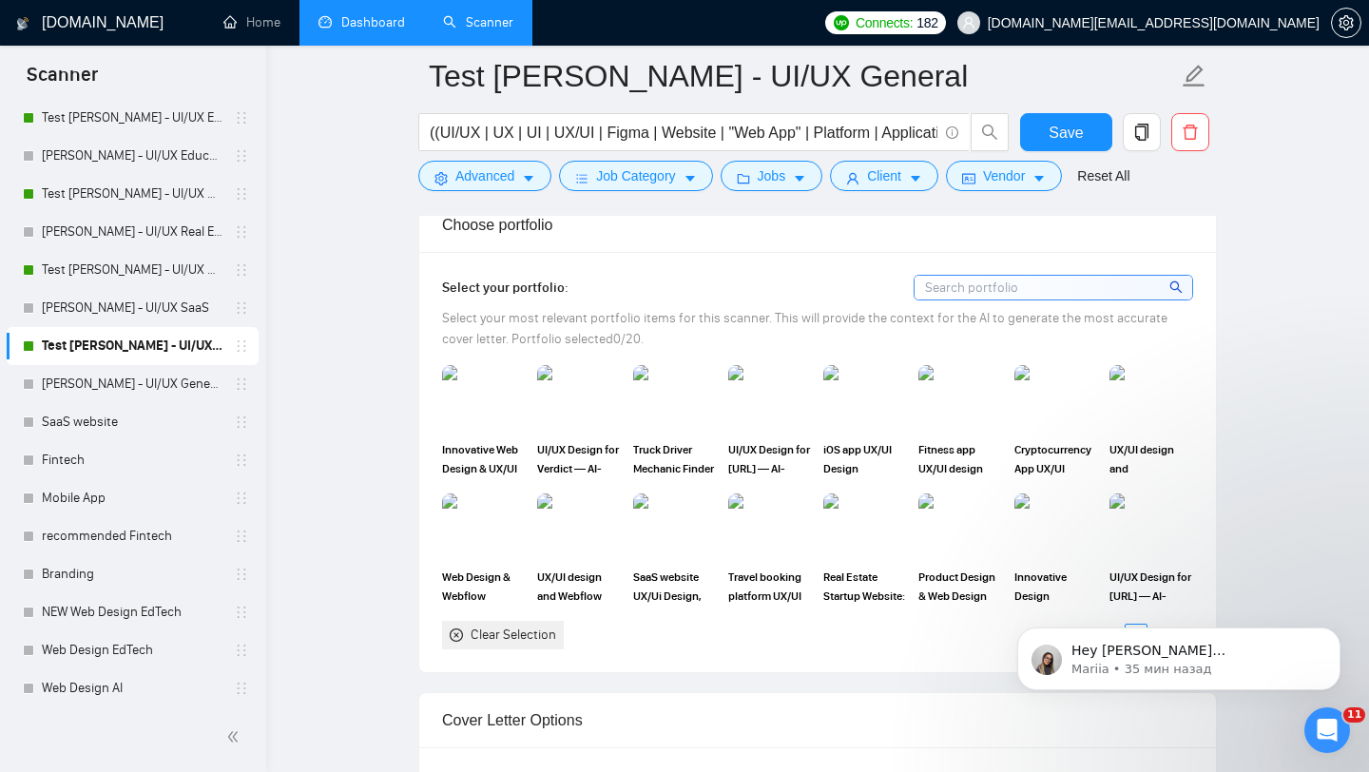
scroll to position [1803, 0]
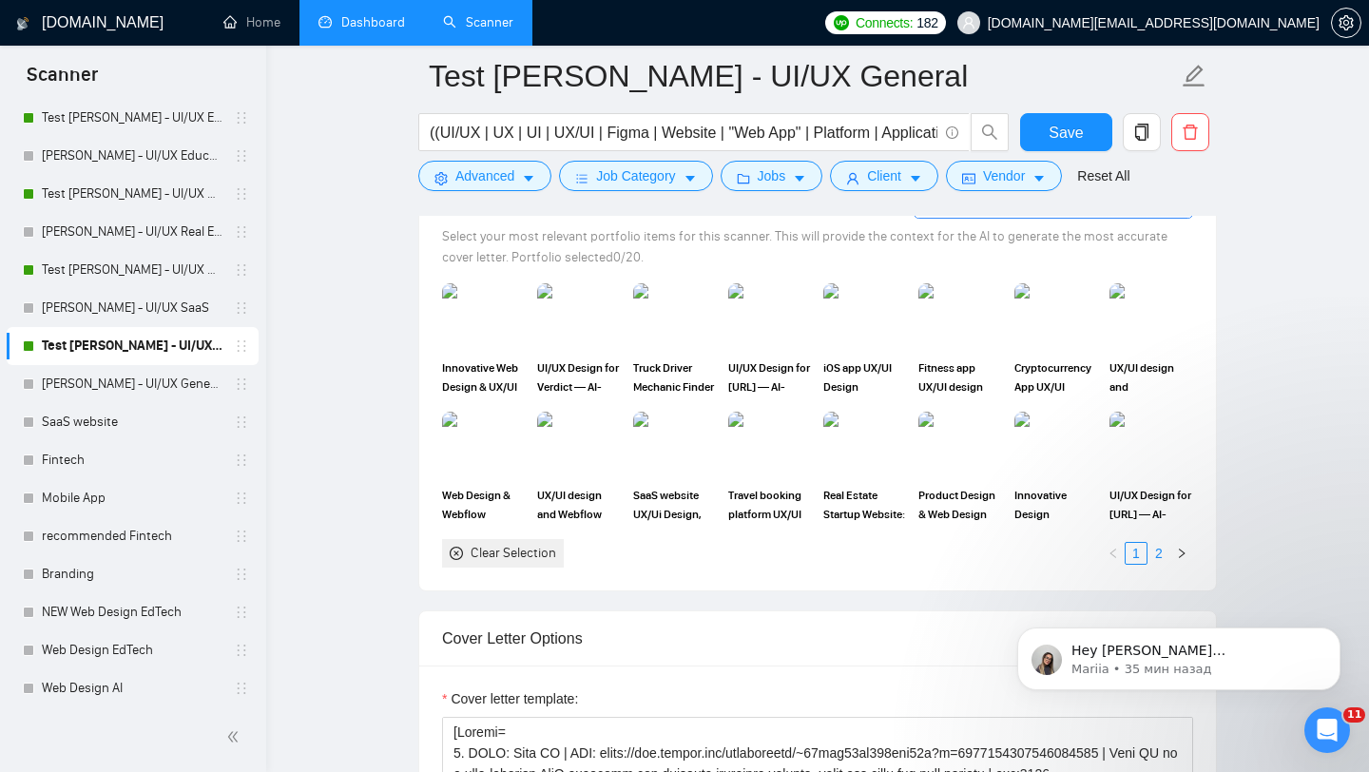
click at [1161, 551] on link "2" at bounding box center [1158, 553] width 21 height 21
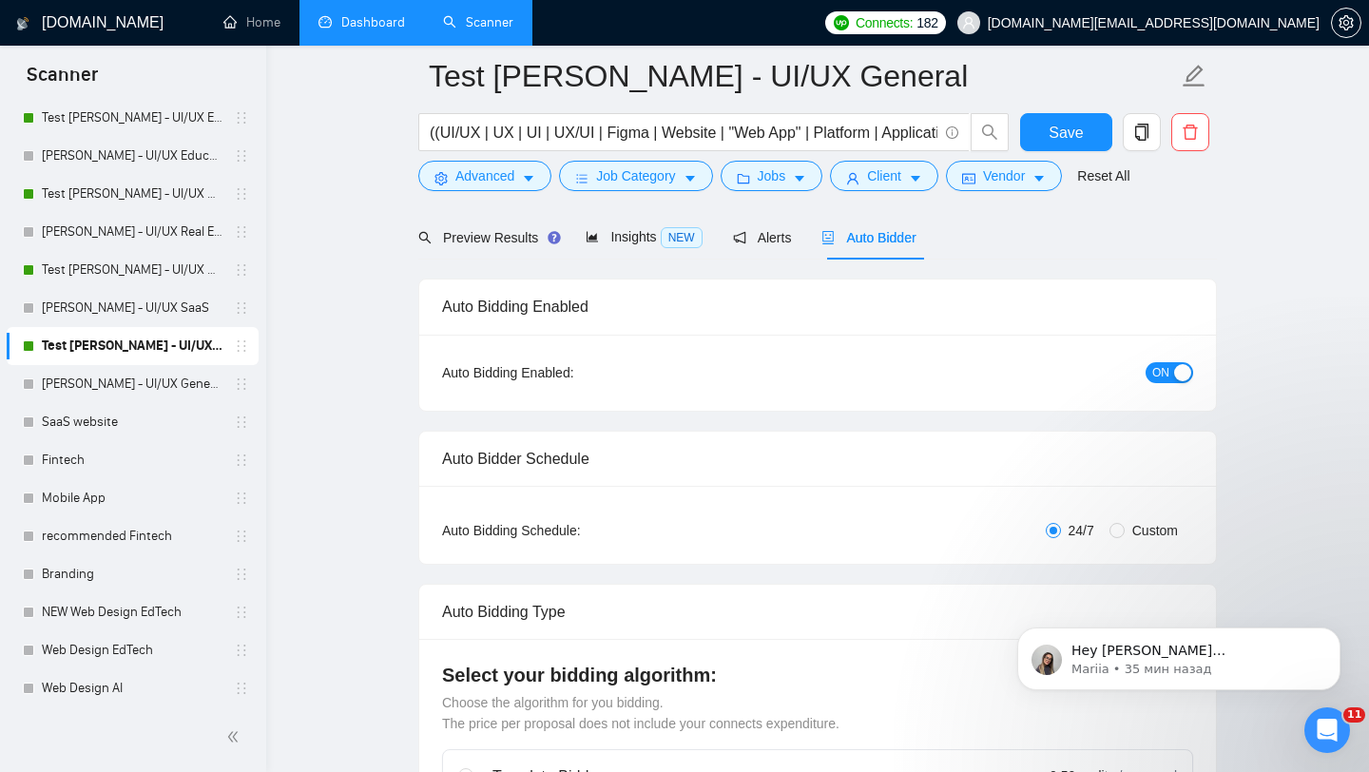
scroll to position [0, 0]
